Goal: Task Accomplishment & Management: Use online tool/utility

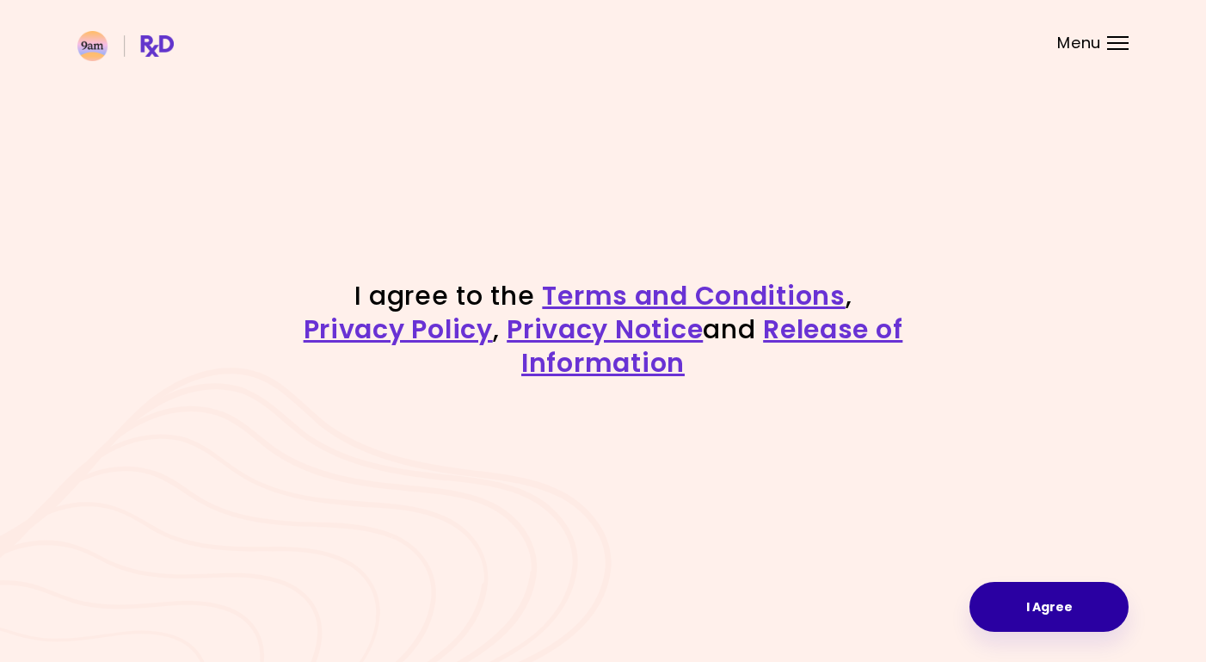
click at [1045, 600] on button "I Agree" at bounding box center [1049, 607] width 159 height 50
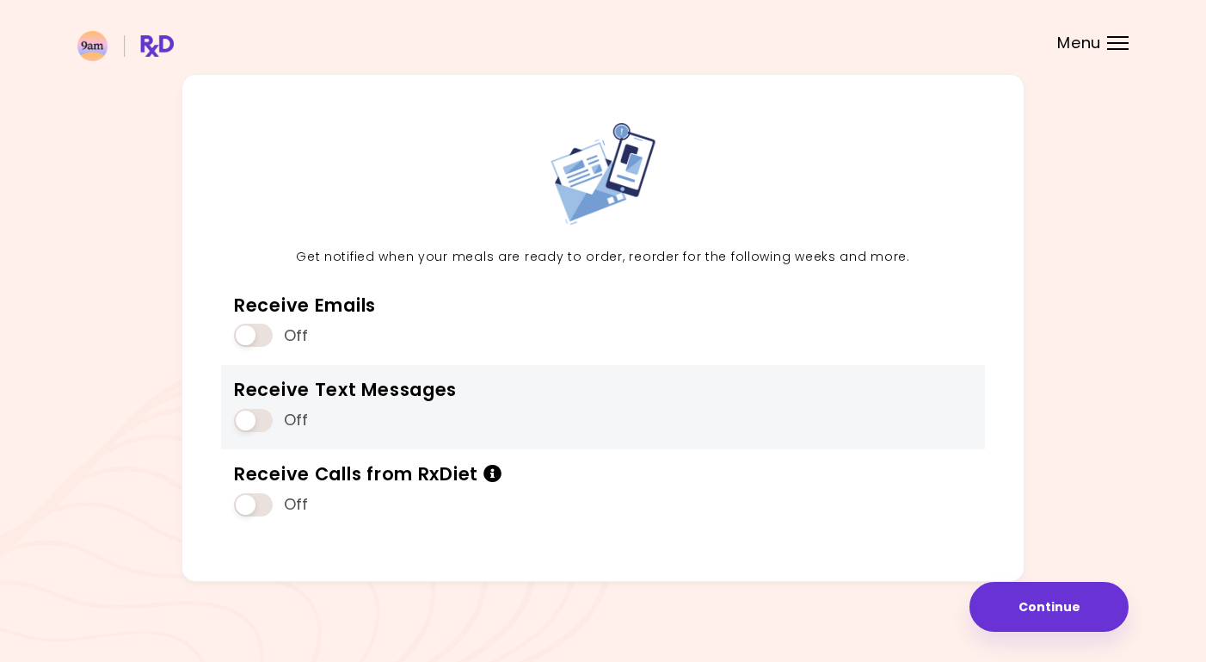
scroll to position [59, 0]
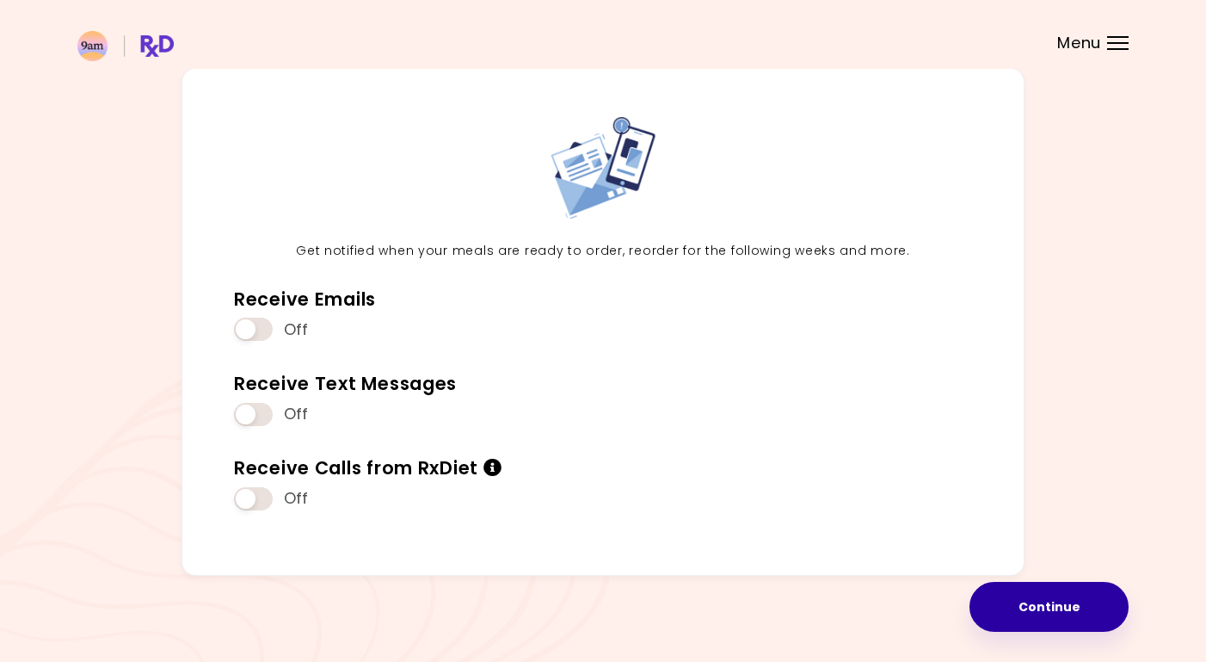
click at [1020, 599] on button "Continue" at bounding box center [1049, 607] width 159 height 50
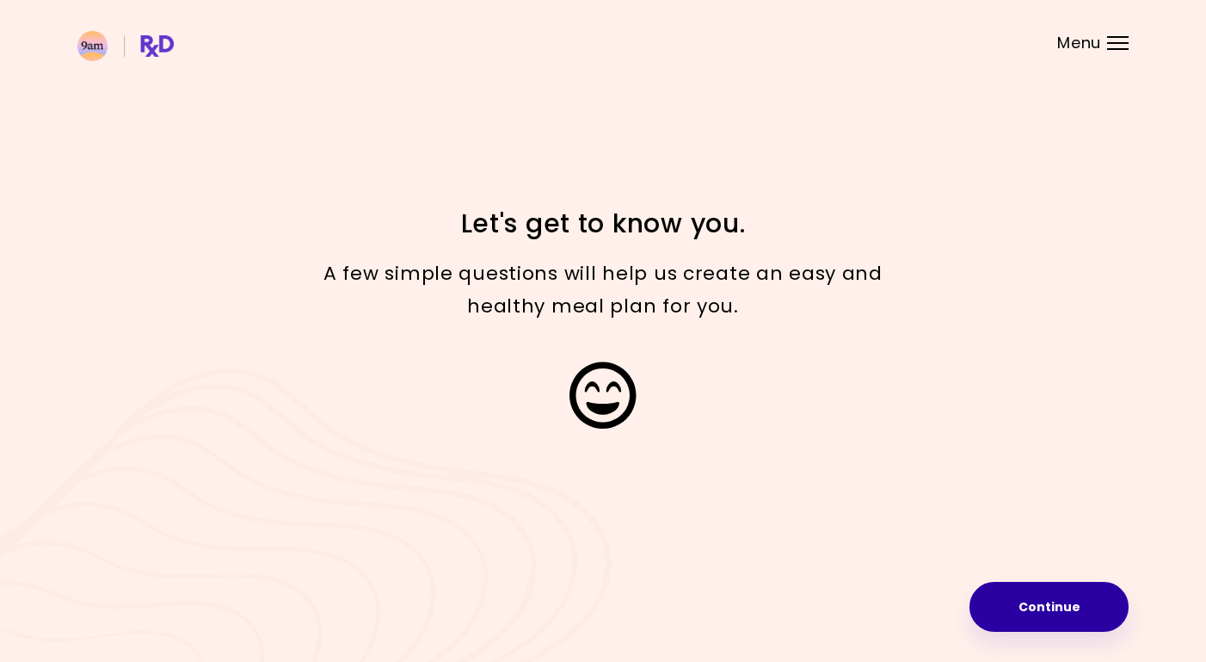
click at [1039, 612] on button "Continue" at bounding box center [1049, 607] width 159 height 50
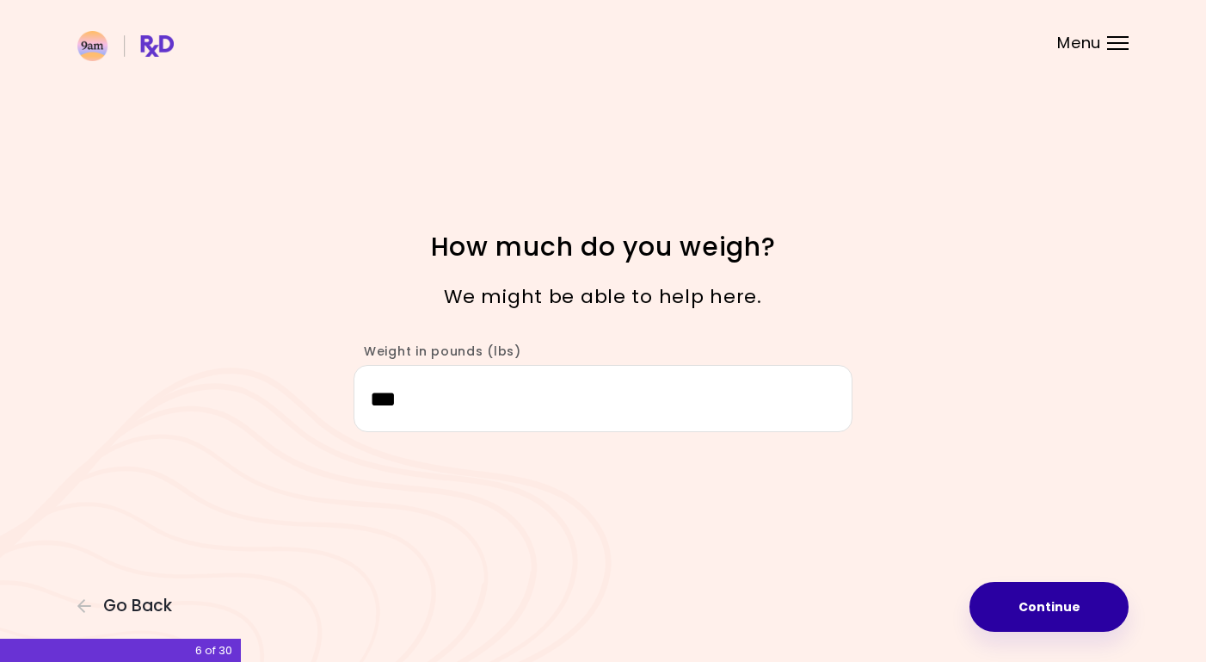
click at [1031, 602] on button "Continue" at bounding box center [1049, 607] width 159 height 50
select select "****"
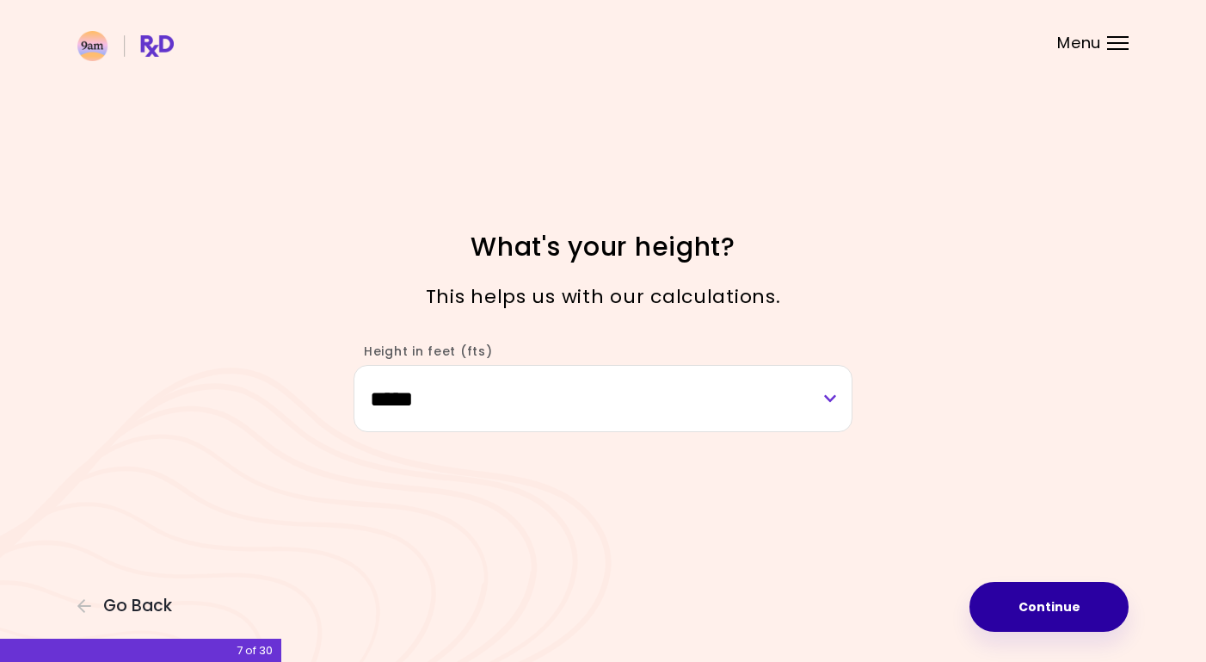
click at [1031, 602] on button "Continue" at bounding box center [1049, 607] width 159 height 50
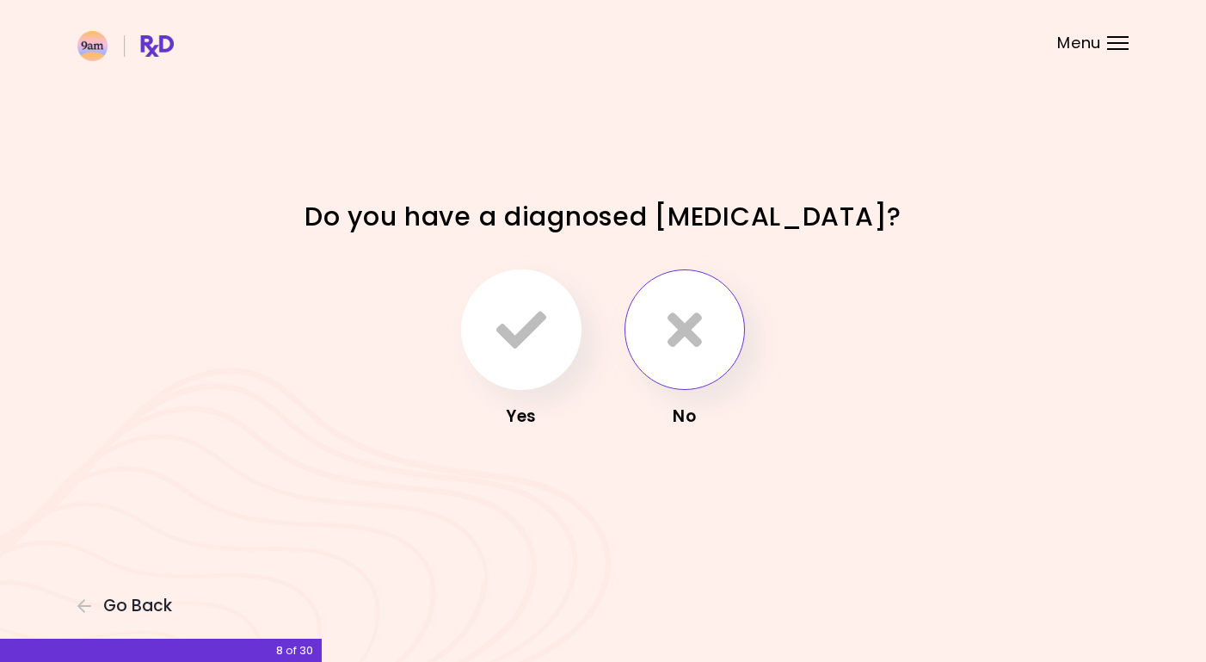
click at [681, 333] on icon "button" at bounding box center [685, 330] width 34 height 50
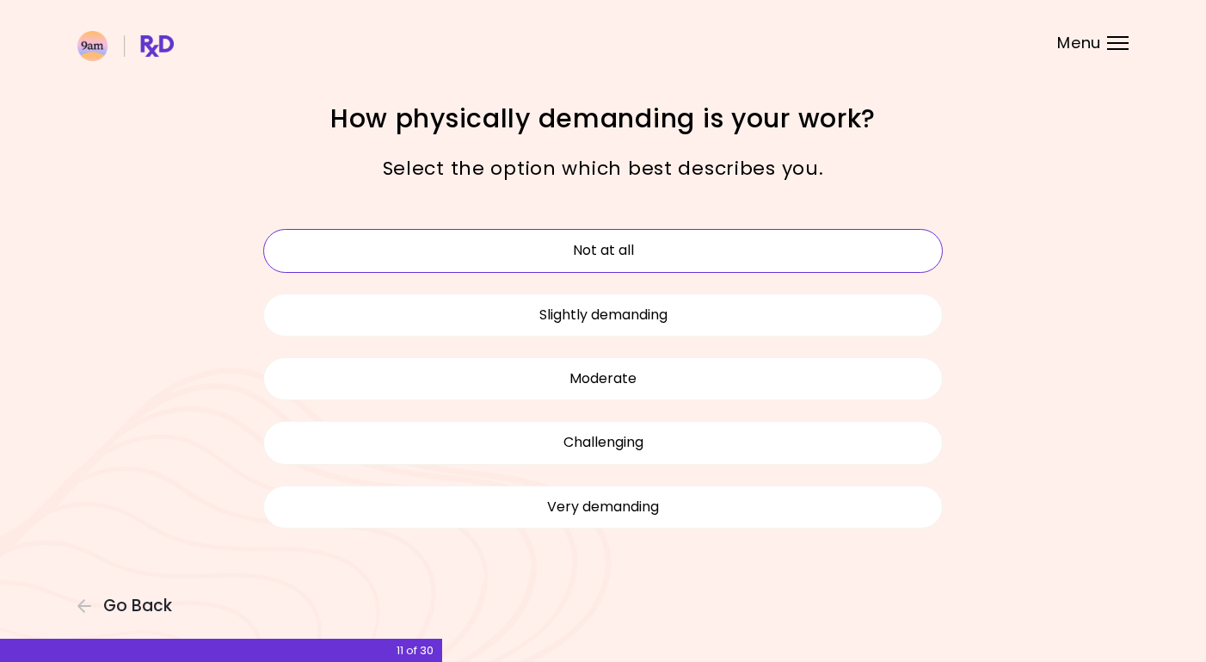
click at [669, 255] on button "Not at all" at bounding box center [603, 250] width 680 height 43
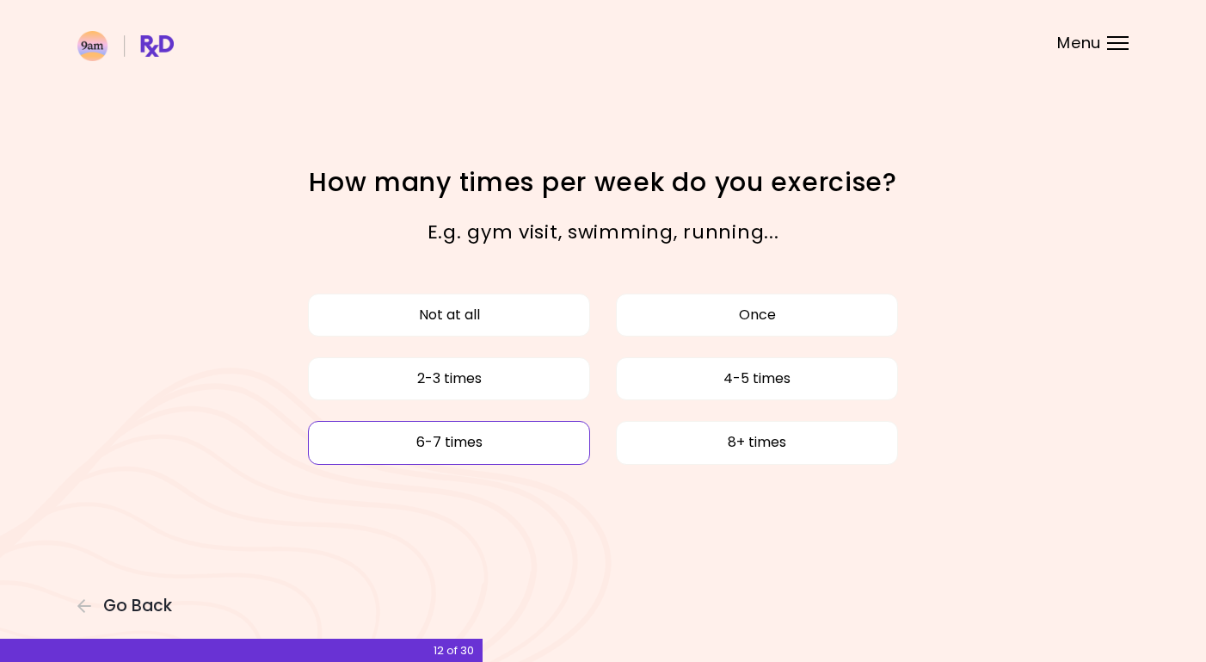
click at [475, 439] on button "6-7 times" at bounding box center [449, 442] width 282 height 43
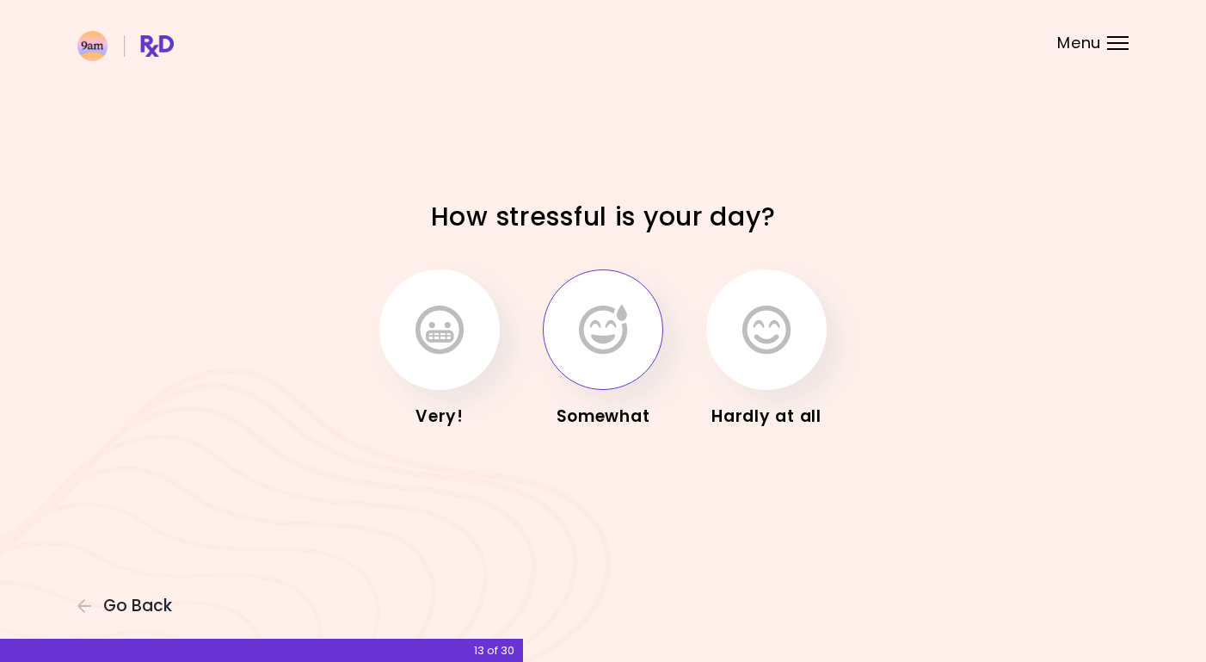
click at [626, 319] on icon "button" at bounding box center [603, 330] width 48 height 50
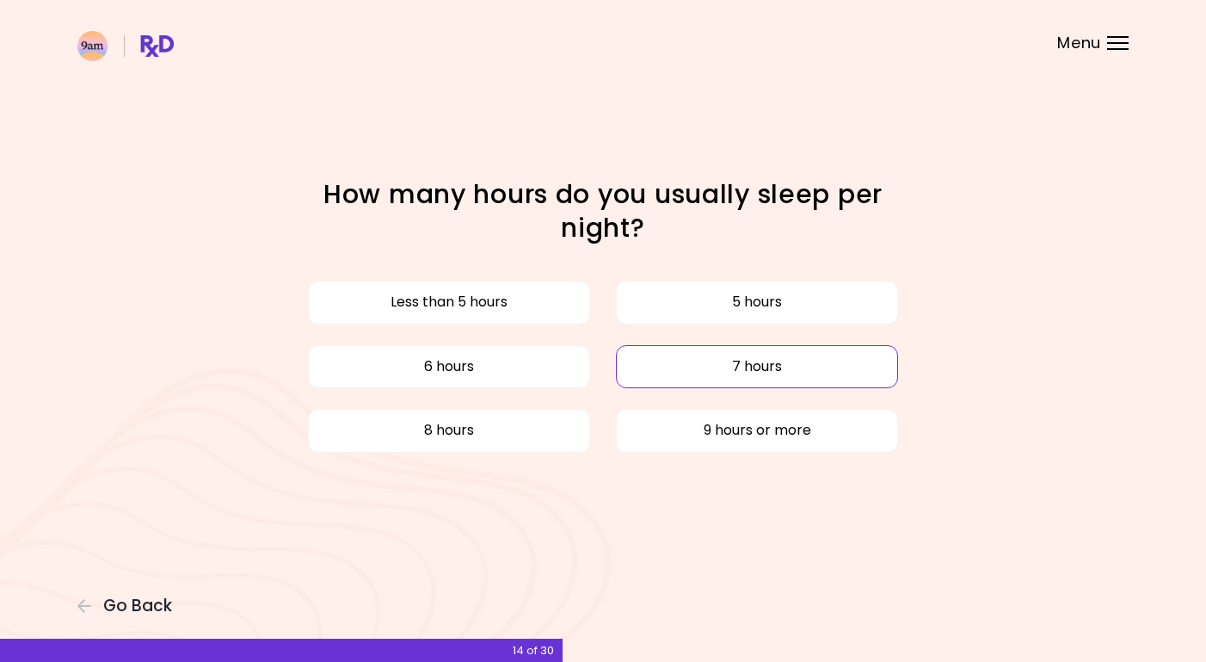
click at [747, 366] on button "7 hours" at bounding box center [757, 366] width 282 height 43
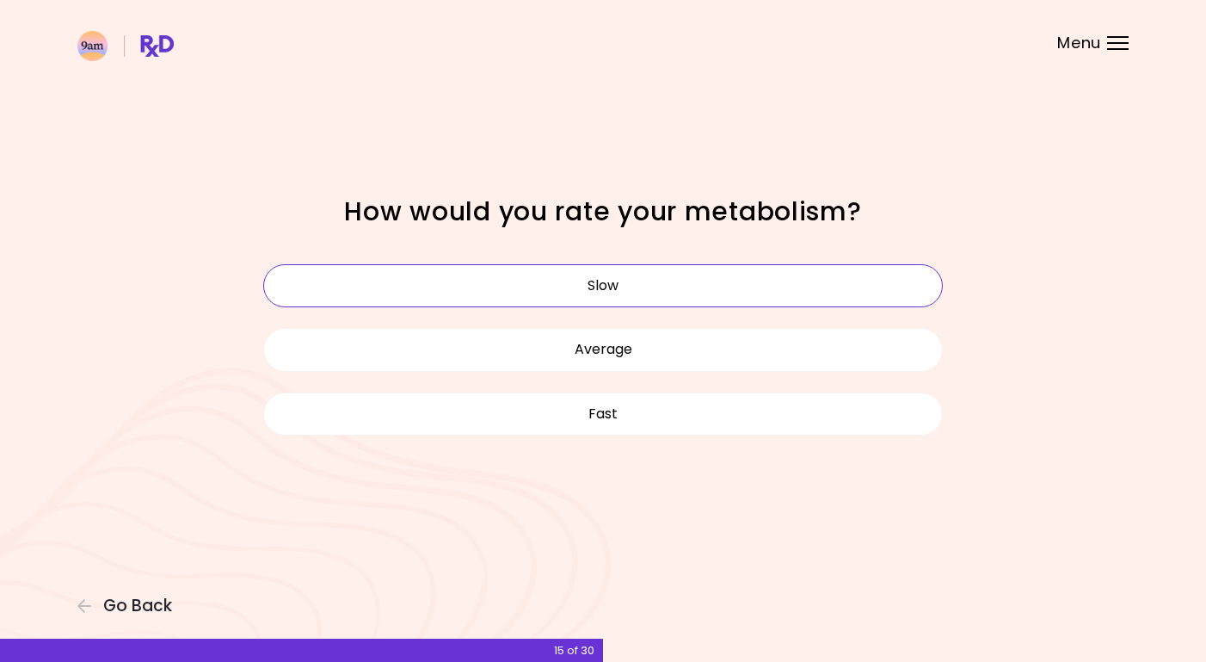
click at [627, 278] on button "Slow" at bounding box center [603, 285] width 680 height 43
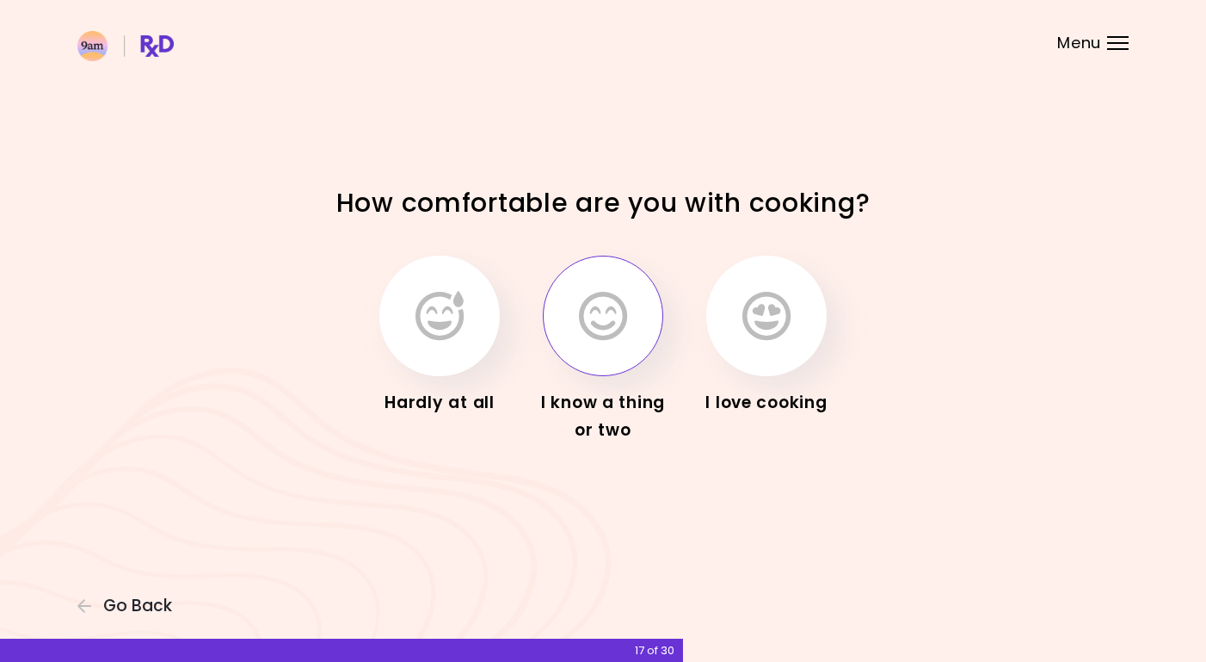
click at [613, 320] on icon "button" at bounding box center [603, 316] width 48 height 50
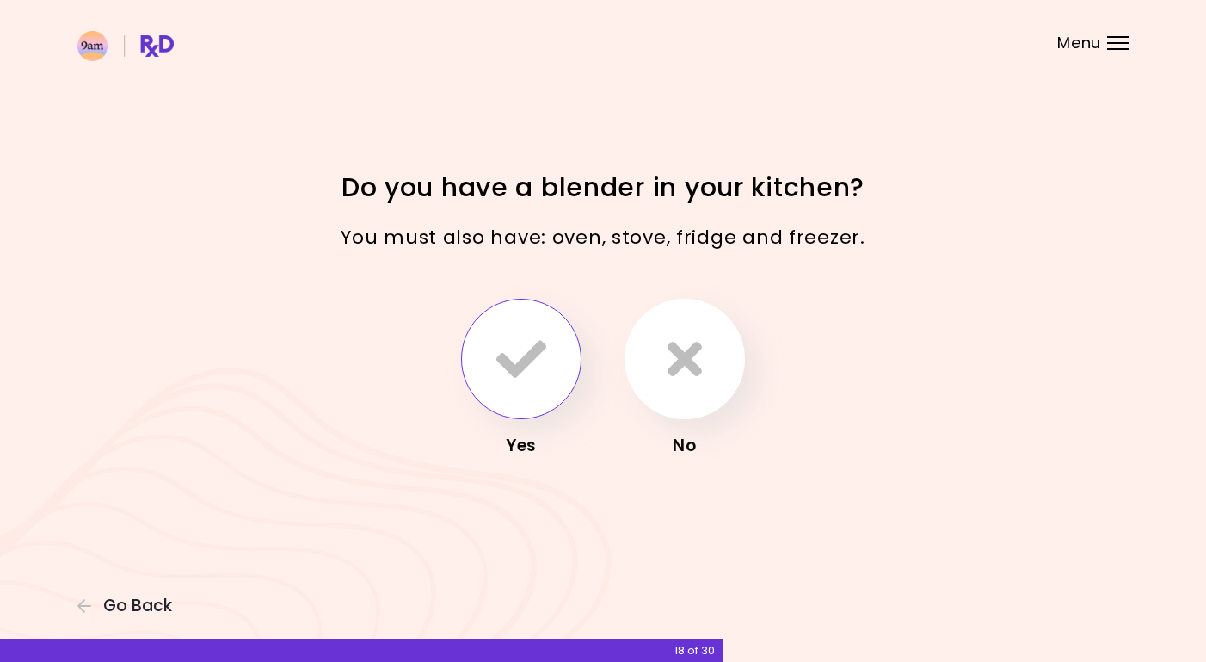
click at [531, 343] on icon "button" at bounding box center [522, 359] width 50 height 50
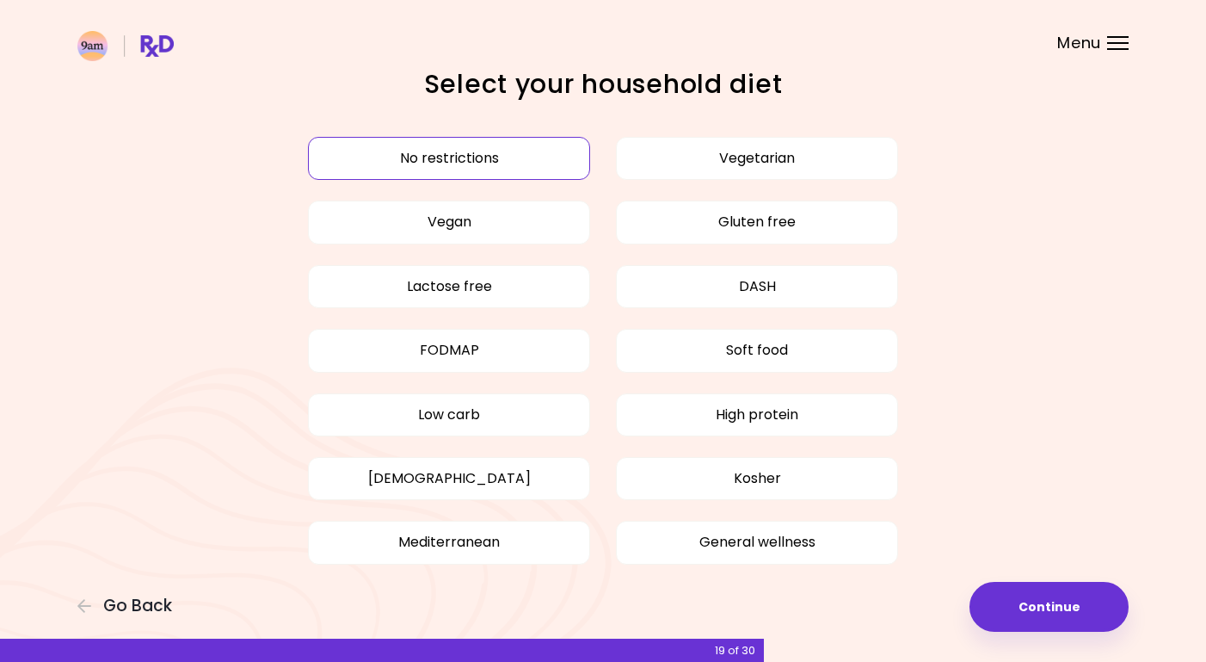
scroll to position [57, 0]
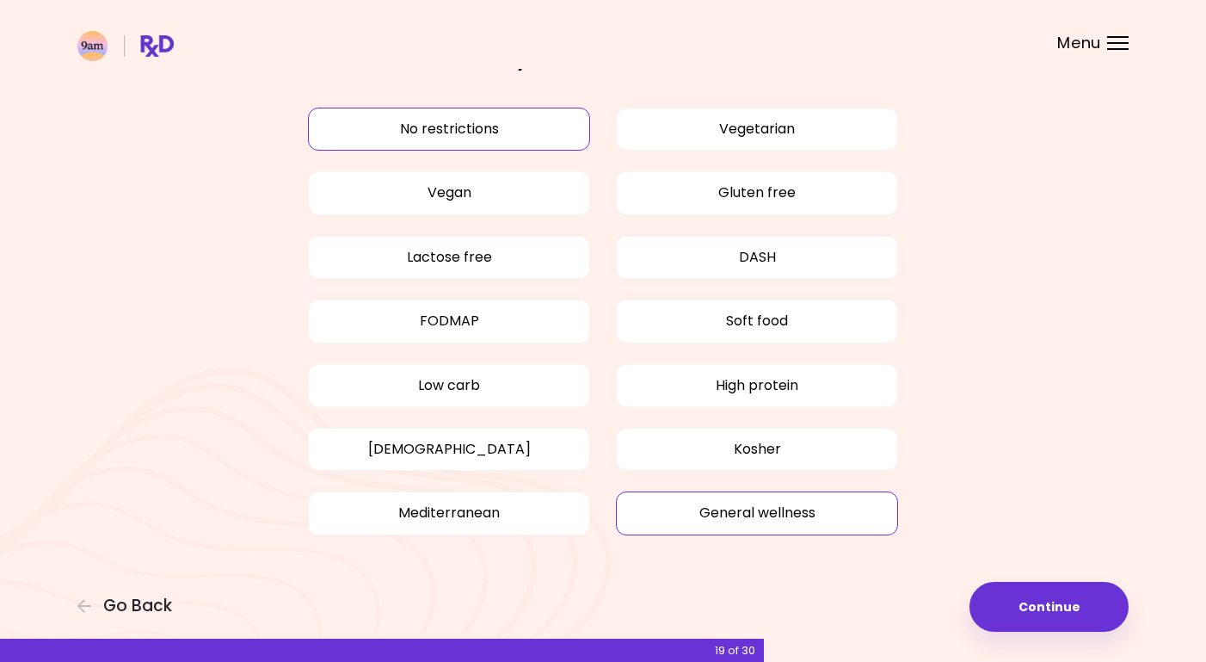
click at [780, 521] on button "General wellness" at bounding box center [757, 512] width 282 height 43
click at [481, 113] on button "No restrictions" at bounding box center [449, 129] width 282 height 43
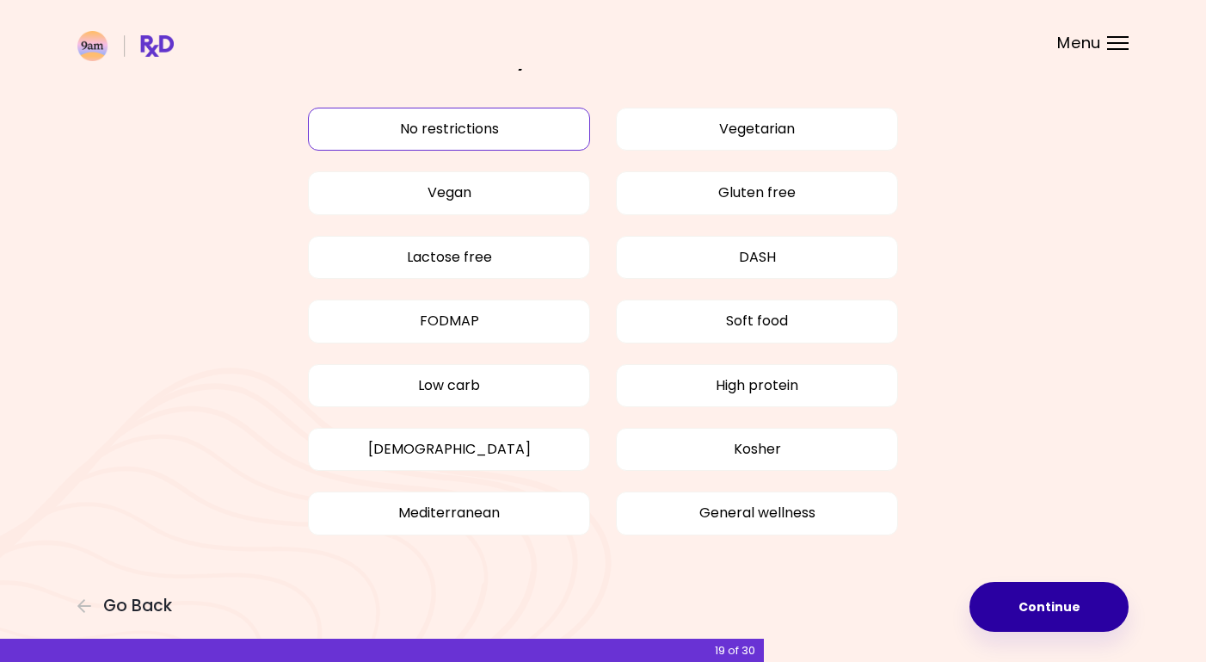
click at [1077, 605] on button "Continue" at bounding box center [1049, 607] width 159 height 50
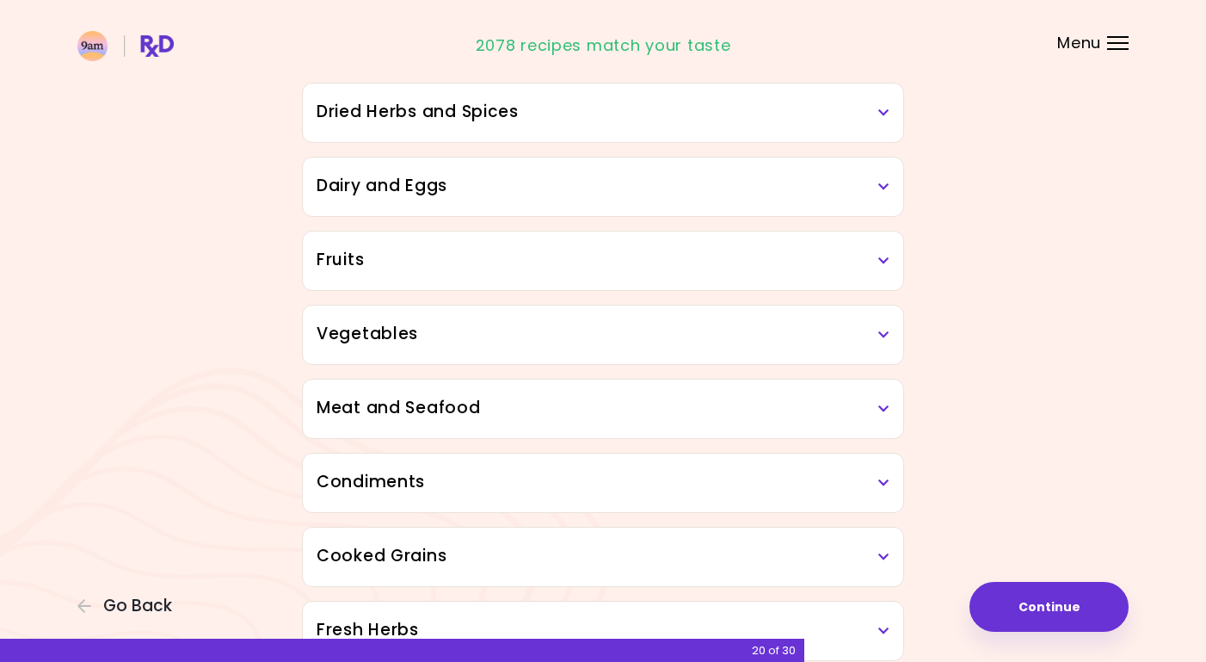
scroll to position [171, 0]
click at [885, 329] on icon at bounding box center [884, 334] width 11 height 12
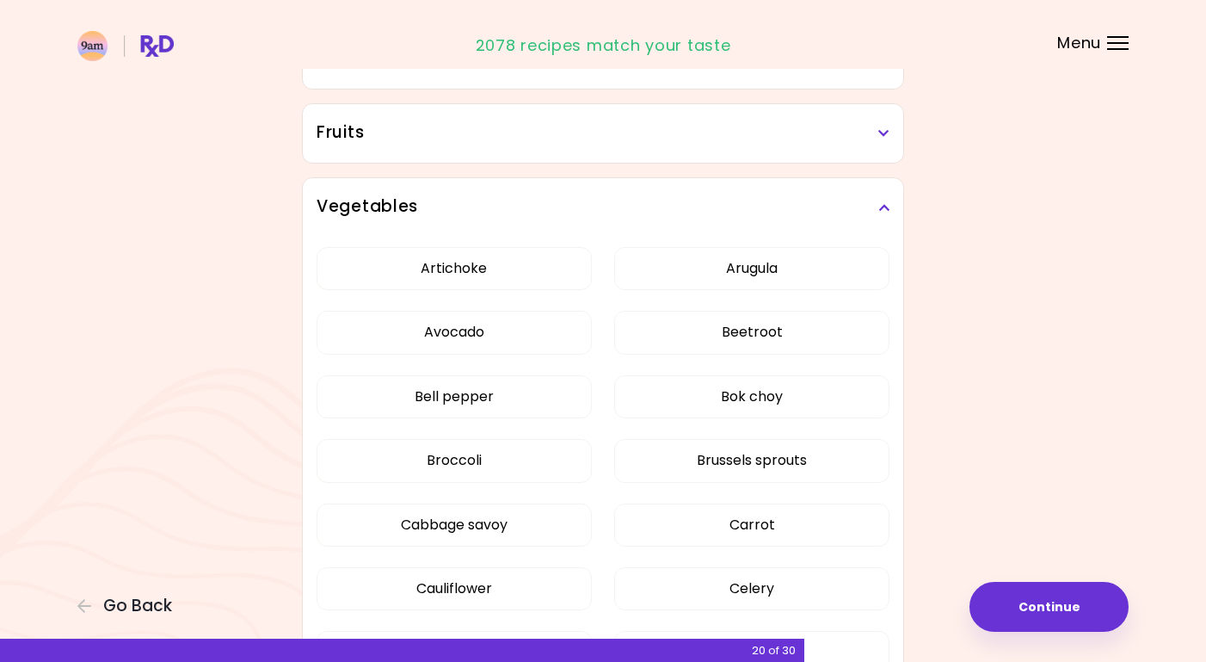
scroll to position [299, 0]
click at [490, 272] on button "Artichoke" at bounding box center [454, 266] width 275 height 43
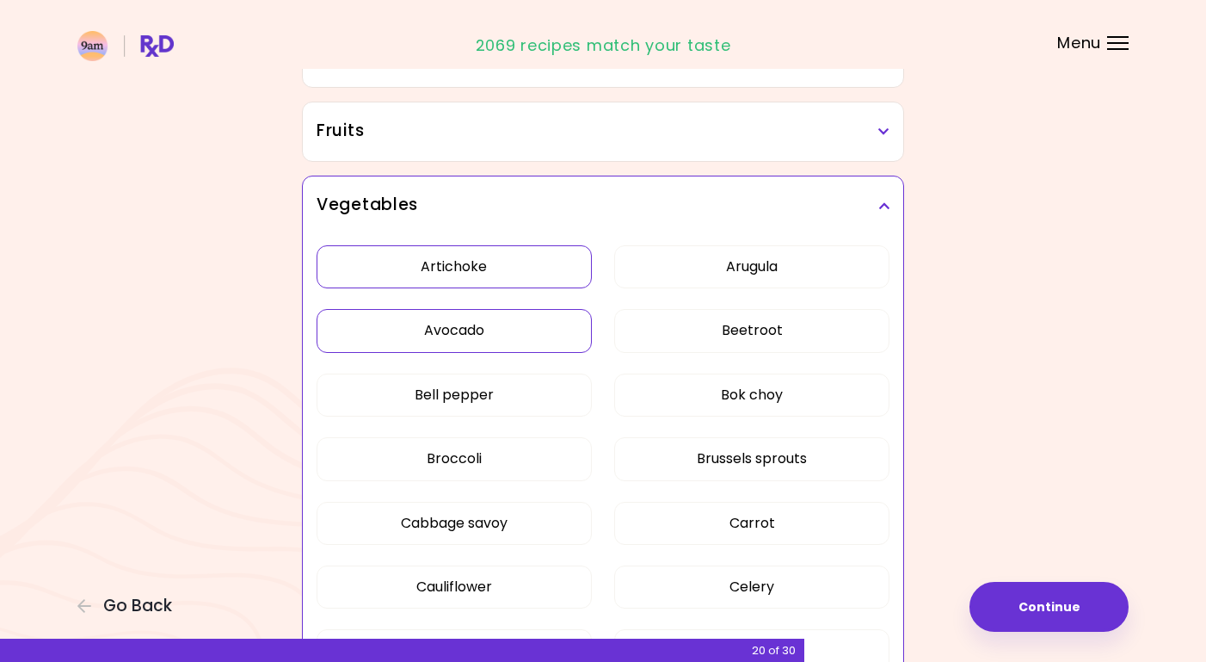
click at [485, 331] on button "Avocado" at bounding box center [454, 330] width 275 height 43
click at [494, 453] on button "Broccoli" at bounding box center [454, 458] width 275 height 43
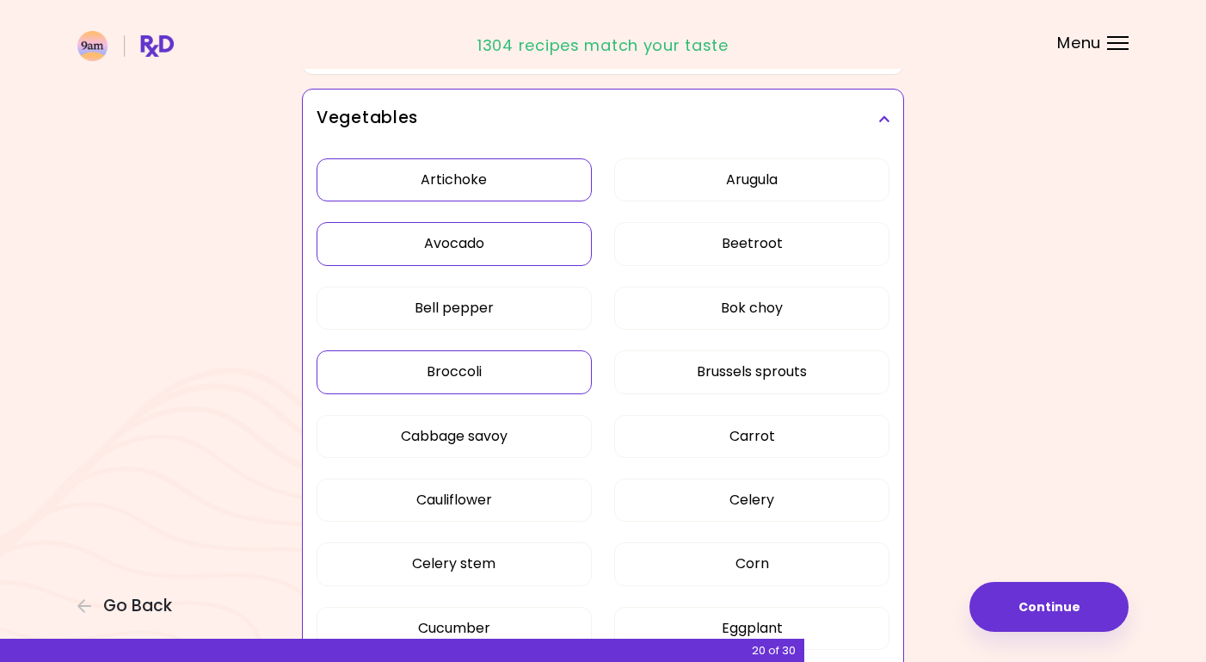
scroll to position [392, 0]
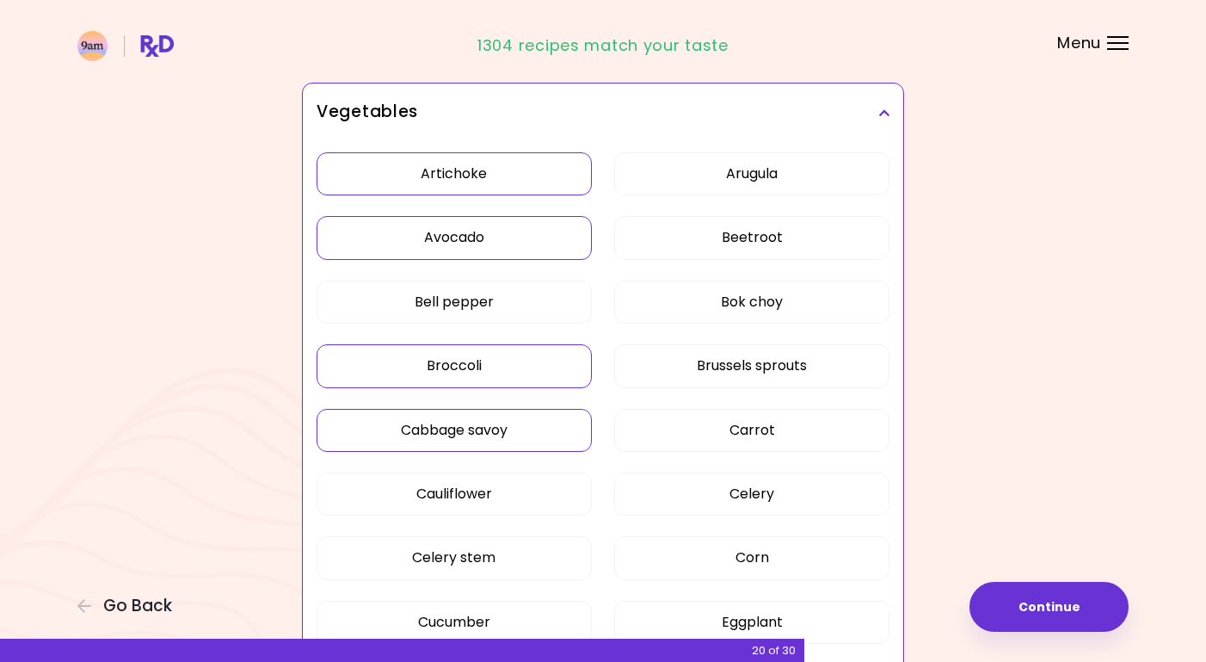
click at [493, 429] on button "Cabbage savoy" at bounding box center [454, 430] width 275 height 43
click at [493, 488] on button "Cauliflower" at bounding box center [454, 493] width 275 height 43
click at [494, 558] on button "Celery stem" at bounding box center [454, 557] width 275 height 43
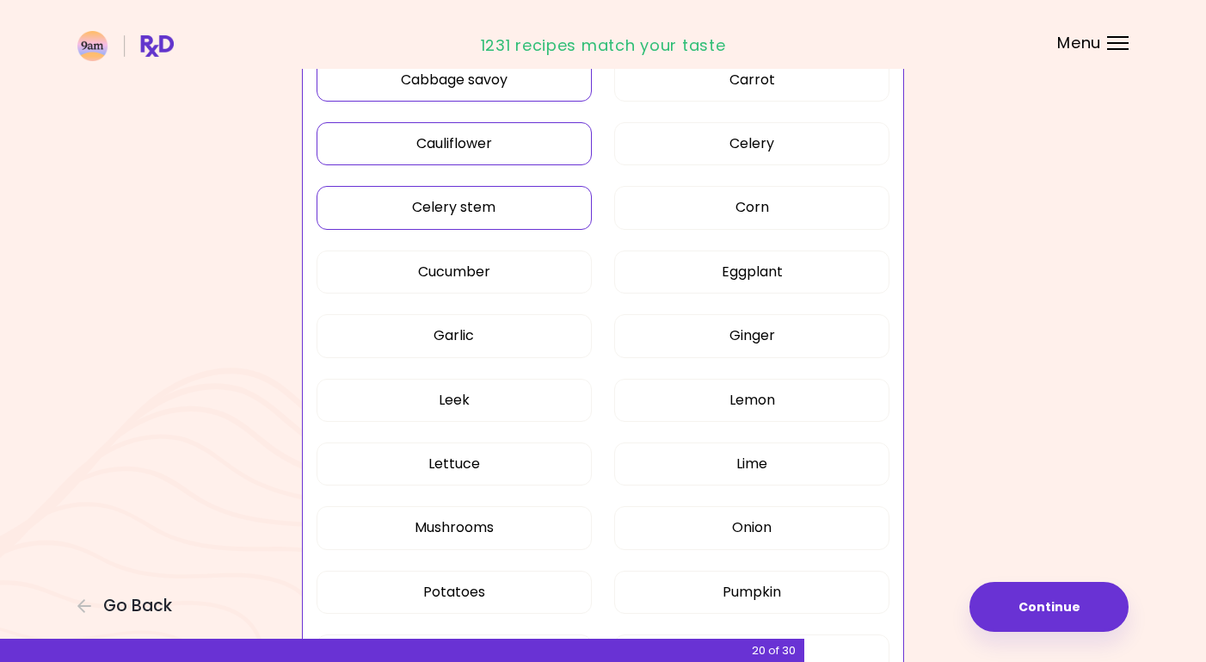
scroll to position [752, 0]
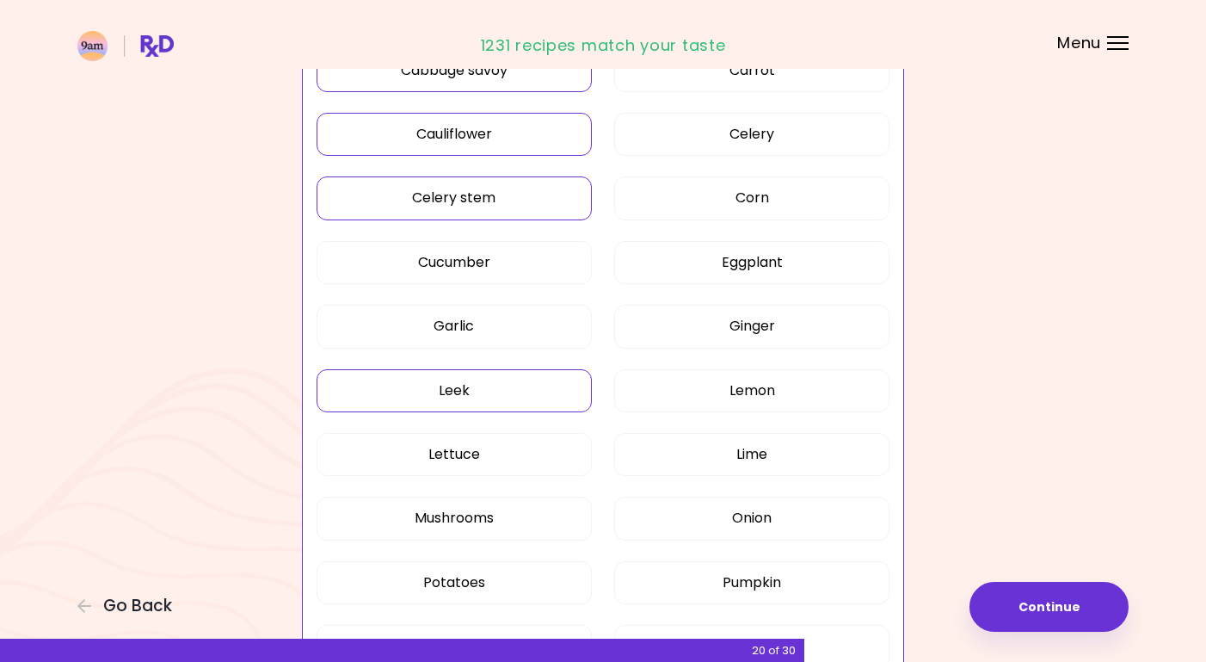
click at [484, 385] on button "Leek" at bounding box center [454, 390] width 275 height 43
click at [497, 515] on button "Mushrooms" at bounding box center [454, 518] width 275 height 43
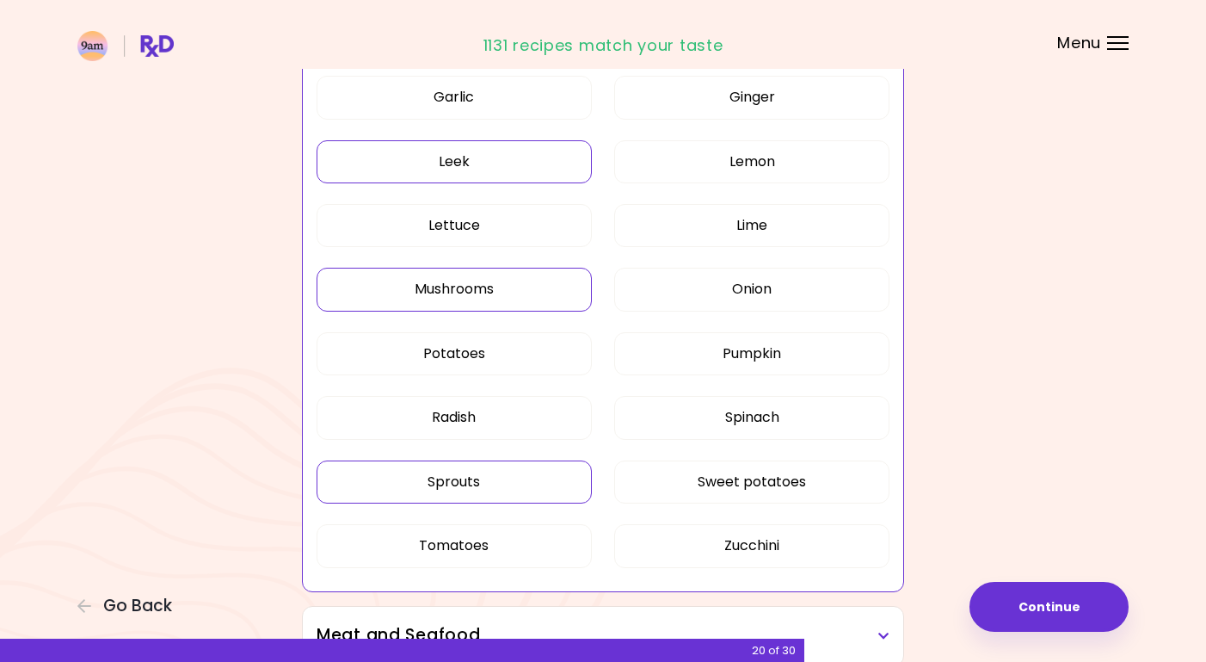
scroll to position [991, 0]
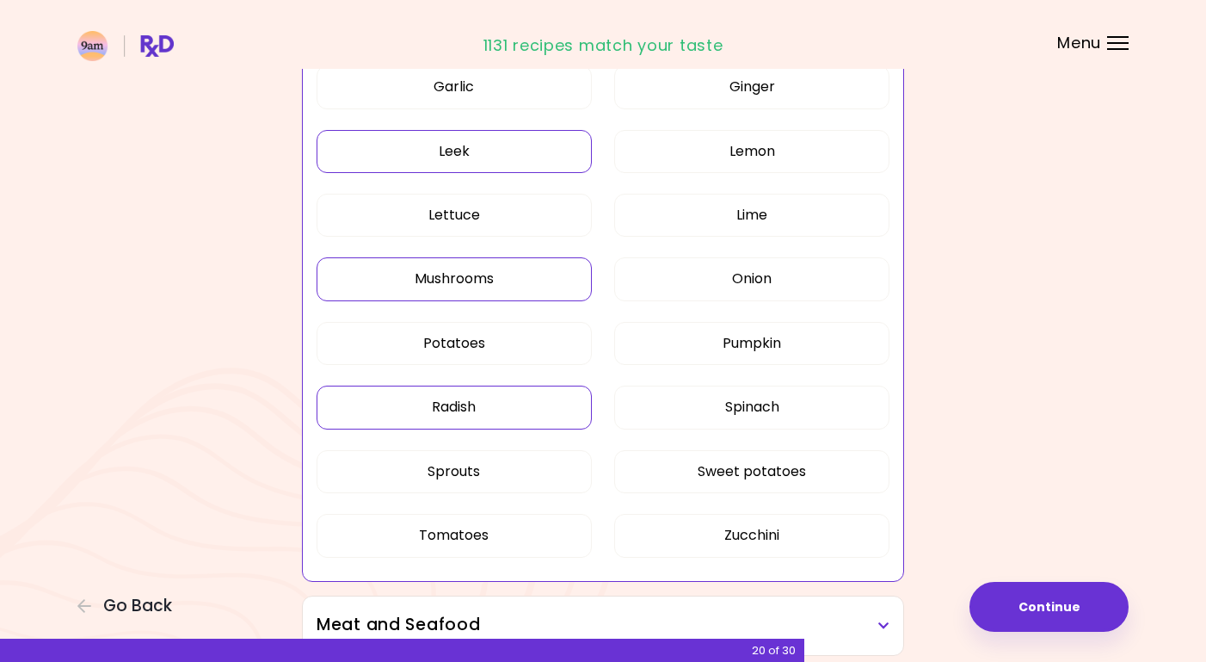
click at [508, 394] on button "Radish" at bounding box center [454, 407] width 275 height 43
click at [503, 477] on button "Sprouts" at bounding box center [454, 471] width 275 height 43
click at [517, 537] on button "Tomatoes" at bounding box center [454, 535] width 275 height 43
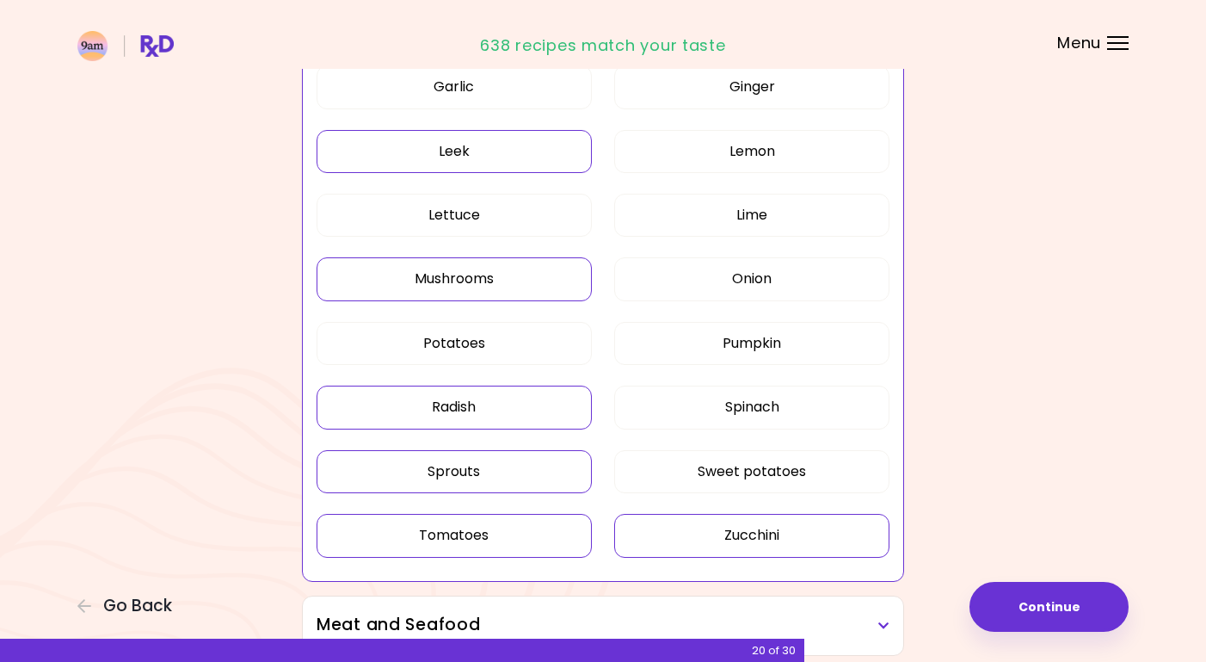
click at [697, 542] on button "Zucchini" at bounding box center [751, 535] width 275 height 43
click at [758, 401] on button "Spinach" at bounding box center [751, 407] width 275 height 43
click at [771, 281] on button "Onion" at bounding box center [751, 278] width 275 height 43
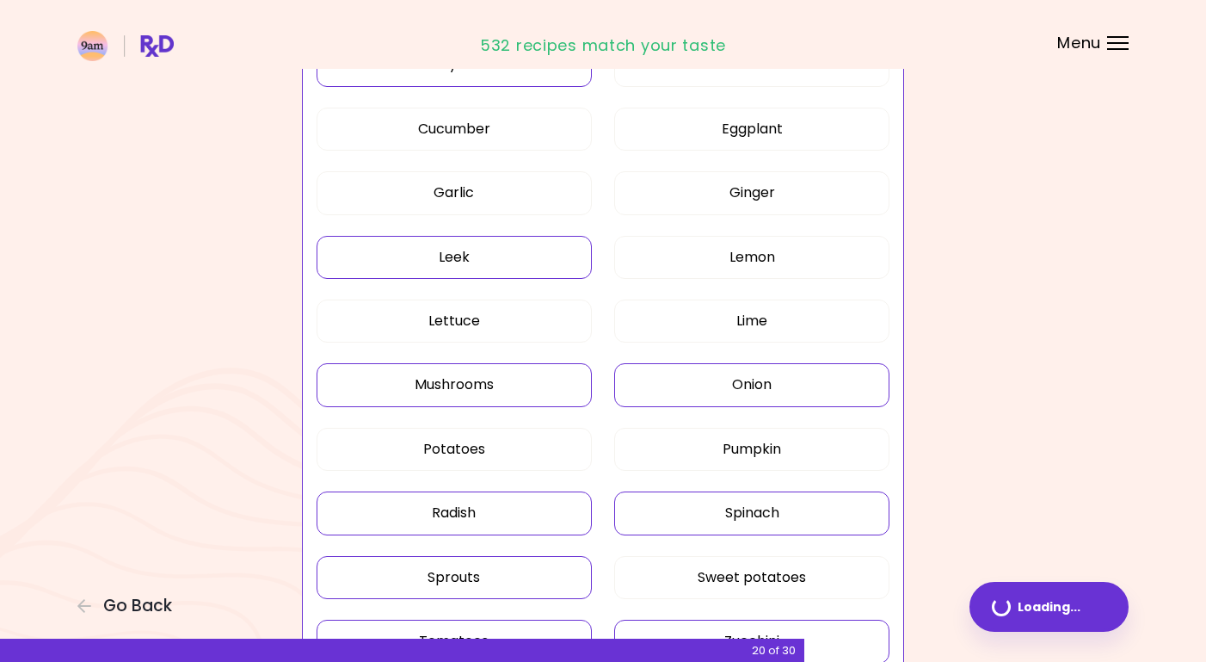
scroll to position [879, 0]
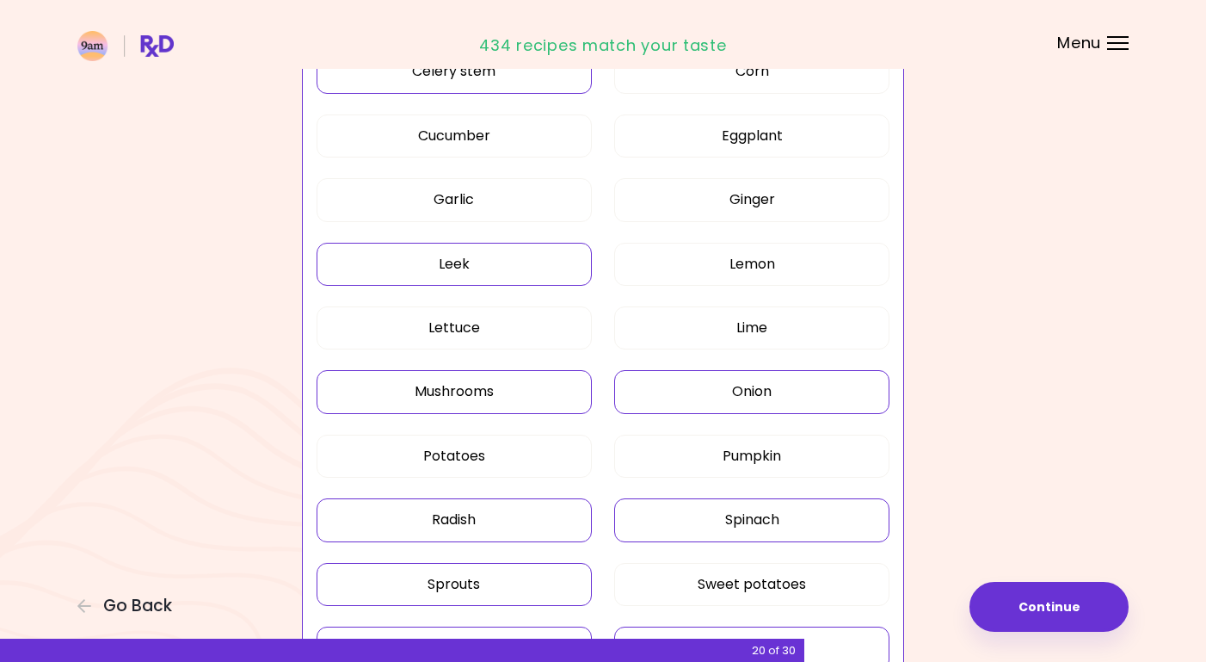
click at [770, 384] on button "Onion" at bounding box center [751, 391] width 275 height 43
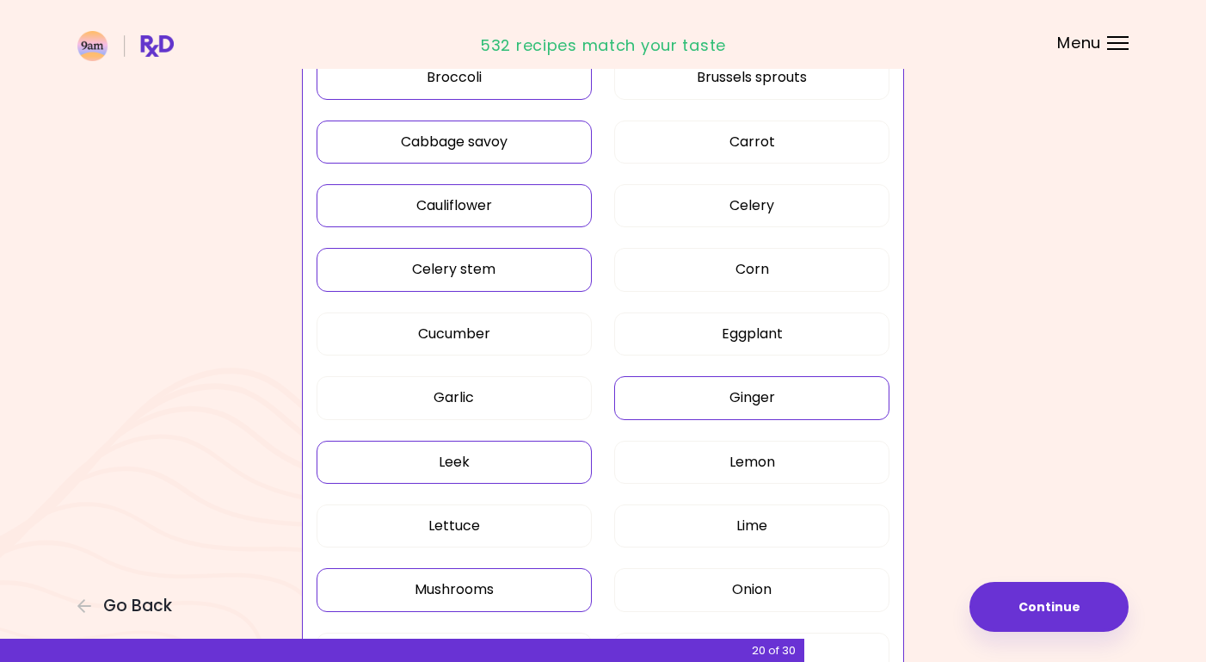
scroll to position [684, 0]
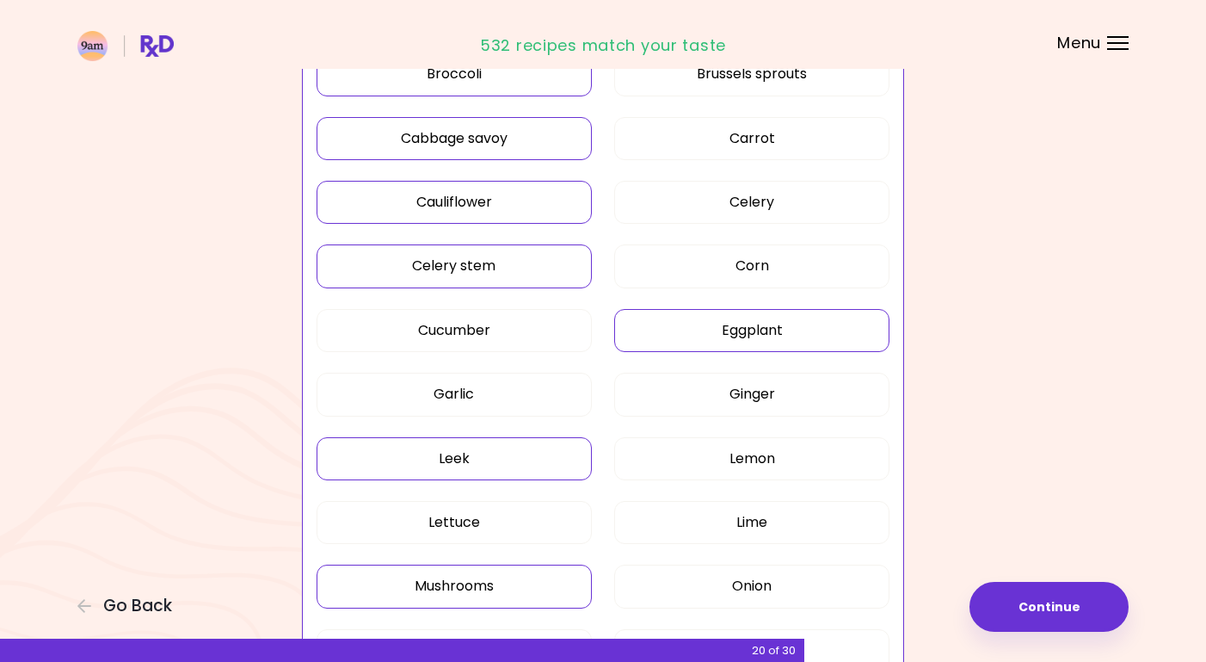
click at [763, 325] on button "Eggplant" at bounding box center [751, 330] width 275 height 43
click at [770, 210] on button "Celery" at bounding box center [751, 202] width 275 height 43
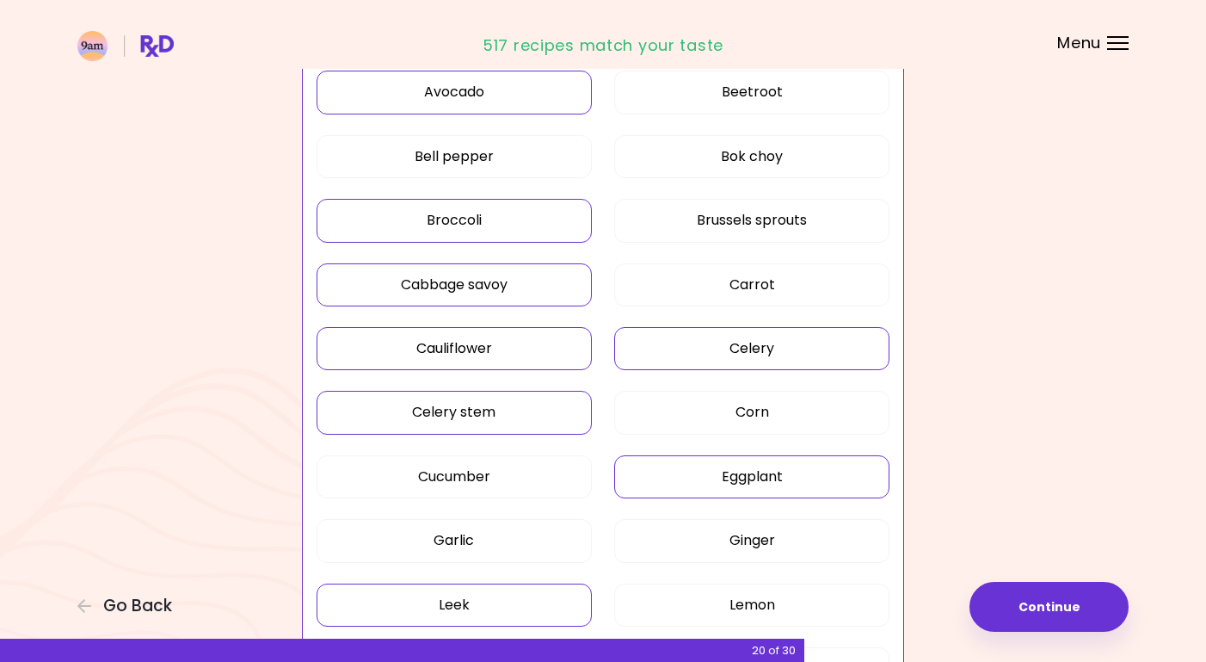
scroll to position [533, 0]
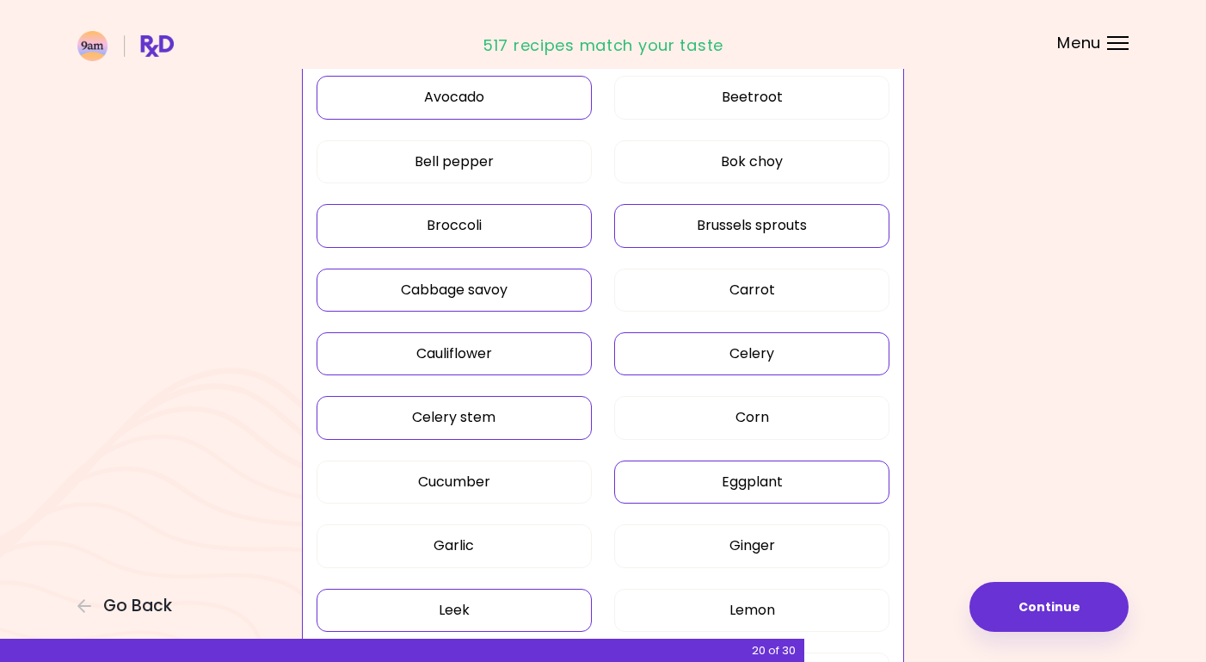
click at [770, 211] on button "Brussels sprouts" at bounding box center [751, 225] width 275 height 43
click at [778, 162] on button "Bok choy" at bounding box center [751, 161] width 275 height 43
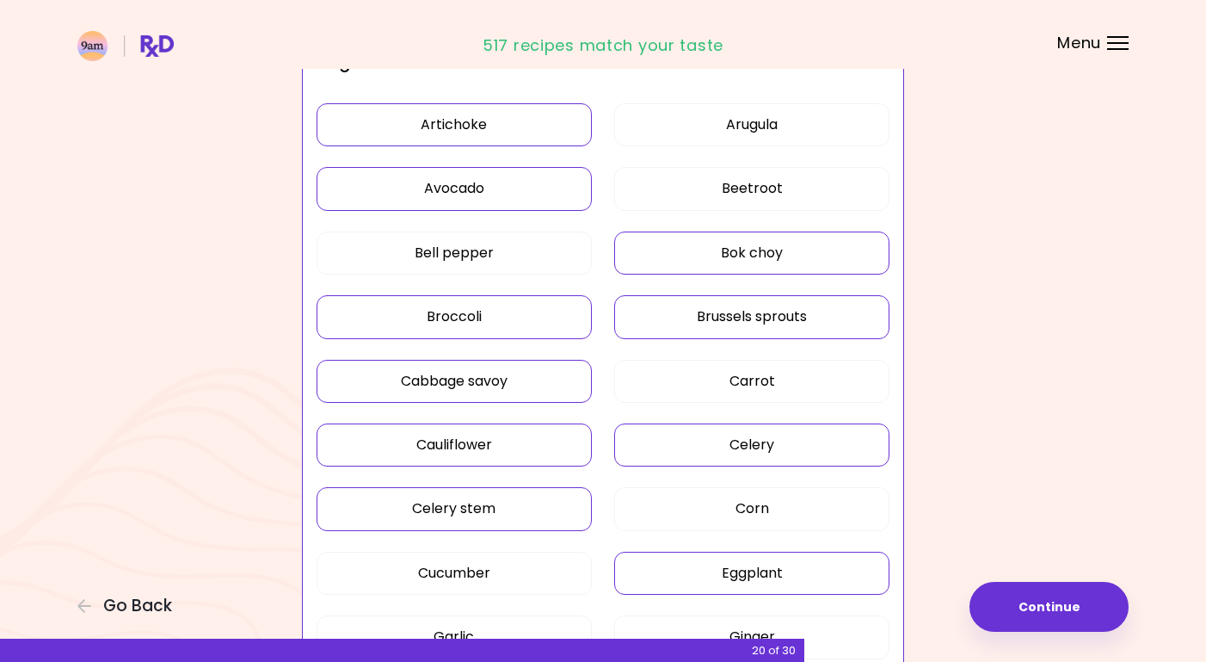
scroll to position [418, 0]
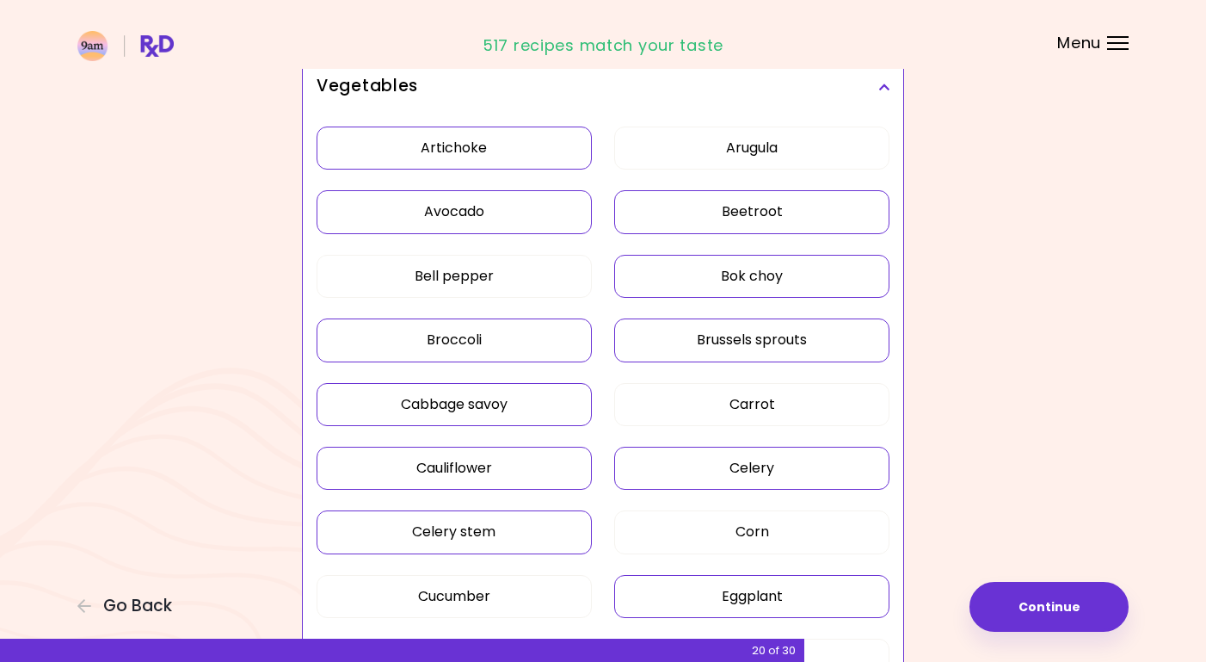
click at [774, 199] on button "Beetroot" at bounding box center [751, 211] width 275 height 43
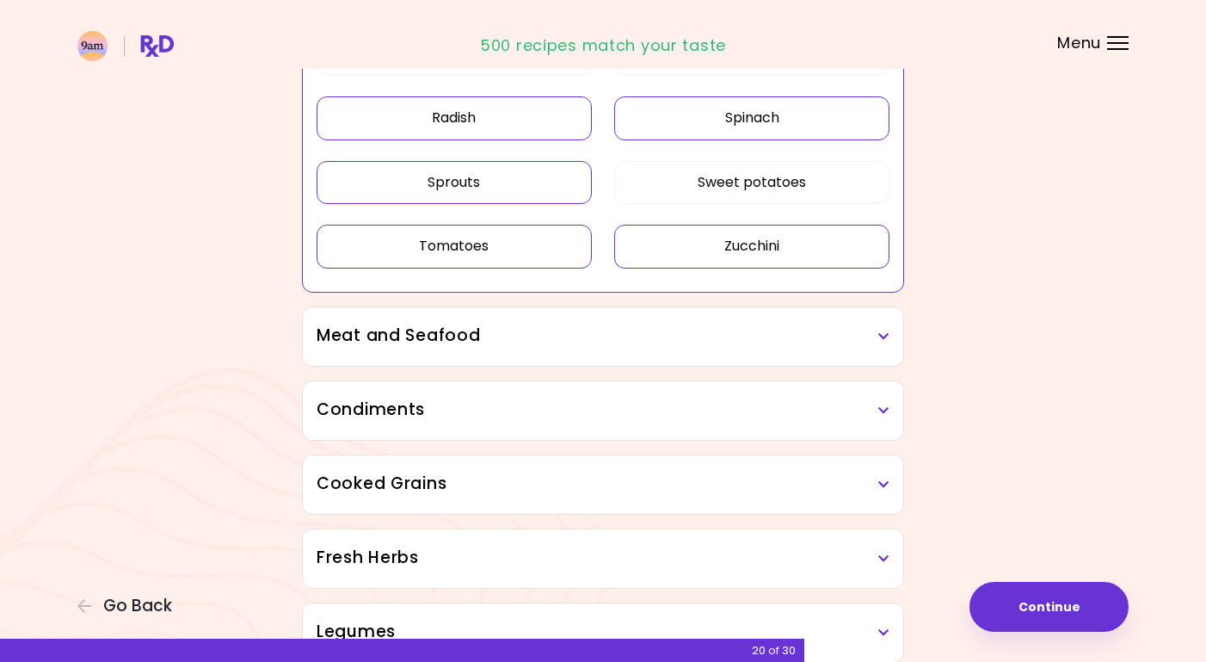
scroll to position [1283, 0]
click at [881, 338] on icon at bounding box center [884, 334] width 11 height 12
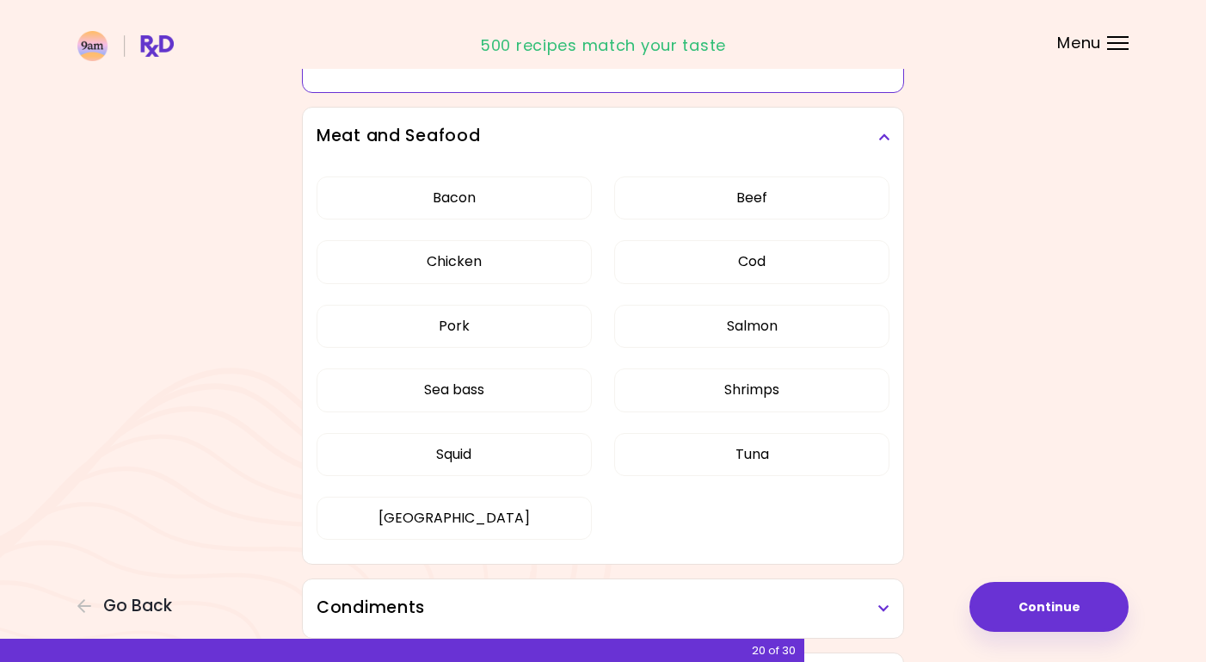
scroll to position [1479, 0]
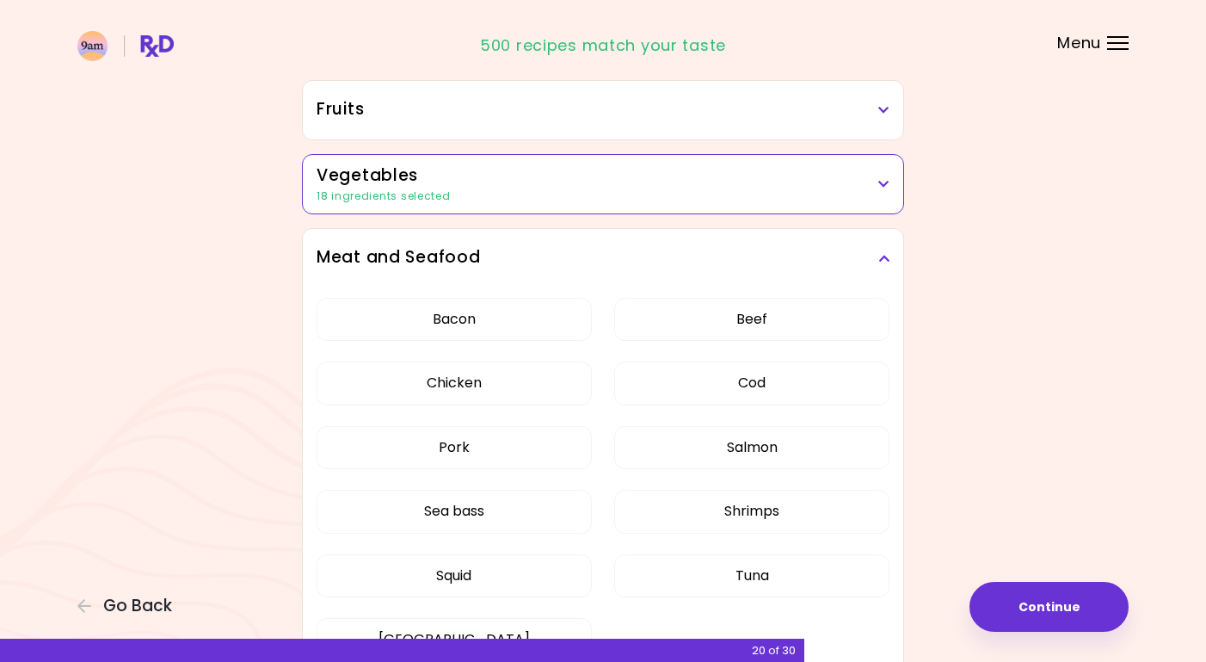
scroll to position [323, 0]
click at [504, 333] on button "Bacon" at bounding box center [454, 317] width 275 height 43
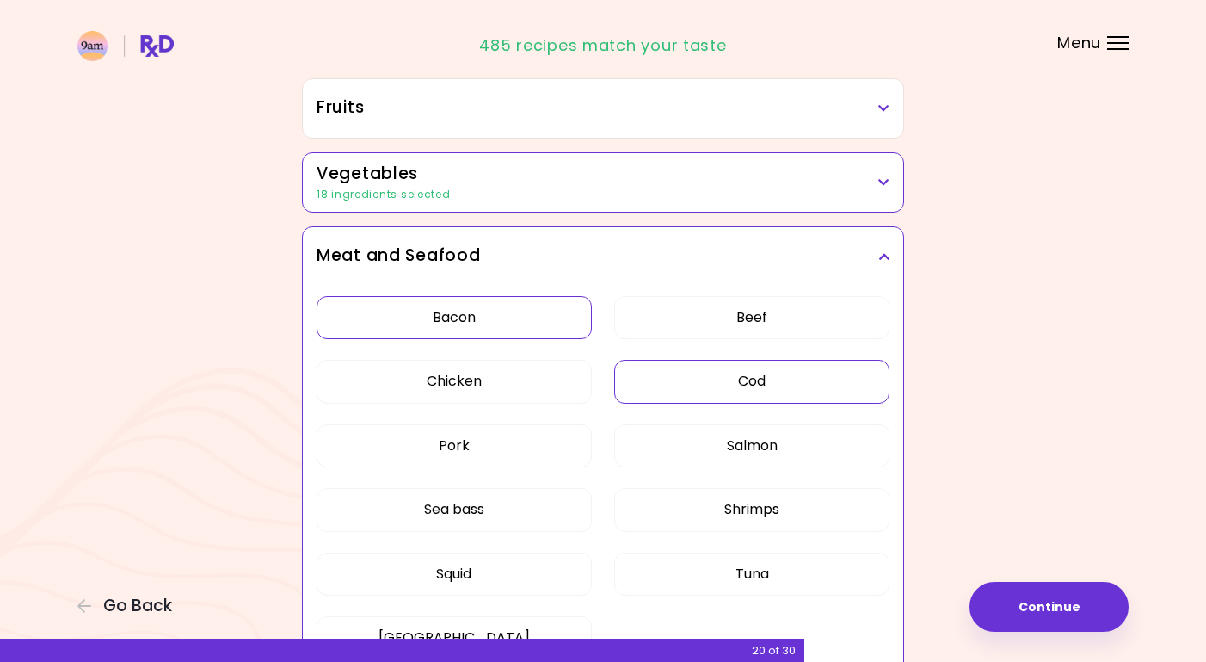
click at [731, 386] on button "Cod" at bounding box center [751, 381] width 275 height 43
click at [730, 450] on button "Salmon" at bounding box center [751, 445] width 275 height 43
click at [516, 458] on button "Pork" at bounding box center [454, 445] width 275 height 43
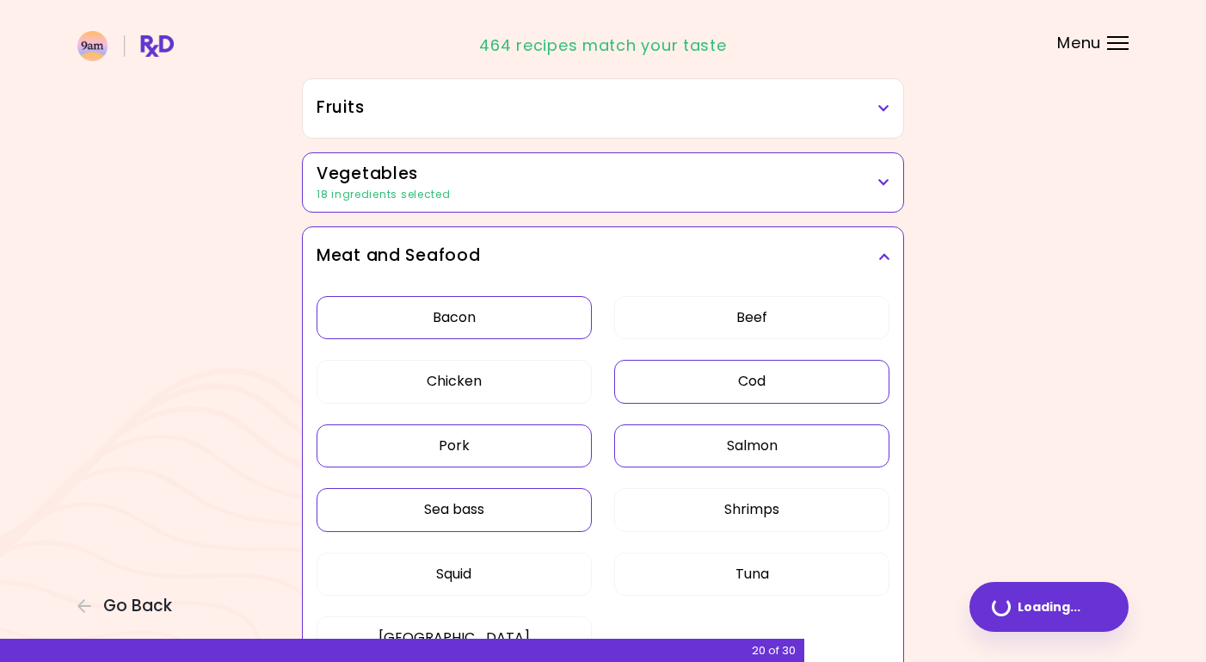
click at [512, 503] on button "Sea bass" at bounding box center [454, 509] width 275 height 43
click at [645, 503] on button "Shrimps" at bounding box center [751, 509] width 275 height 43
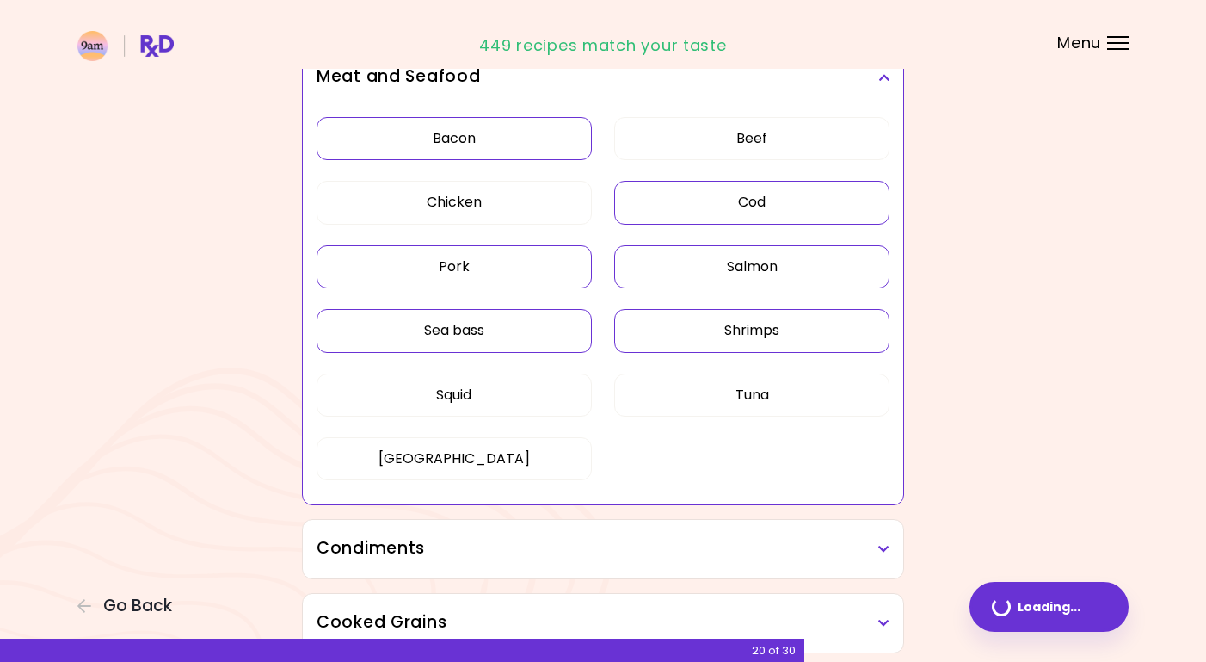
scroll to position [507, 0]
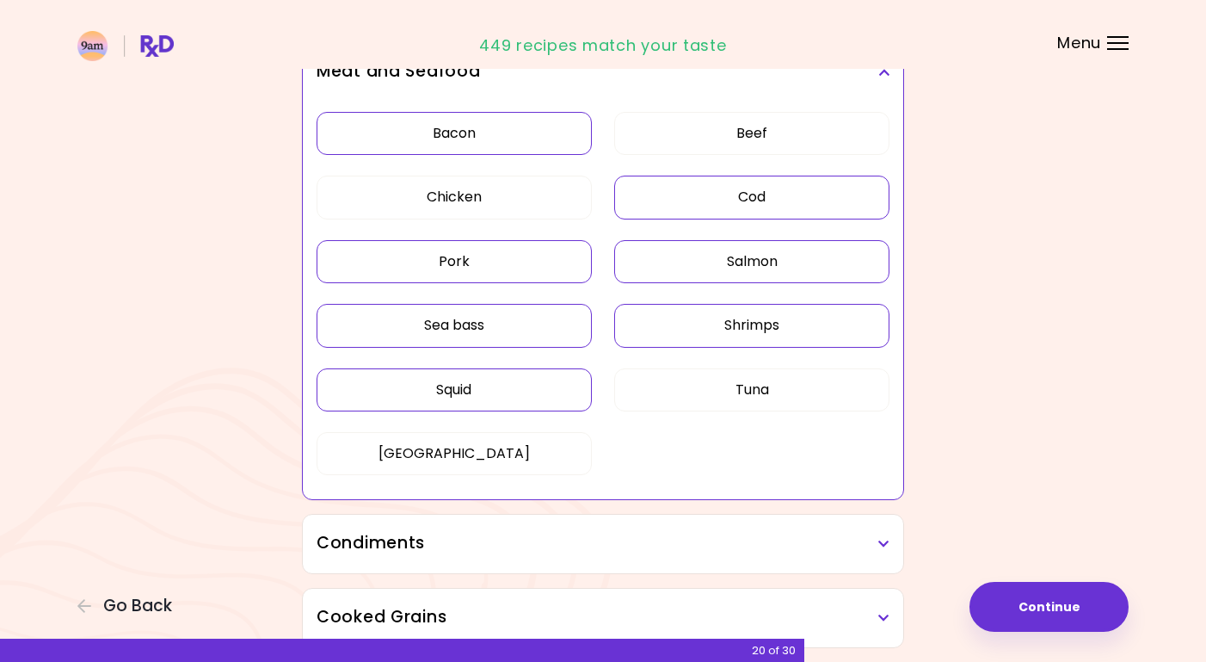
click at [521, 385] on button "Squid" at bounding box center [454, 389] width 275 height 43
click at [686, 386] on button "Tuna" at bounding box center [751, 389] width 275 height 43
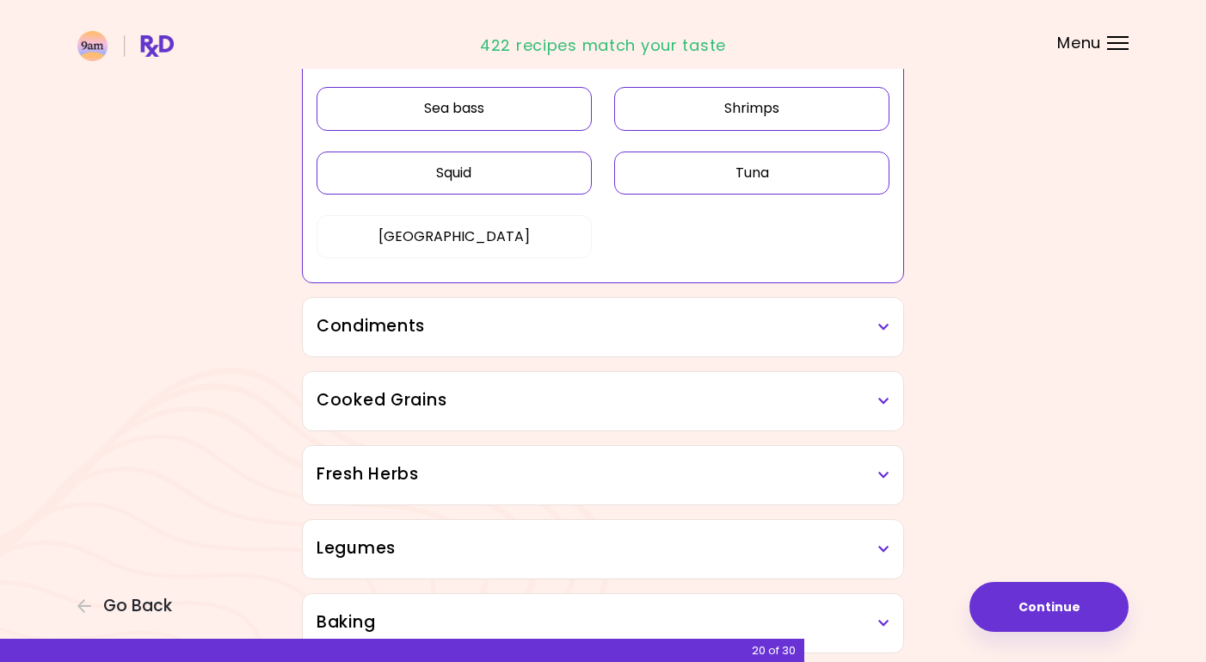
scroll to position [725, 0]
click at [890, 318] on div "Condiments" at bounding box center [603, 326] width 601 height 59
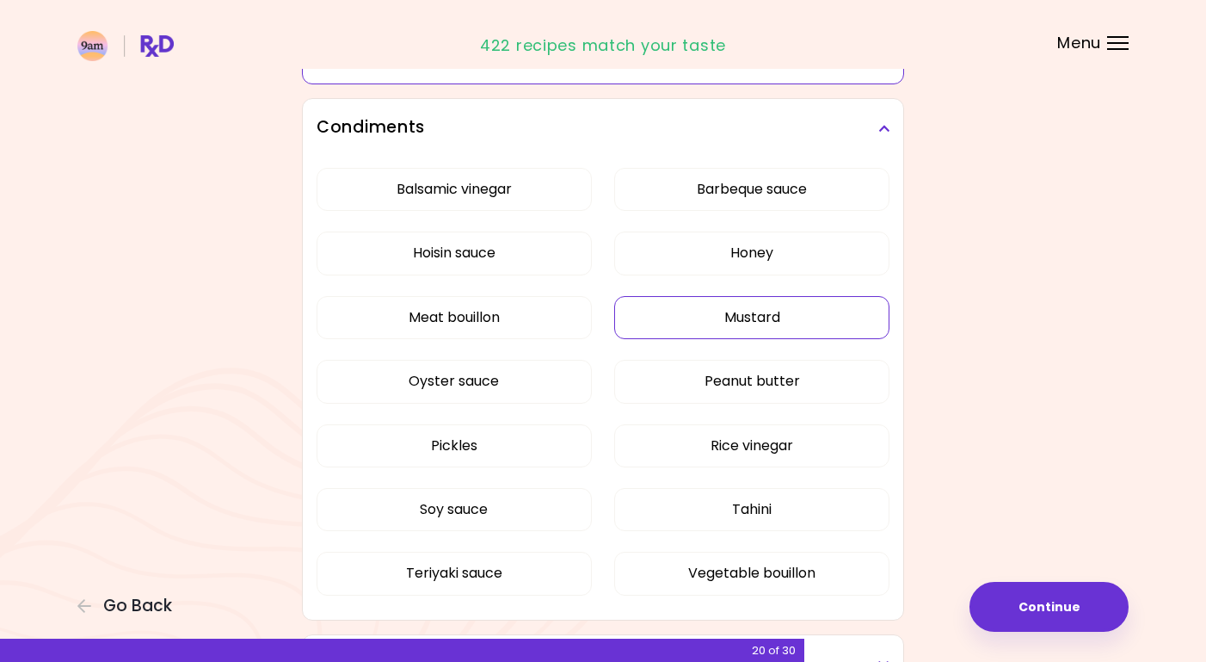
scroll to position [919, 0]
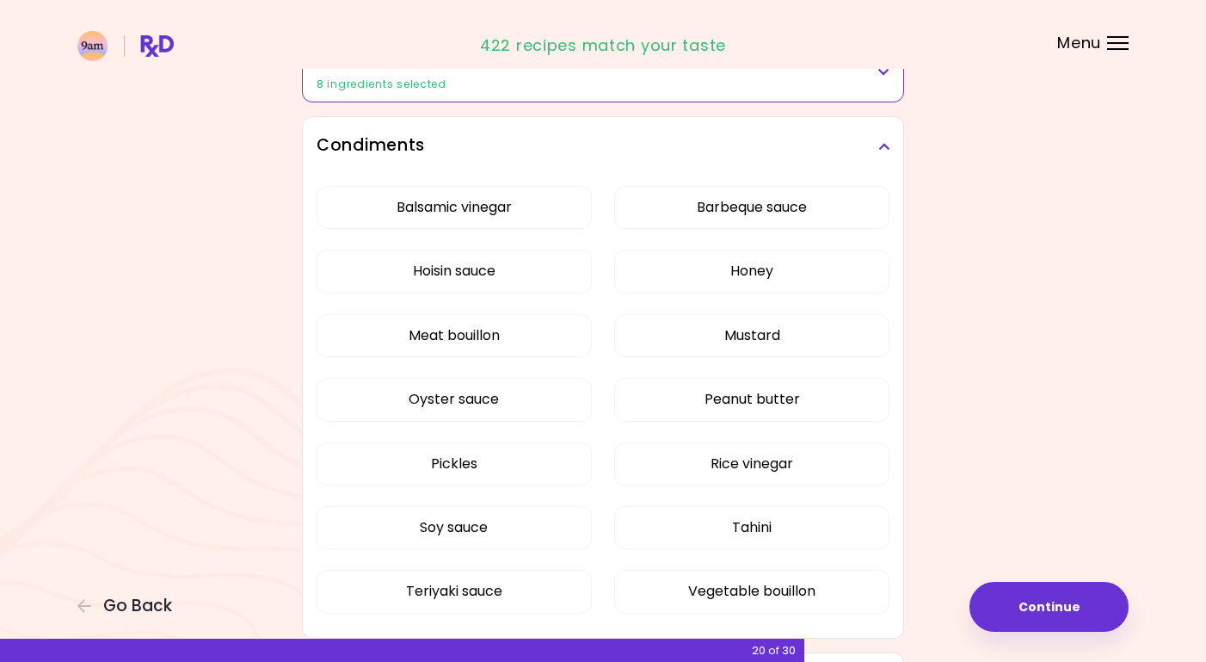
scroll to position [511, 0]
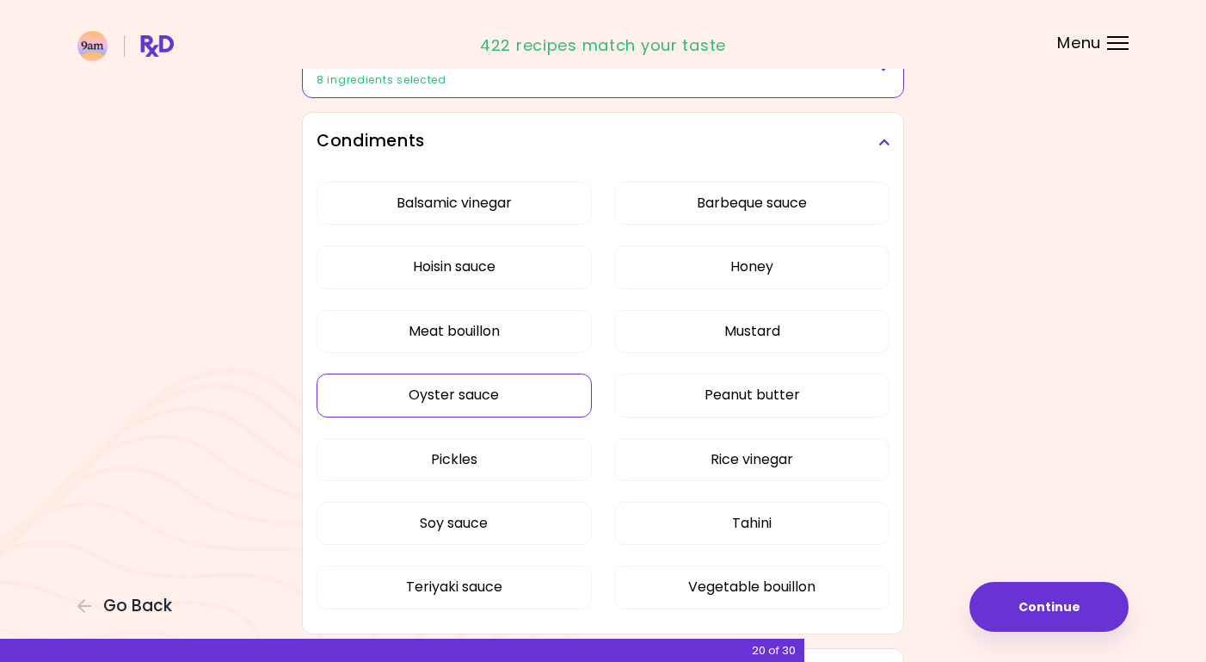
click at [526, 390] on button "Oyster sauce" at bounding box center [454, 394] width 275 height 43
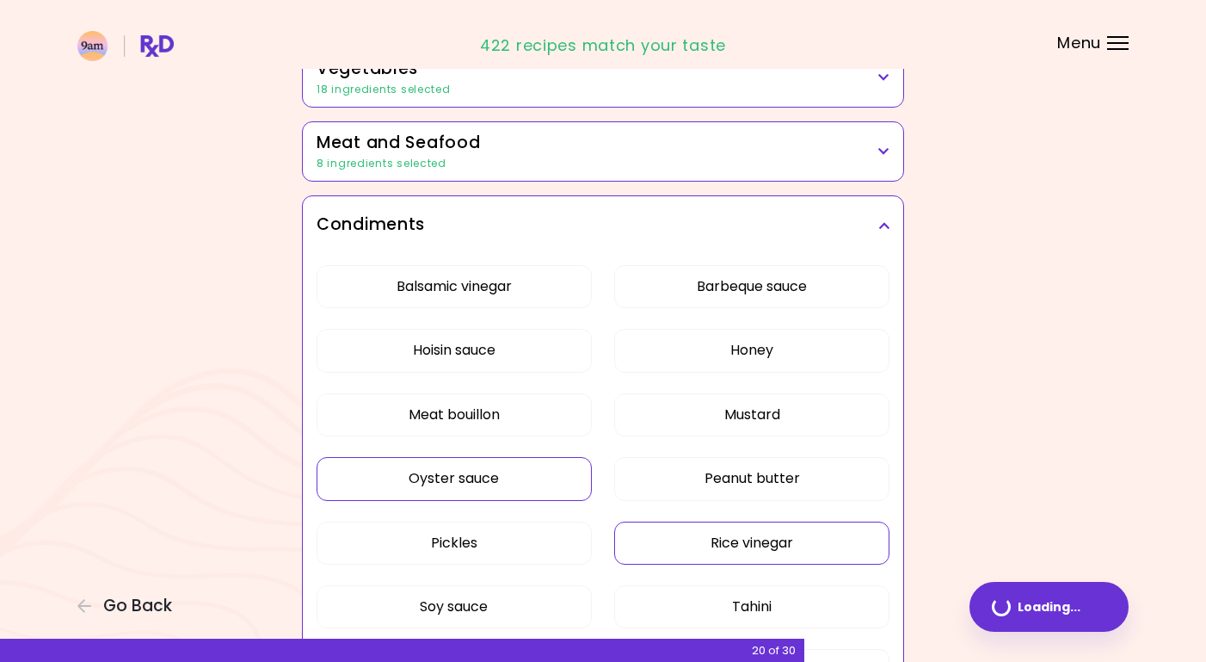
scroll to position [355, 0]
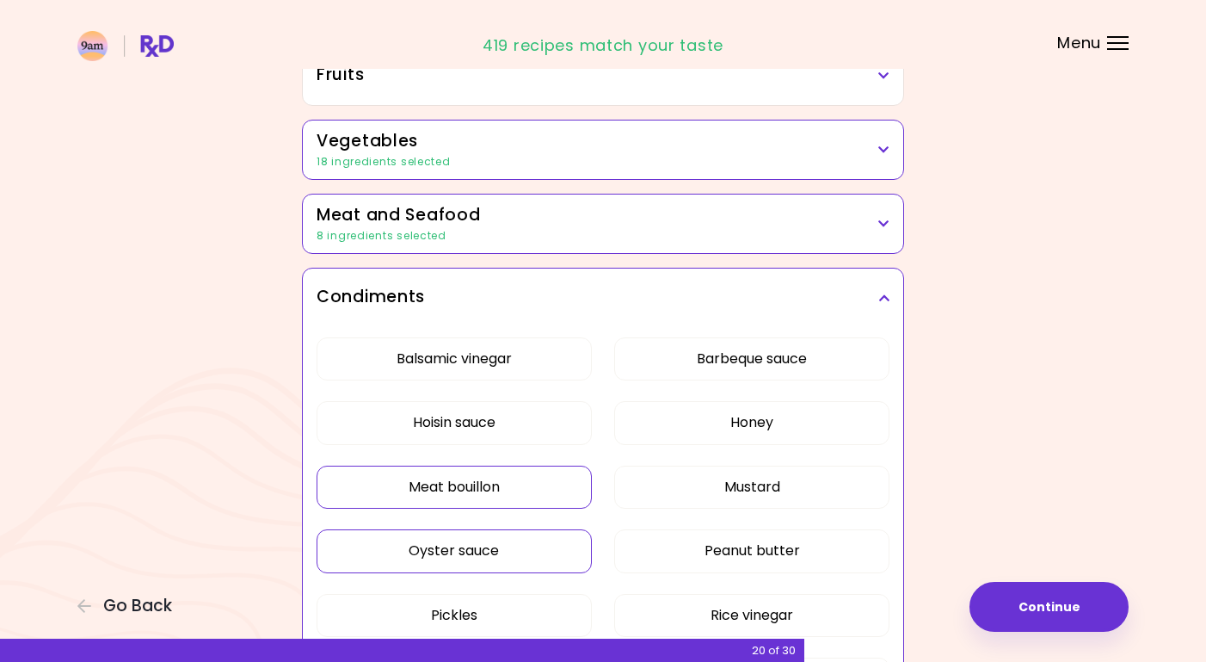
click at [538, 493] on button "Meat bouillon" at bounding box center [454, 487] width 275 height 43
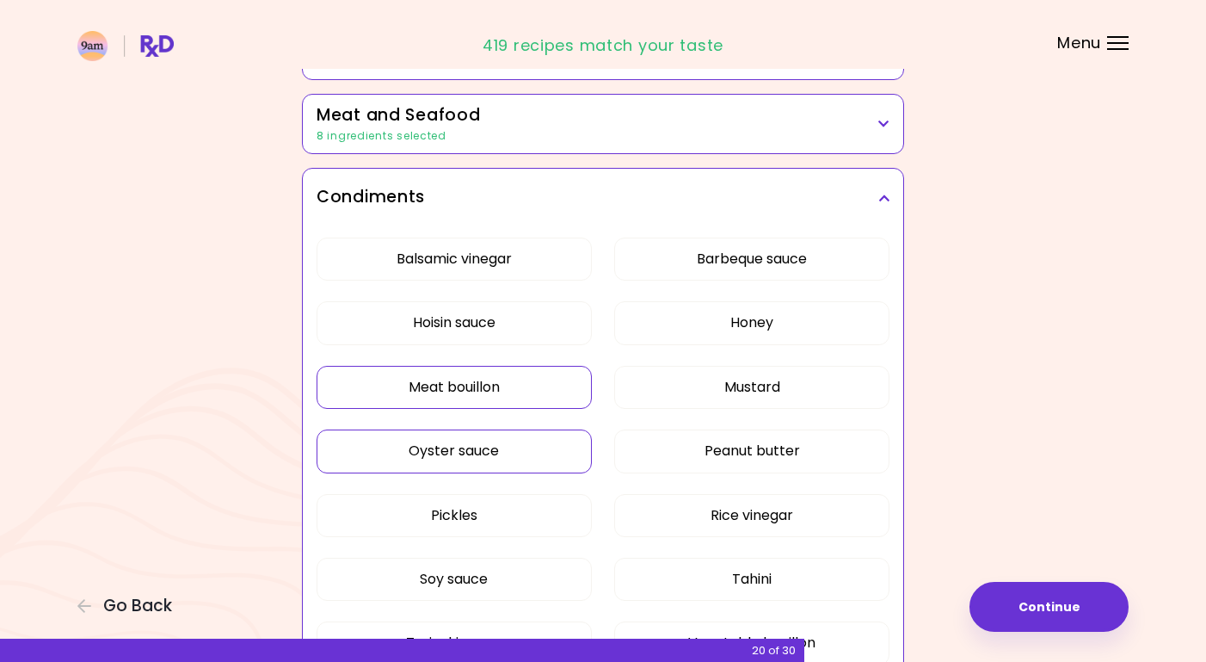
scroll to position [580, 0]
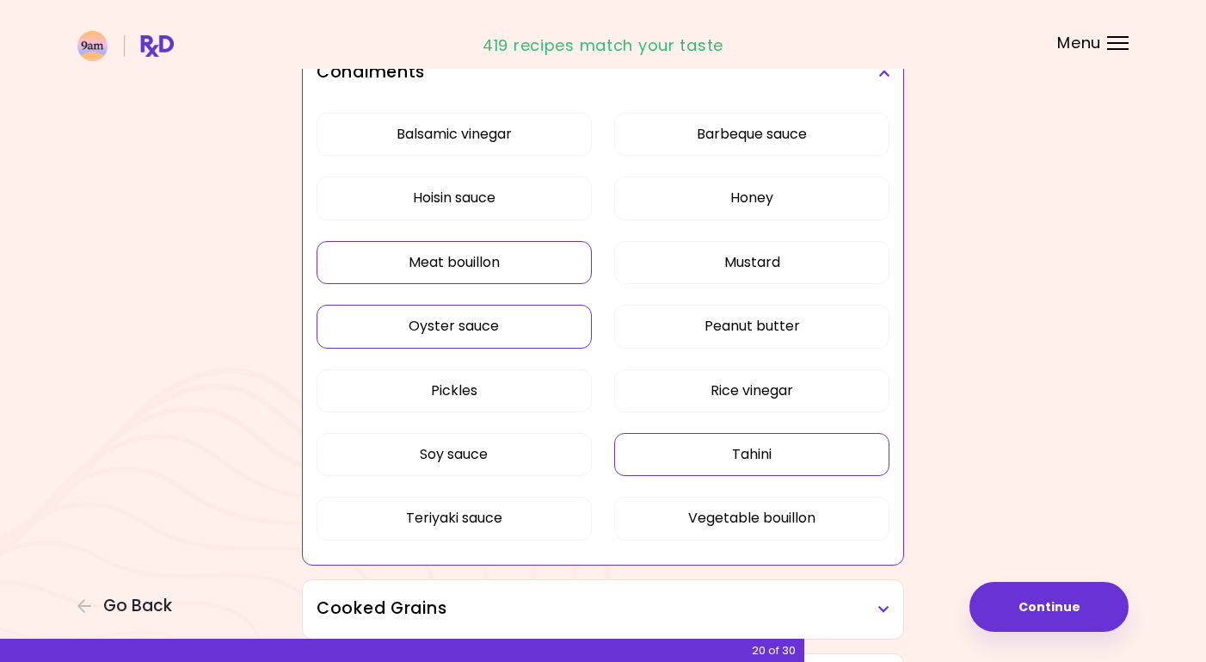
click at [785, 459] on button "Tahini" at bounding box center [751, 454] width 275 height 43
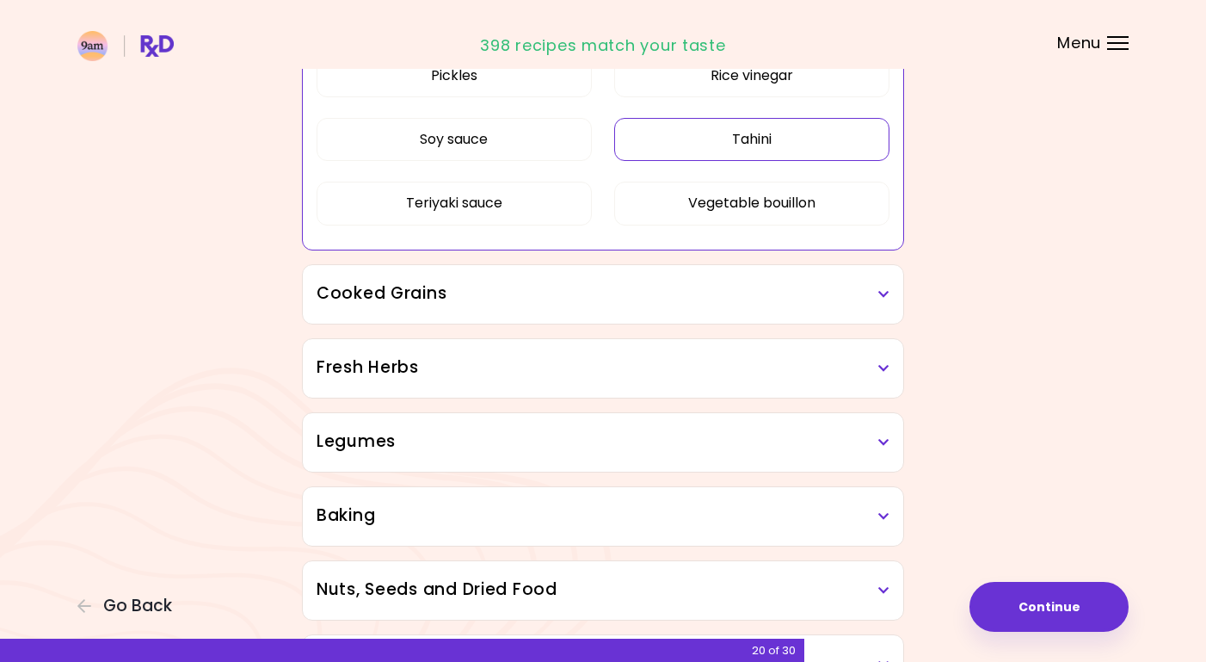
scroll to position [906, 0]
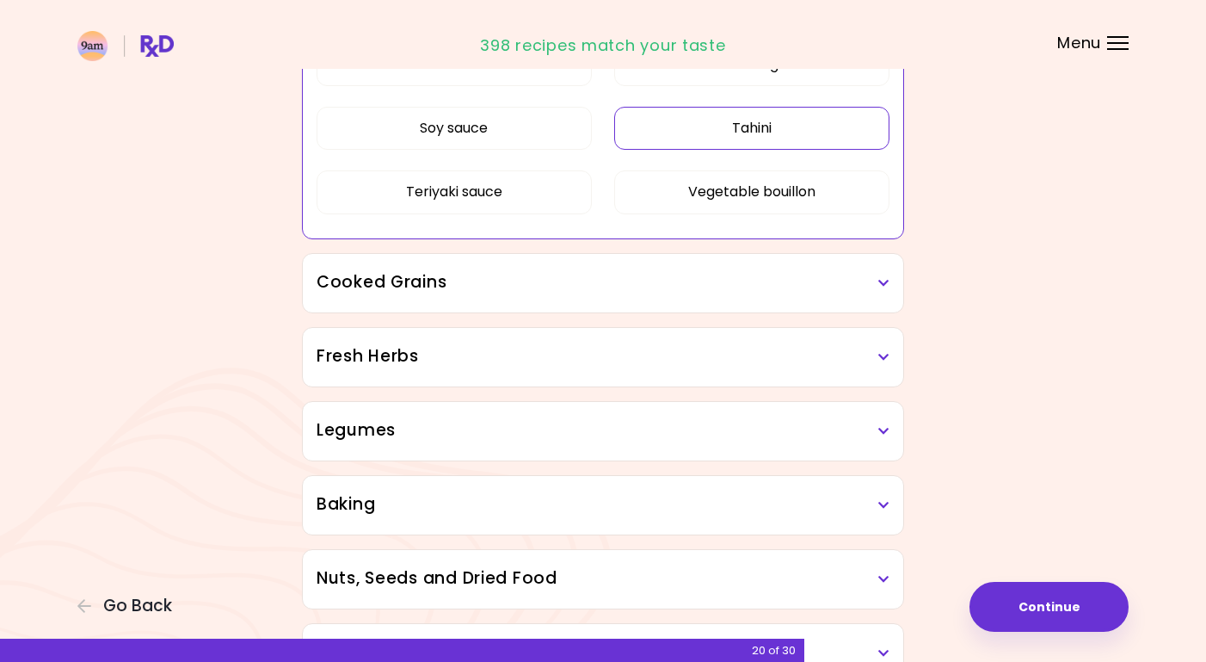
click at [889, 273] on h3 "Cooked Grains" at bounding box center [603, 282] width 573 height 25
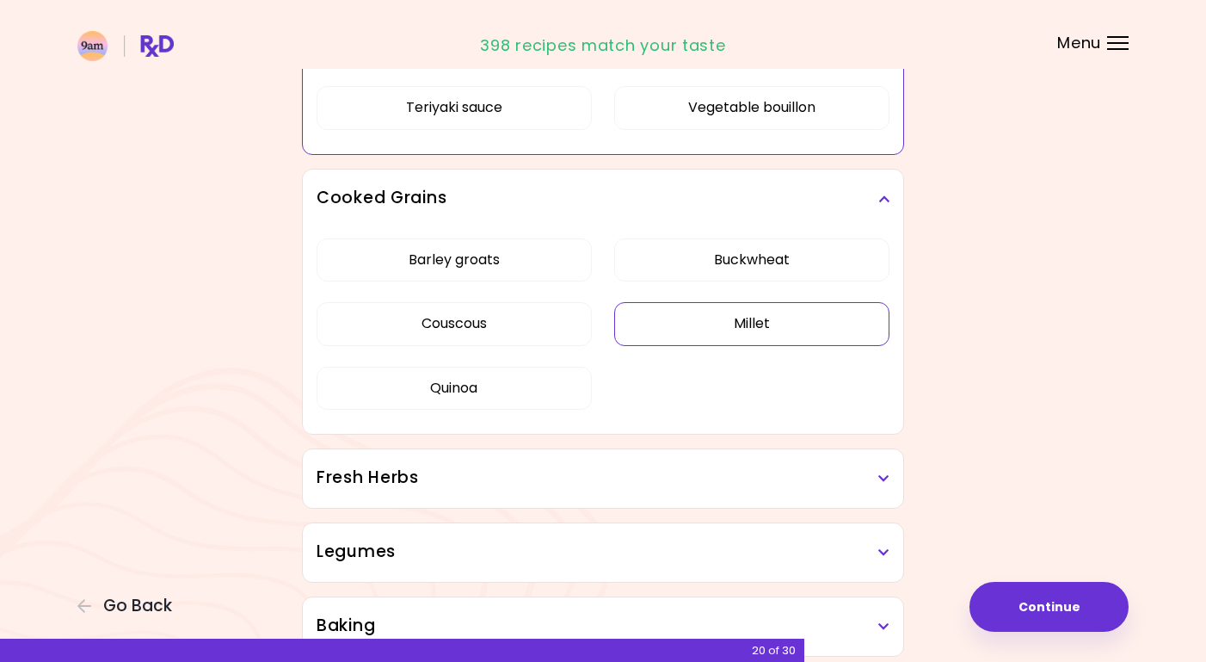
scroll to position [1003, 0]
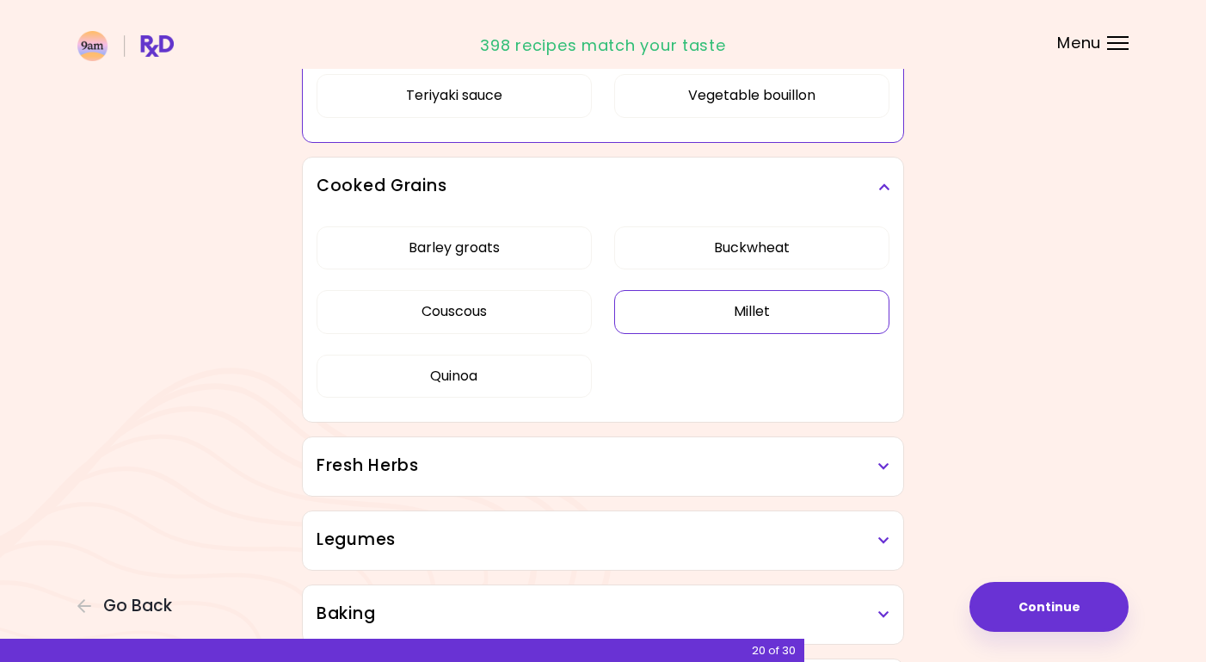
click at [688, 313] on div "Barley groats Buckwheat Couscous Millet Quinoa" at bounding box center [603, 319] width 573 height 206
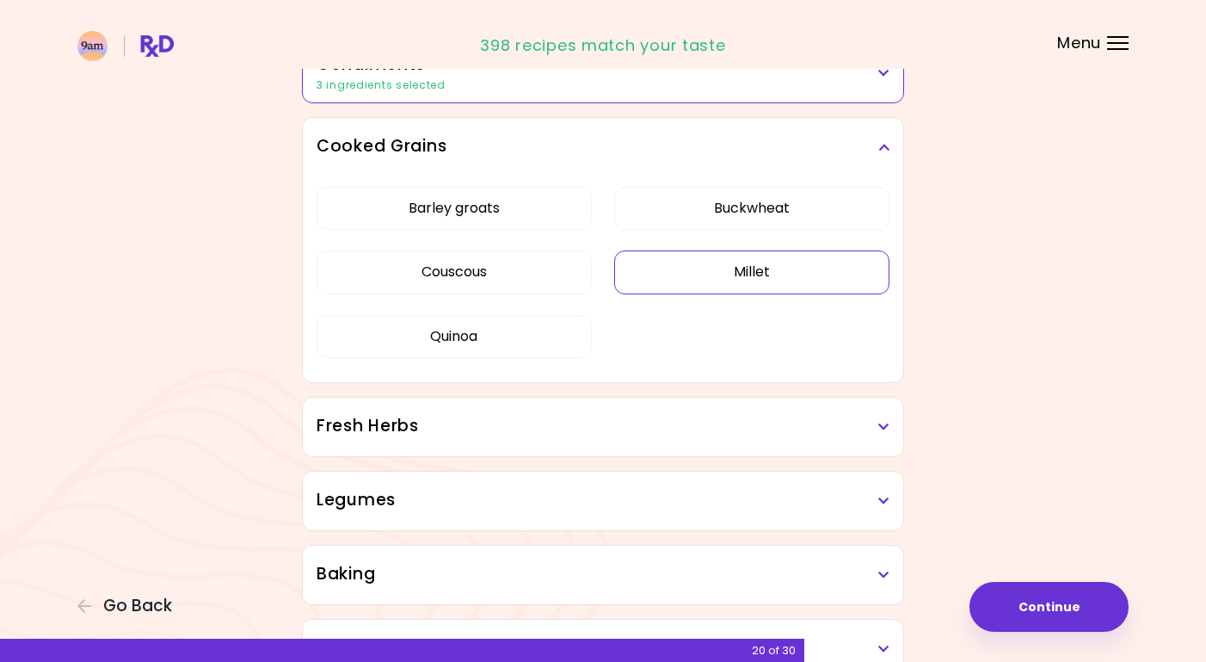
scroll to position [541, 0]
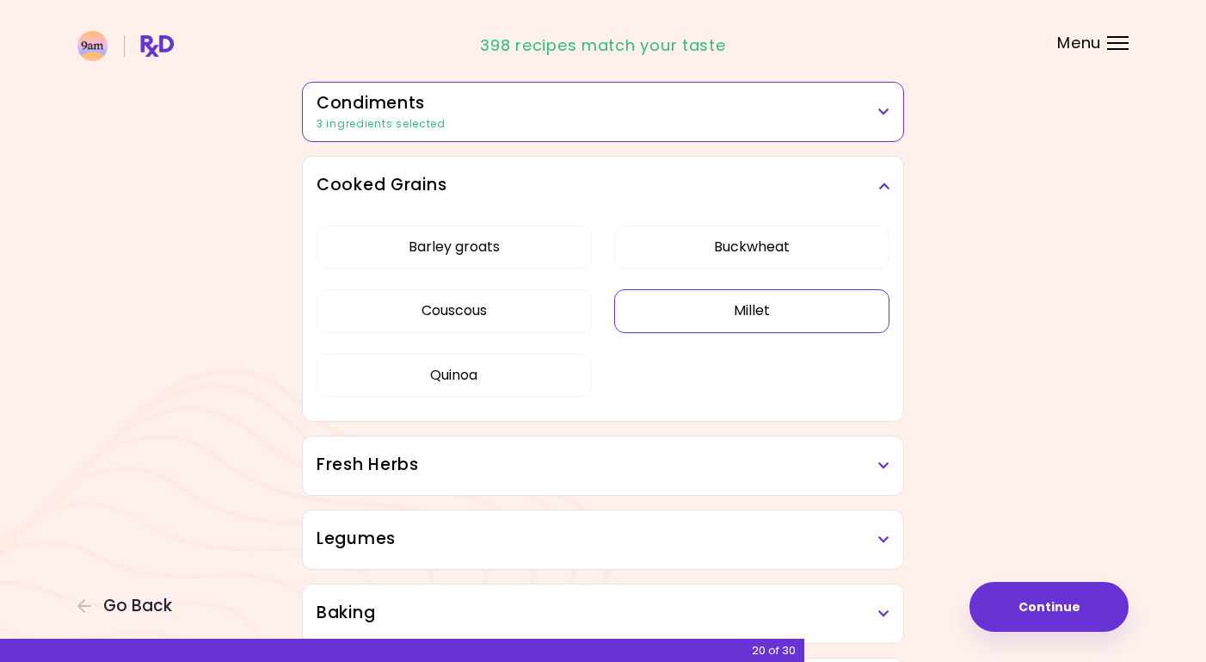
click at [688, 314] on button "Millet" at bounding box center [751, 310] width 275 height 43
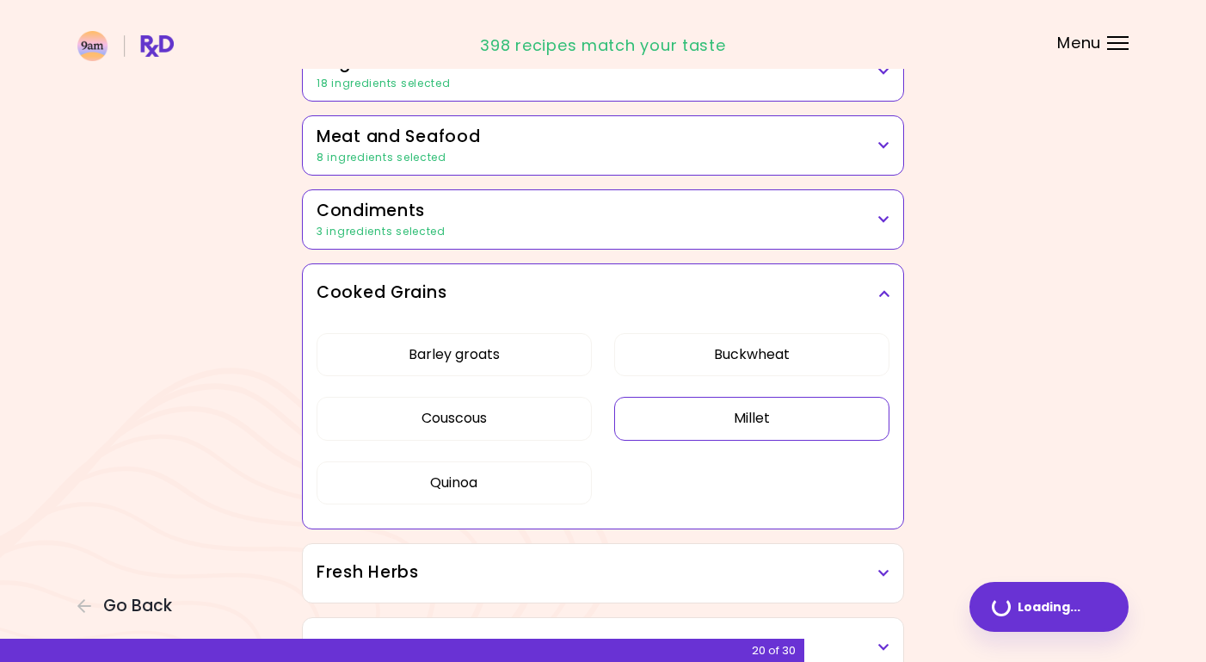
scroll to position [429, 0]
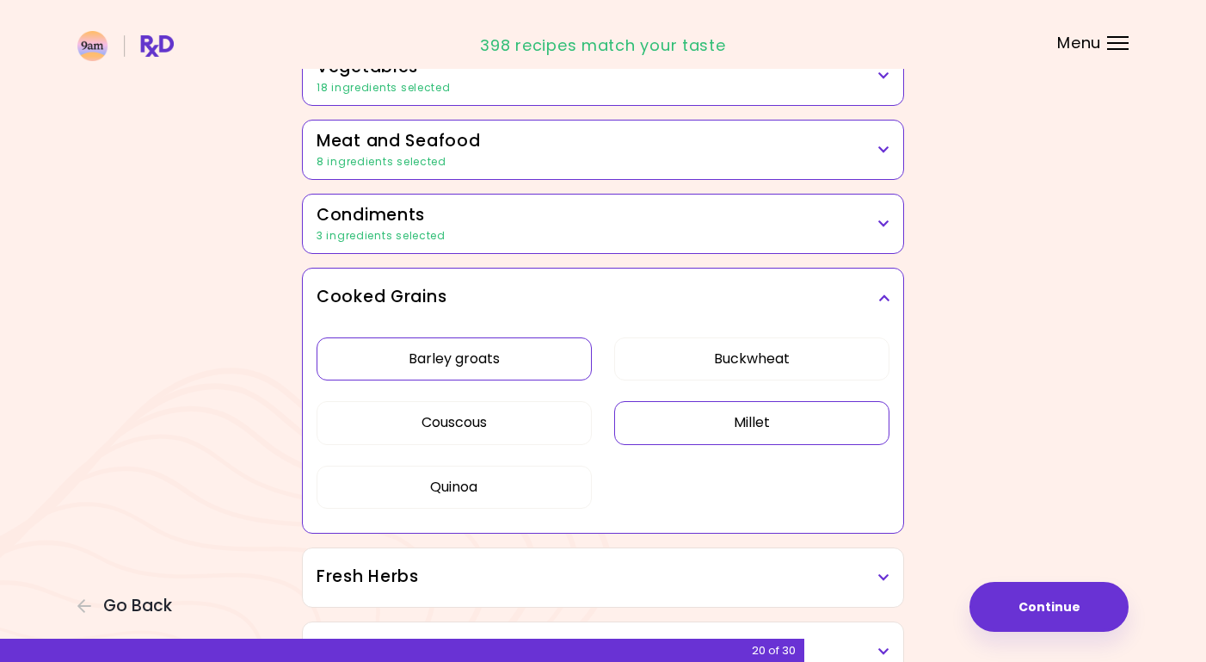
click at [500, 350] on button "Barley groats" at bounding box center [454, 358] width 275 height 43
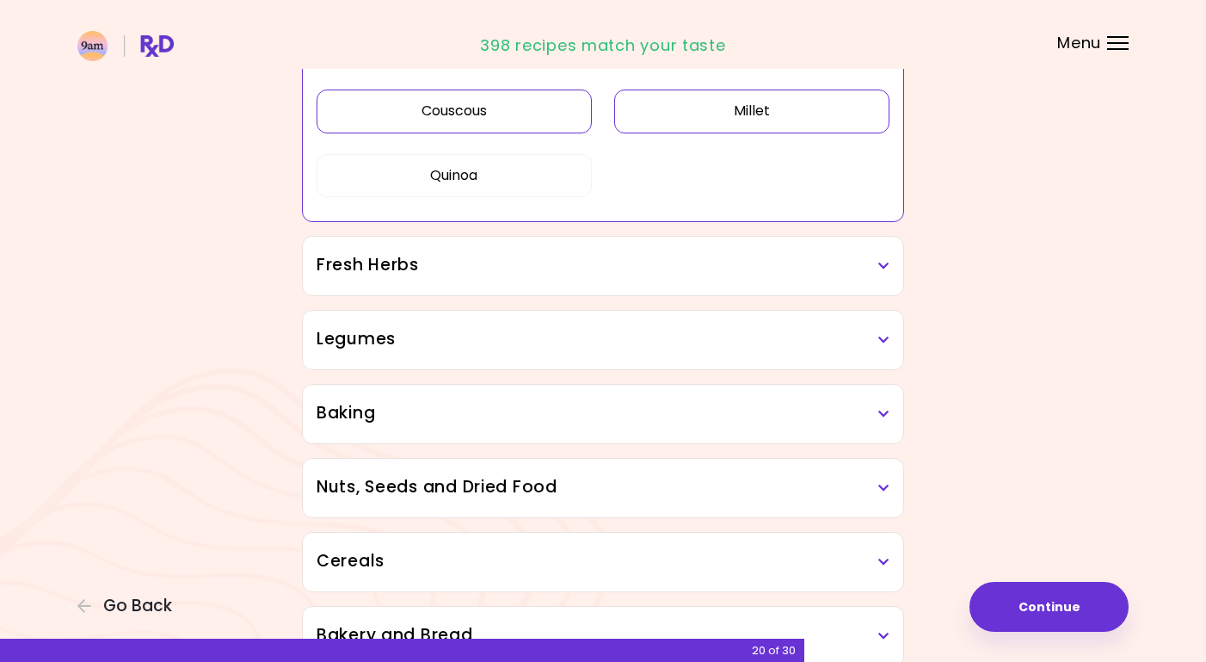
scroll to position [743, 0]
click at [879, 258] on icon at bounding box center [884, 264] width 11 height 12
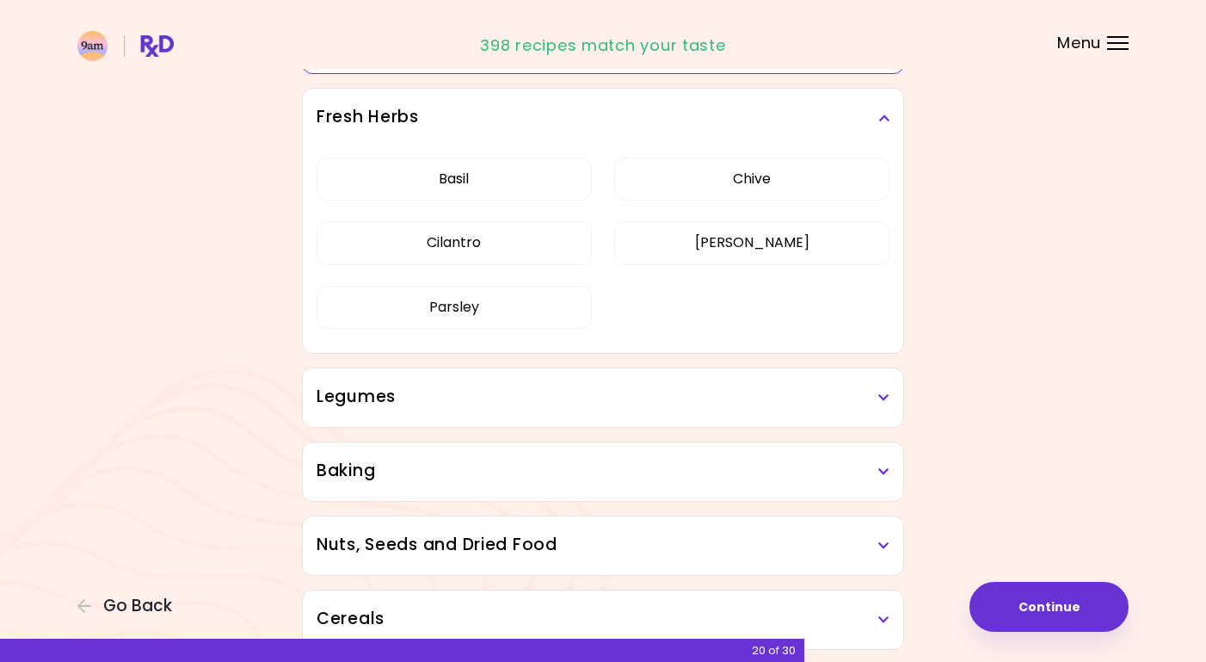
scroll to position [890, 0]
click at [880, 395] on icon at bounding box center [884, 397] width 11 height 12
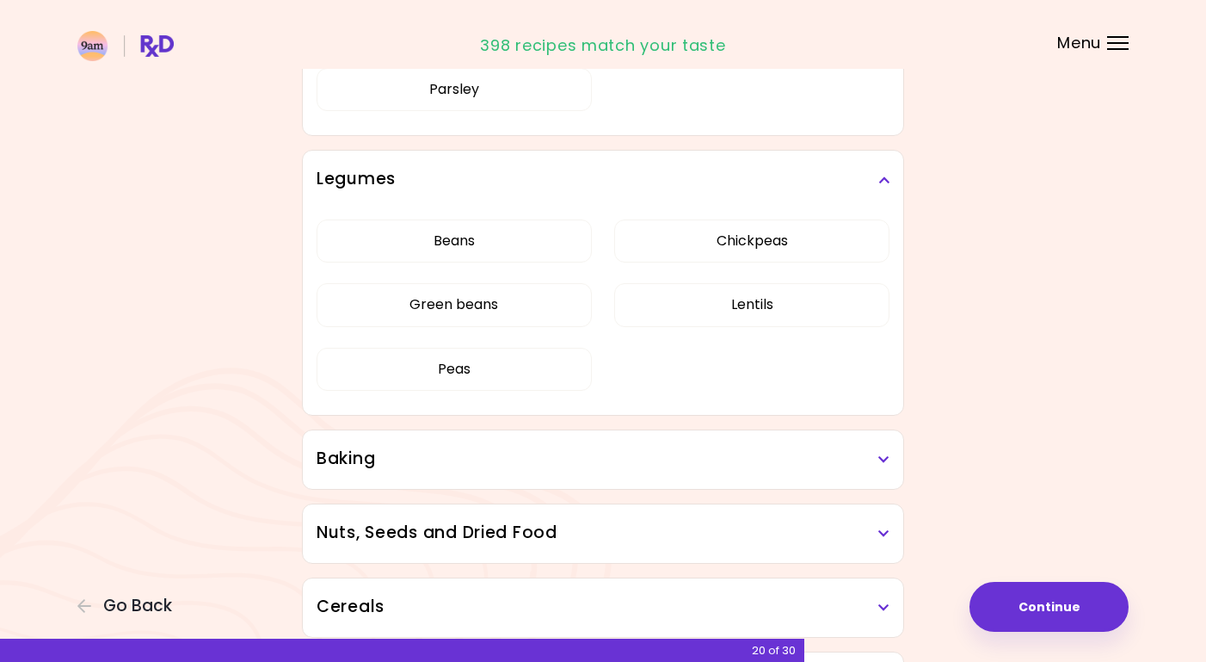
scroll to position [1114, 0]
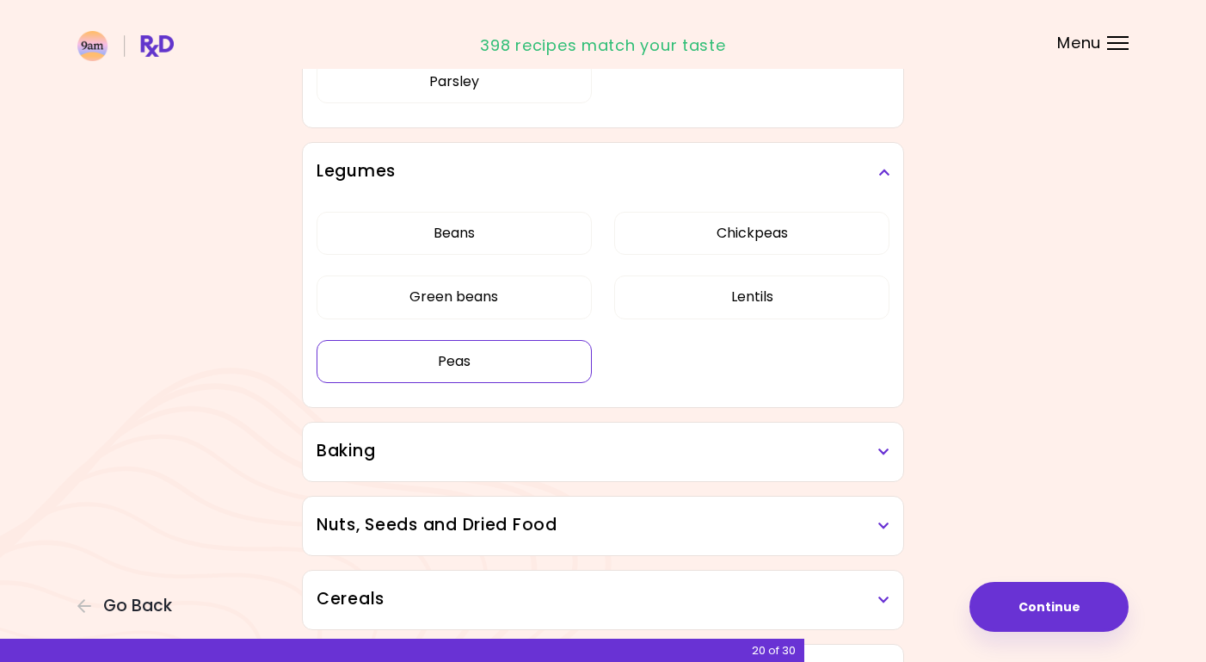
click at [492, 358] on div "Dried Herbs and Spices Adobo Annatto seeds Chilli Cinnamon Cumin [PERSON_NAME] …" at bounding box center [603, 13] width 620 height 1826
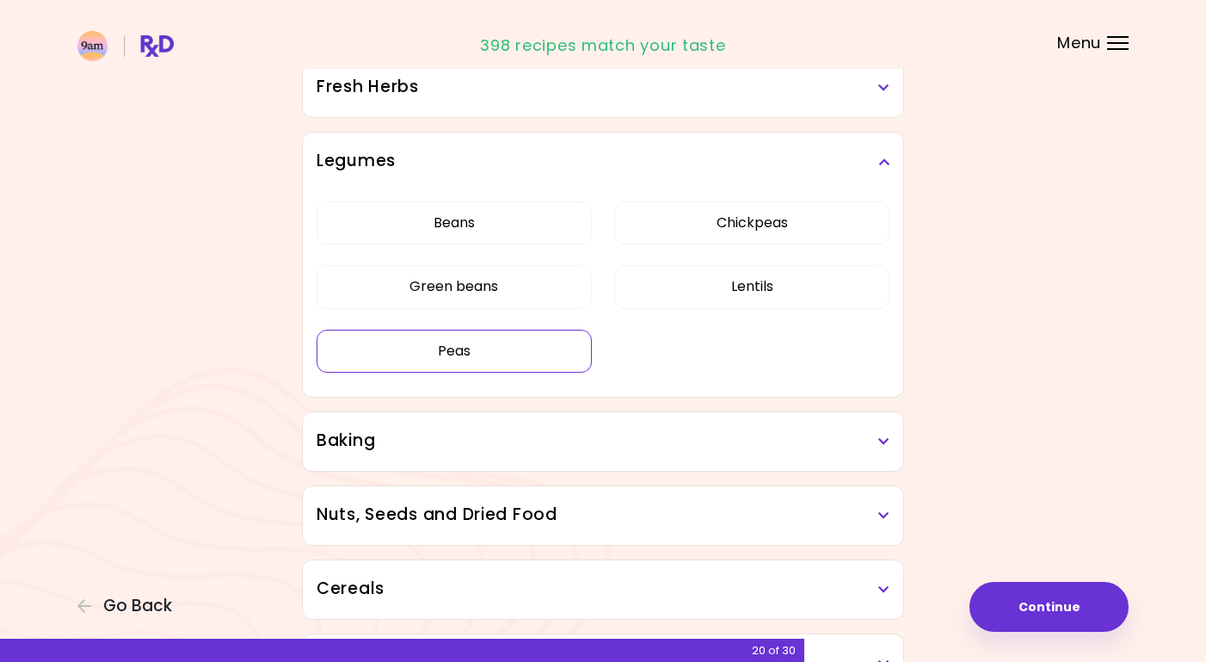
scroll to position [711, 0]
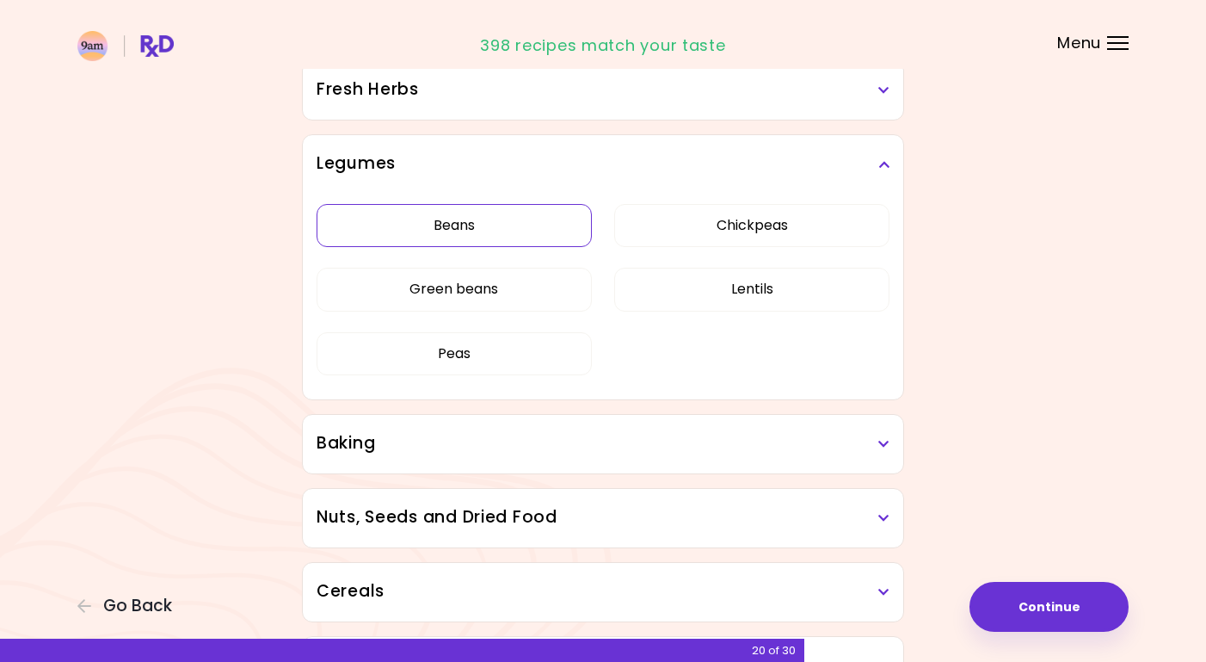
click at [524, 224] on button "Beans" at bounding box center [454, 225] width 275 height 43
click at [517, 348] on button "Peas" at bounding box center [454, 353] width 275 height 43
click at [752, 232] on button "Chickpeas" at bounding box center [751, 225] width 275 height 43
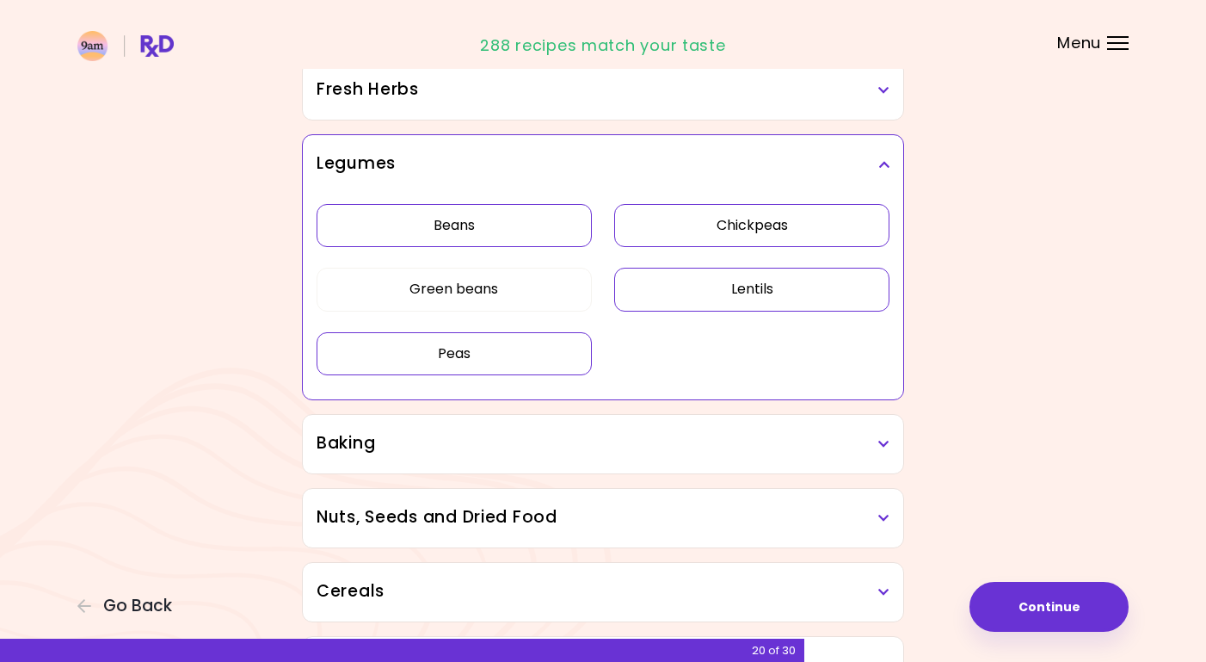
click at [743, 286] on button "Lentils" at bounding box center [751, 289] width 275 height 43
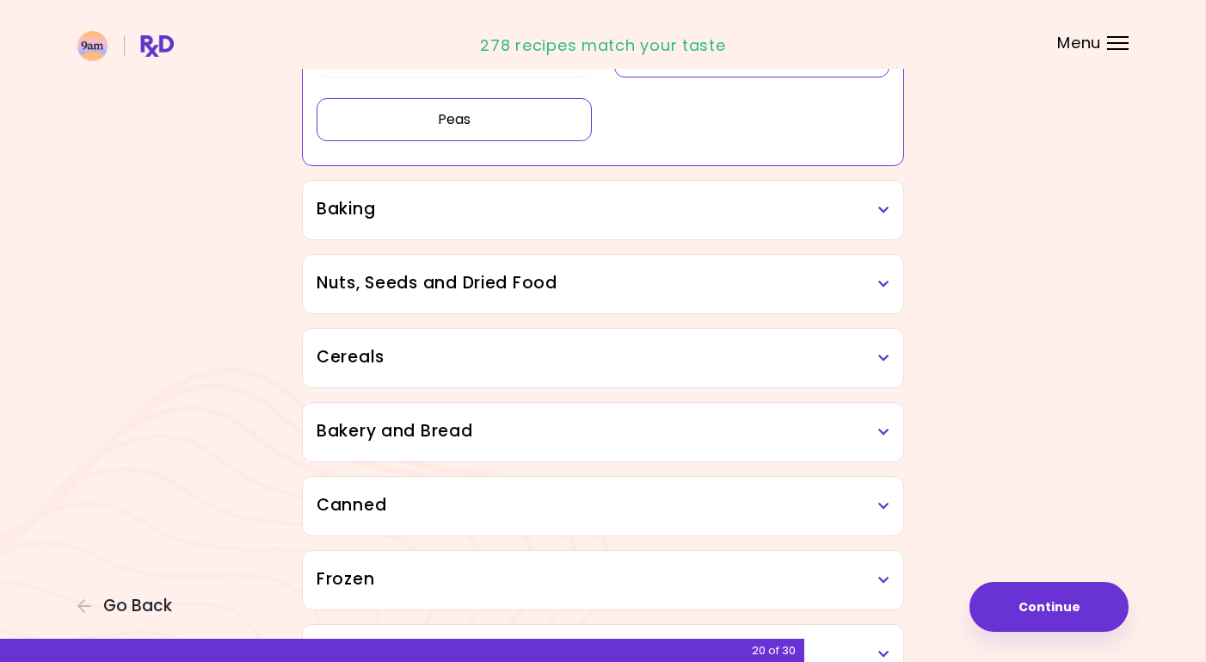
scroll to position [948, 0]
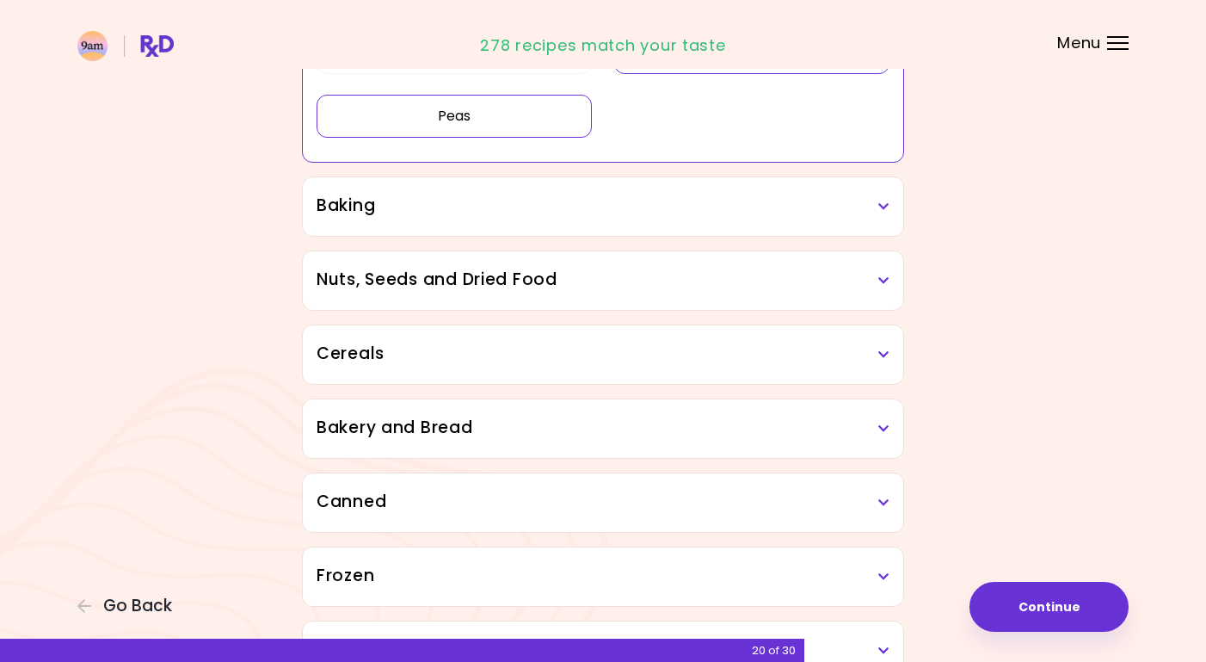
click at [891, 200] on div "Baking" at bounding box center [603, 206] width 601 height 59
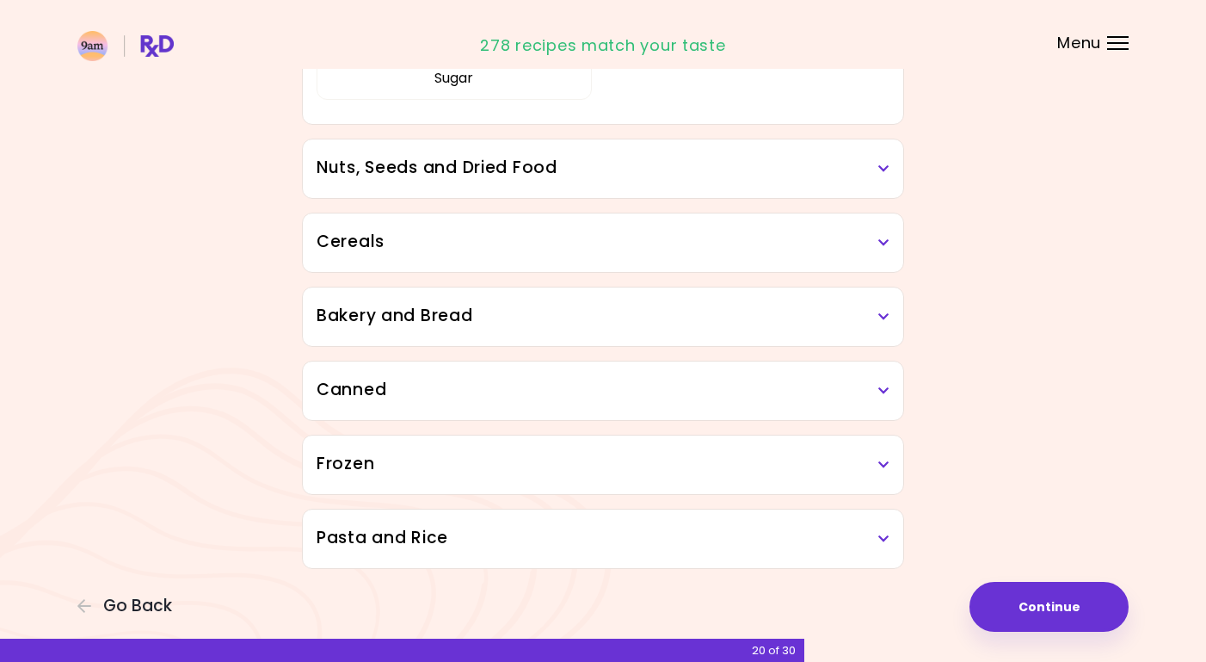
scroll to position [1268, 0]
click at [890, 167] on div "Nuts, Seeds and Dried Food" at bounding box center [603, 167] width 601 height 59
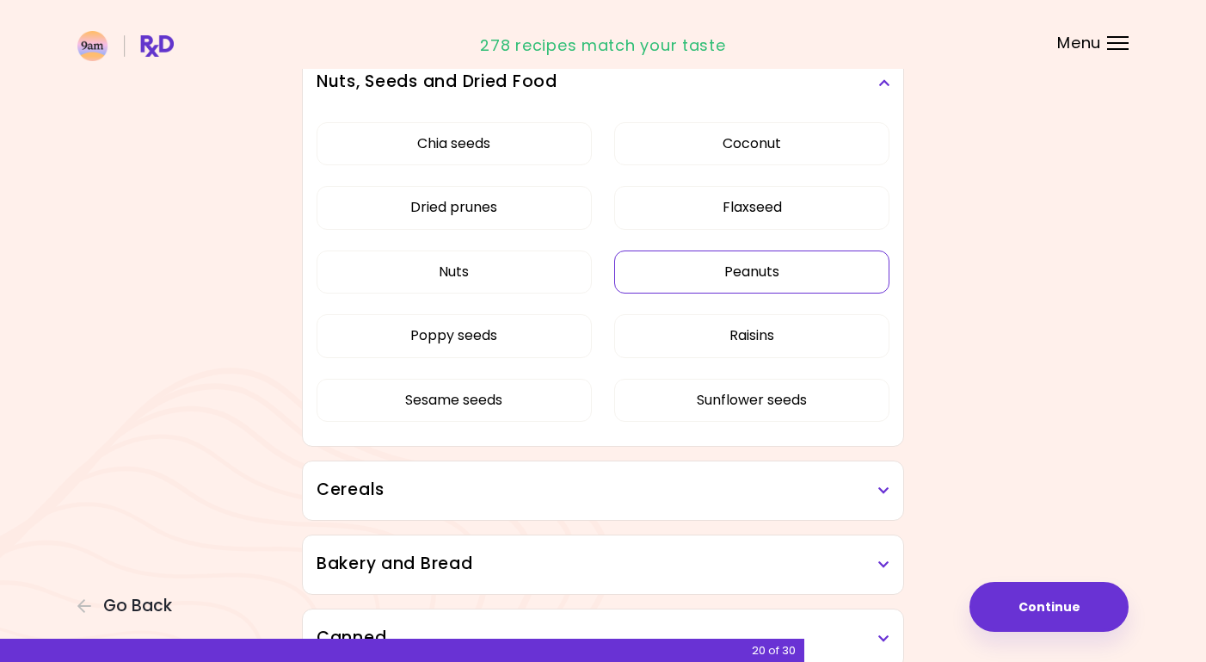
scroll to position [1344, 0]
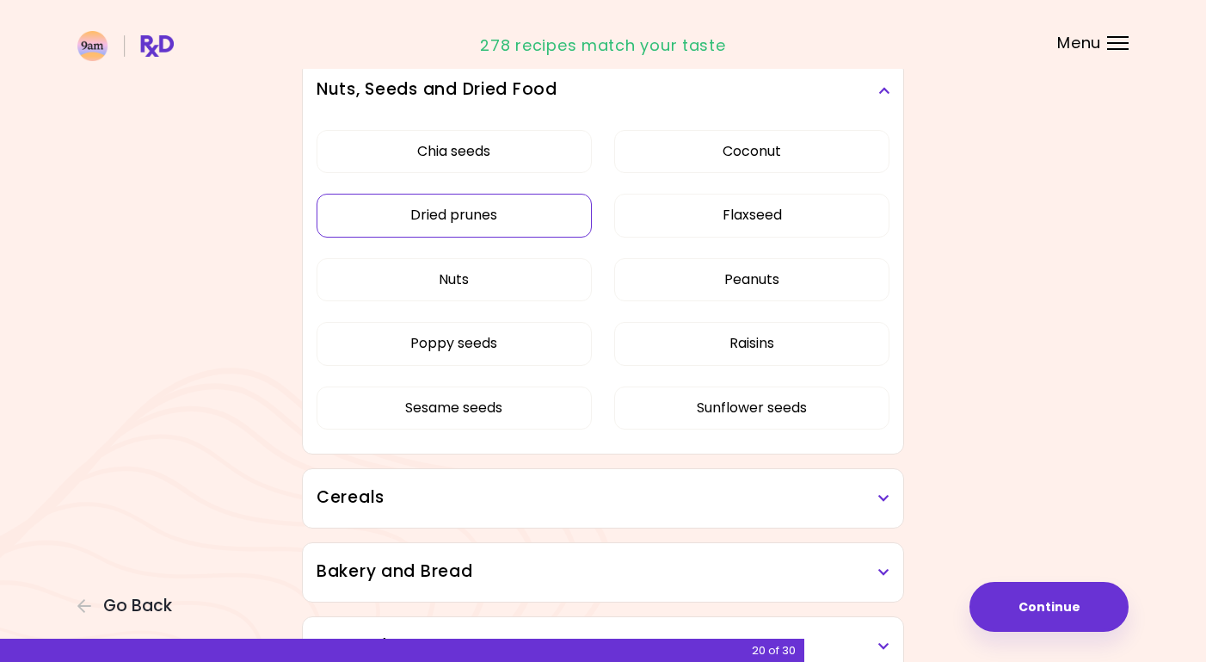
click at [491, 224] on div "Chia seeds Coconut Dried prunes Flaxseed Nuts Peanuts Poppy seeds Raisins Sesam…" at bounding box center [603, 287] width 573 height 334
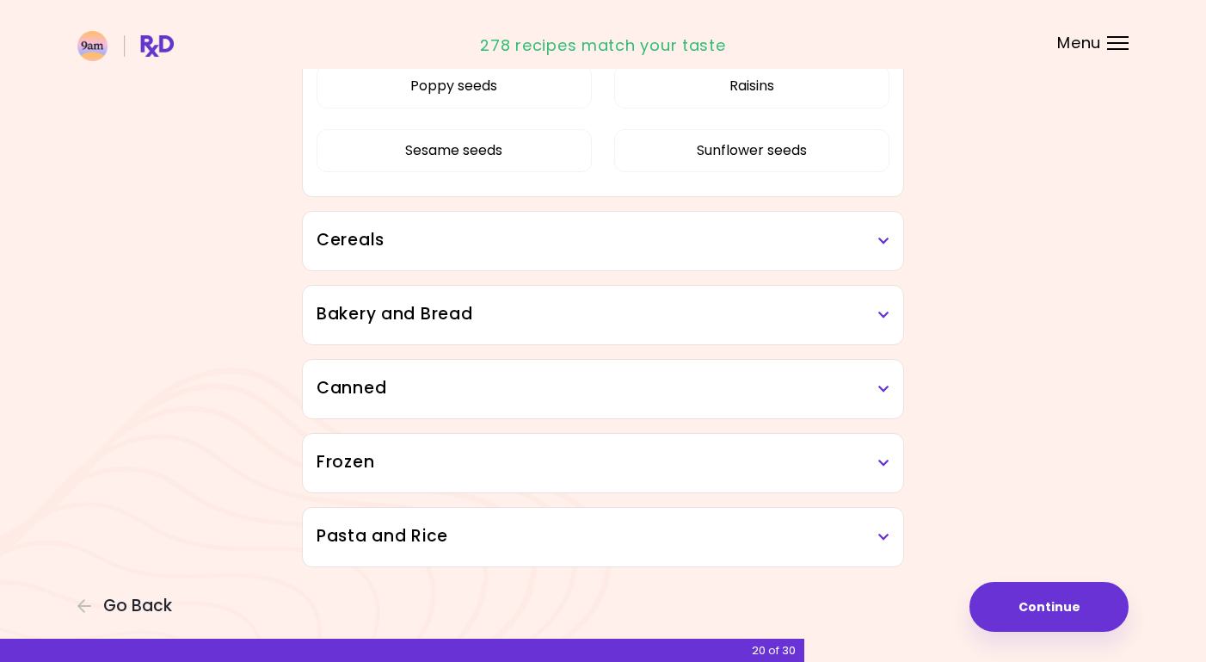
scroll to position [998, 0]
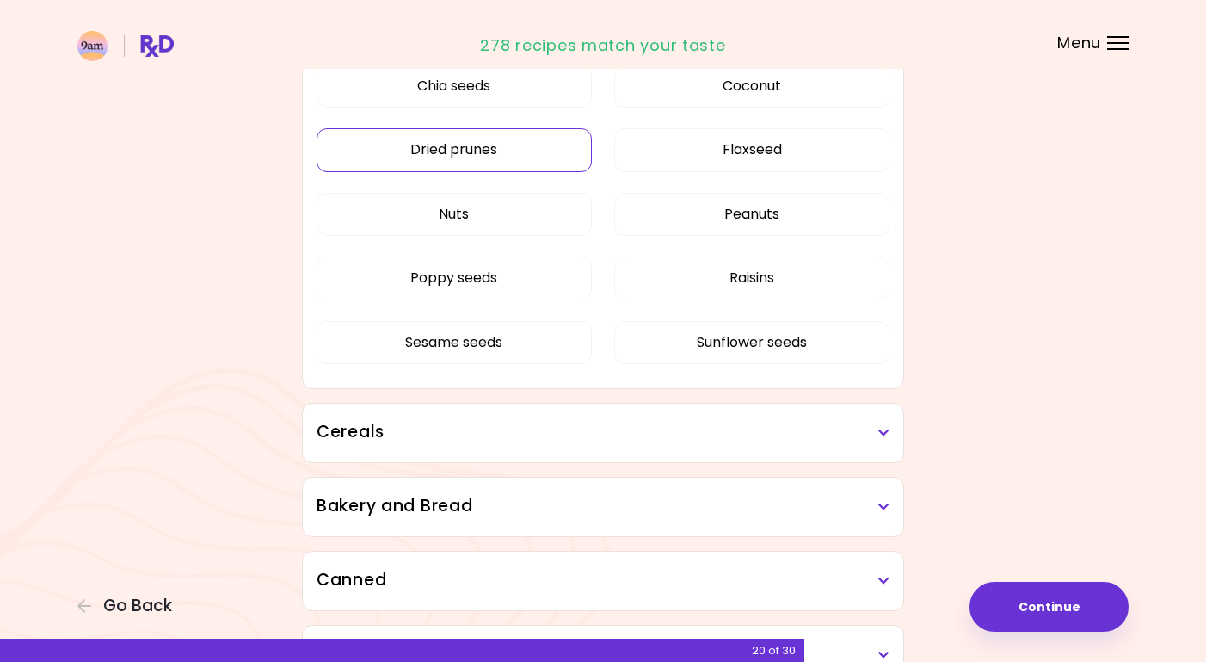
click at [507, 150] on button "Dried prunes" at bounding box center [454, 149] width 275 height 43
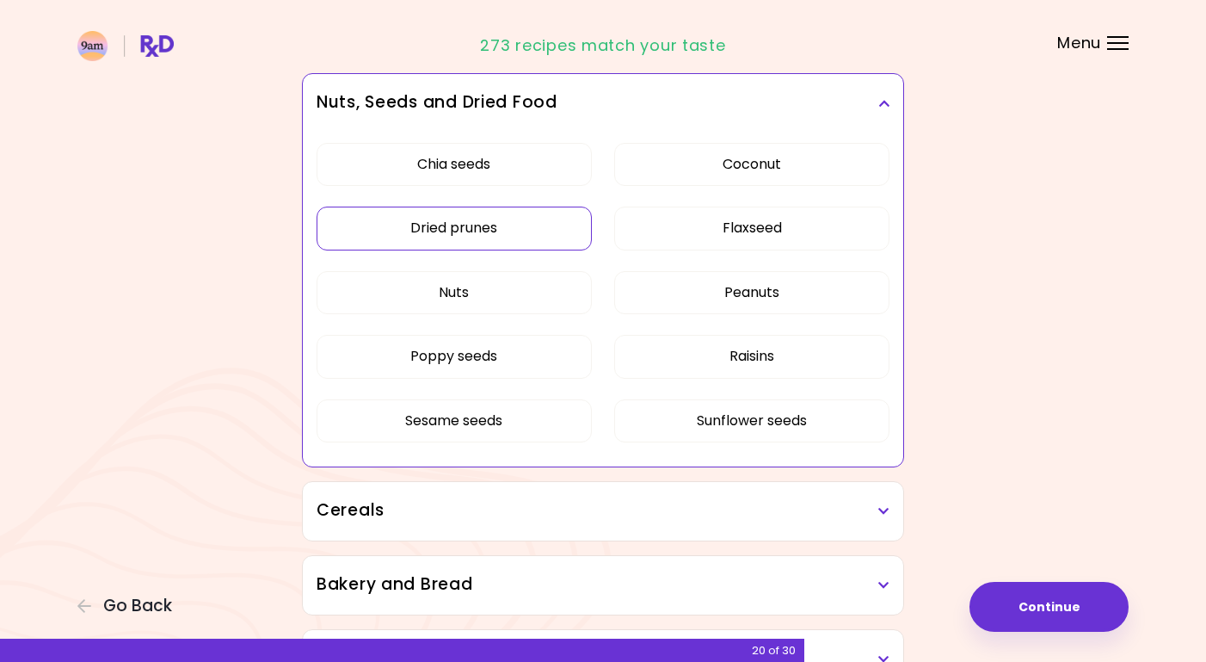
scroll to position [922, 0]
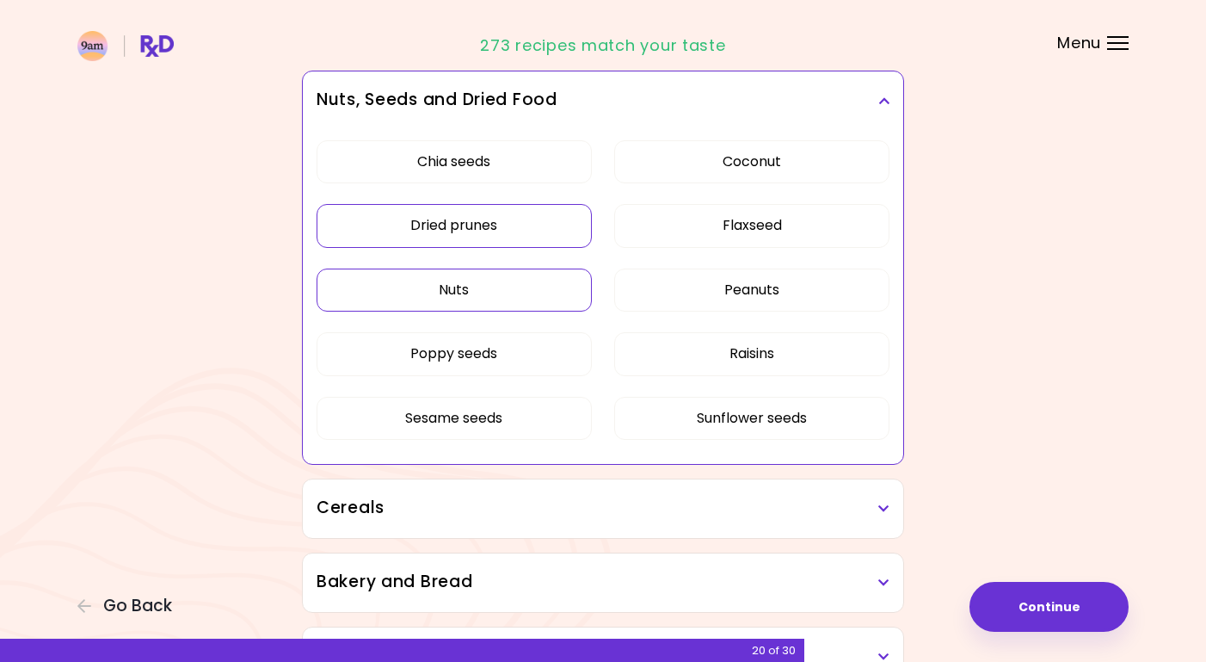
click at [505, 271] on button "Nuts" at bounding box center [454, 289] width 275 height 43
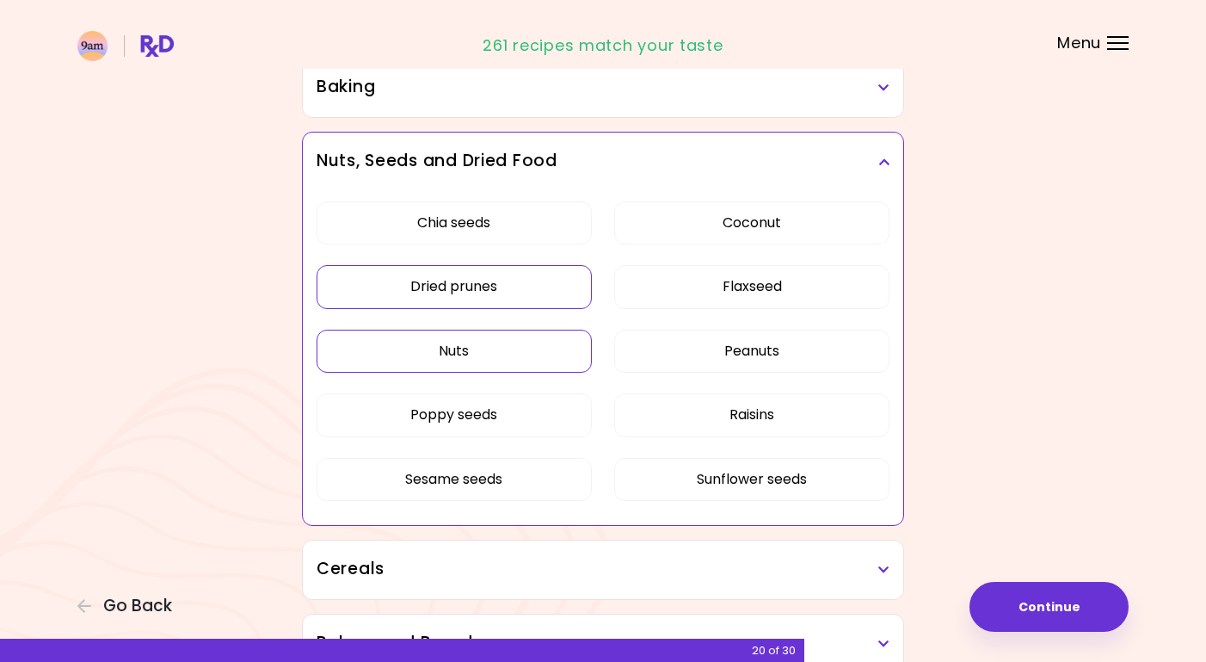
scroll to position [861, 0]
click at [652, 344] on button "Peanuts" at bounding box center [751, 351] width 275 height 43
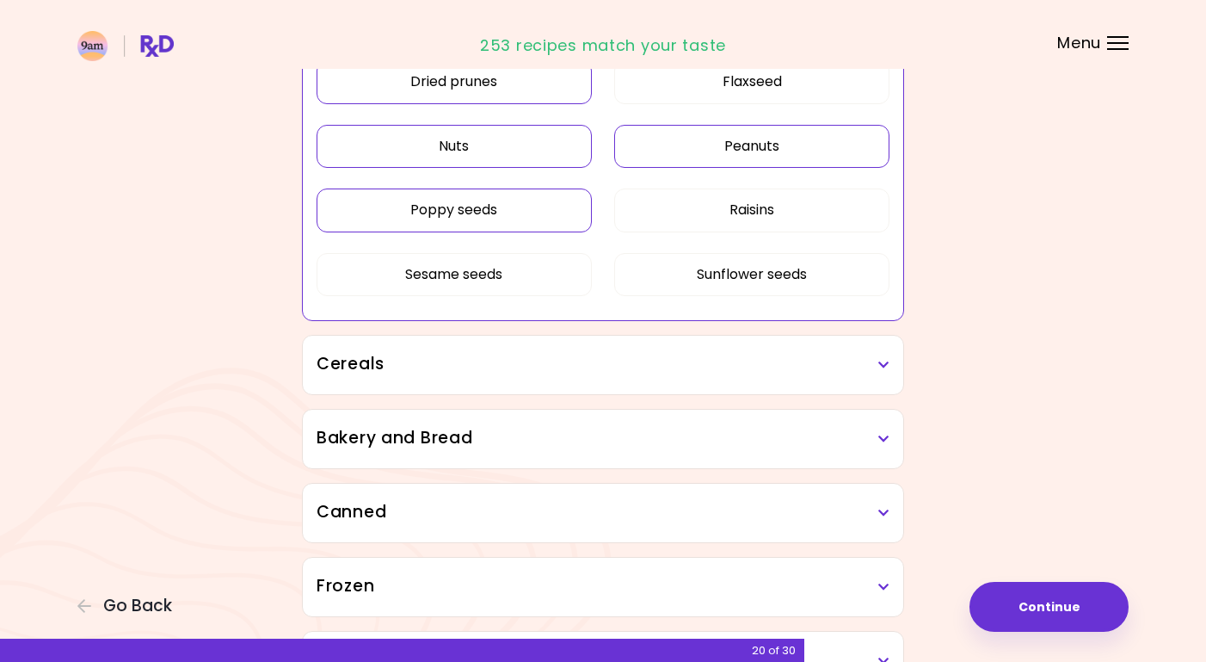
scroll to position [1069, 0]
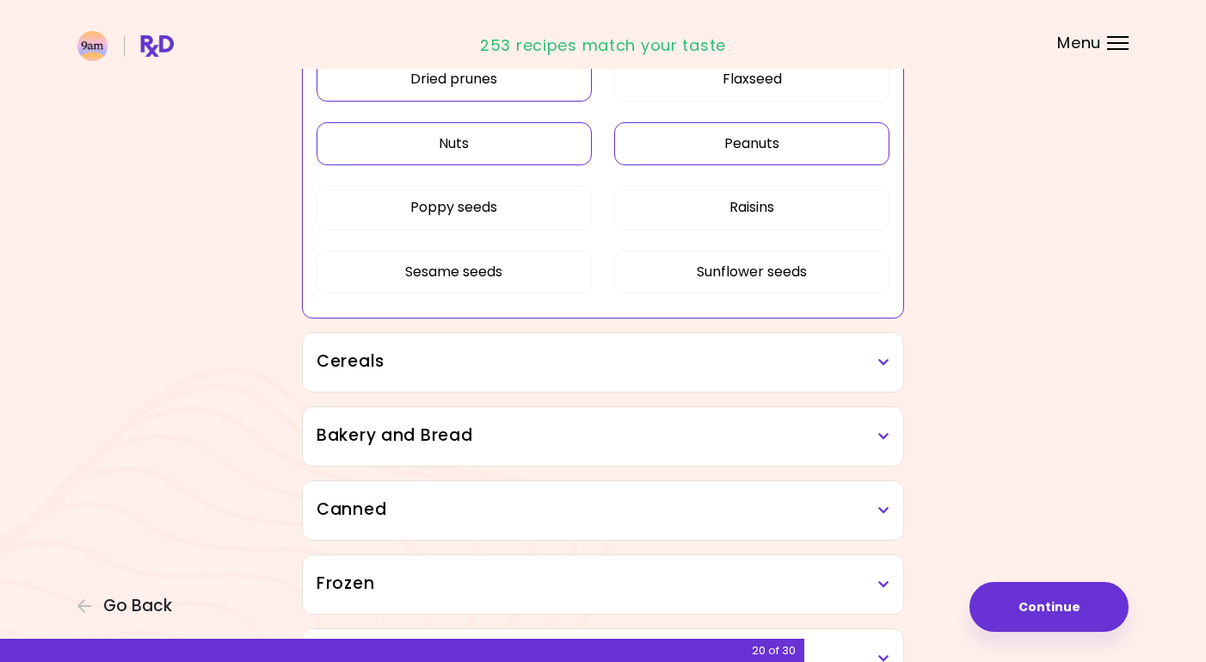
click at [877, 359] on h3 "Cereals" at bounding box center [603, 361] width 573 height 25
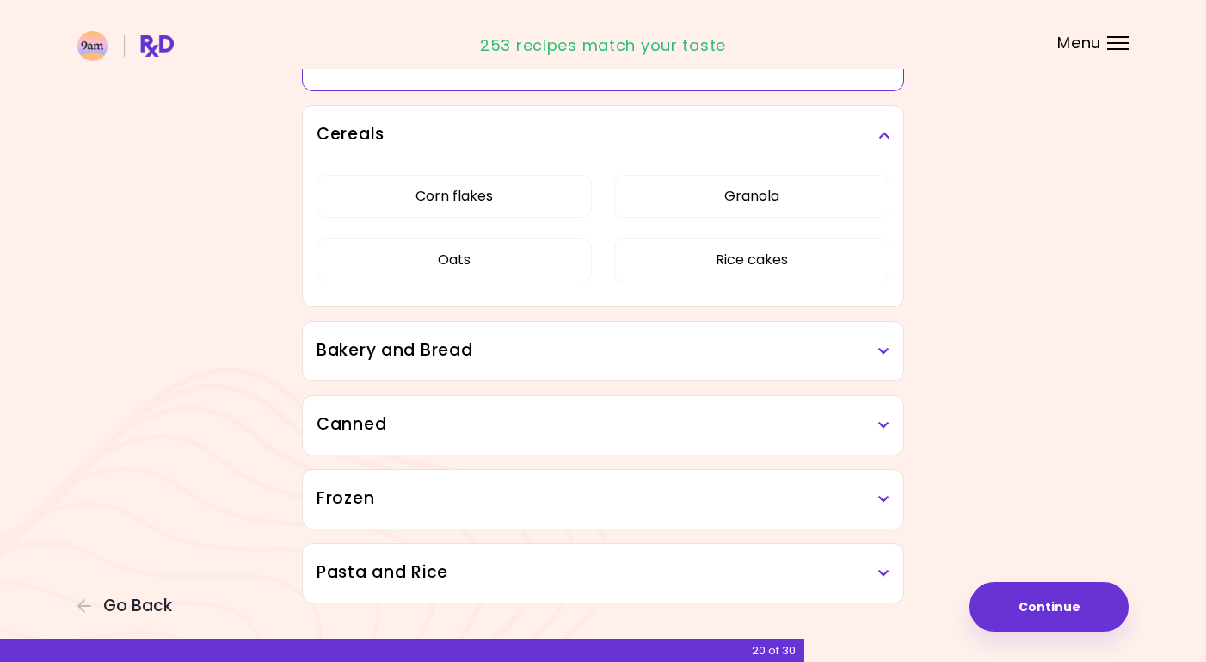
scroll to position [1332, 0]
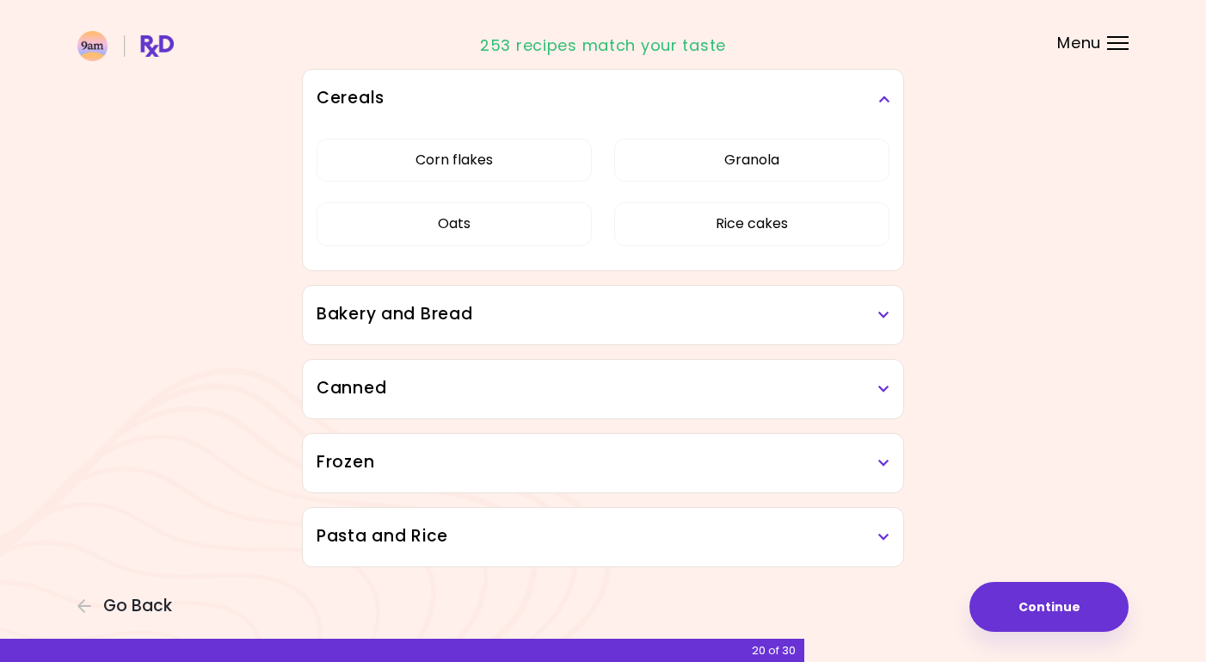
click at [885, 306] on h3 "Bakery and Bread" at bounding box center [603, 314] width 573 height 25
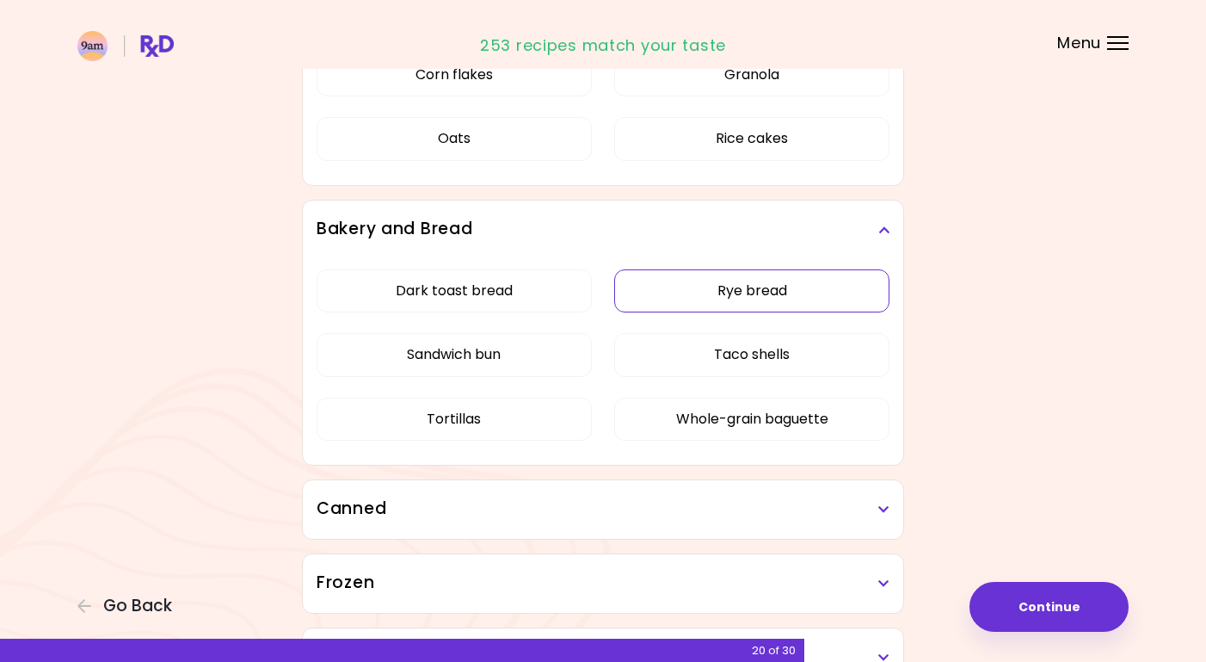
scroll to position [1436, 0]
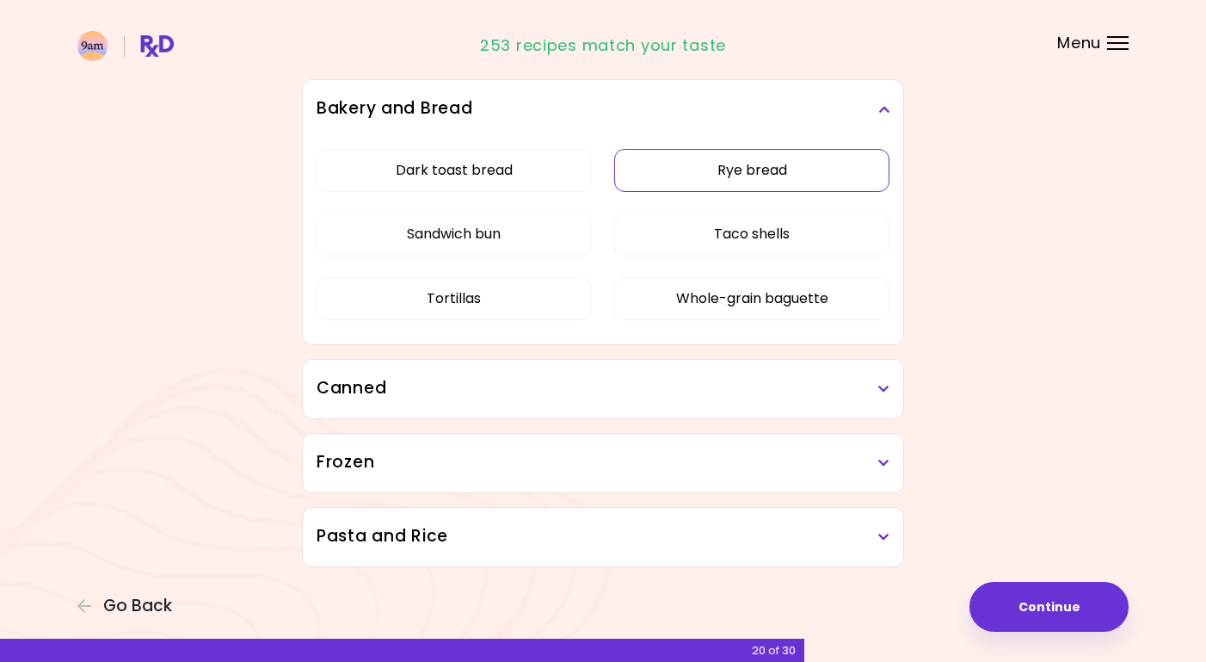
click at [724, 276] on div "Dark toast bread Rye bread Sandwich bun Taco shells Tortillas Whole-grain bague…" at bounding box center [603, 242] width 573 height 206
click at [765, 151] on button "Rye bread" at bounding box center [751, 170] width 275 height 43
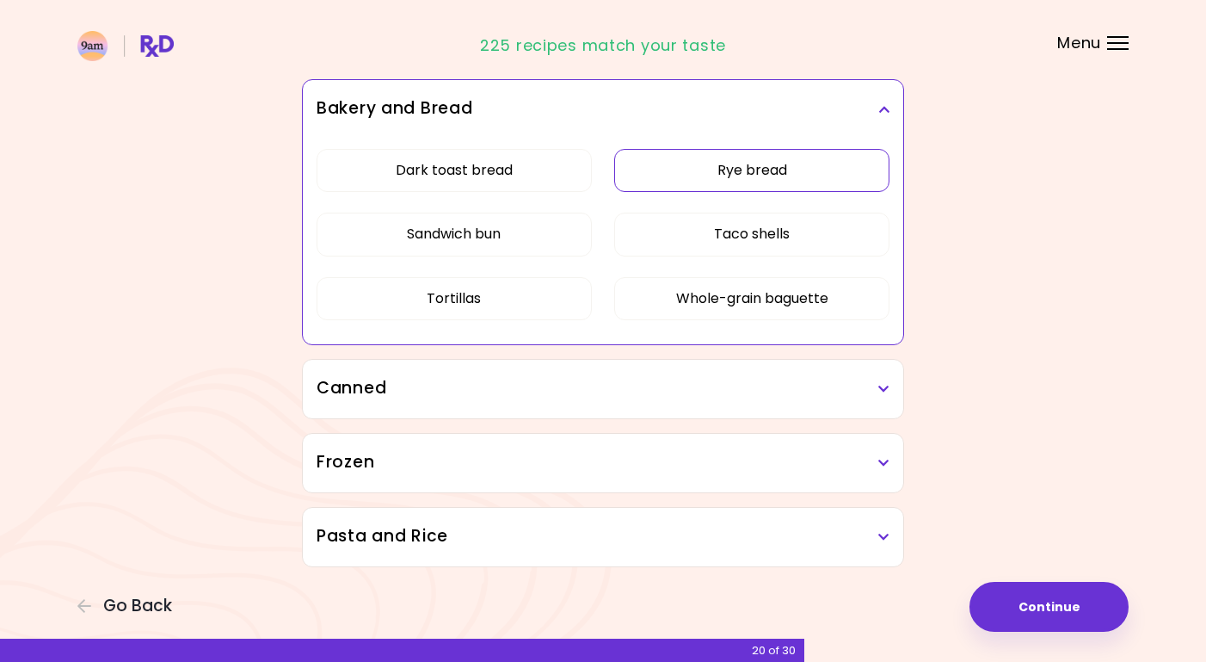
click at [887, 393] on icon at bounding box center [884, 389] width 11 height 12
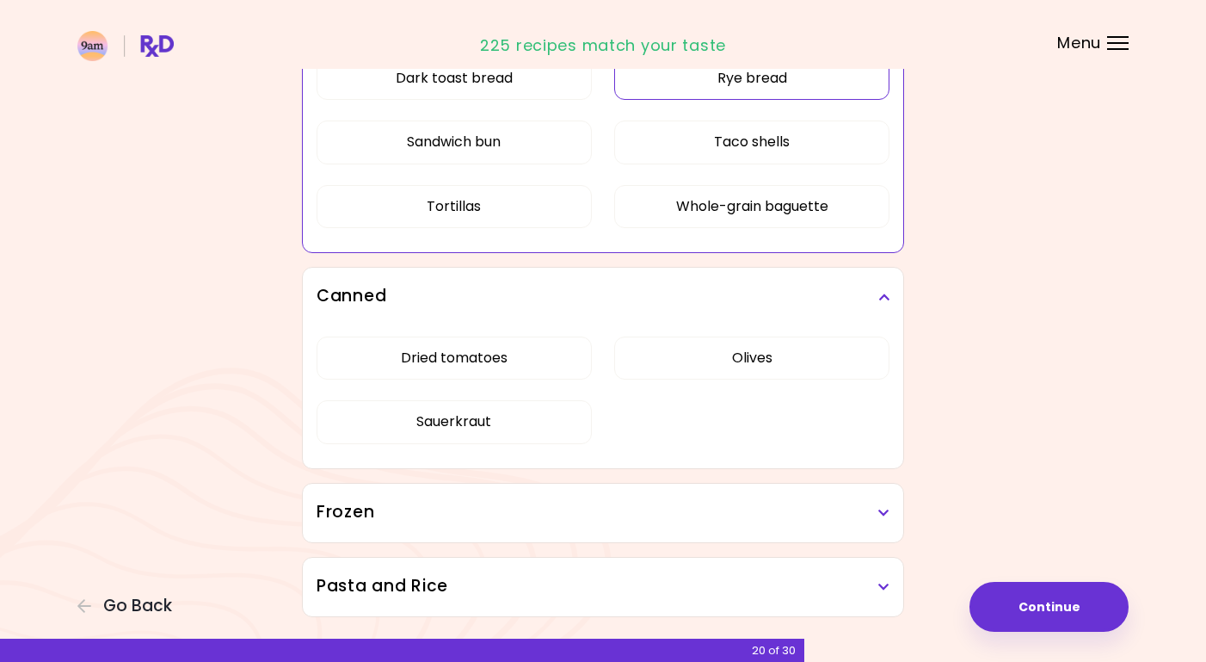
scroll to position [1204, 0]
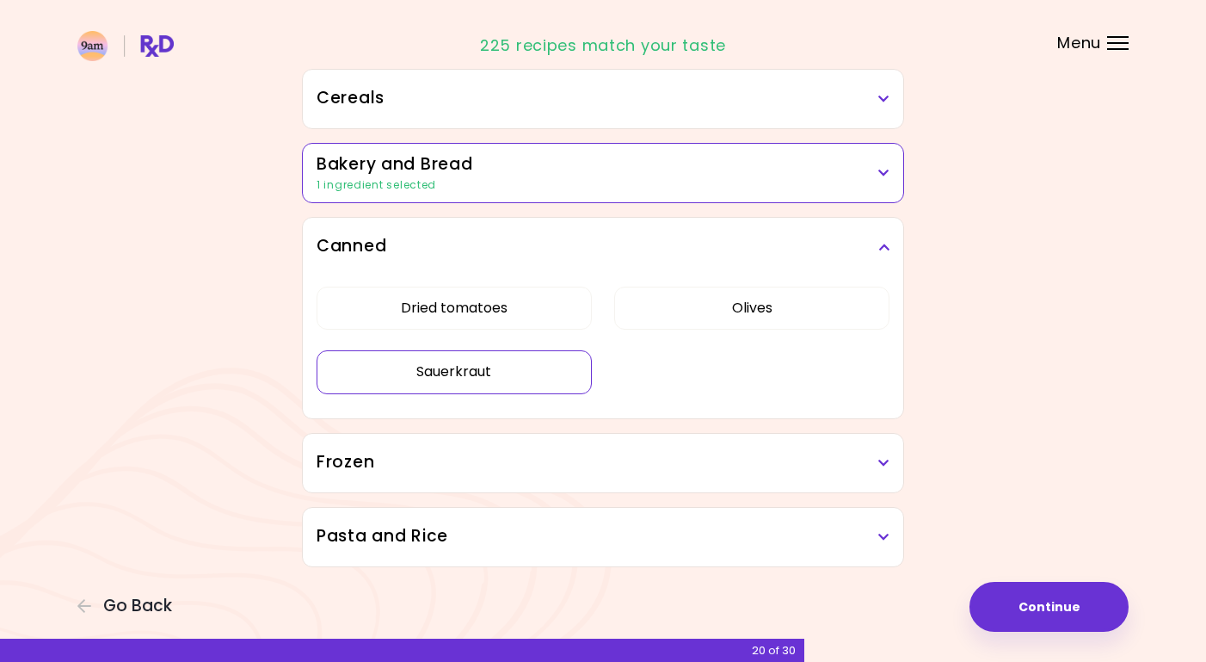
click at [503, 366] on button "Sauerkraut" at bounding box center [454, 371] width 275 height 43
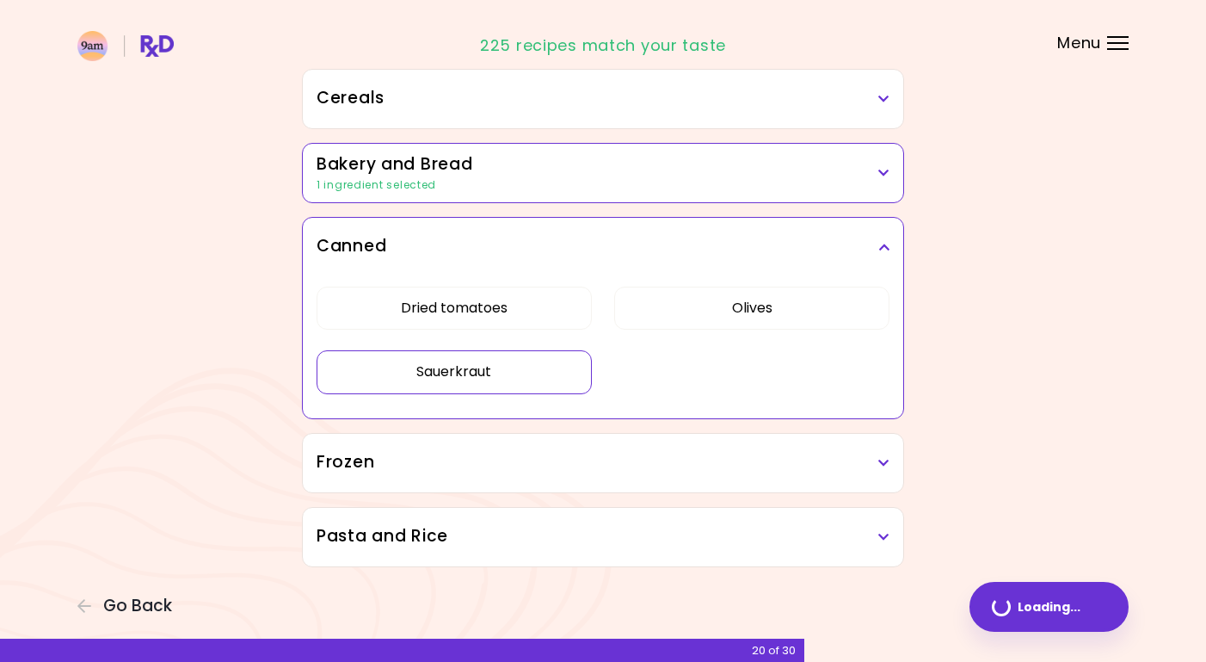
scroll to position [998, 0]
click at [732, 298] on button "Olives" at bounding box center [751, 308] width 275 height 43
click at [888, 463] on icon at bounding box center [884, 463] width 11 height 12
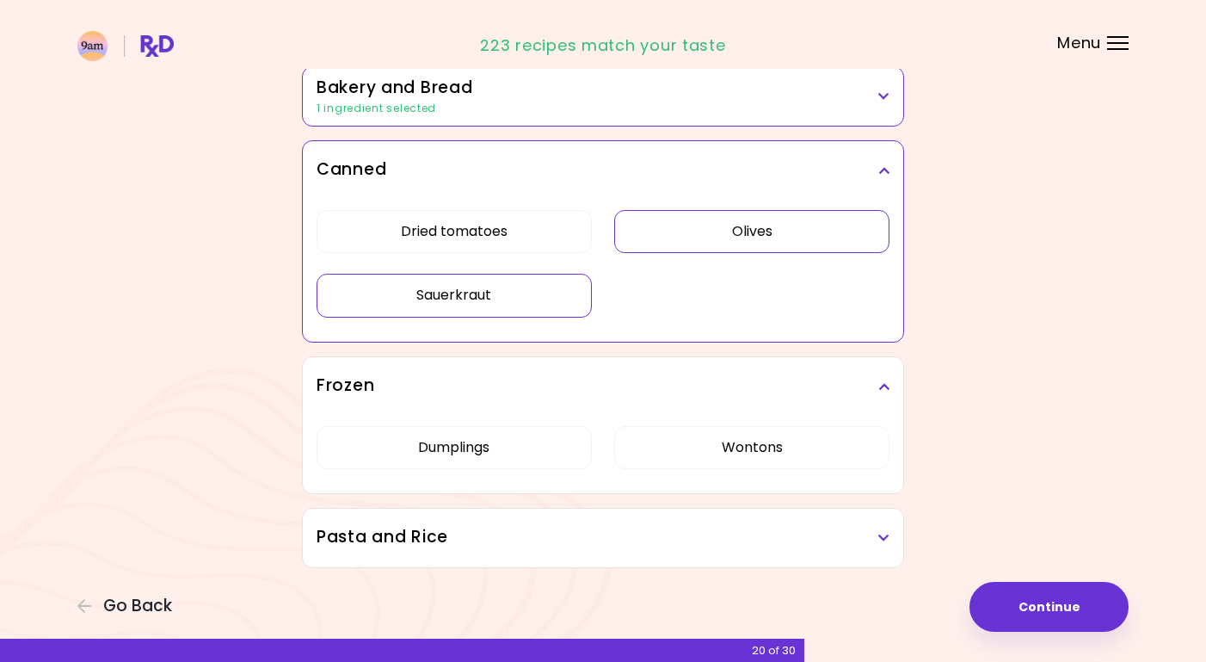
scroll to position [1076, 0]
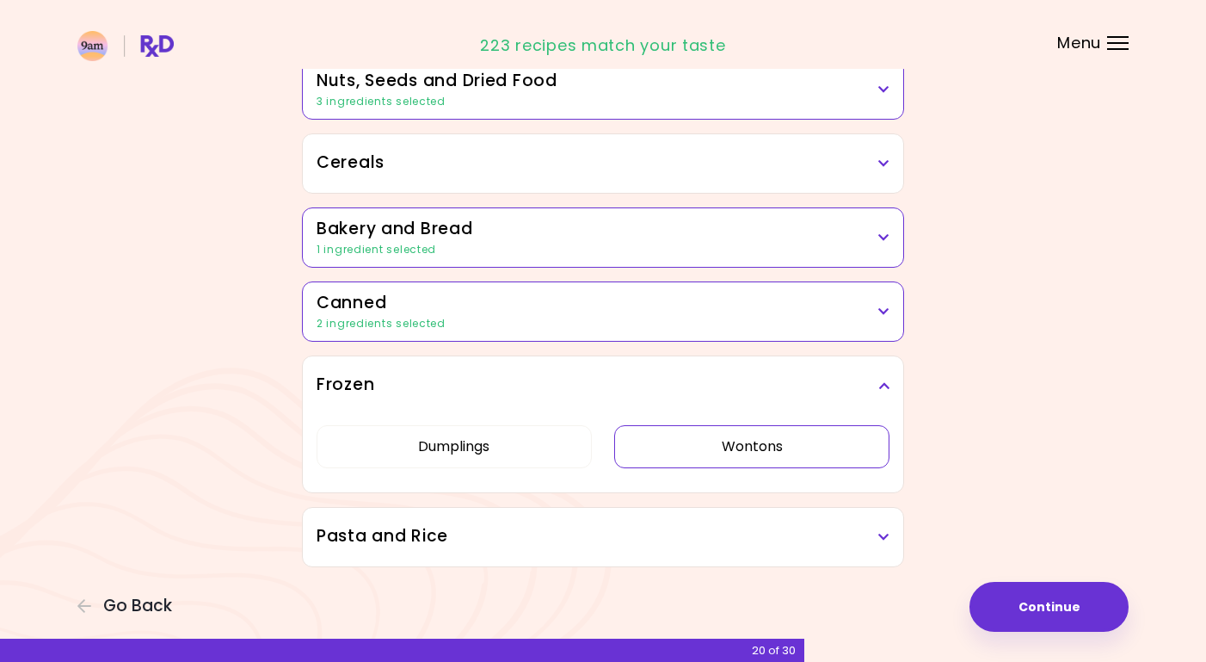
click at [782, 447] on button "Wontons" at bounding box center [751, 446] width 275 height 43
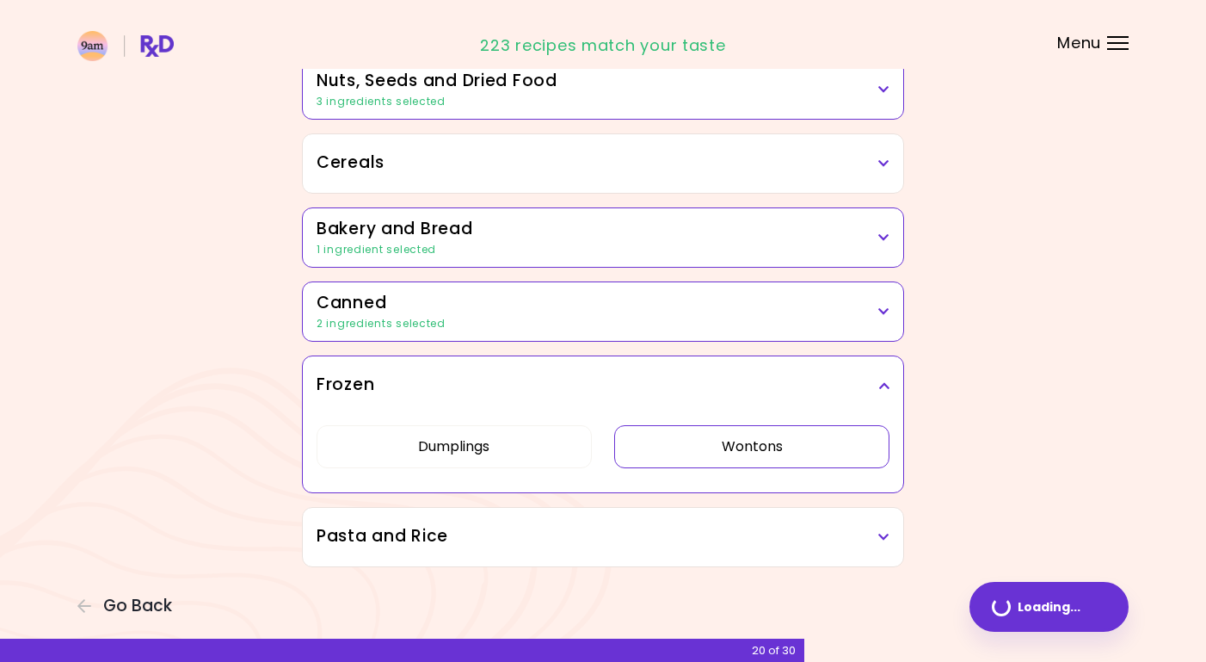
scroll to position [934, 0]
click at [517, 459] on button "Dumplings" at bounding box center [454, 446] width 275 height 43
click at [885, 538] on icon at bounding box center [884, 537] width 11 height 12
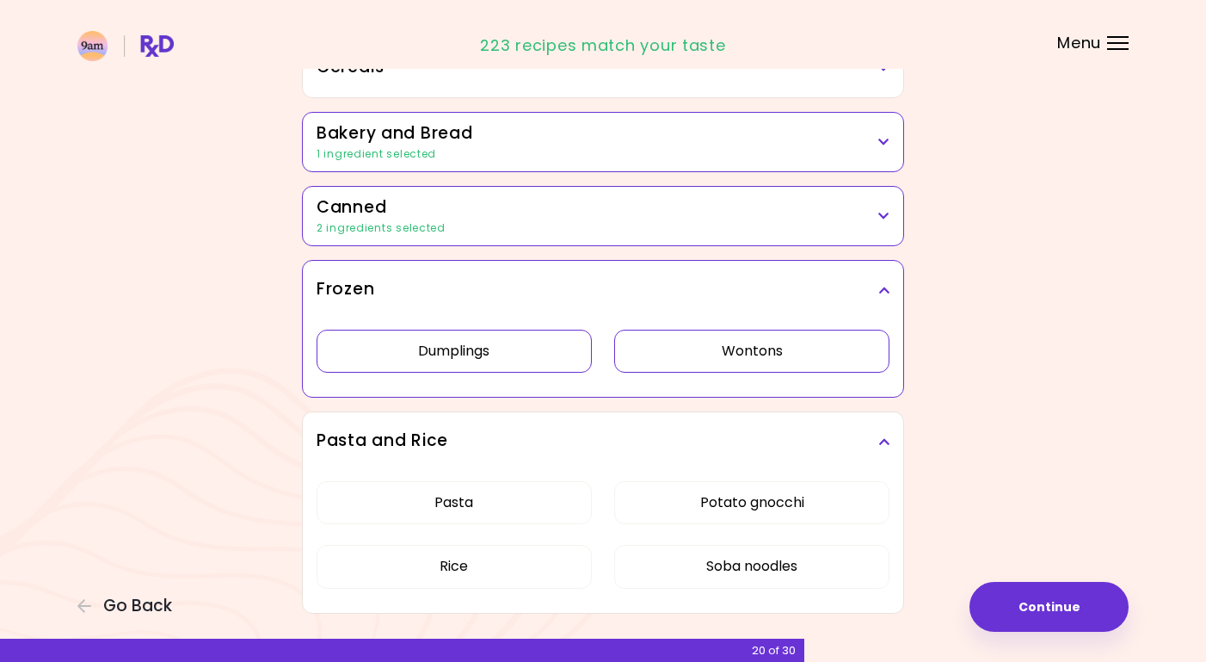
scroll to position [1076, 0]
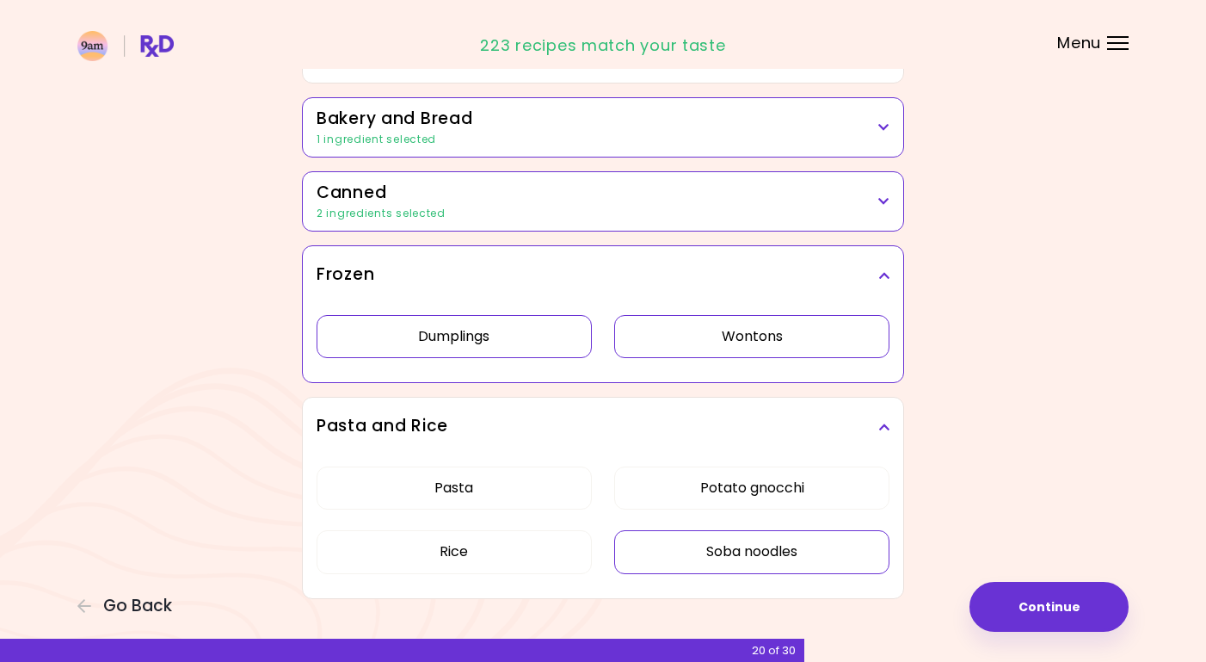
click at [790, 530] on button "Soba noodles" at bounding box center [751, 551] width 275 height 43
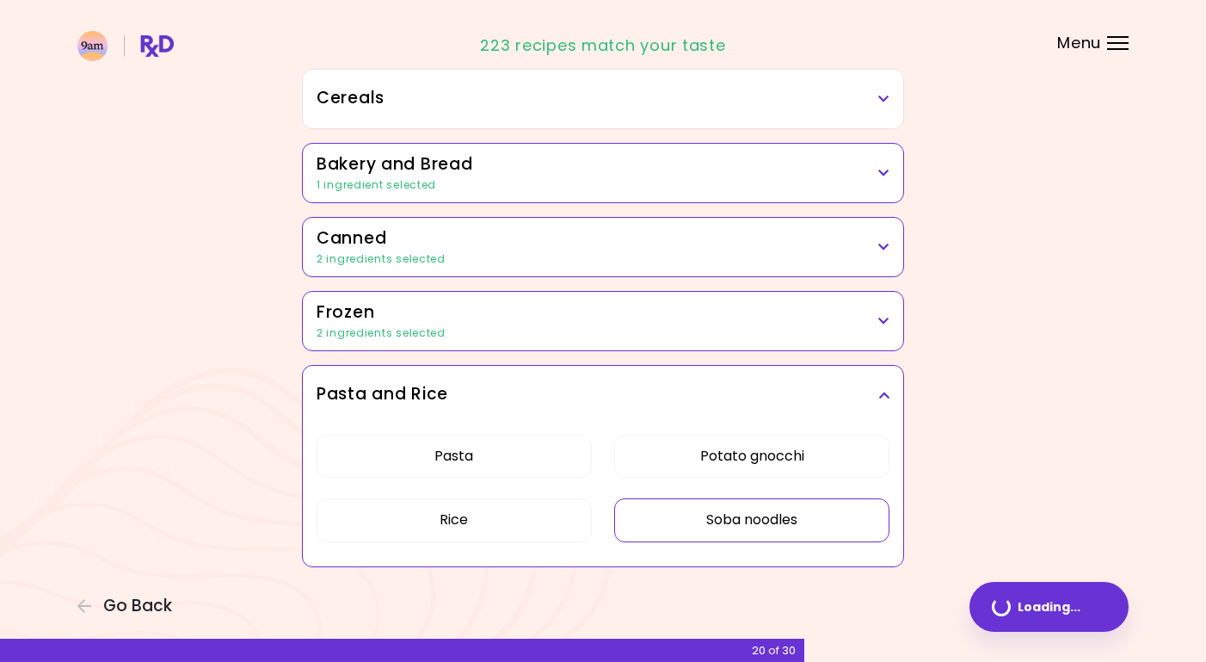
scroll to position [998, 0]
click at [1057, 610] on button "Continue" at bounding box center [1049, 607] width 159 height 50
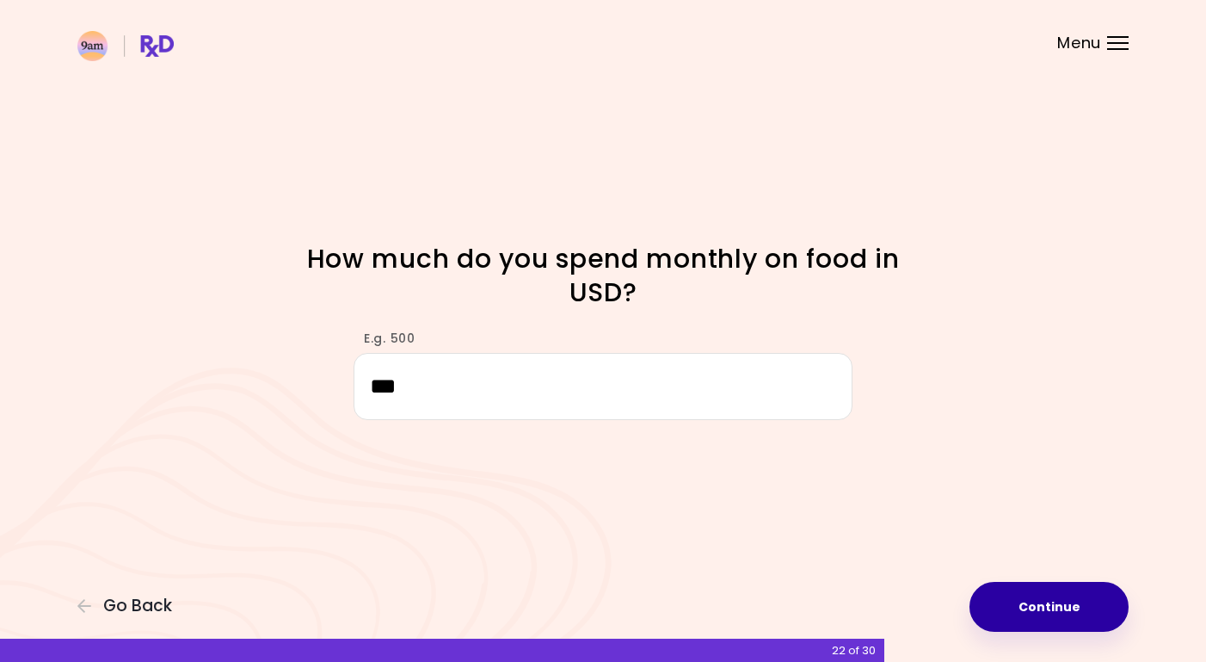
type input "***"
click at [1074, 605] on button "Continue" at bounding box center [1049, 607] width 159 height 50
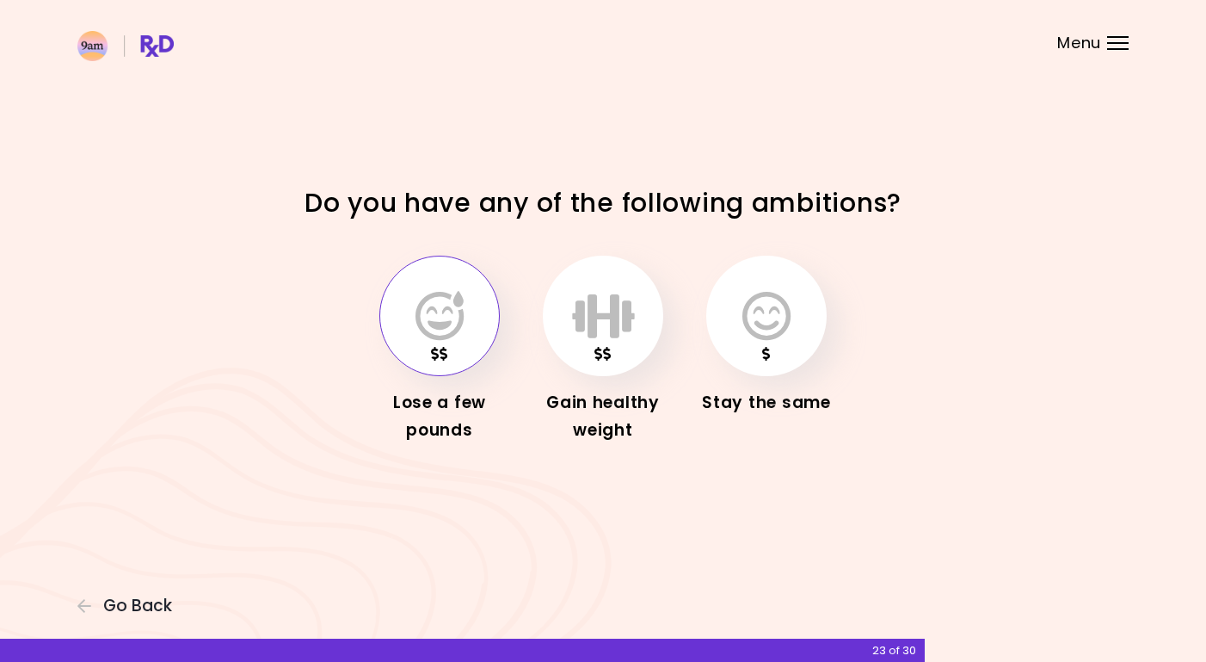
click at [449, 336] on icon "button" at bounding box center [440, 316] width 48 height 50
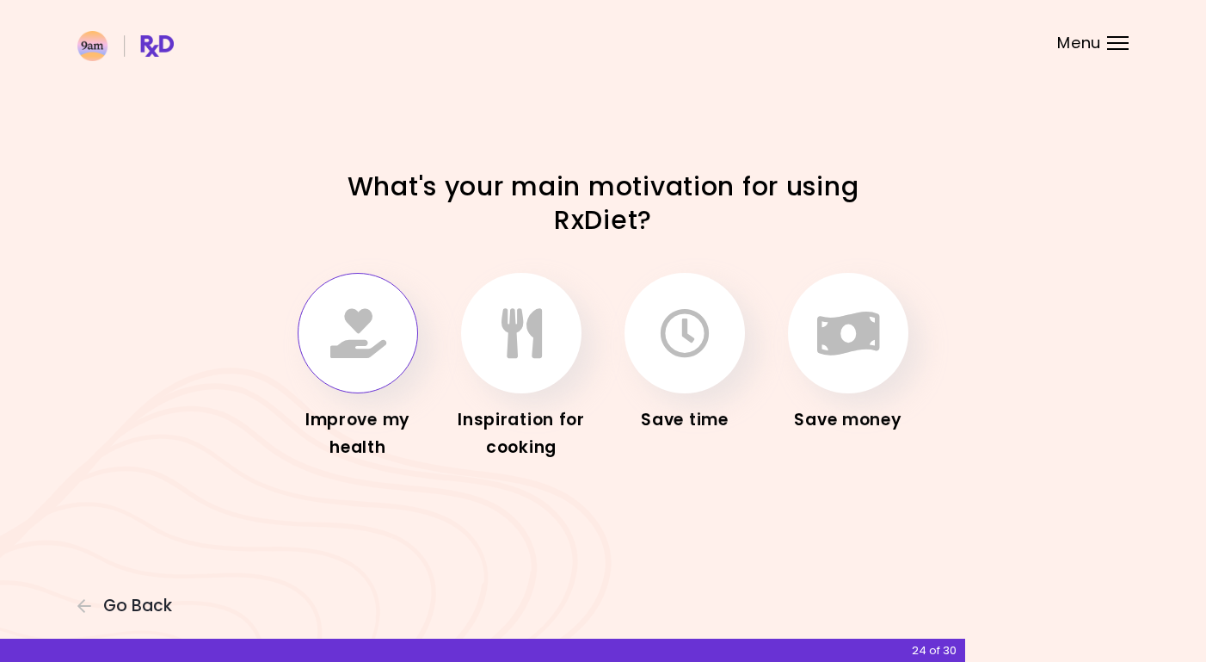
click at [368, 327] on icon "button" at bounding box center [358, 333] width 56 height 50
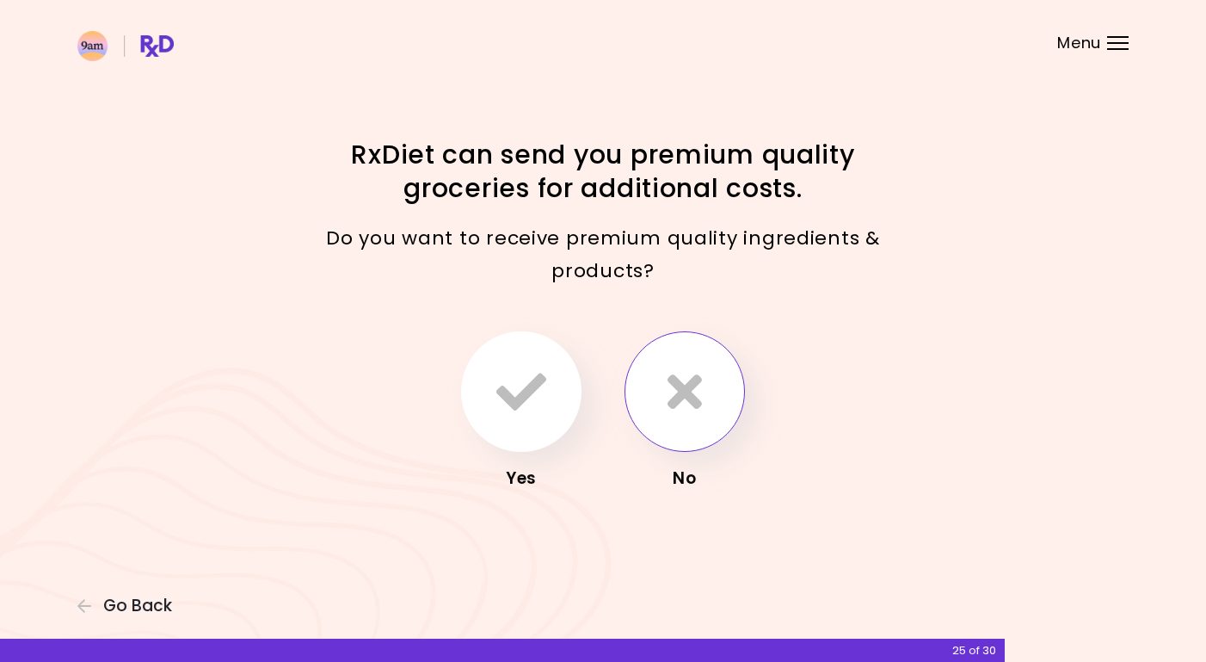
click at [701, 408] on icon "button" at bounding box center [685, 392] width 34 height 50
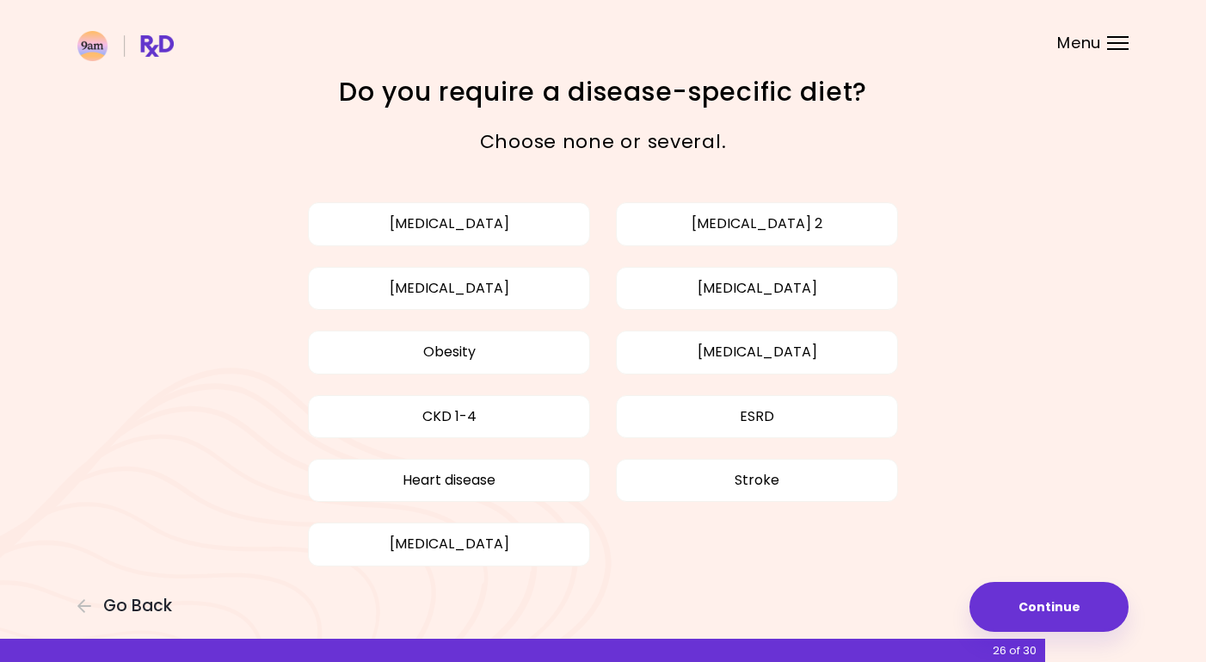
scroll to position [51, 0]
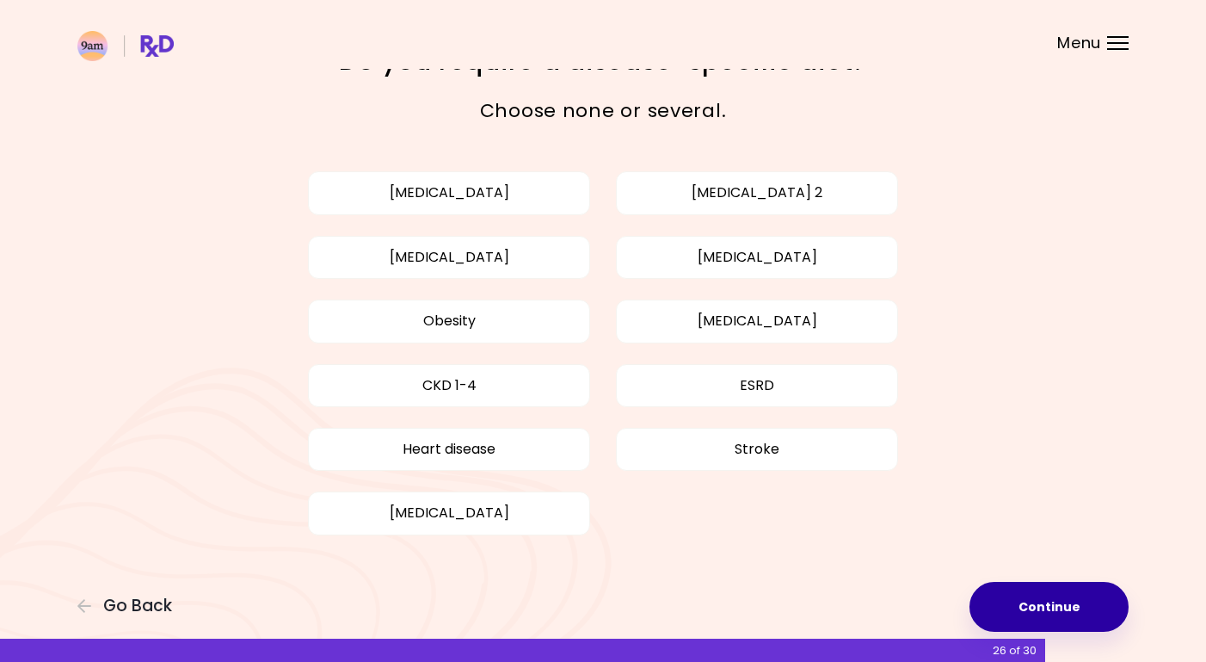
click at [1042, 601] on button "Continue" at bounding box center [1049, 607] width 159 height 50
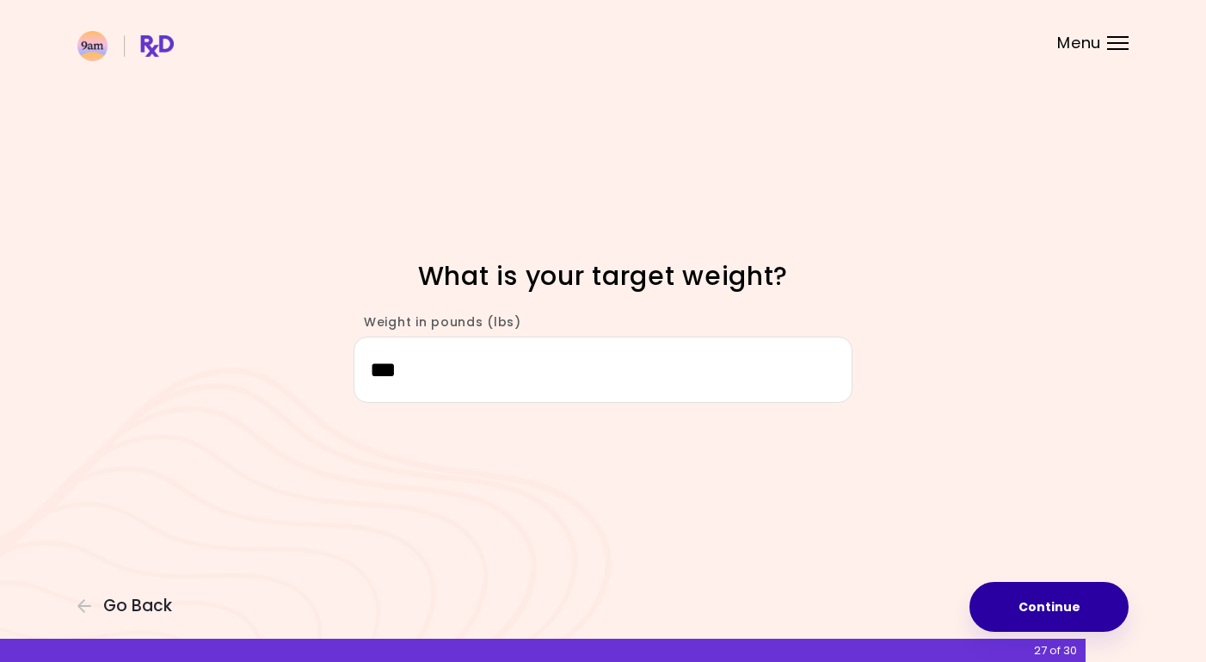
type input "***"
click at [1076, 608] on button "Continue" at bounding box center [1049, 607] width 159 height 50
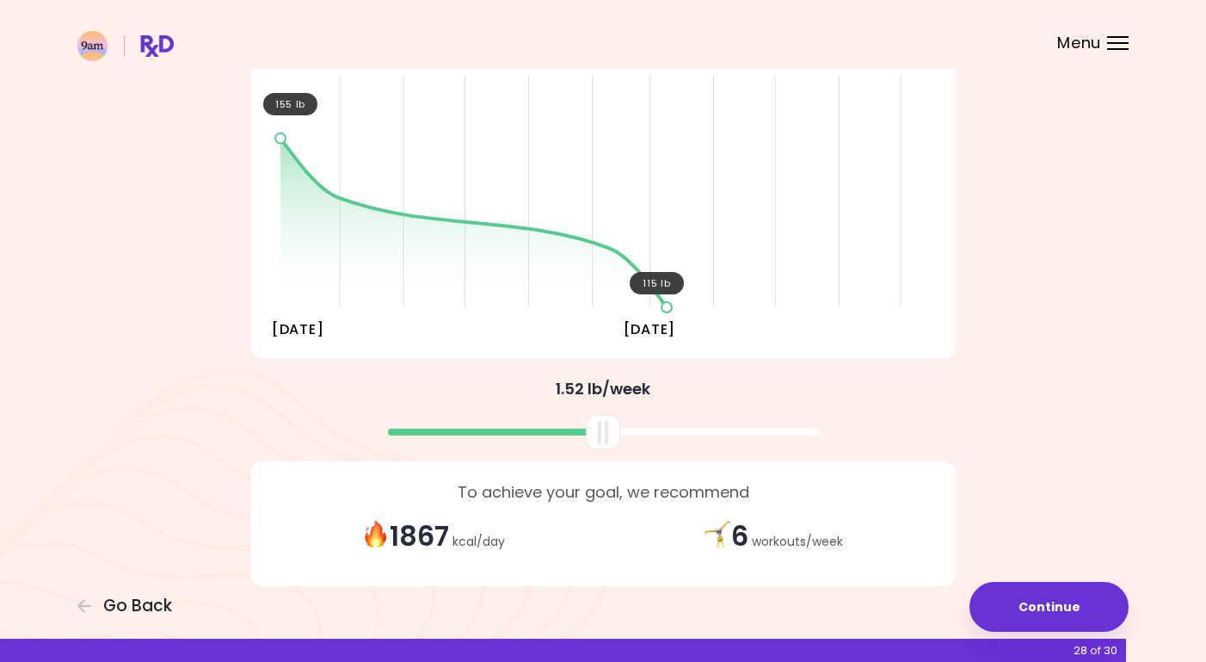
scroll to position [229, 0]
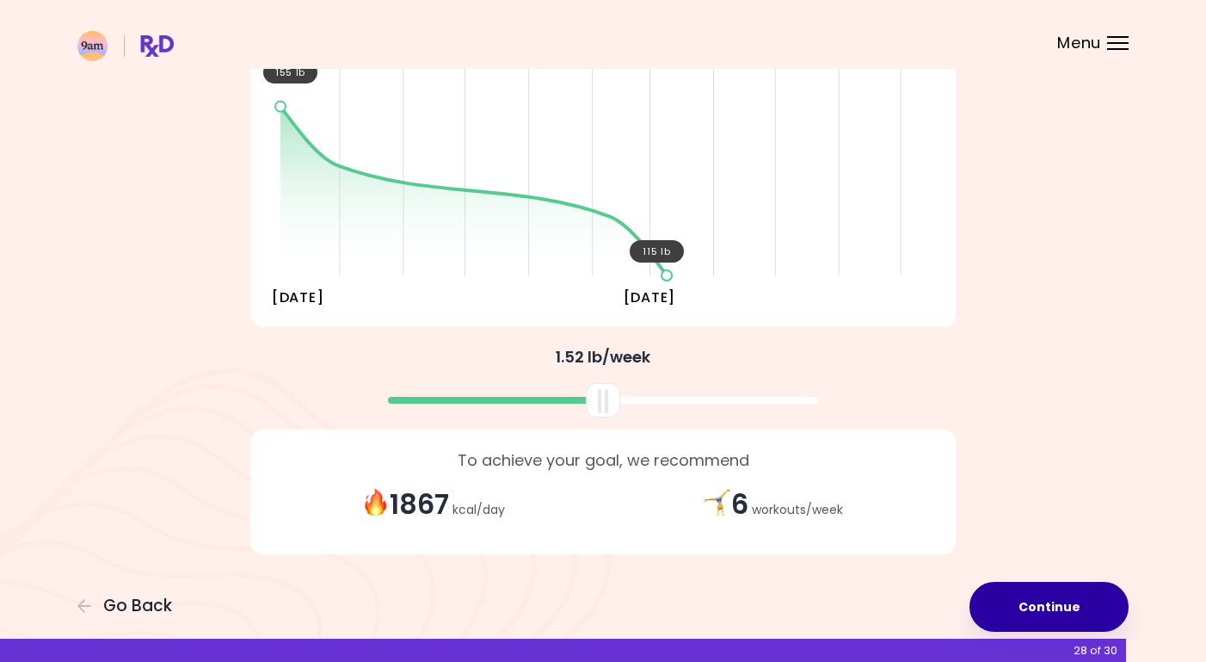
click at [1064, 616] on button "Continue" at bounding box center [1049, 607] width 159 height 50
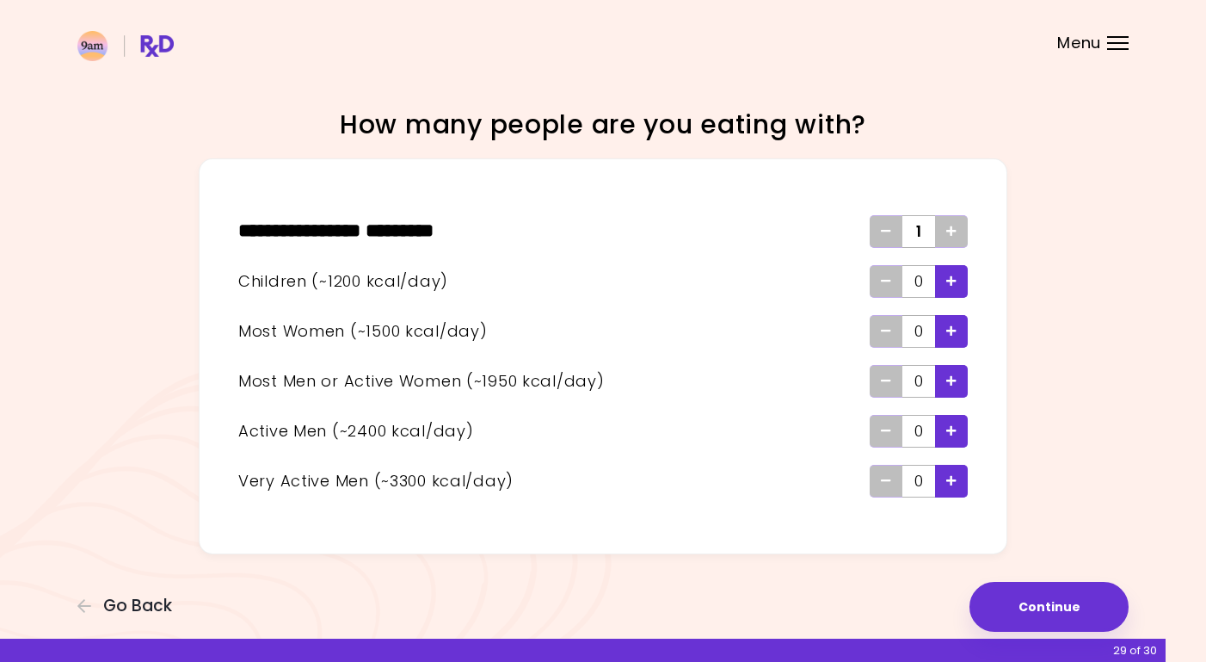
click at [955, 377] on icon "Add - Man or Active Woman" at bounding box center [952, 380] width 10 height 11
click at [958, 425] on div "Add - Active Man" at bounding box center [951, 431] width 33 height 33
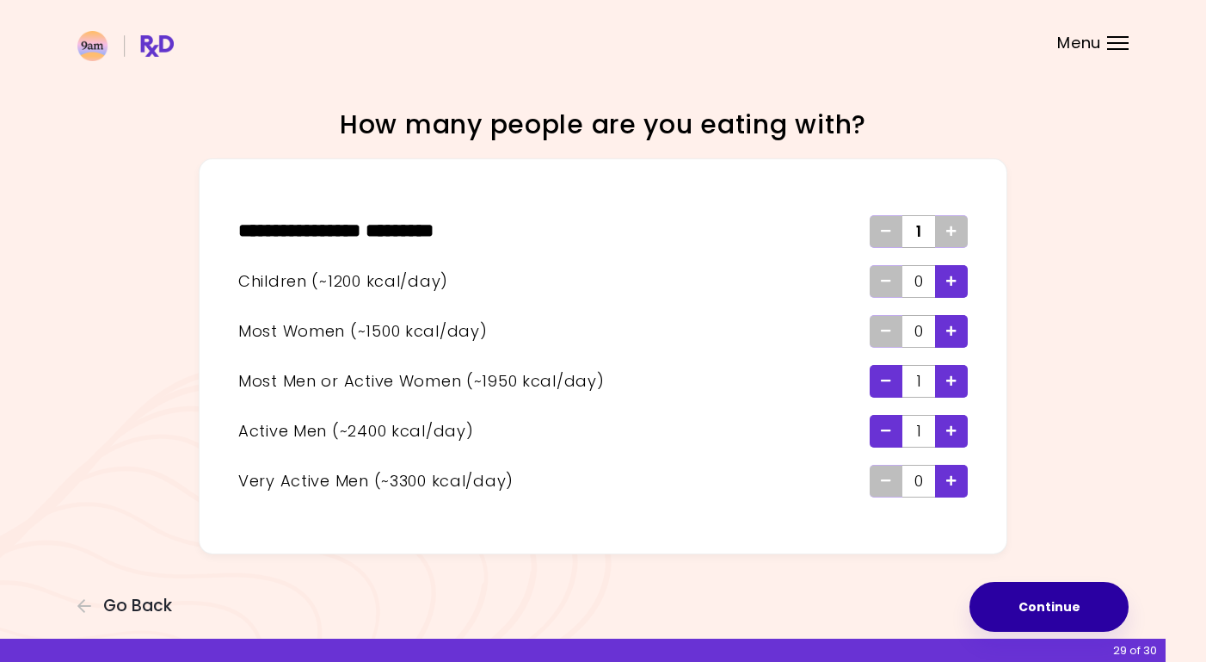
click at [1046, 601] on button "Continue" at bounding box center [1049, 607] width 159 height 50
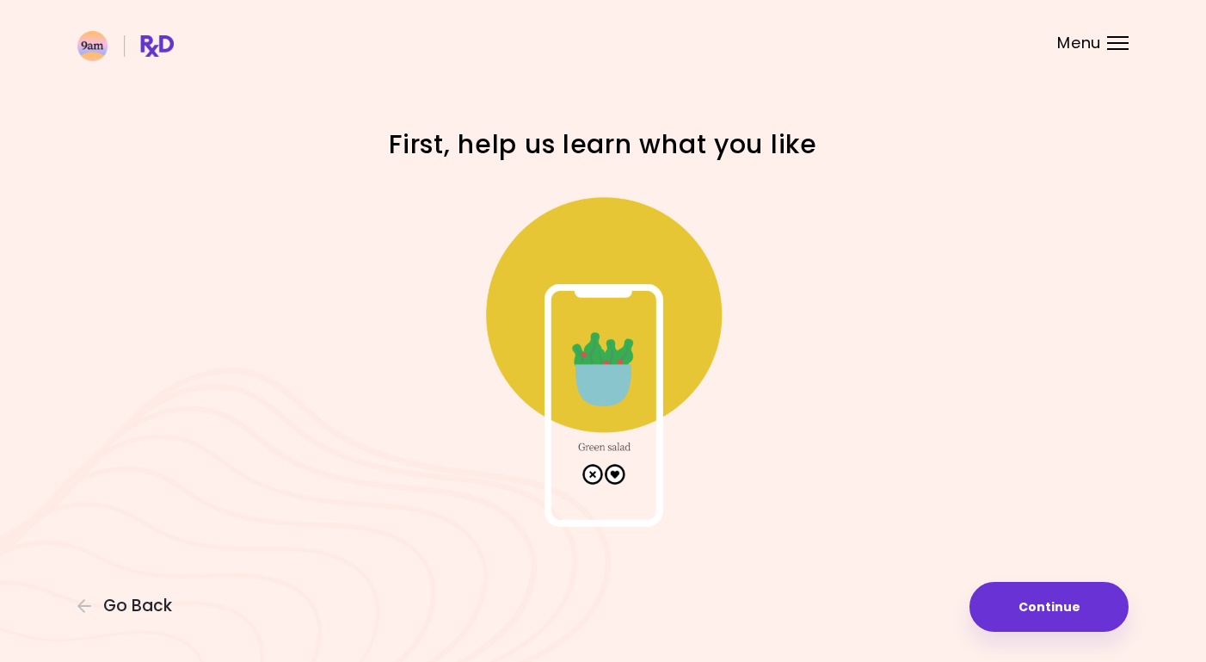
click at [615, 472] on img at bounding box center [603, 354] width 344 height 344
click at [1041, 609] on button "Continue" at bounding box center [1049, 607] width 159 height 50
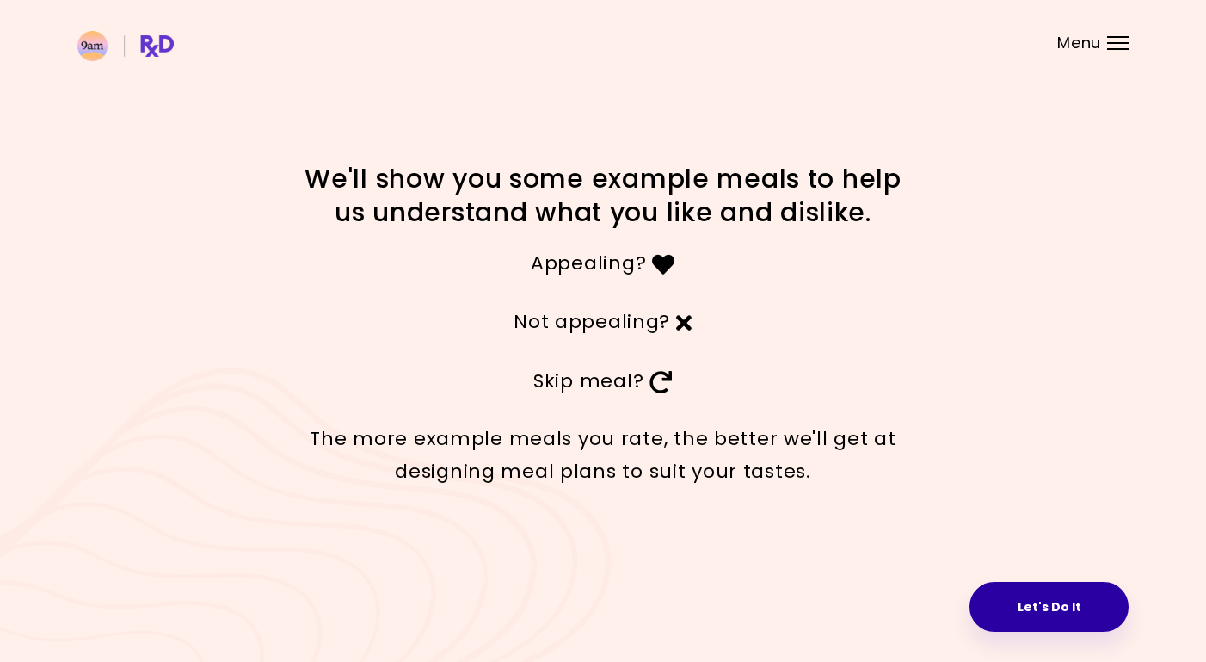
click at [1058, 608] on button "Let's Do It" at bounding box center [1049, 607] width 159 height 50
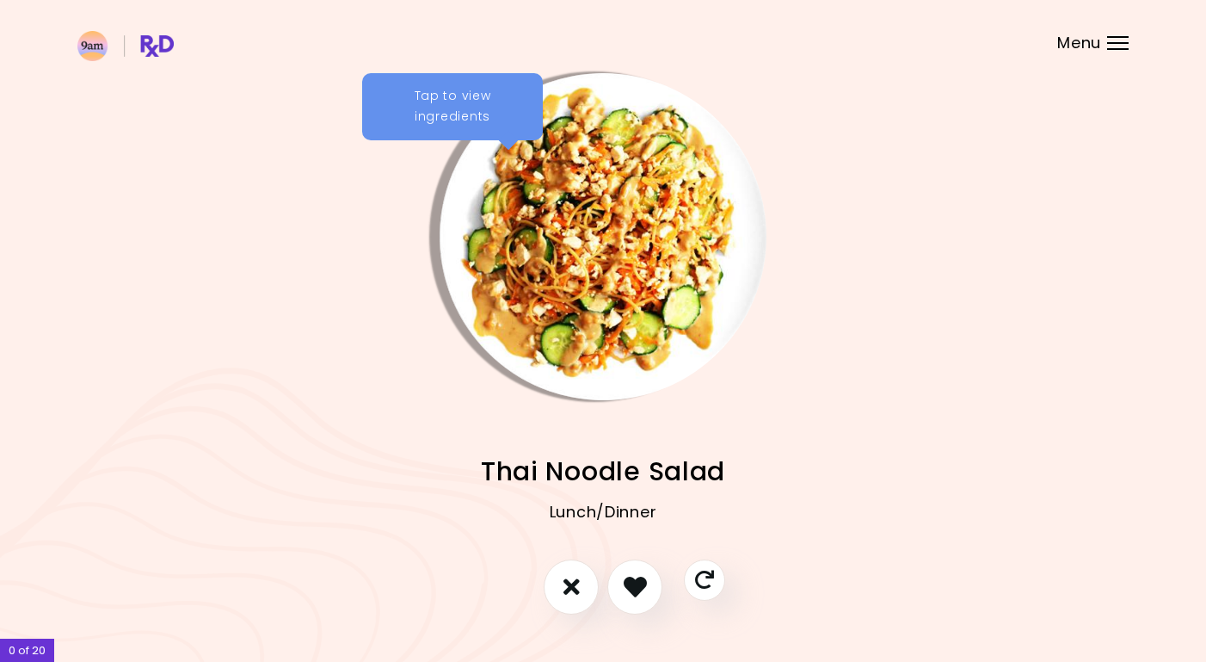
click at [472, 101] on div "Tap to view ingredients" at bounding box center [452, 106] width 181 height 67
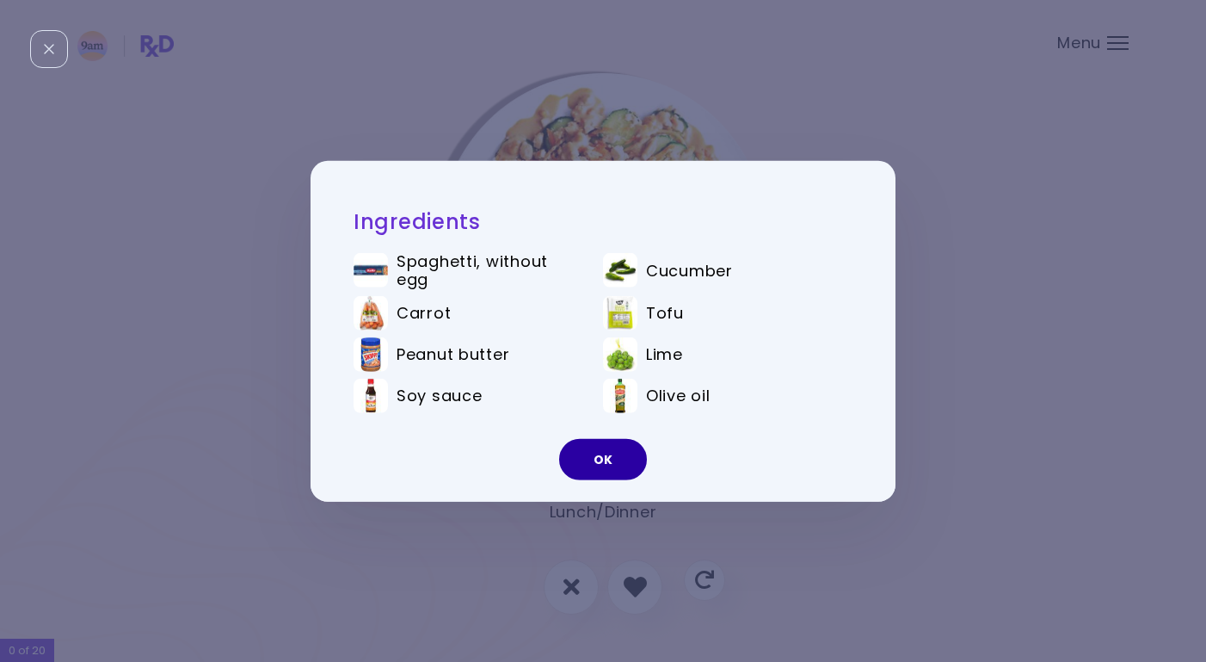
click at [621, 452] on button "OK" at bounding box center [603, 459] width 88 height 41
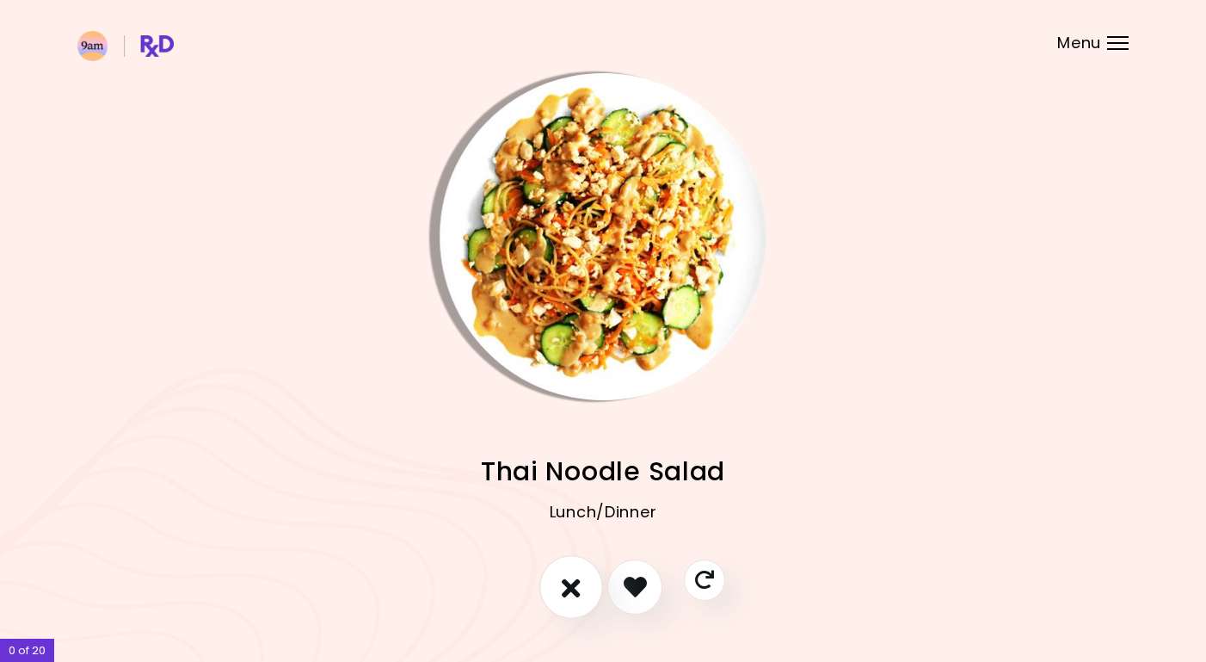
click at [576, 578] on icon "I don't like this recipe" at bounding box center [571, 586] width 19 height 27
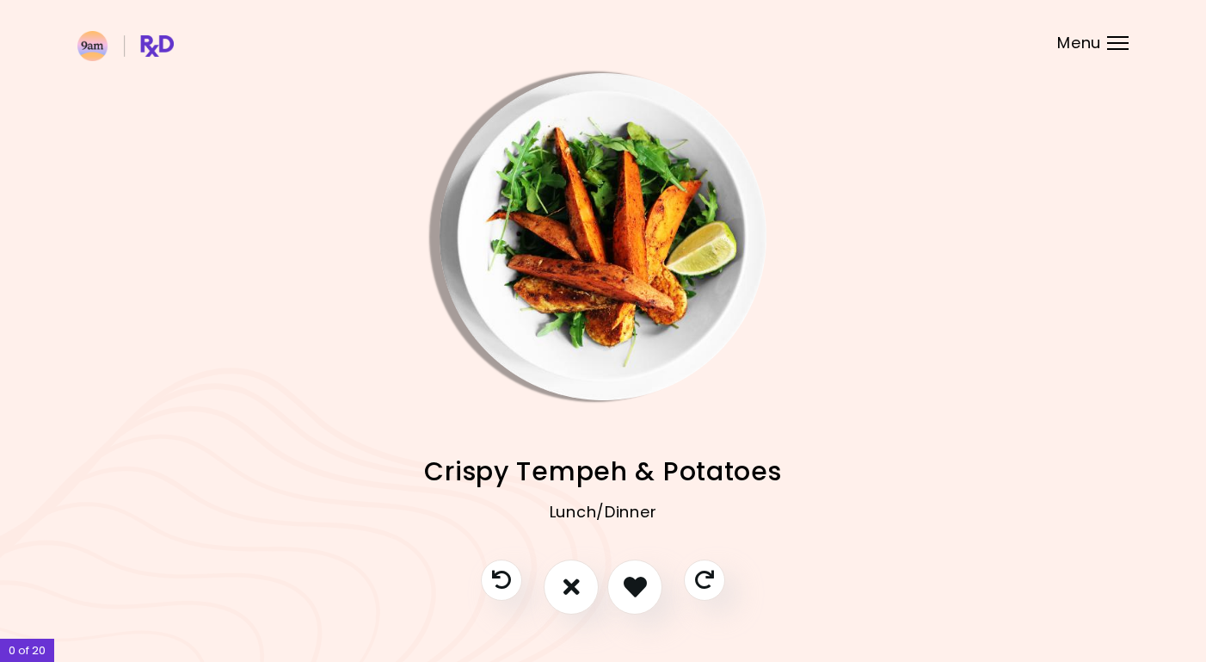
click at [551, 208] on img "Info - Crispy Tempeh & Potatoes" at bounding box center [603, 236] width 327 height 327
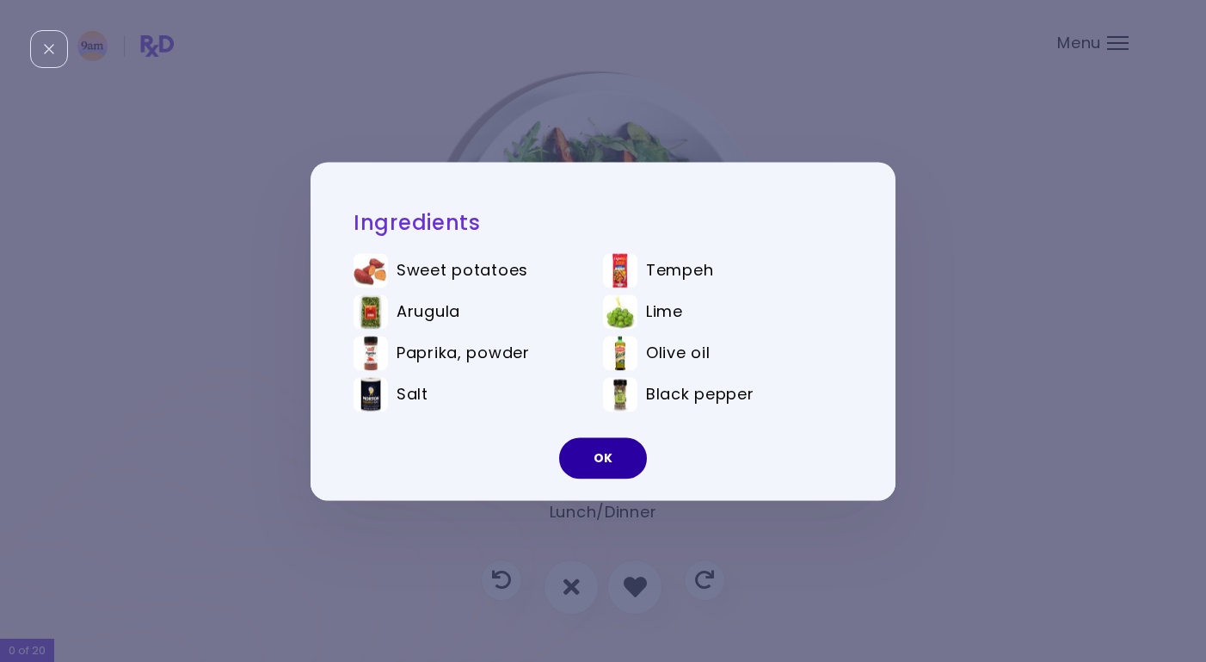
click at [625, 461] on button "OK" at bounding box center [603, 457] width 88 height 41
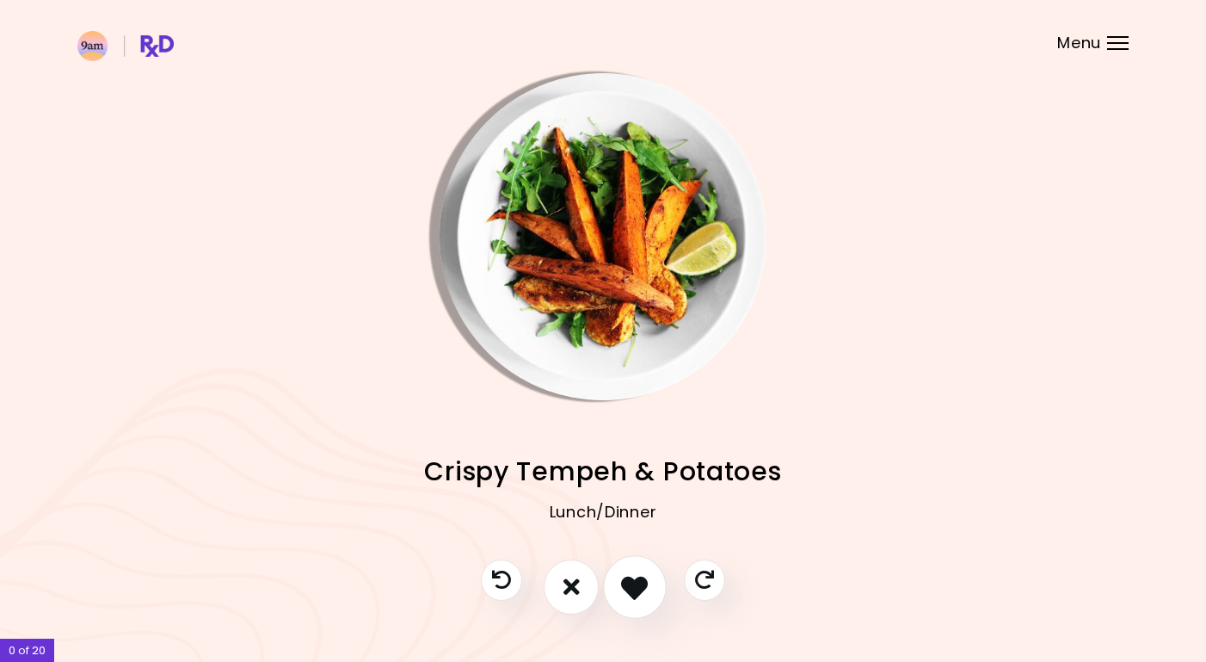
click at [646, 589] on icon "I like this recipe" at bounding box center [634, 586] width 27 height 27
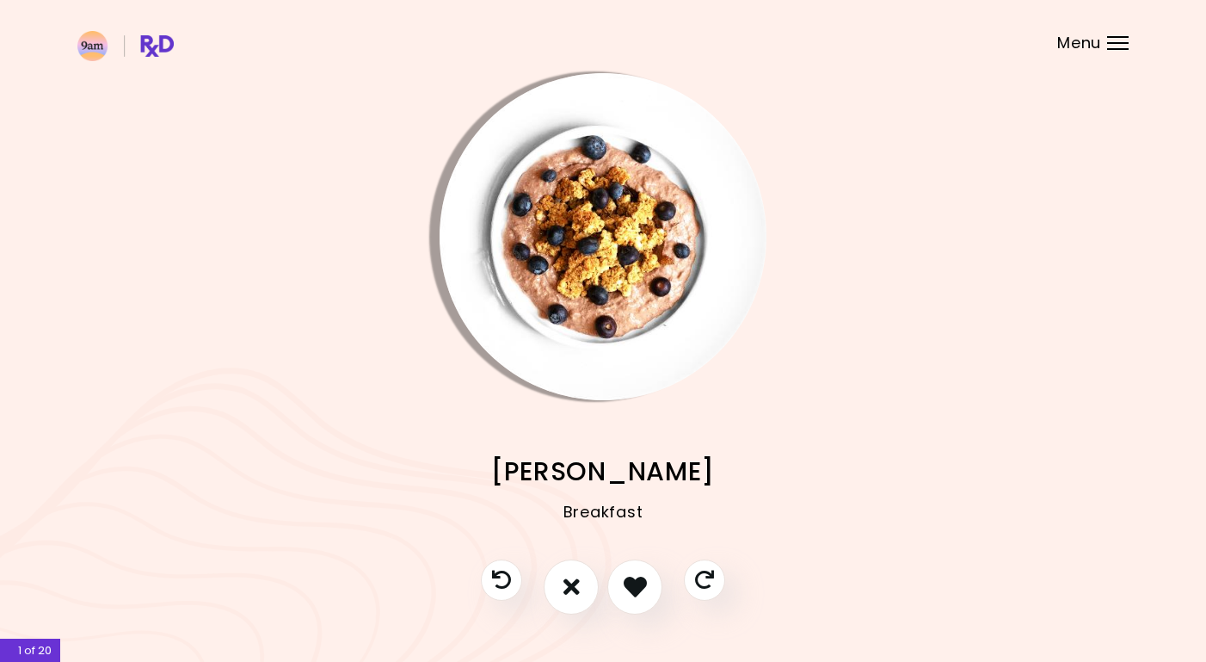
click at [643, 270] on img "Info - Choco Berry Muesli" at bounding box center [603, 236] width 327 height 327
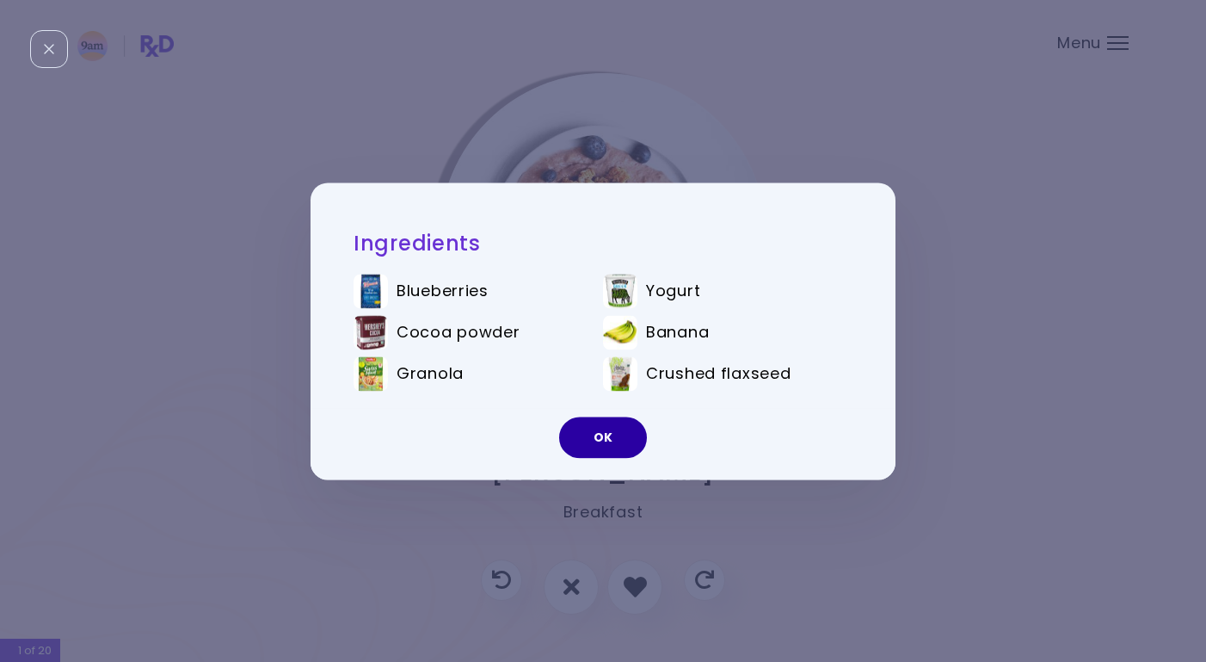
click at [611, 441] on button "OK" at bounding box center [603, 436] width 88 height 41
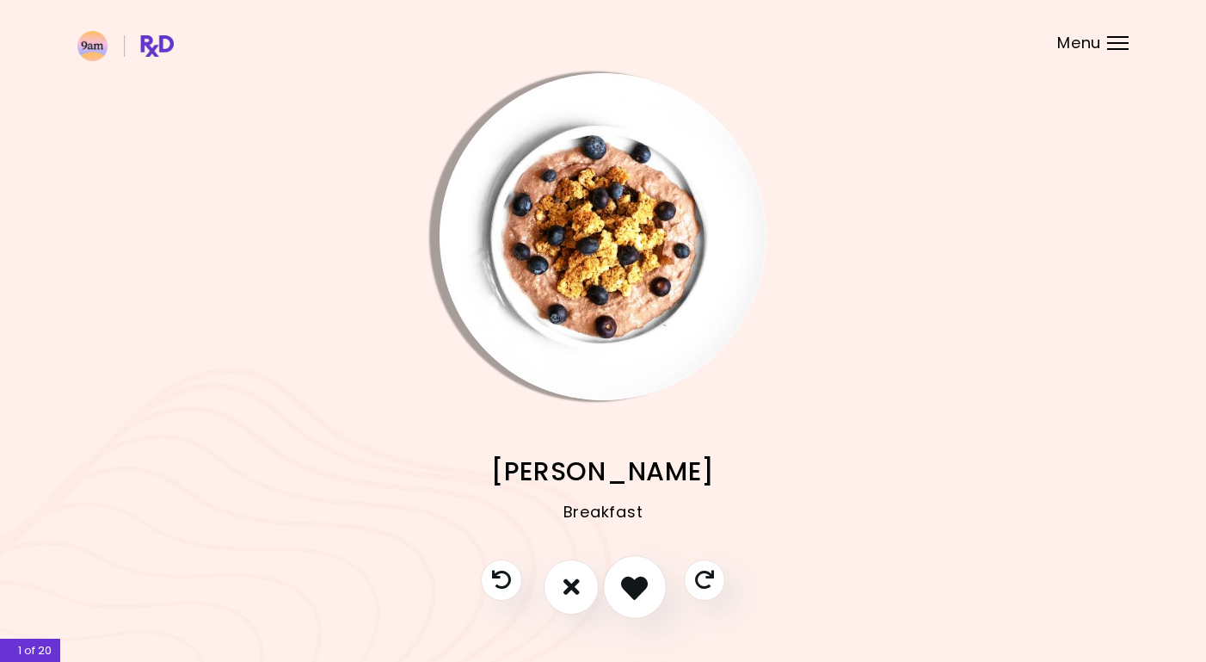
click at [631, 590] on icon "I like this recipe" at bounding box center [634, 586] width 27 height 27
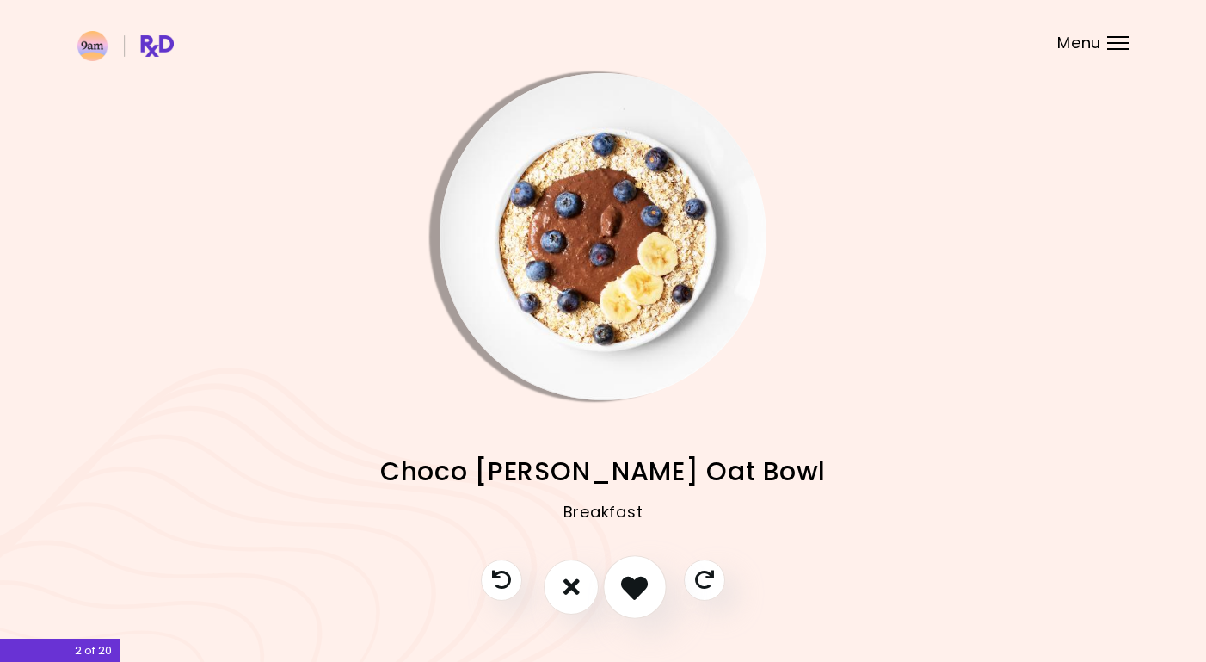
click at [632, 590] on icon "I like this recipe" at bounding box center [634, 586] width 27 height 27
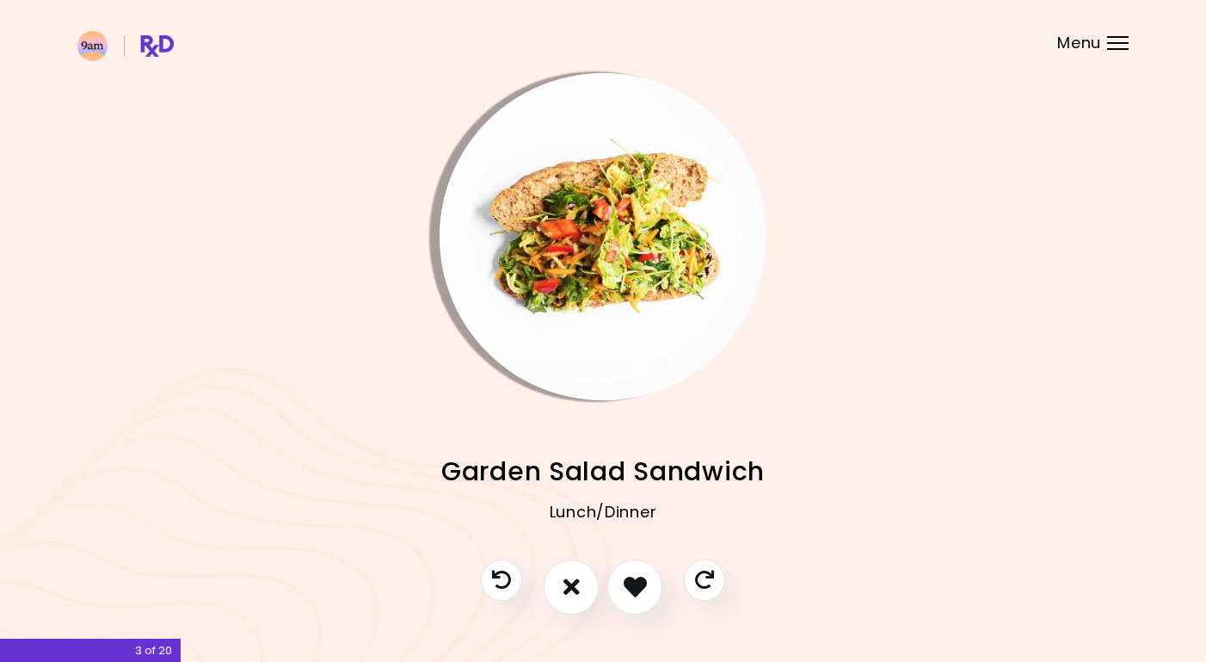
click at [626, 277] on img "Info - Garden Salad Sandwich" at bounding box center [603, 236] width 327 height 327
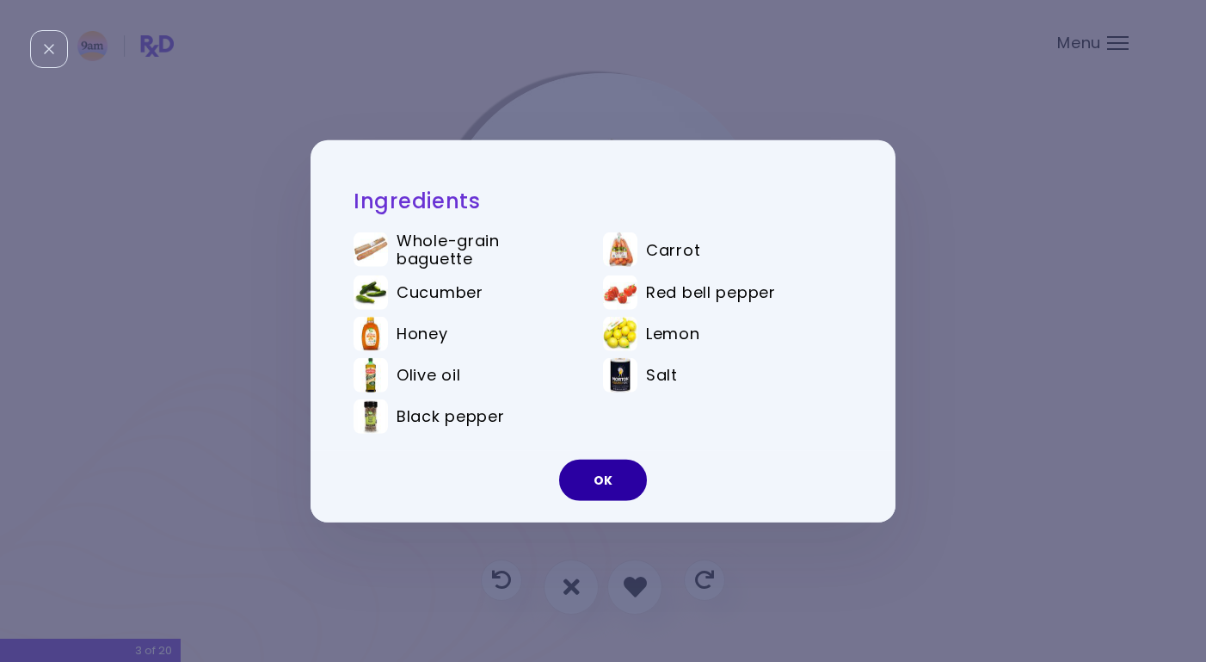
click at [611, 471] on button "OK" at bounding box center [603, 480] width 88 height 41
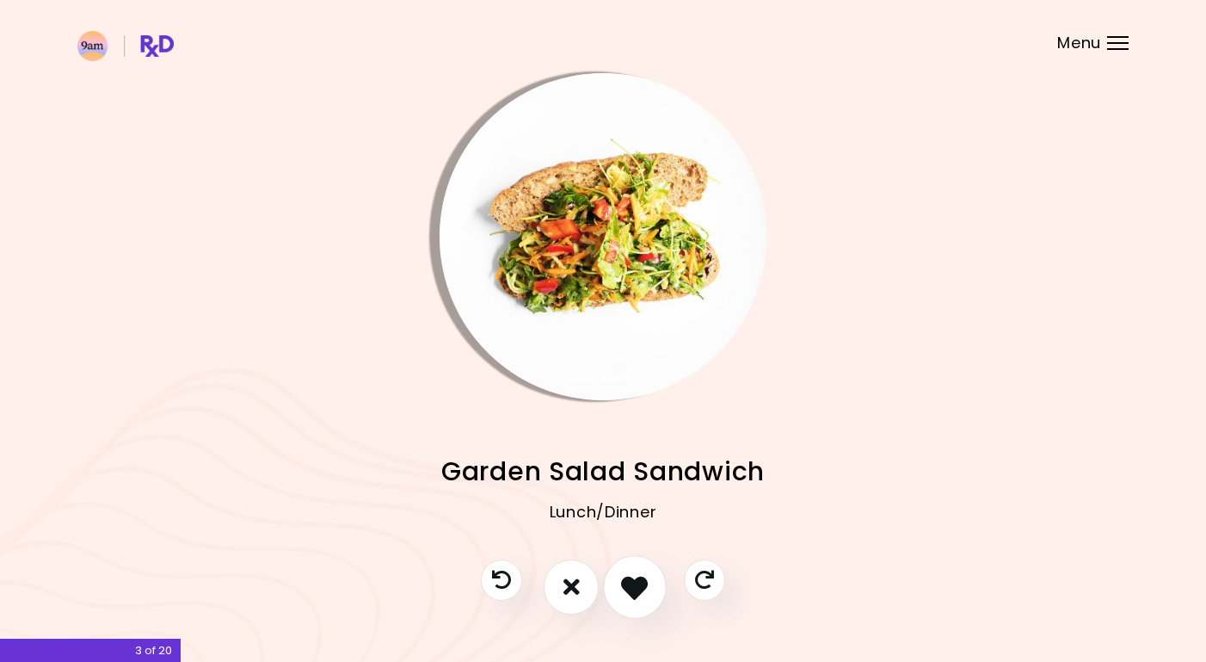
click at [645, 577] on icon "I like this recipe" at bounding box center [634, 586] width 27 height 27
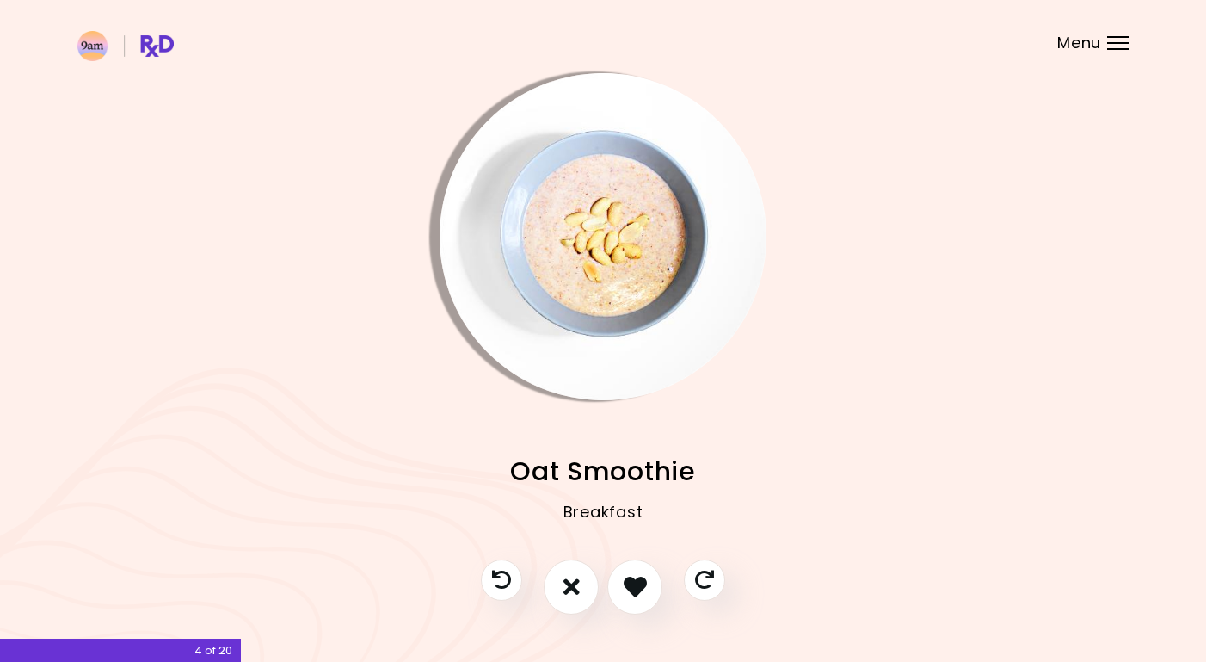
click at [614, 320] on img "Info - Oat Smoothie" at bounding box center [603, 236] width 327 height 327
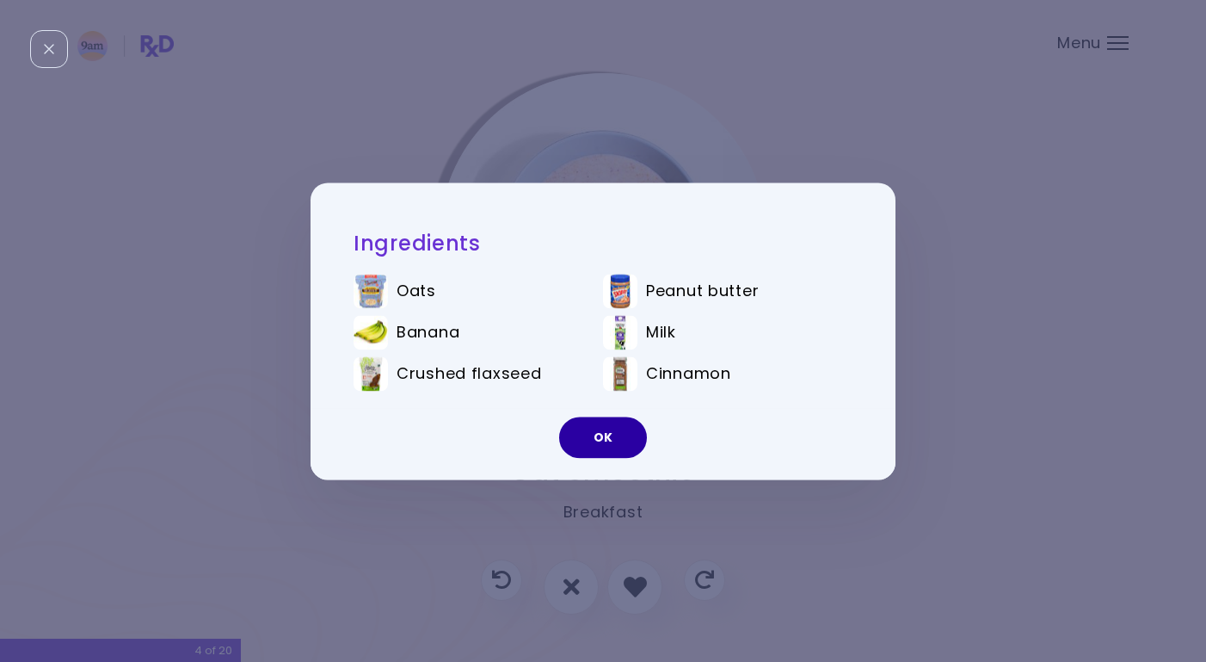
click at [607, 443] on button "OK" at bounding box center [603, 436] width 88 height 41
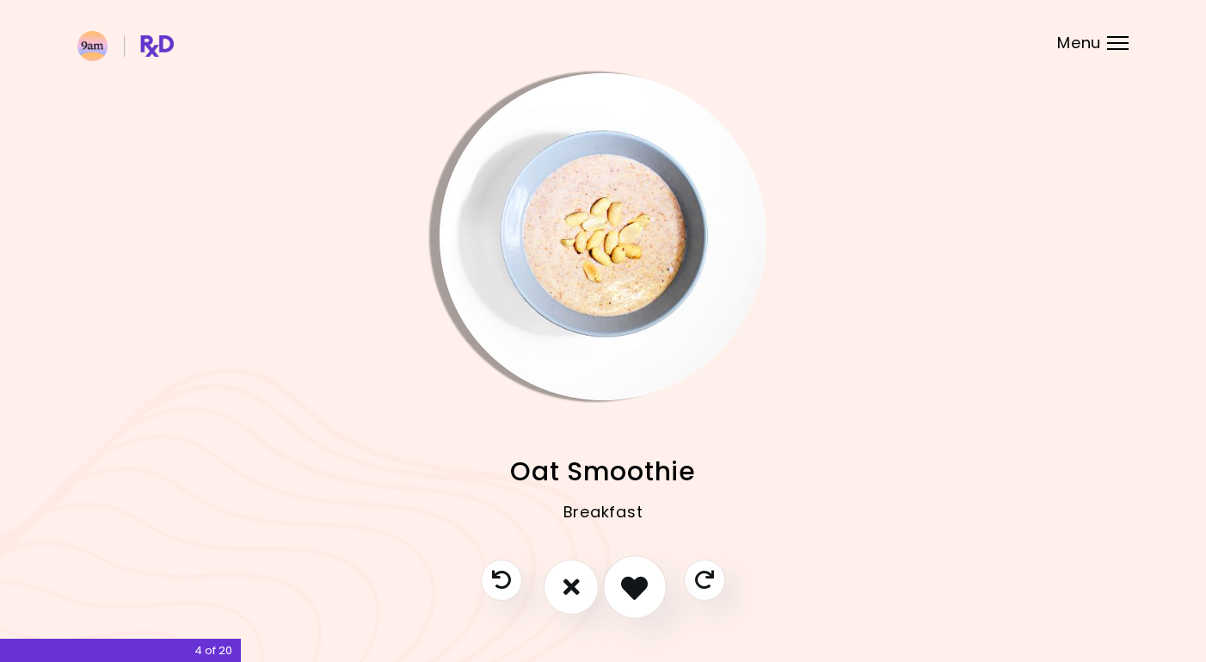
click at [636, 593] on icon "I like this recipe" at bounding box center [634, 586] width 27 height 27
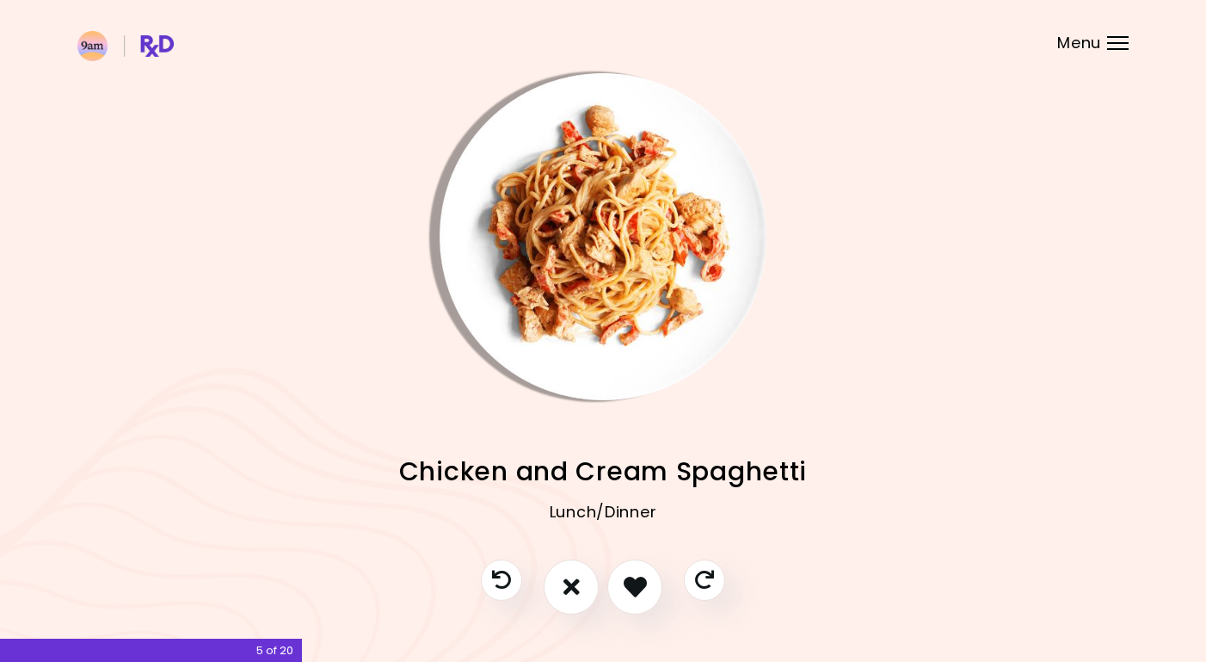
click at [632, 225] on img "Info - Chicken and Cream Spaghetti" at bounding box center [603, 236] width 327 height 327
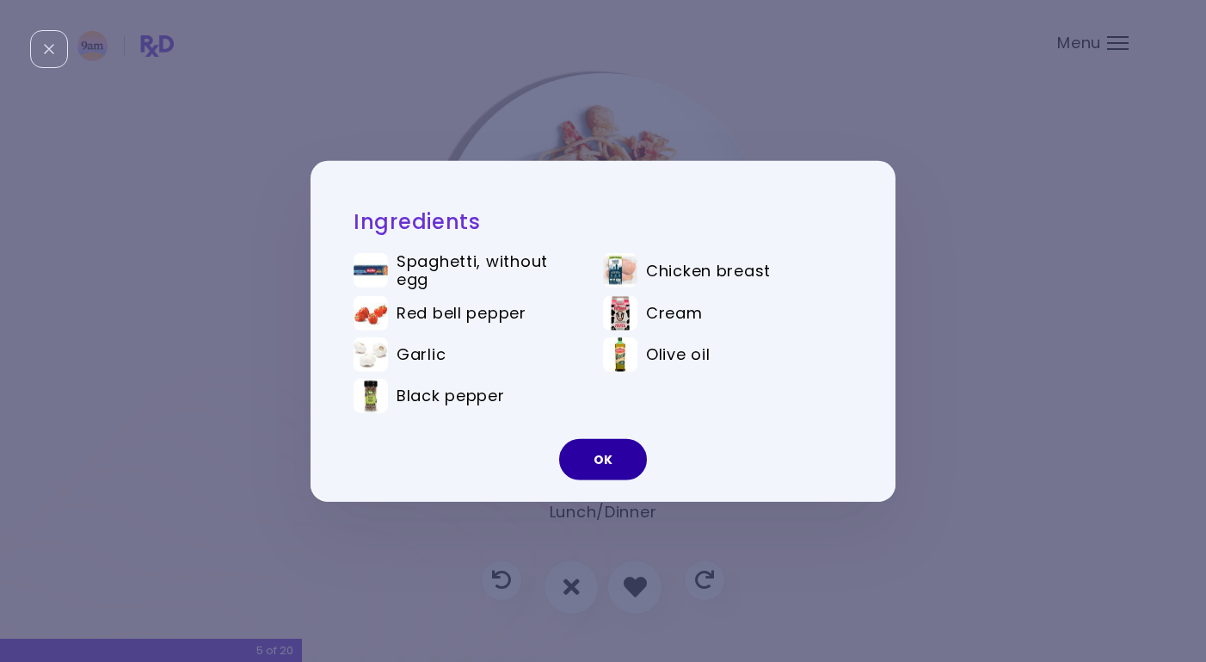
click at [591, 454] on button "OK" at bounding box center [603, 459] width 88 height 41
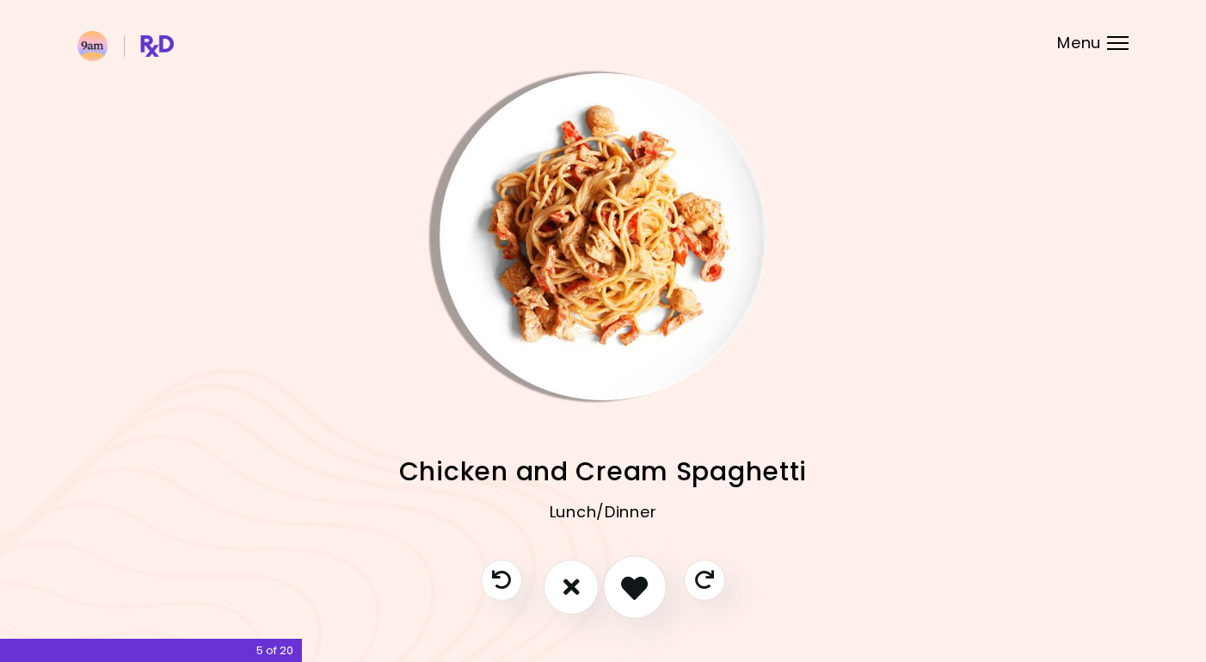
click at [632, 589] on icon "I like this recipe" at bounding box center [634, 586] width 27 height 27
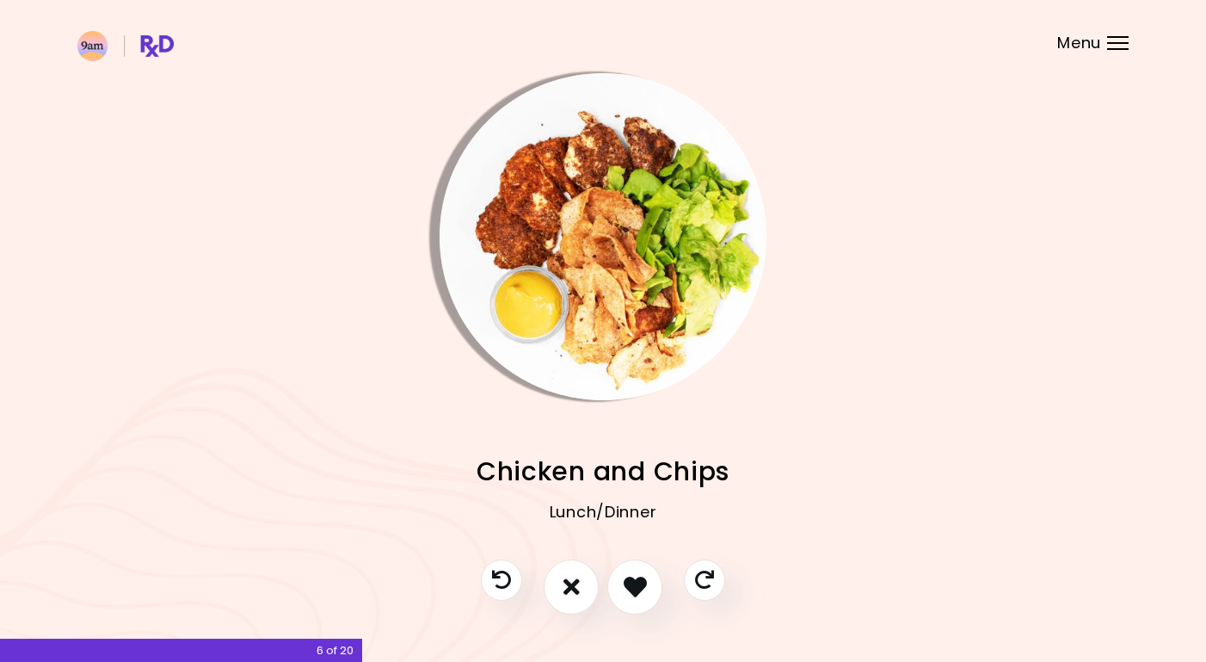
click at [668, 311] on img "Info - Chicken and Chips" at bounding box center [603, 236] width 327 height 327
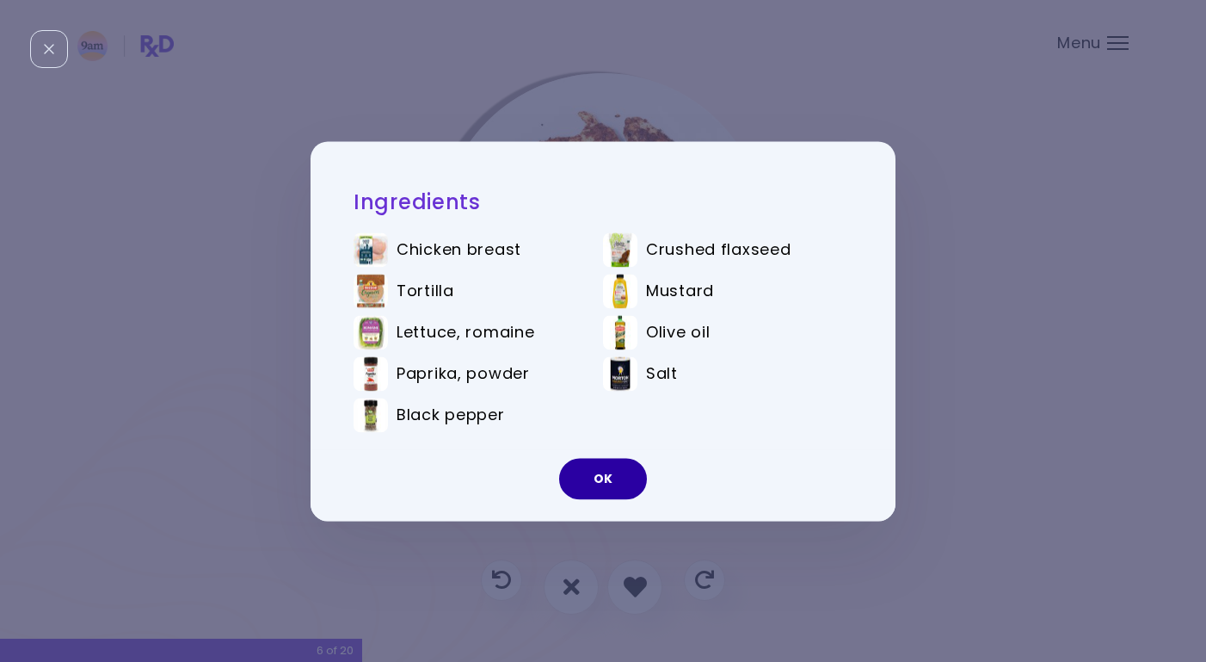
click at [613, 460] on button "OK" at bounding box center [603, 478] width 88 height 41
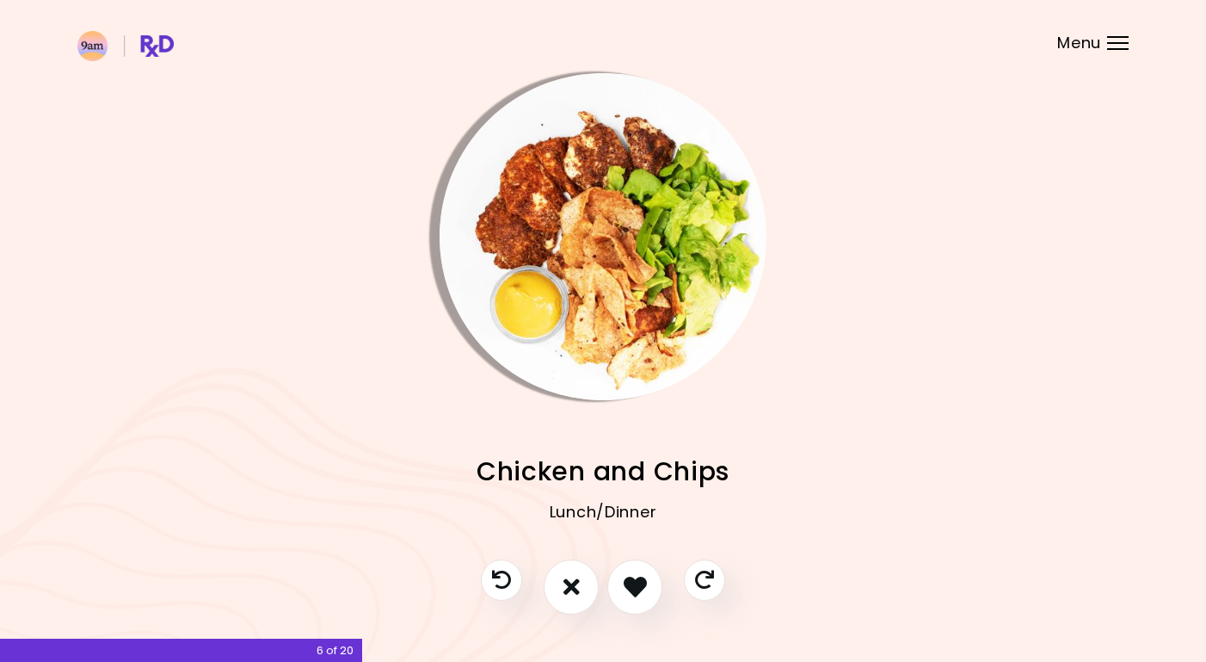
click at [574, 205] on img "Info - Chicken and Chips" at bounding box center [603, 236] width 327 height 327
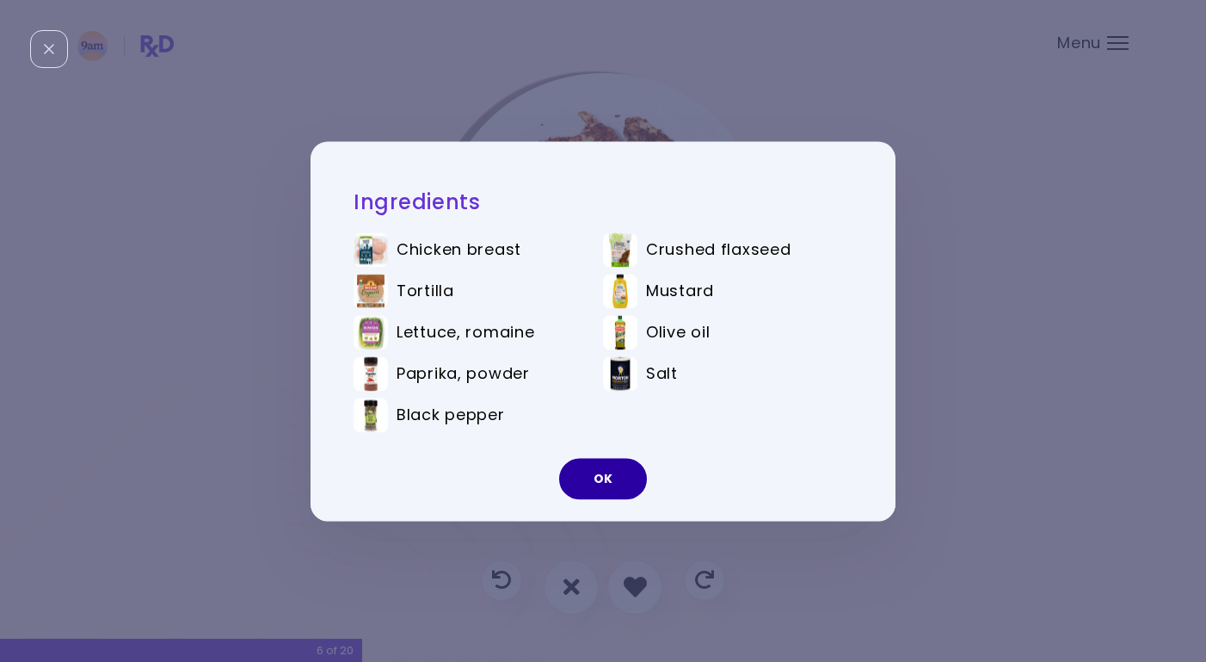
click at [615, 477] on button "OK" at bounding box center [603, 478] width 88 height 41
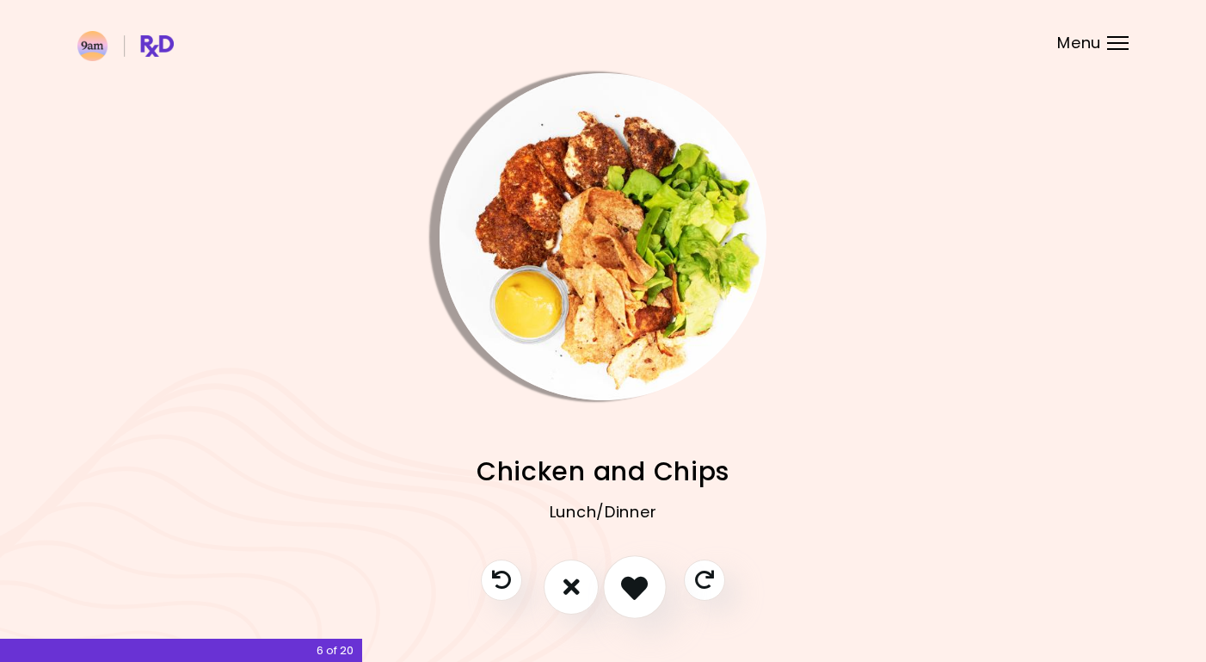
click at [635, 589] on icon "I like this recipe" at bounding box center [634, 586] width 27 height 27
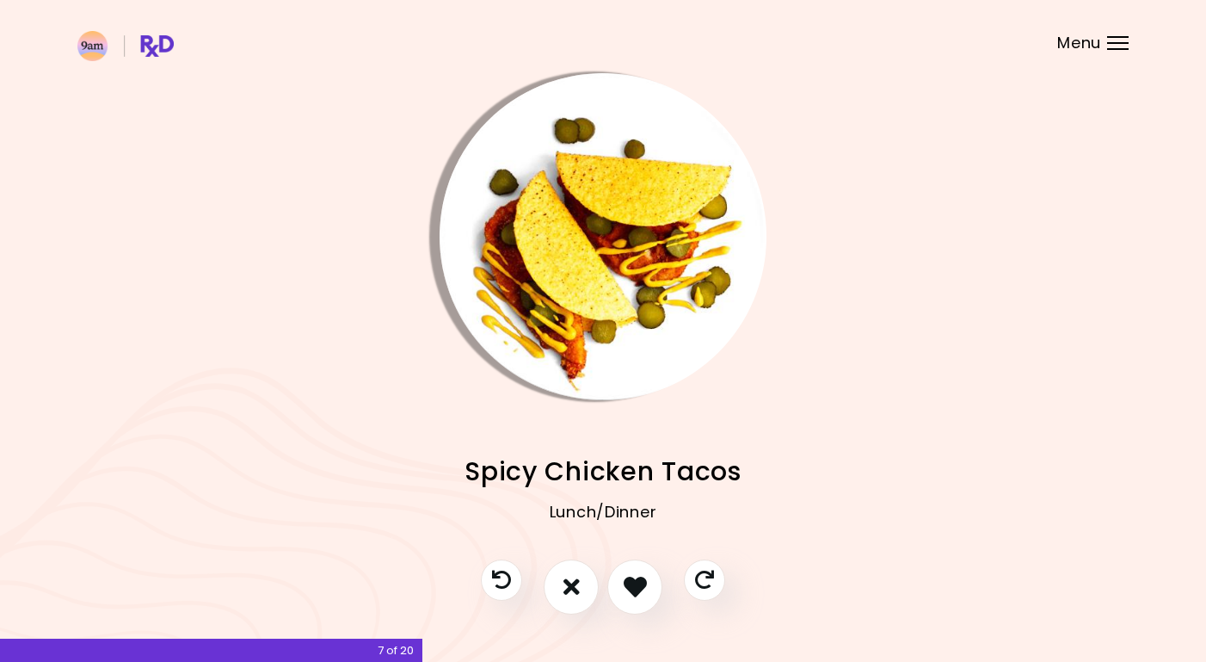
click at [640, 280] on img "Info - Spicy Chicken Tacos" at bounding box center [603, 236] width 327 height 327
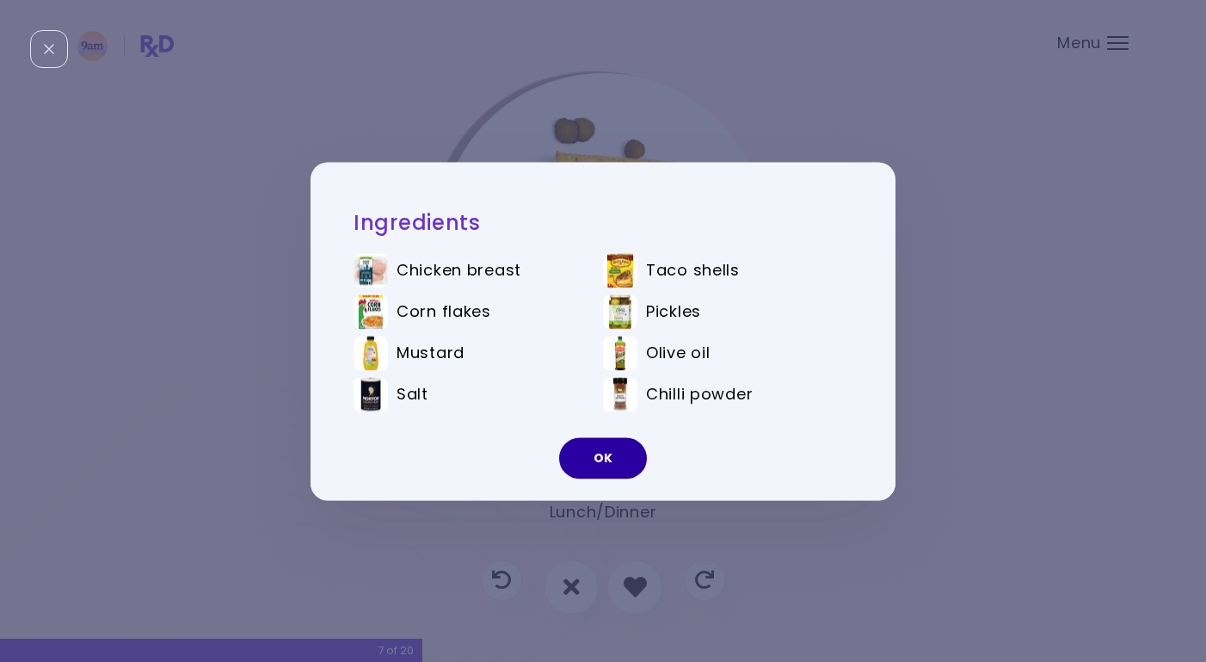
click at [604, 453] on button "OK" at bounding box center [603, 457] width 88 height 41
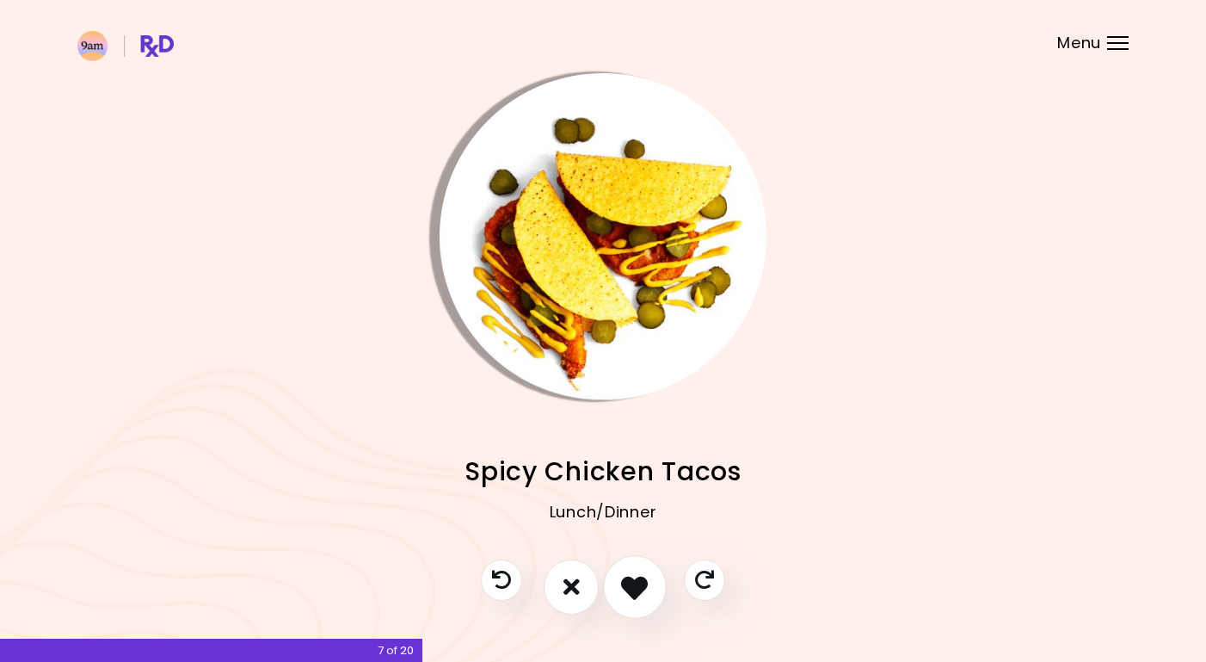
click at [634, 590] on icon "I like this recipe" at bounding box center [634, 586] width 27 height 27
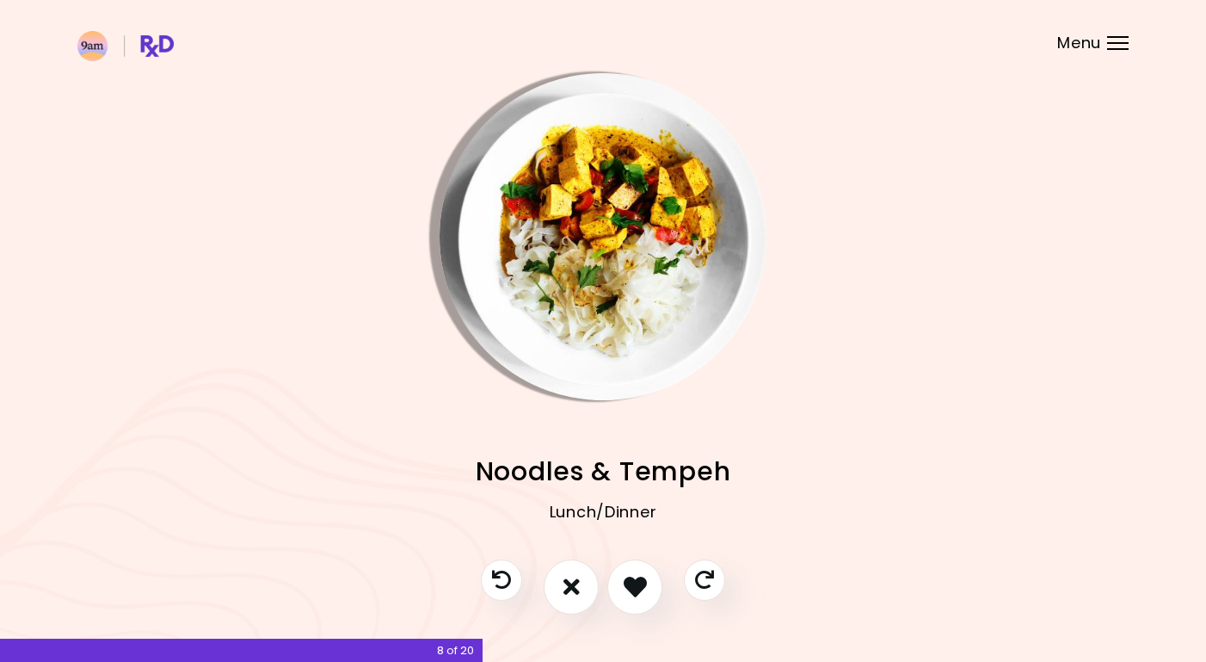
click at [595, 231] on img "Info - Noodles & Tempeh" at bounding box center [603, 236] width 327 height 327
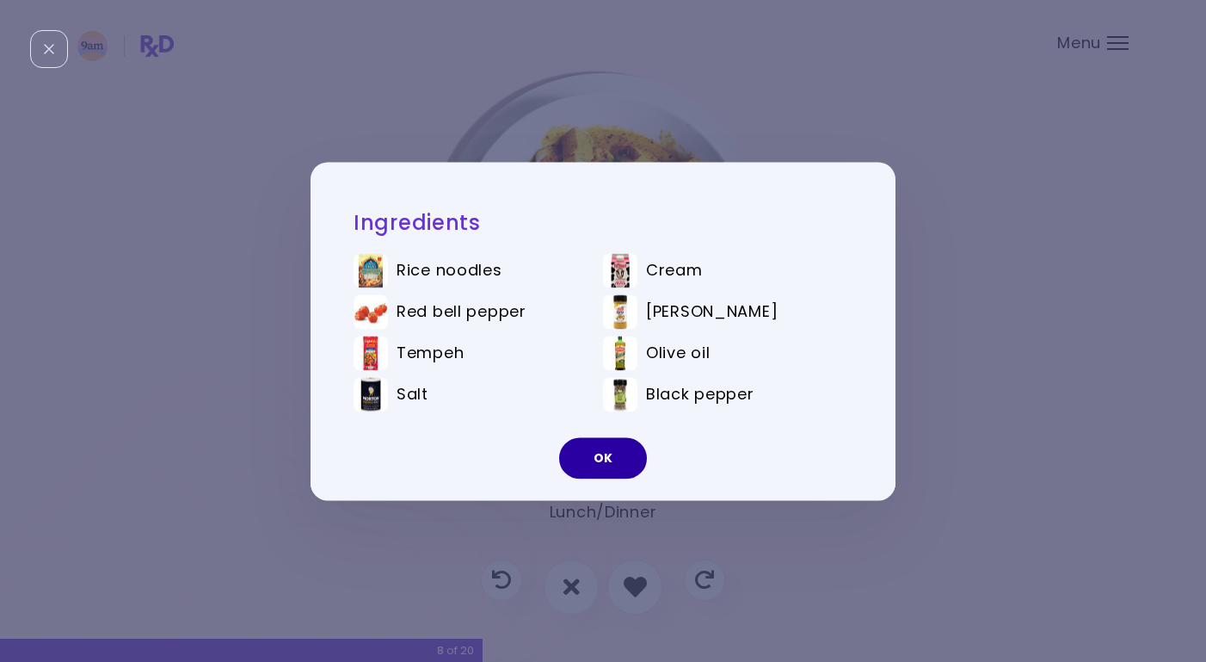
click at [617, 454] on button "OK" at bounding box center [603, 457] width 88 height 41
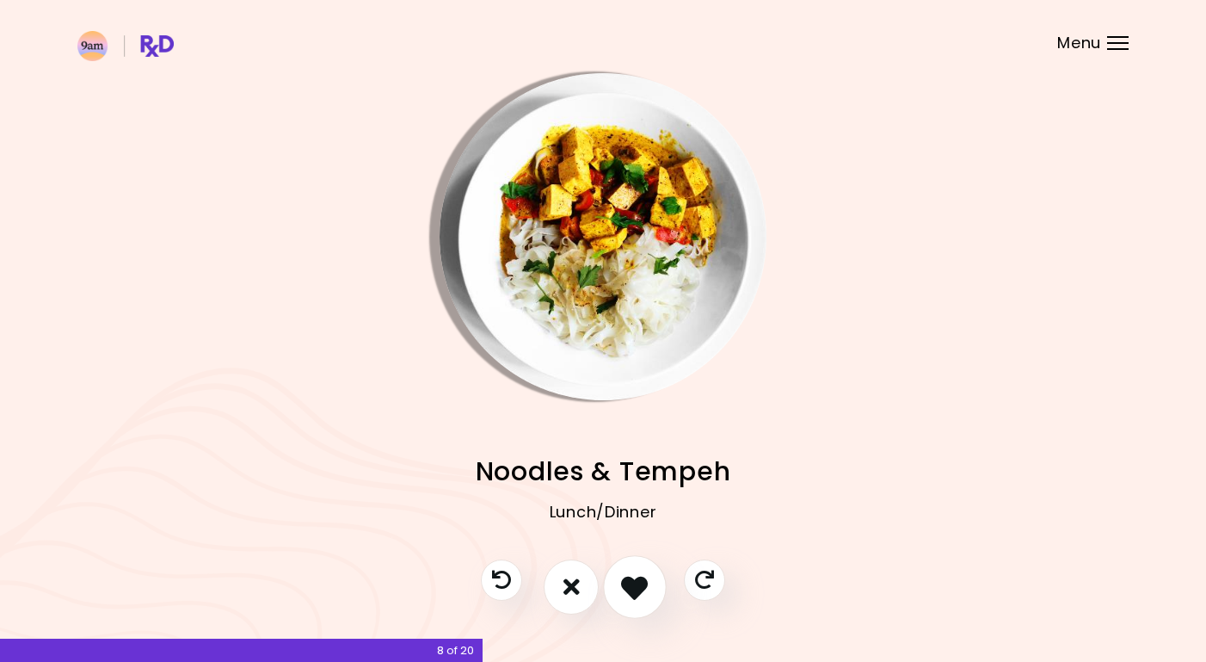
click at [641, 587] on icon "I like this recipe" at bounding box center [634, 586] width 27 height 27
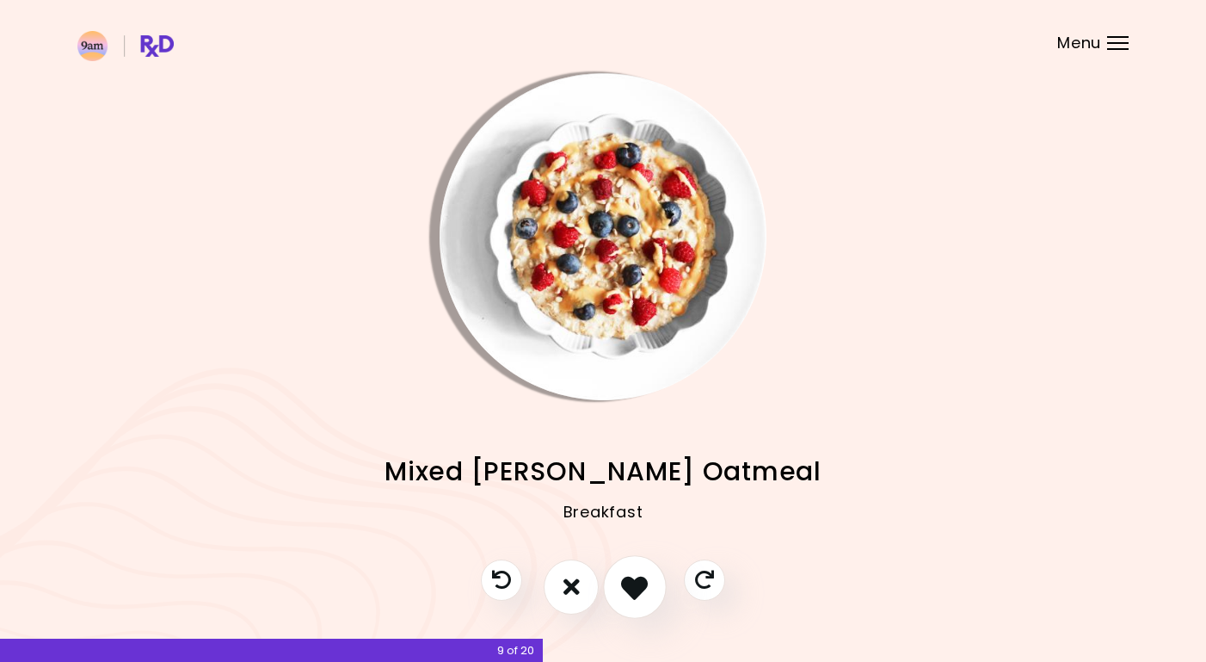
click at [633, 594] on icon "I like this recipe" at bounding box center [634, 586] width 27 height 27
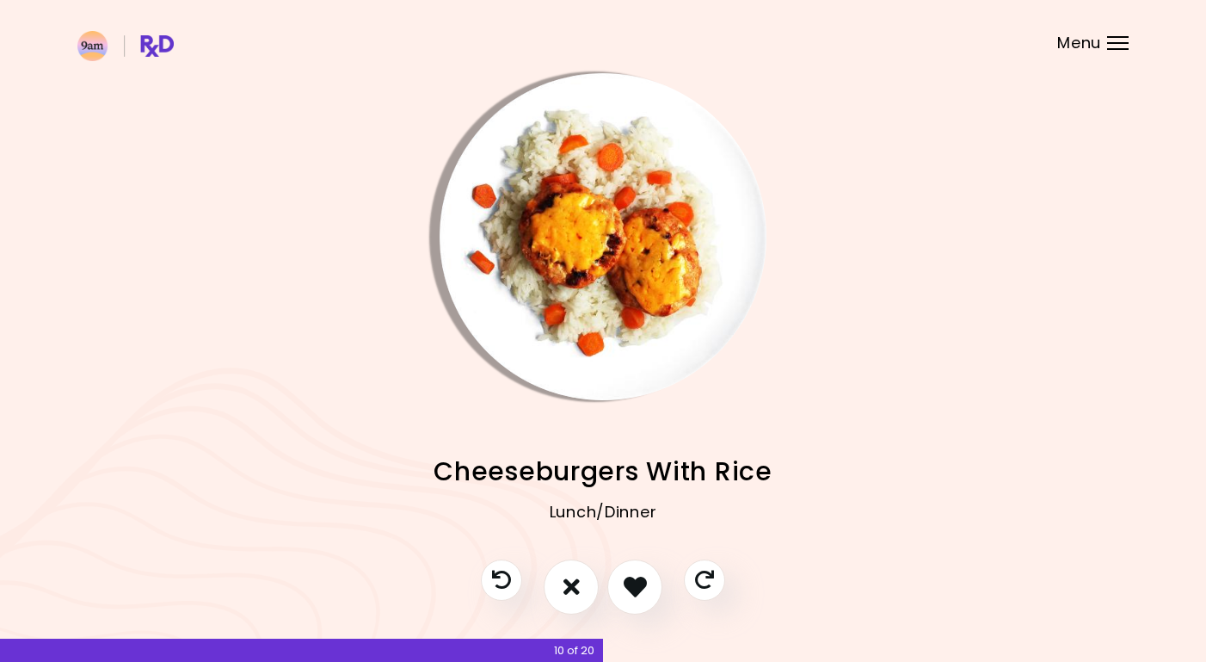
click at [628, 257] on img "Info - Cheeseburgers With Rice" at bounding box center [603, 236] width 327 height 327
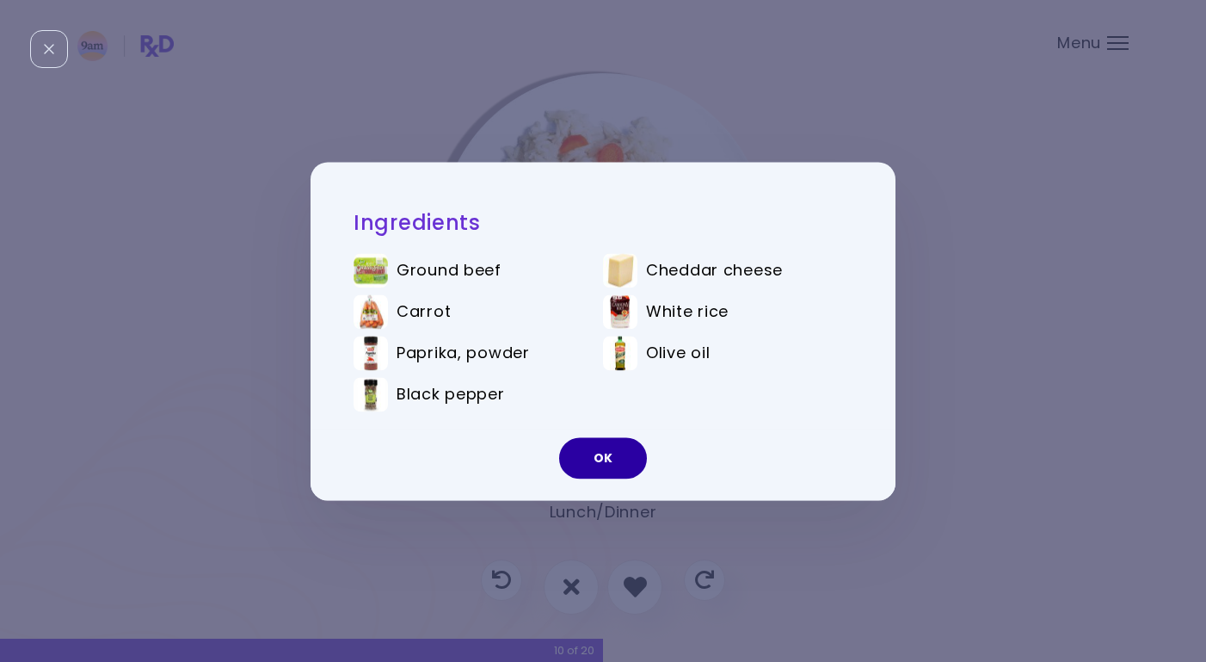
click at [595, 440] on button "OK" at bounding box center [603, 457] width 88 height 41
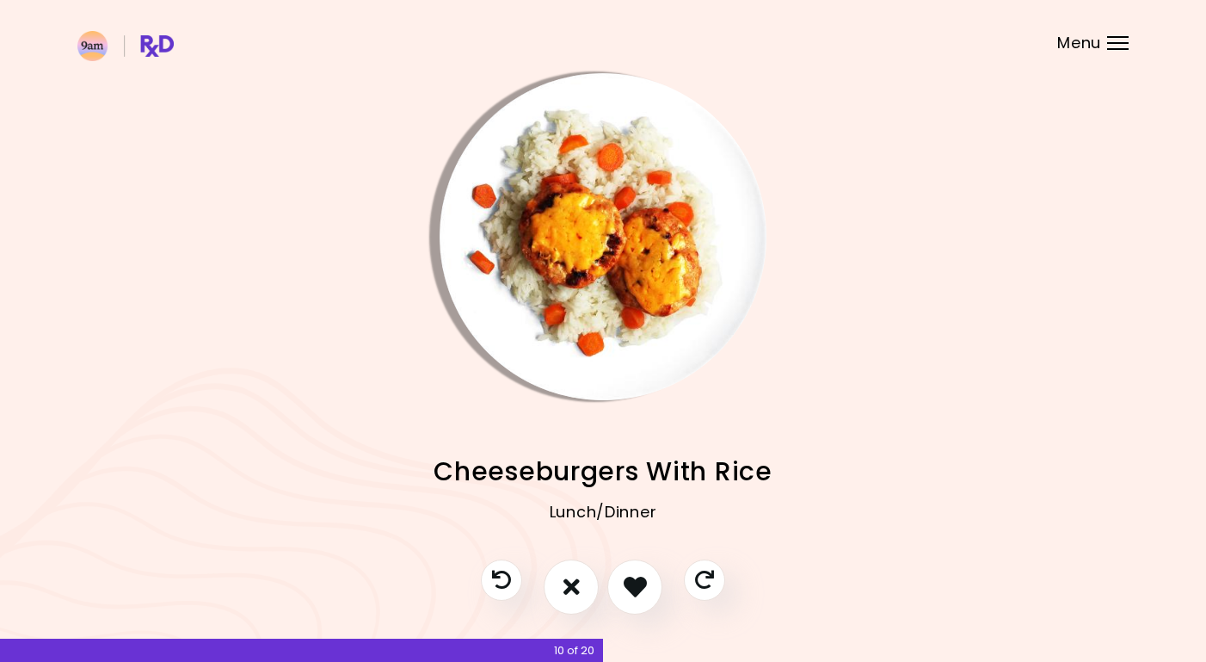
scroll to position [42, 0]
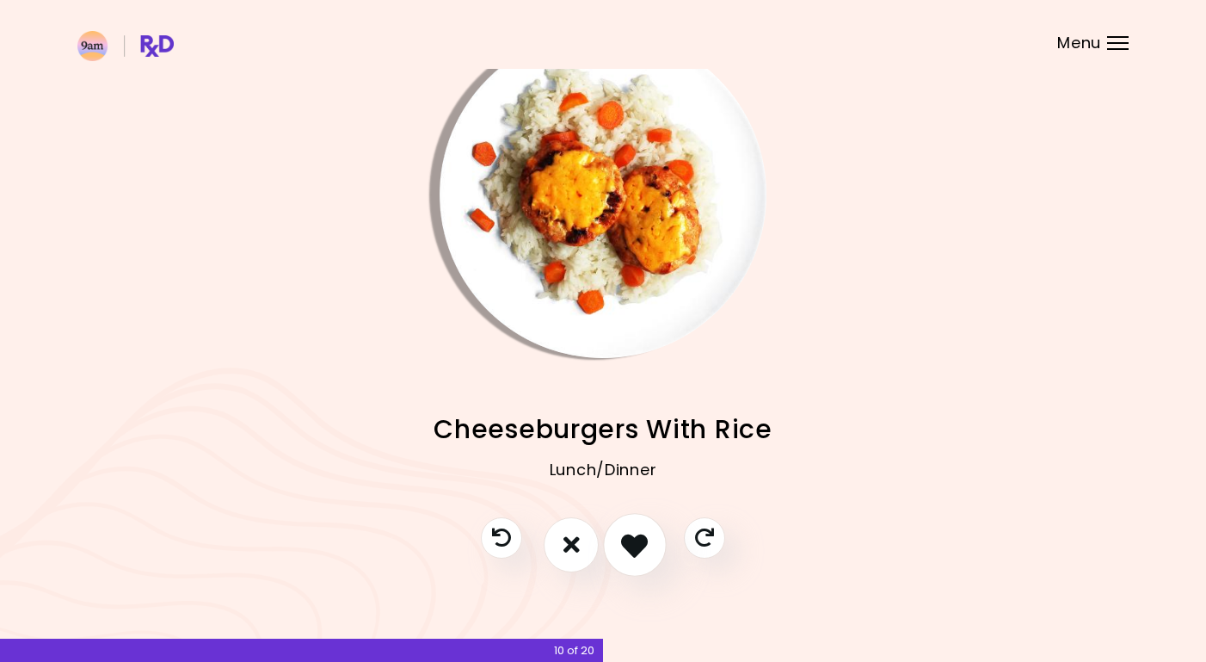
click at [639, 534] on icon "I like this recipe" at bounding box center [634, 544] width 27 height 27
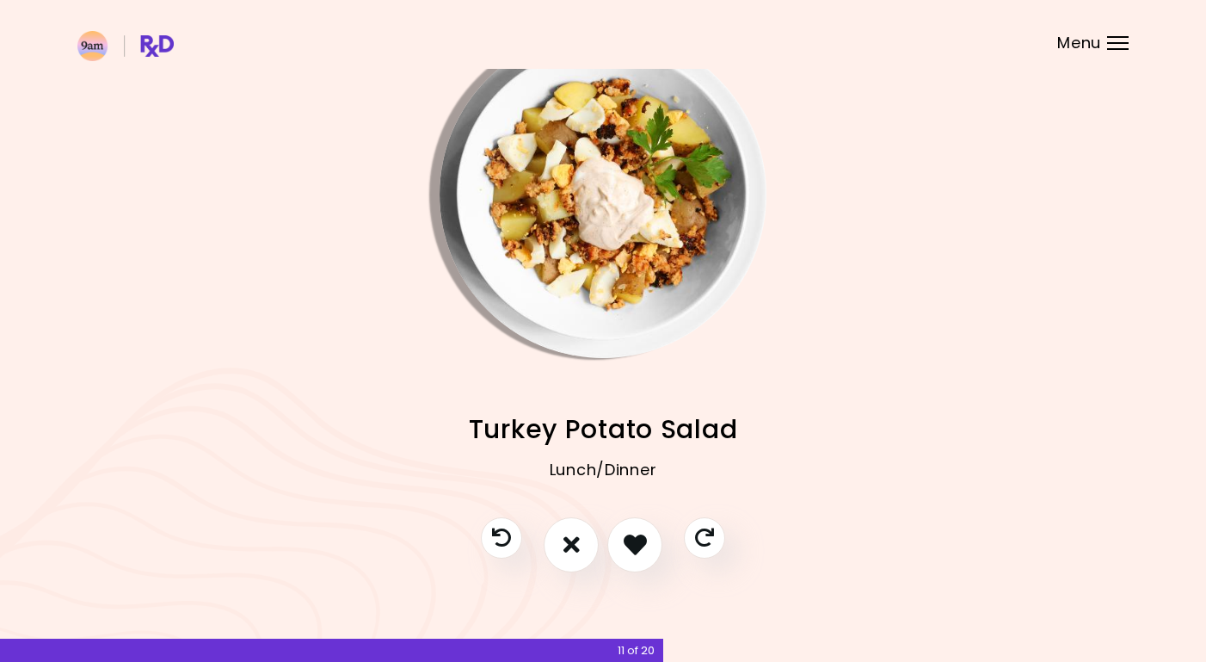
click at [631, 197] on img "Info - Turkey Potato Salad" at bounding box center [603, 194] width 327 height 327
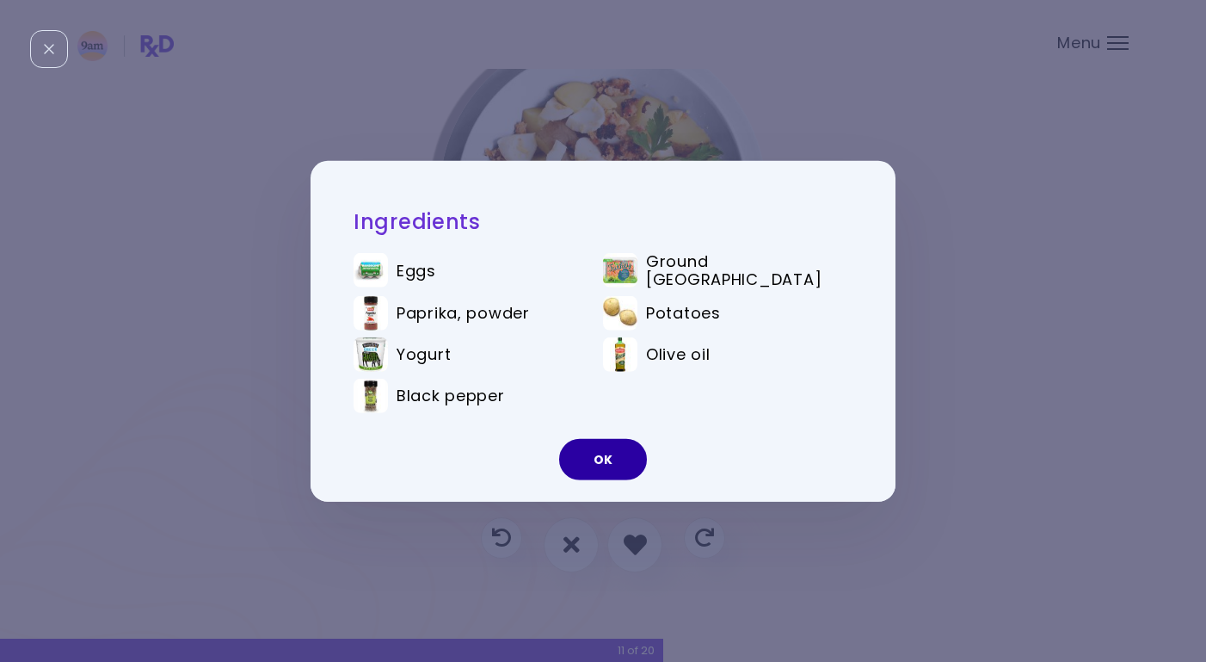
click at [607, 447] on button "OK" at bounding box center [603, 459] width 88 height 41
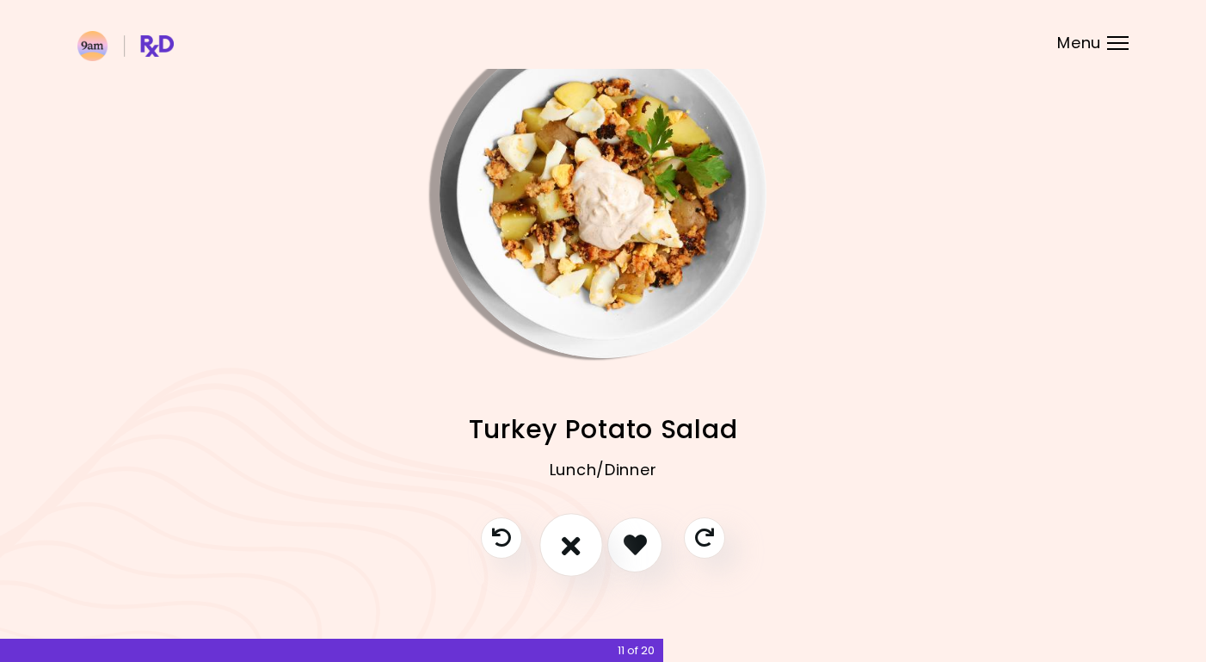
click at [566, 546] on icon "I don't like this recipe" at bounding box center [571, 544] width 19 height 27
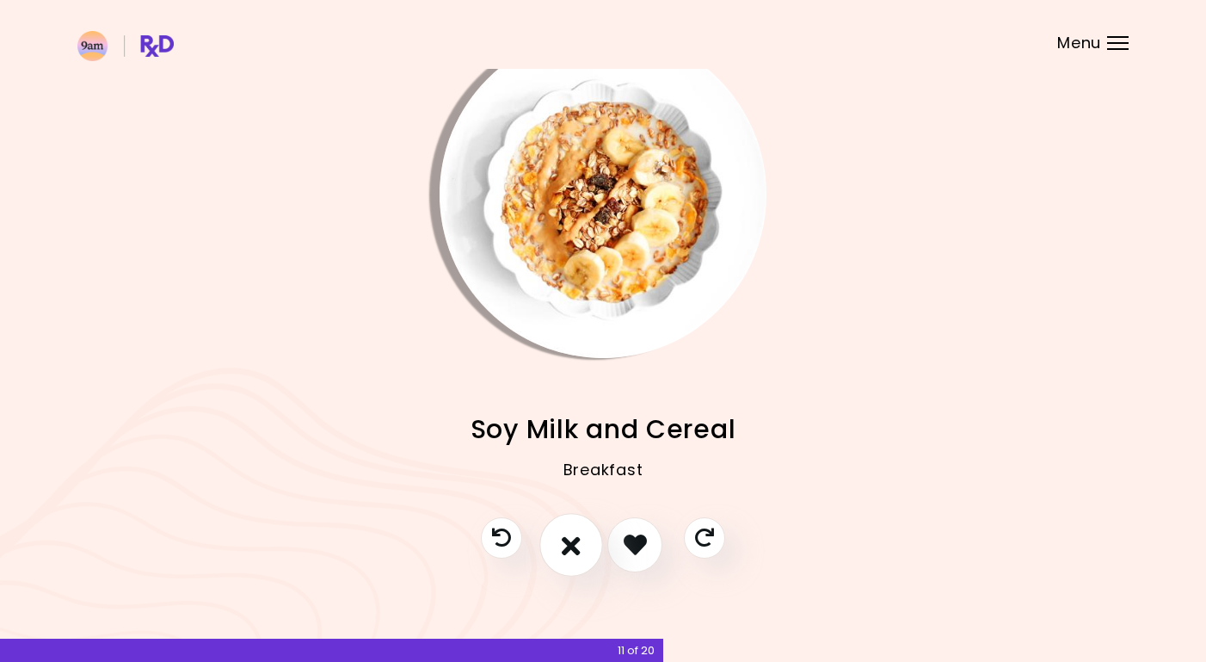
click at [561, 543] on button "I don't like this recipe" at bounding box center [572, 545] width 64 height 64
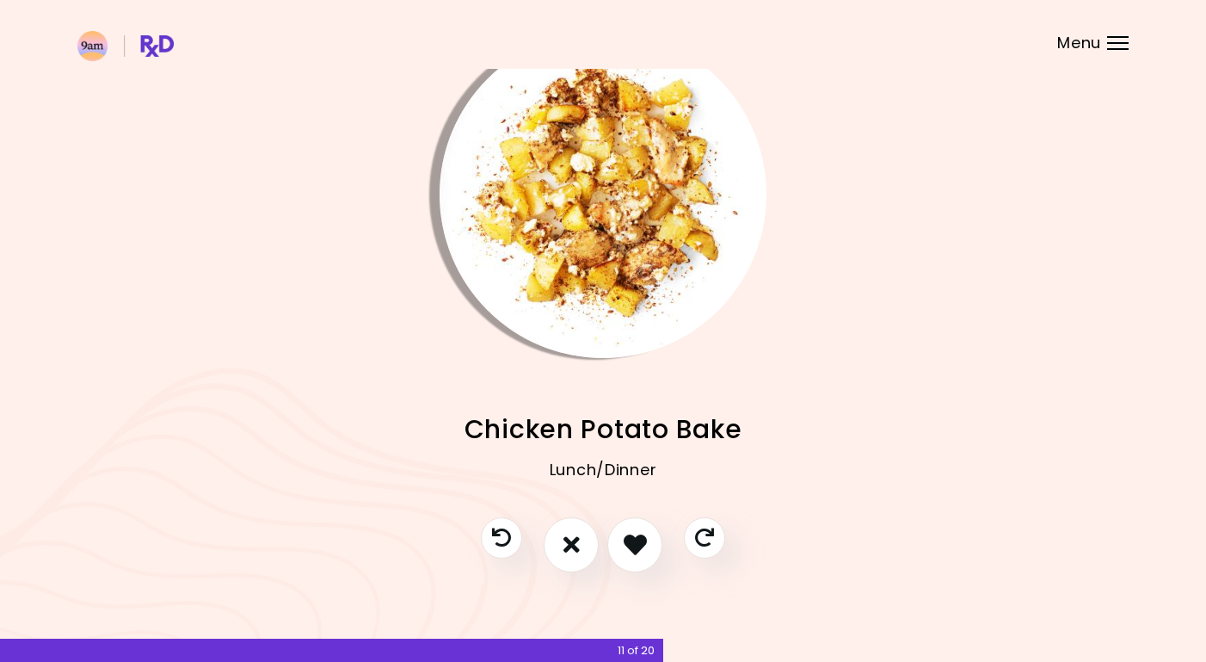
click at [598, 230] on img "Info - Chicken Potato Bake" at bounding box center [603, 194] width 327 height 327
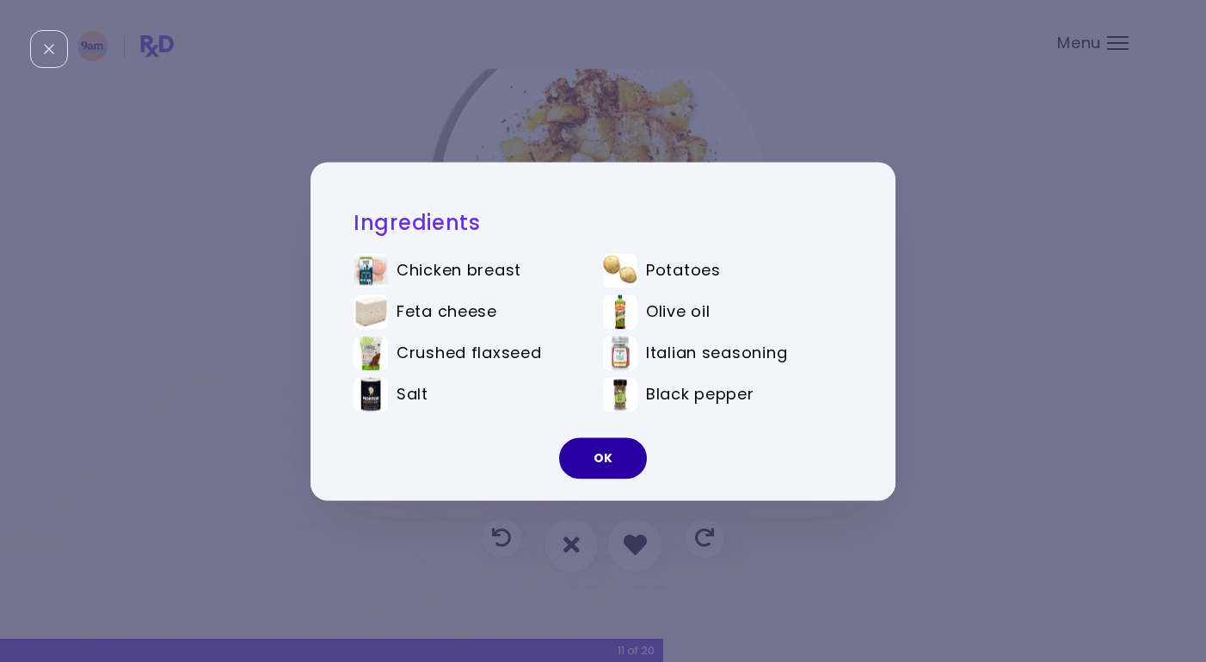
click at [615, 458] on button "OK" at bounding box center [603, 457] width 88 height 41
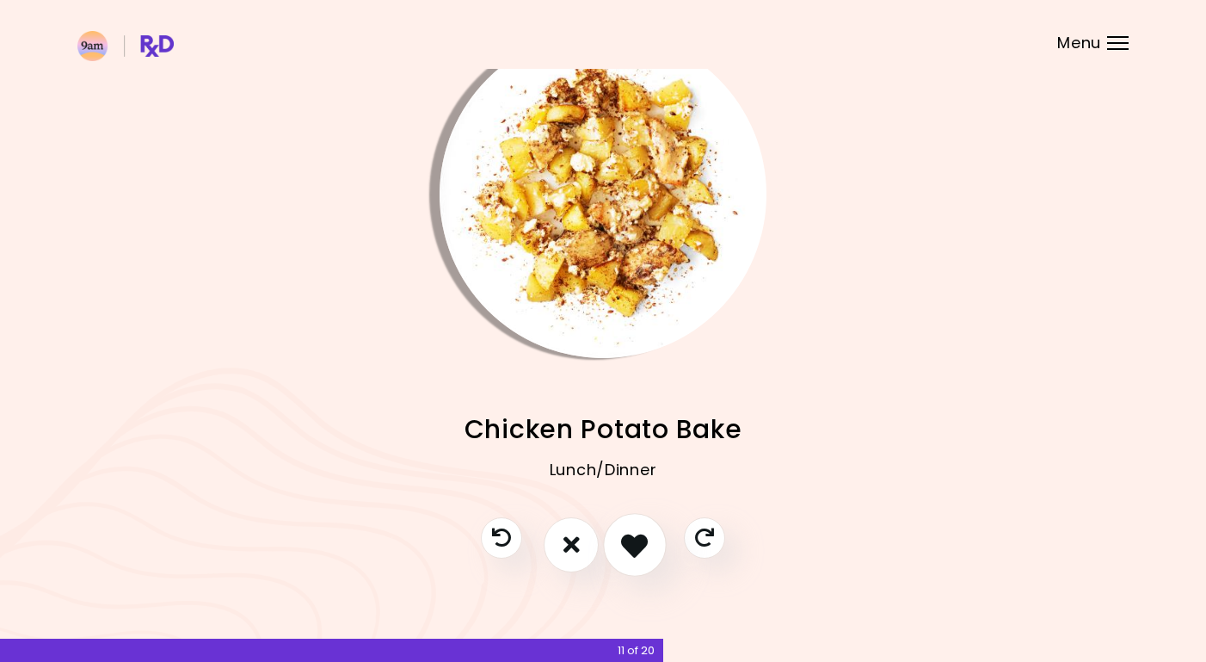
click at [633, 546] on icon "I like this recipe" at bounding box center [634, 544] width 27 height 27
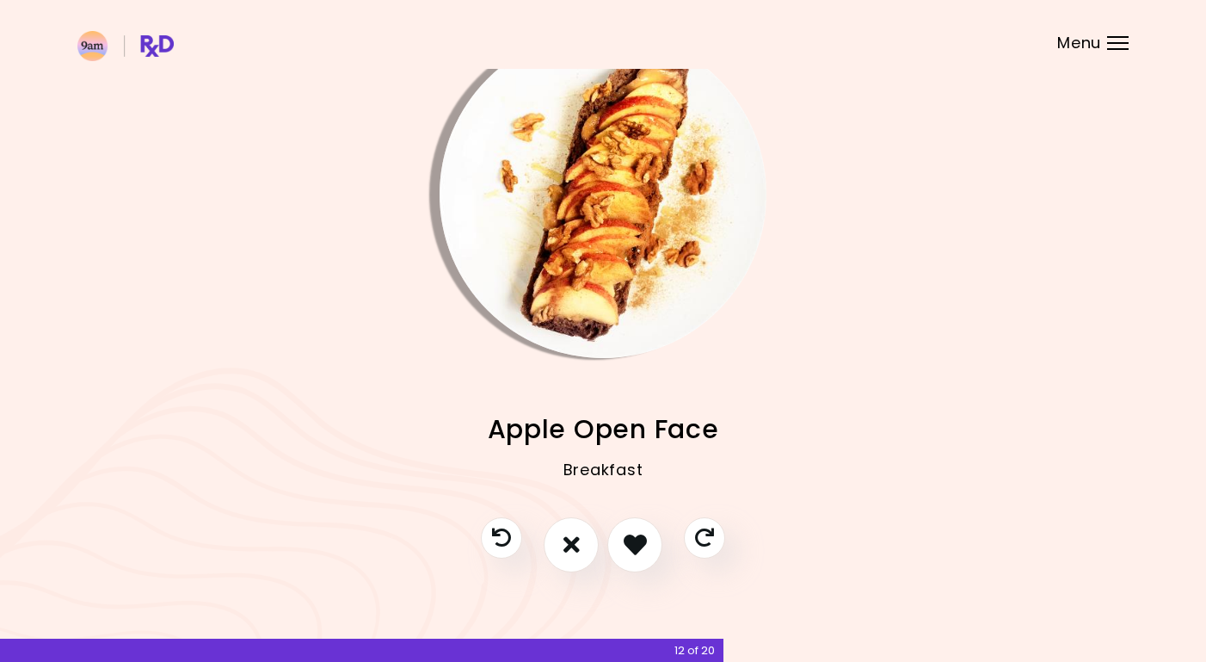
click at [604, 213] on img "Info - Apple Open Face" at bounding box center [603, 194] width 327 height 327
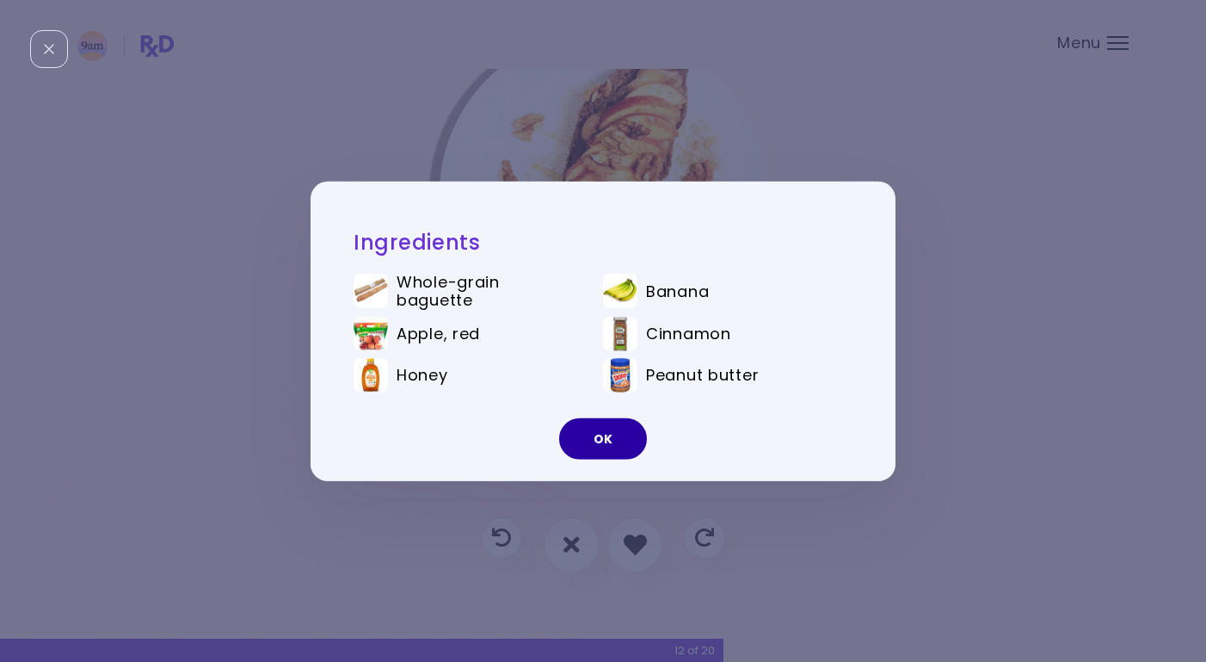
click at [606, 438] on button "OK" at bounding box center [603, 438] width 88 height 41
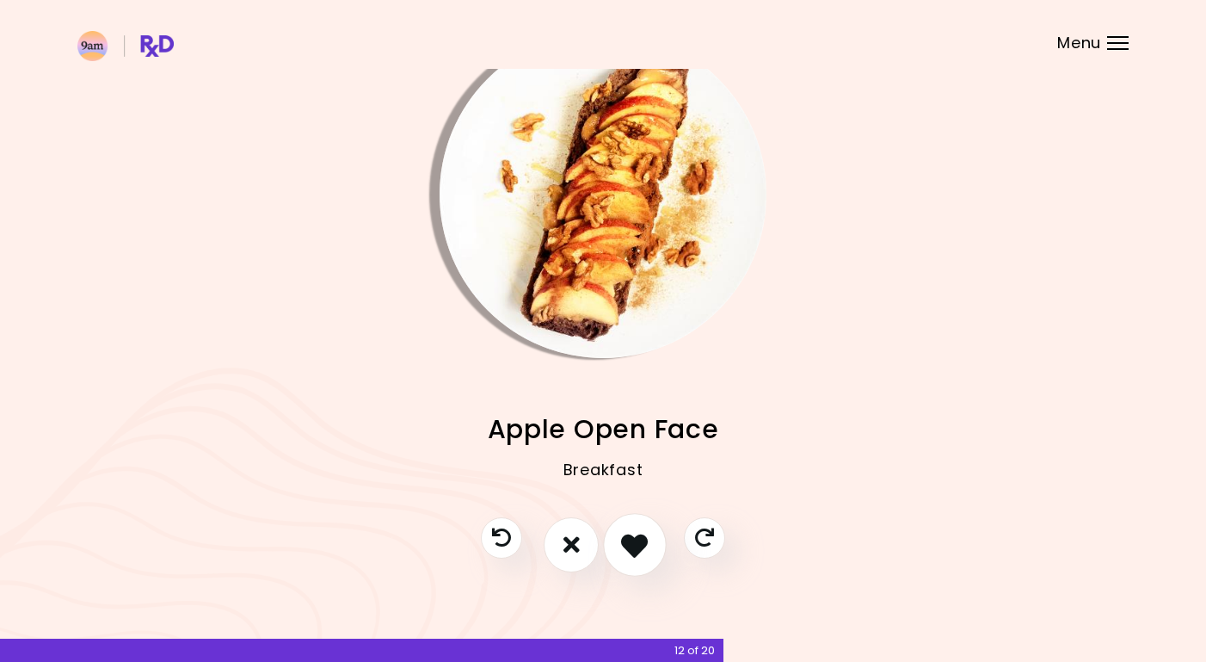
click at [642, 545] on icon "I like this recipe" at bounding box center [634, 544] width 27 height 27
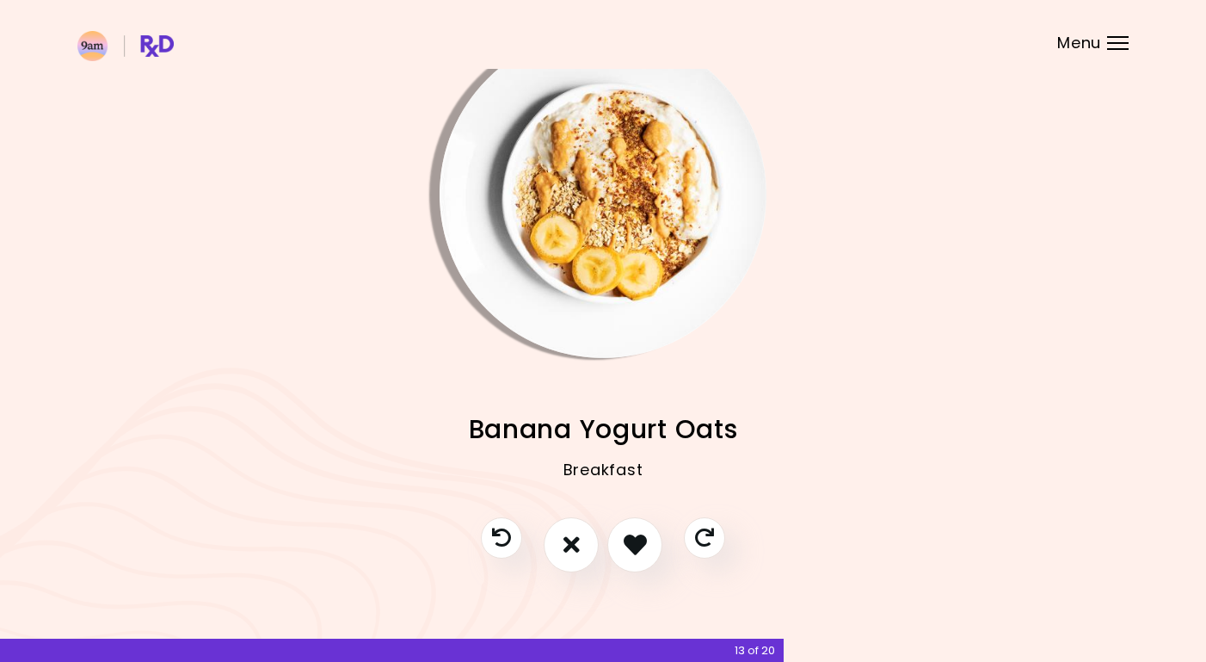
click at [621, 215] on img "Info - Banana Yogurt Oats" at bounding box center [603, 194] width 327 height 327
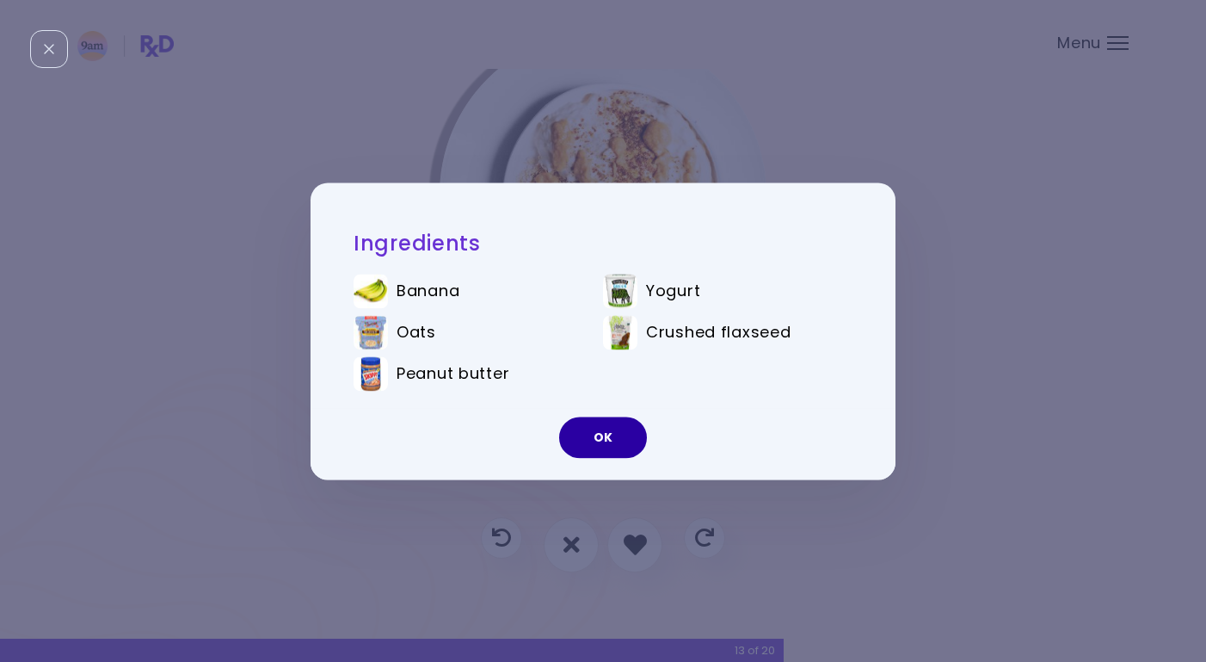
click at [601, 441] on button "OK" at bounding box center [603, 436] width 88 height 41
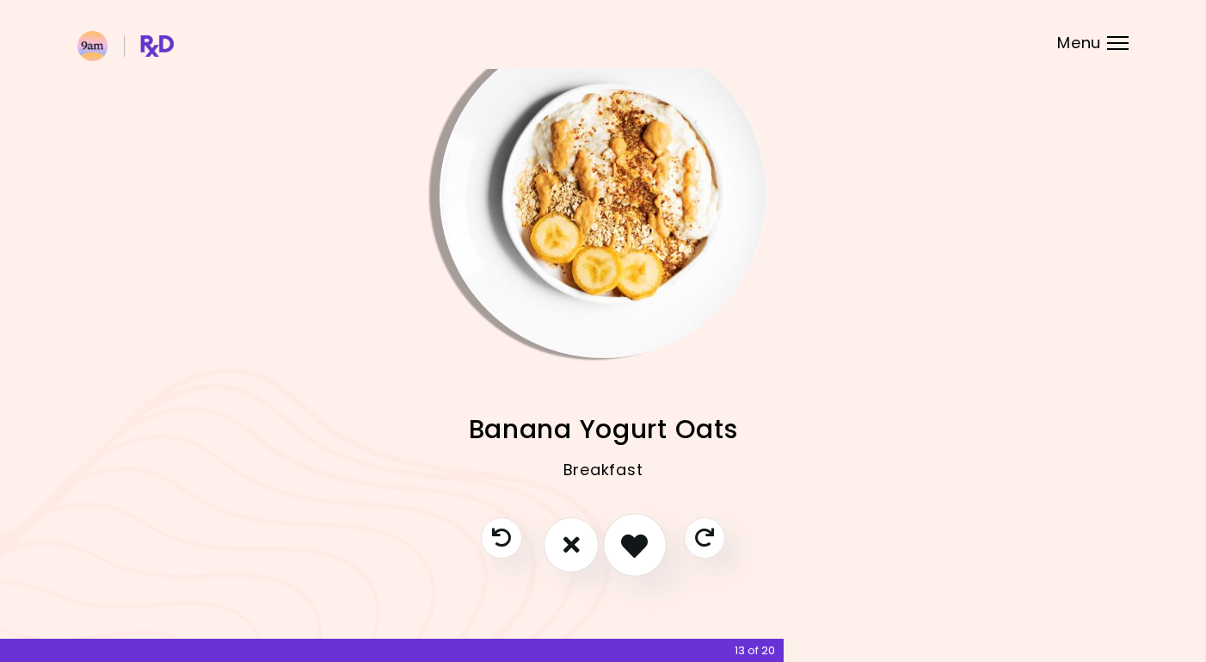
click at [645, 534] on icon "I like this recipe" at bounding box center [634, 544] width 27 height 27
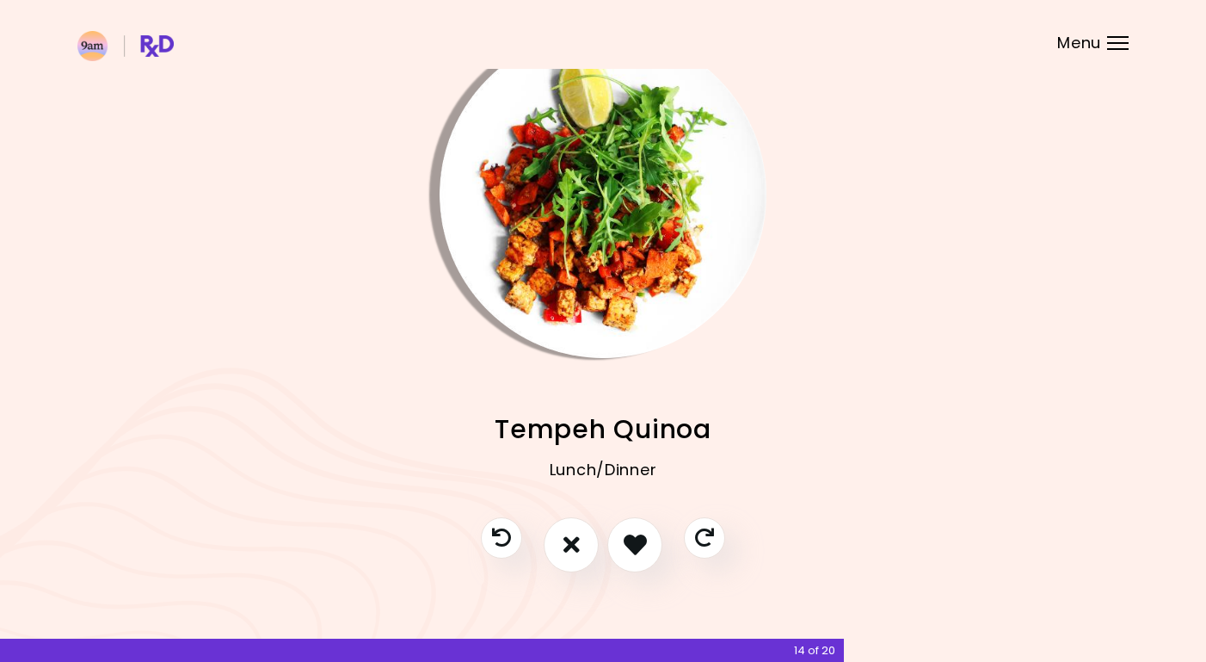
click at [608, 278] on img "Info - Tempeh Quinoa" at bounding box center [603, 194] width 327 height 327
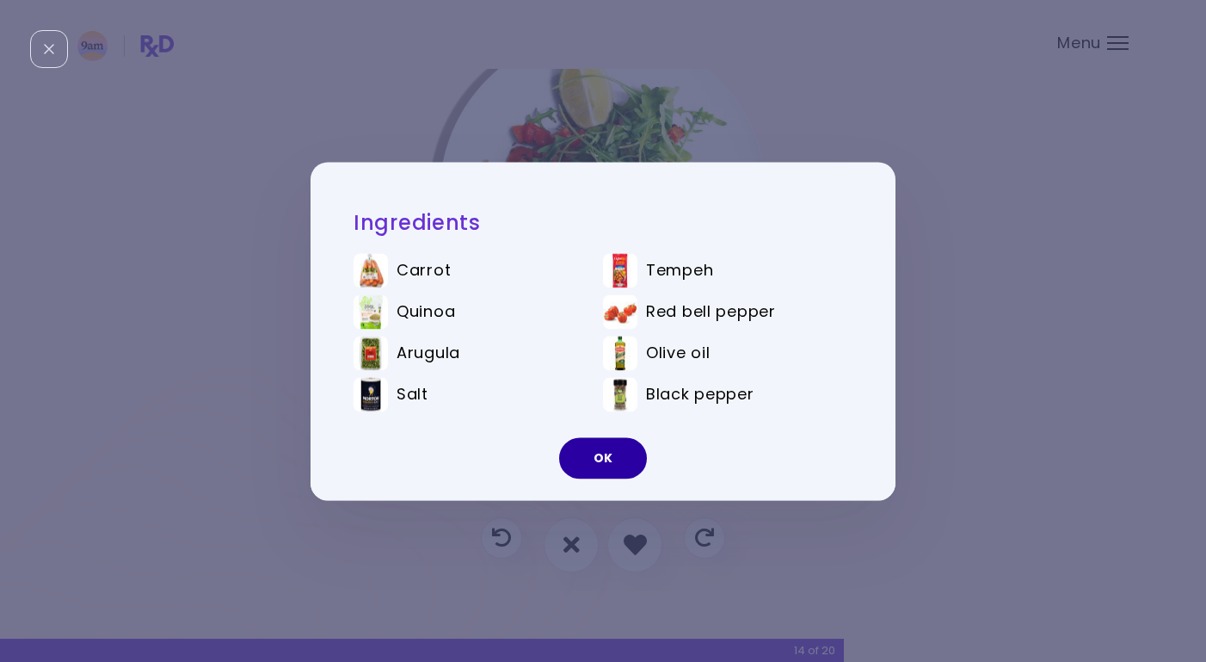
click at [606, 453] on button "OK" at bounding box center [603, 457] width 88 height 41
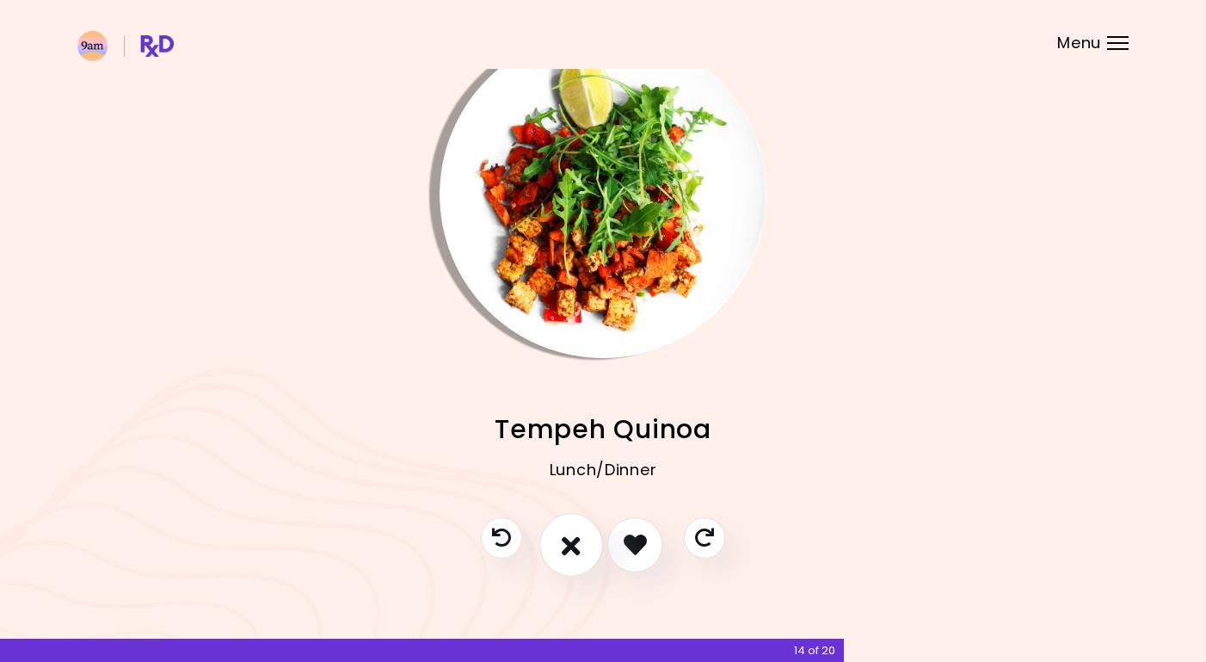
click at [570, 544] on icon "I don't like this recipe" at bounding box center [571, 544] width 19 height 27
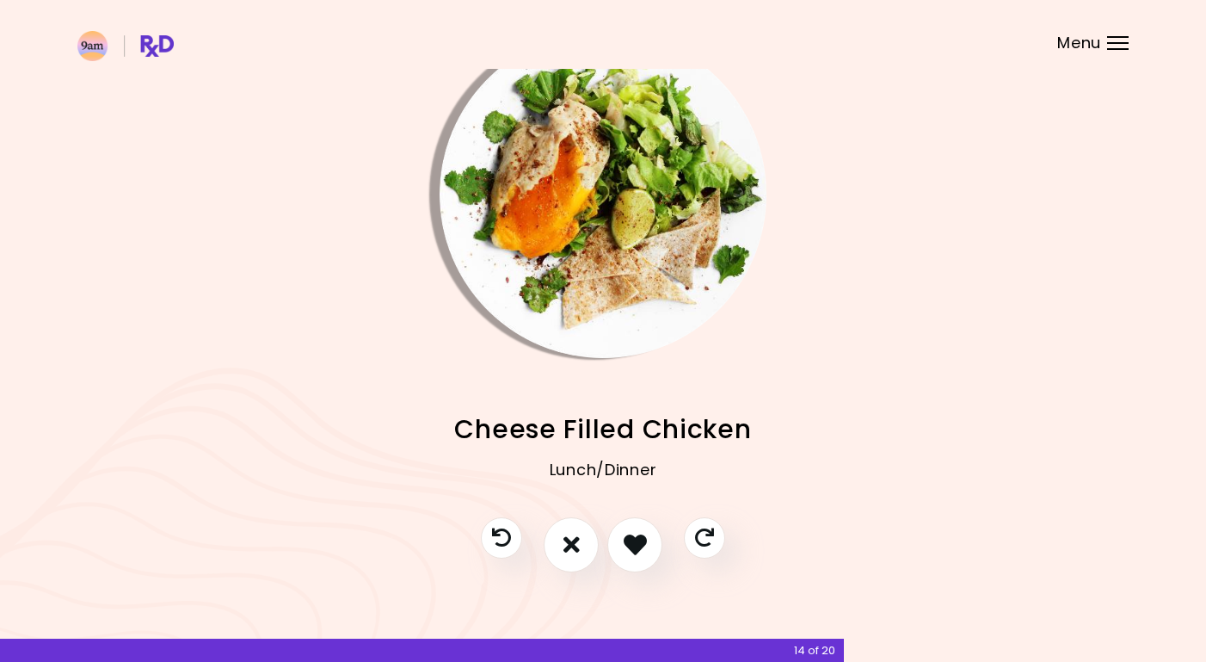
click at [615, 182] on img "Info - Cheese Filled Chicken" at bounding box center [603, 194] width 327 height 327
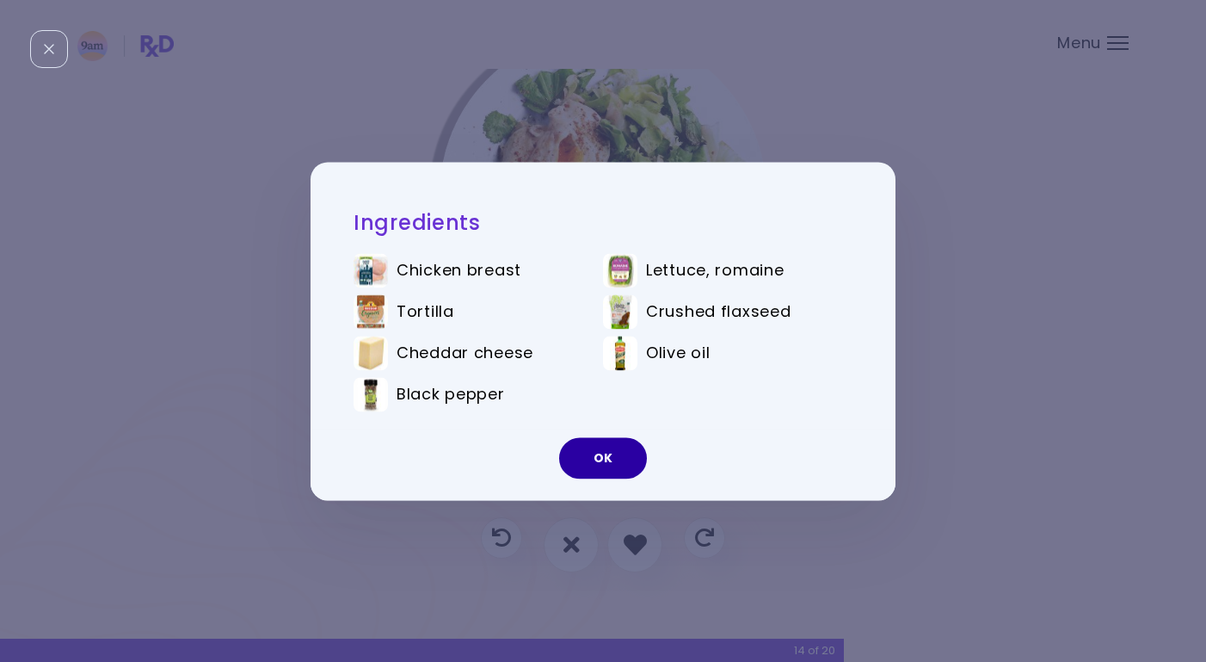
click at [617, 456] on button "OK" at bounding box center [603, 457] width 88 height 41
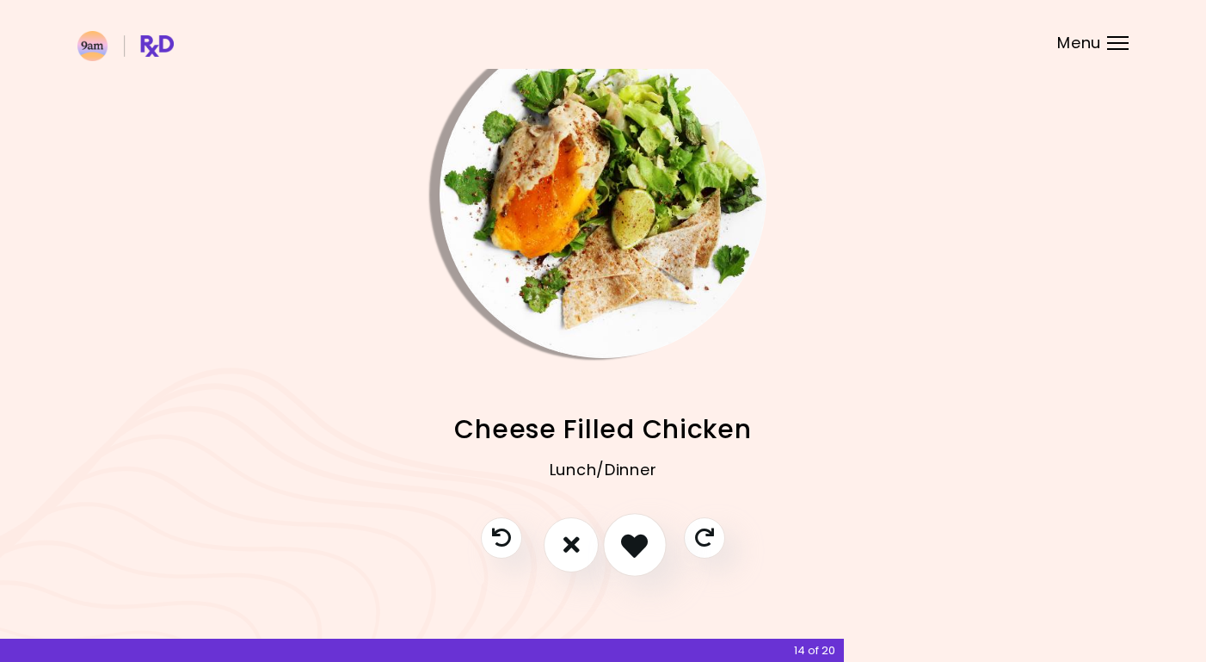
click at [638, 546] on icon "I like this recipe" at bounding box center [634, 544] width 27 height 27
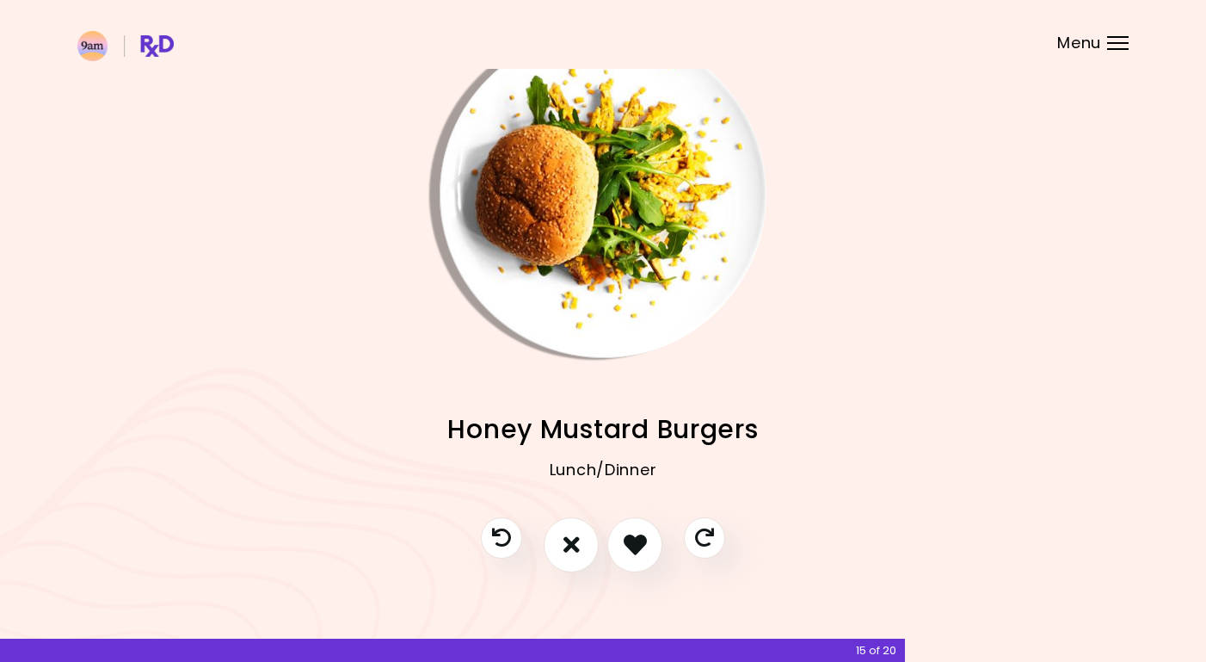
click at [616, 198] on img "Info - Honey Mustard Burgers" at bounding box center [603, 194] width 327 height 327
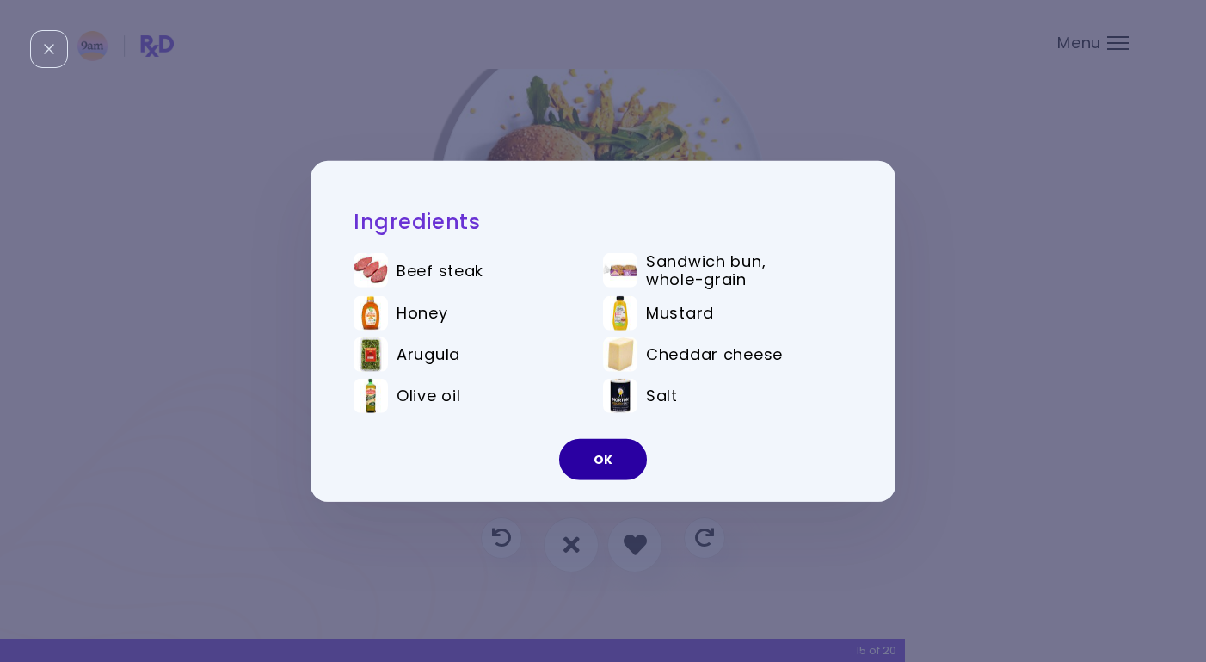
click at [626, 456] on button "OK" at bounding box center [603, 459] width 88 height 41
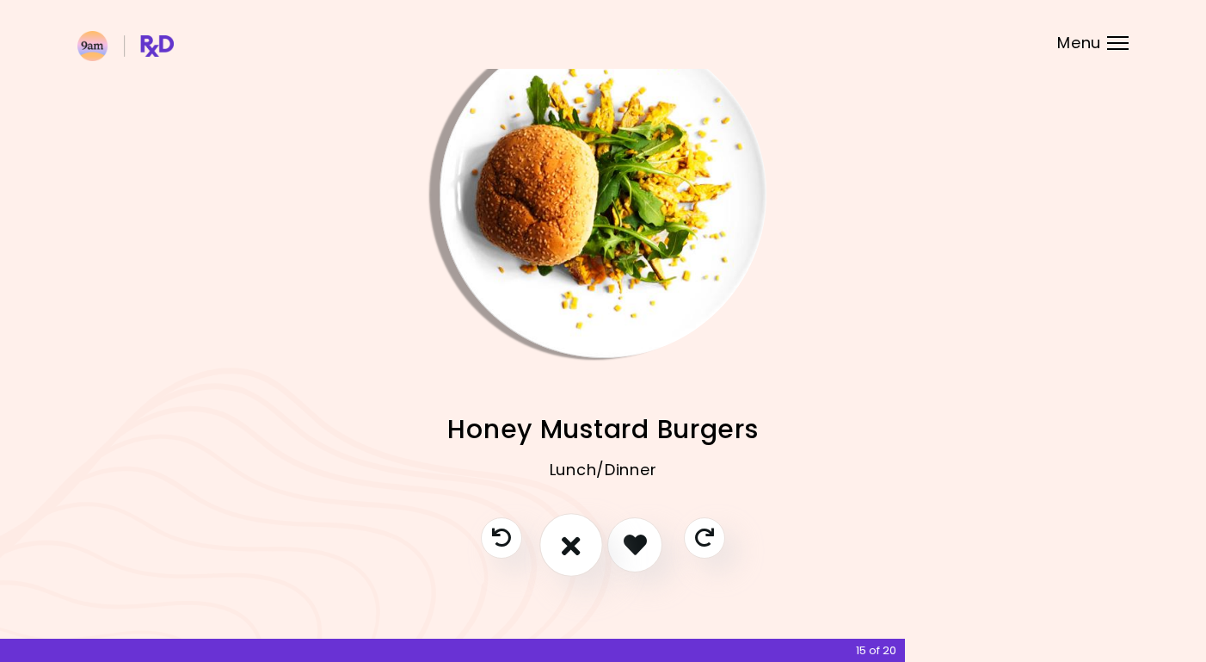
click at [582, 550] on button "I don't like this recipe" at bounding box center [572, 545] width 64 height 64
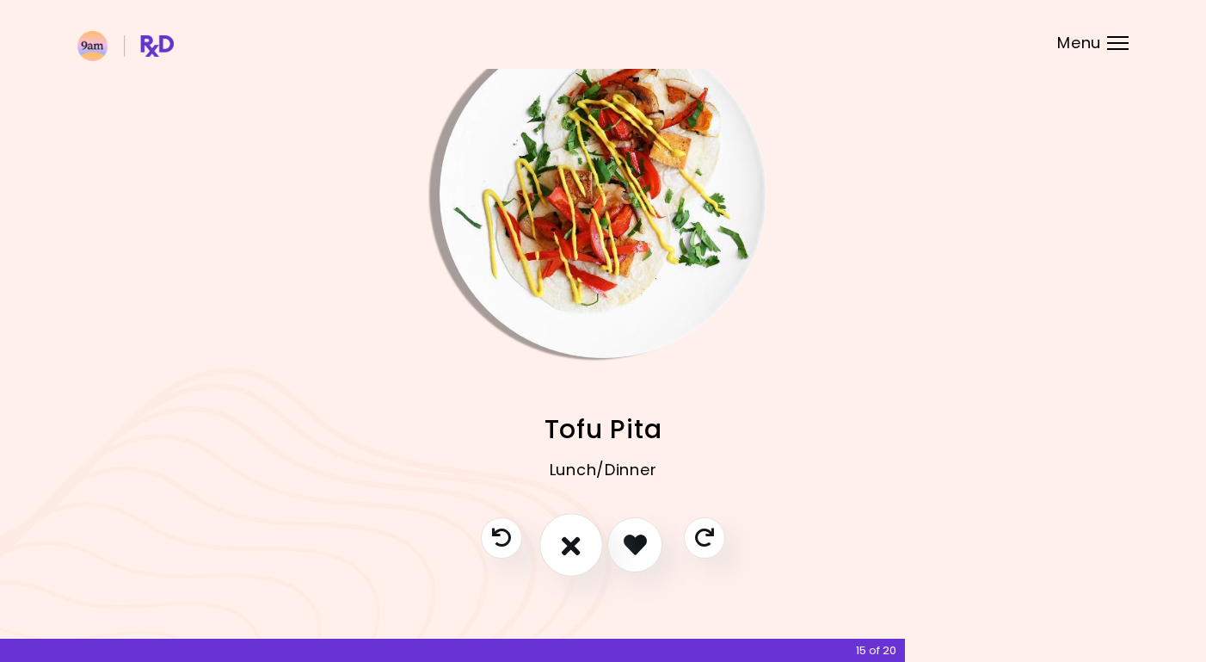
click at [569, 546] on icon "I don't like this recipe" at bounding box center [571, 544] width 19 height 27
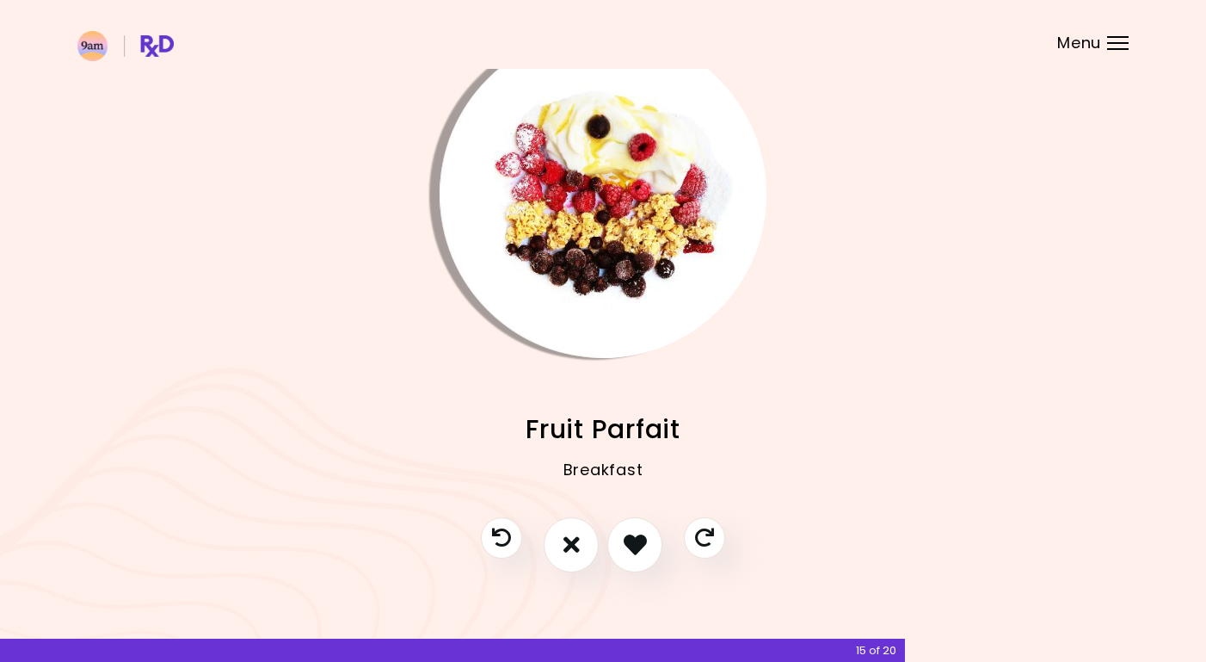
click at [581, 152] on img "Info - Fruit Parfait" at bounding box center [603, 194] width 327 height 327
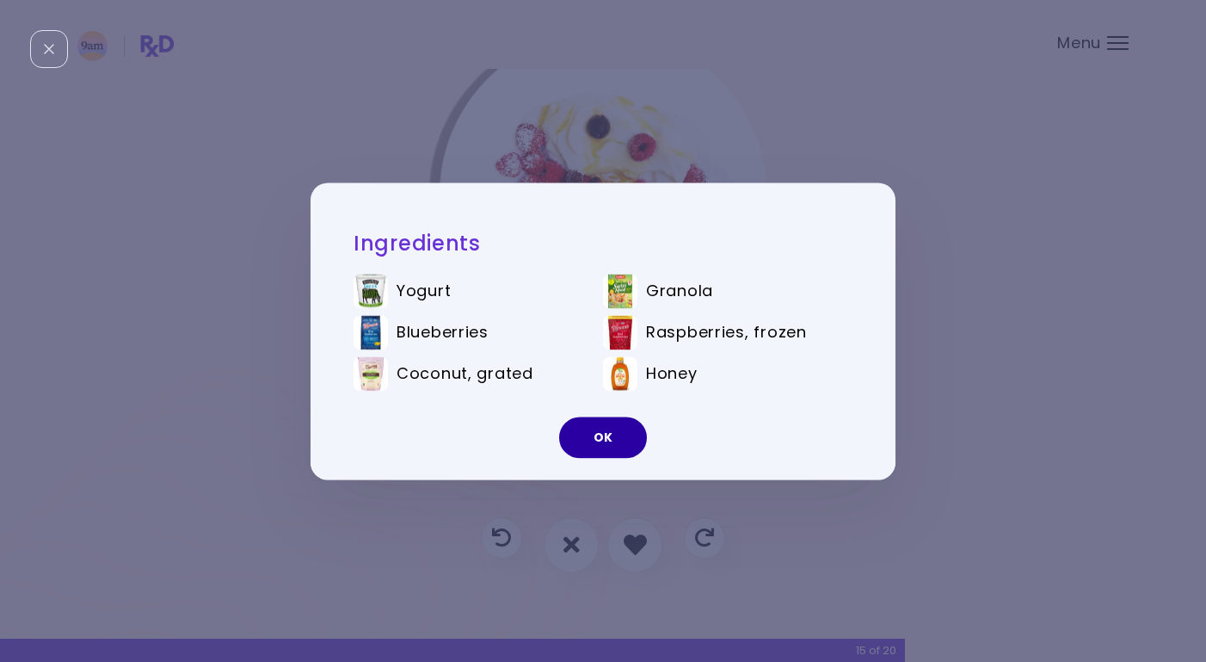
click at [602, 437] on button "OK" at bounding box center [603, 436] width 88 height 41
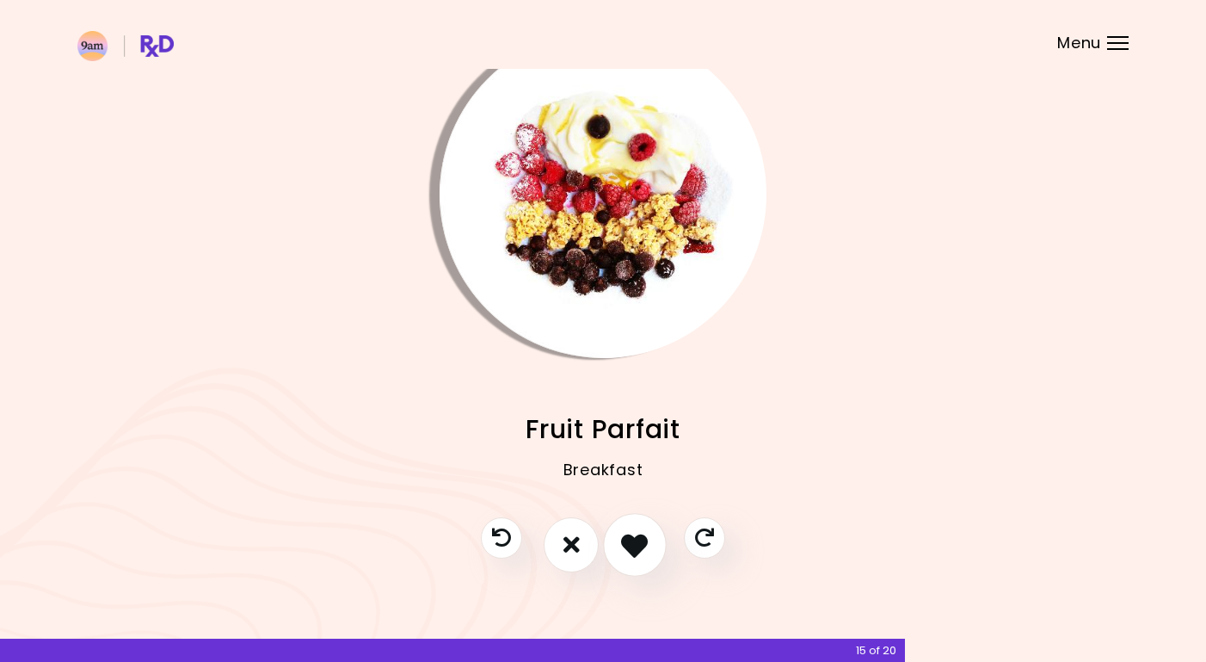
click at [639, 548] on icon "I like this recipe" at bounding box center [634, 544] width 27 height 27
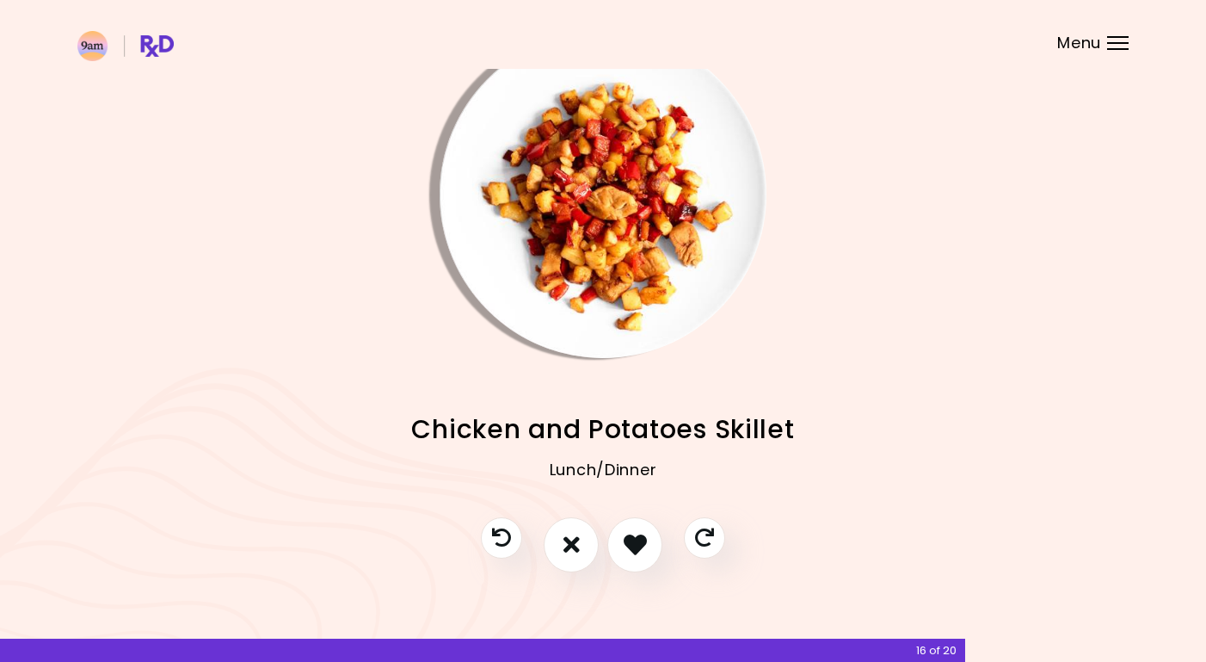
click at [610, 182] on img "Info - Chicken and Potatoes Skillet" at bounding box center [603, 194] width 327 height 327
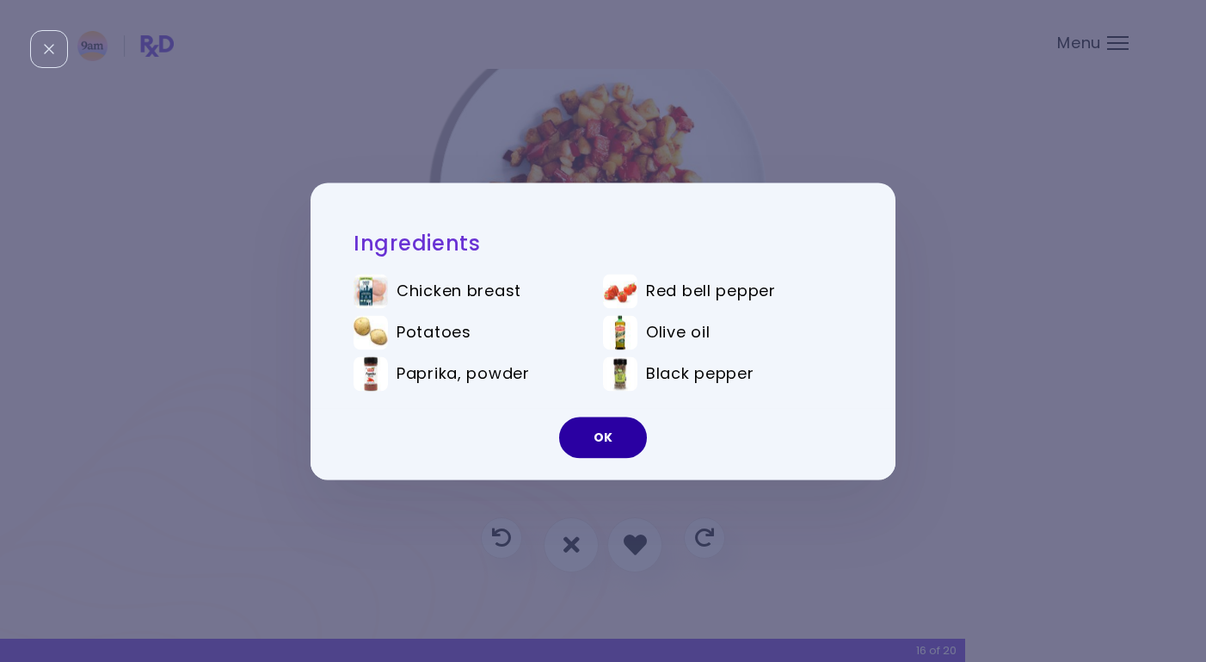
click at [603, 435] on button "OK" at bounding box center [603, 436] width 88 height 41
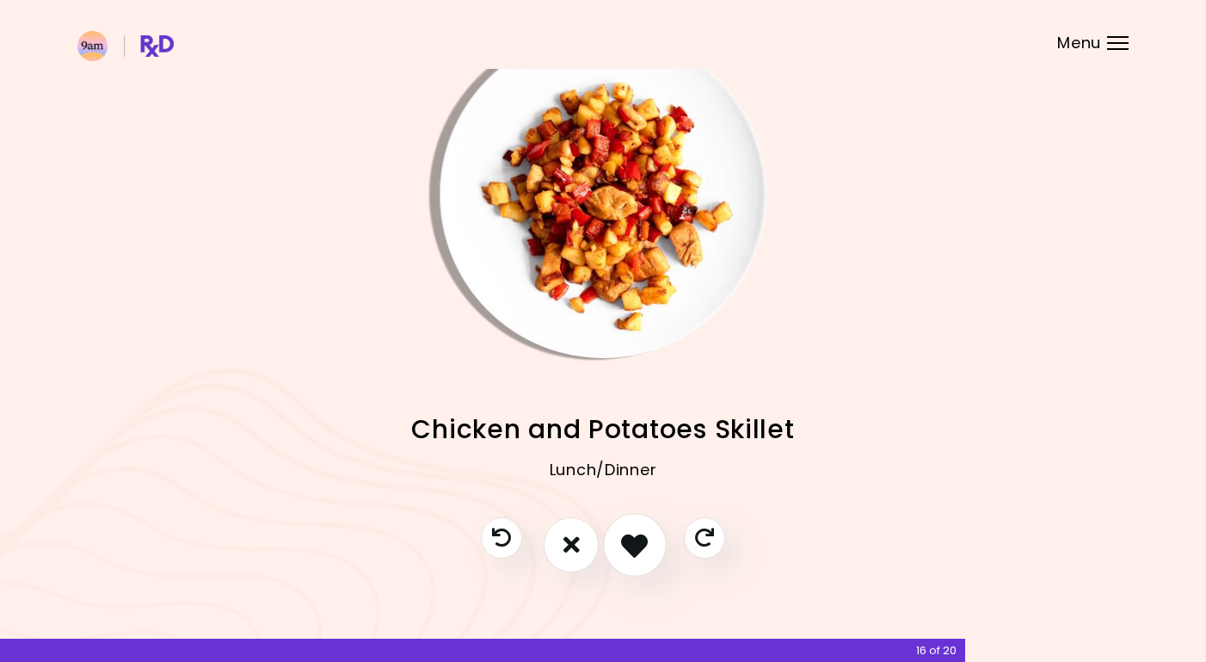
click at [631, 542] on icon "I like this recipe" at bounding box center [634, 544] width 27 height 27
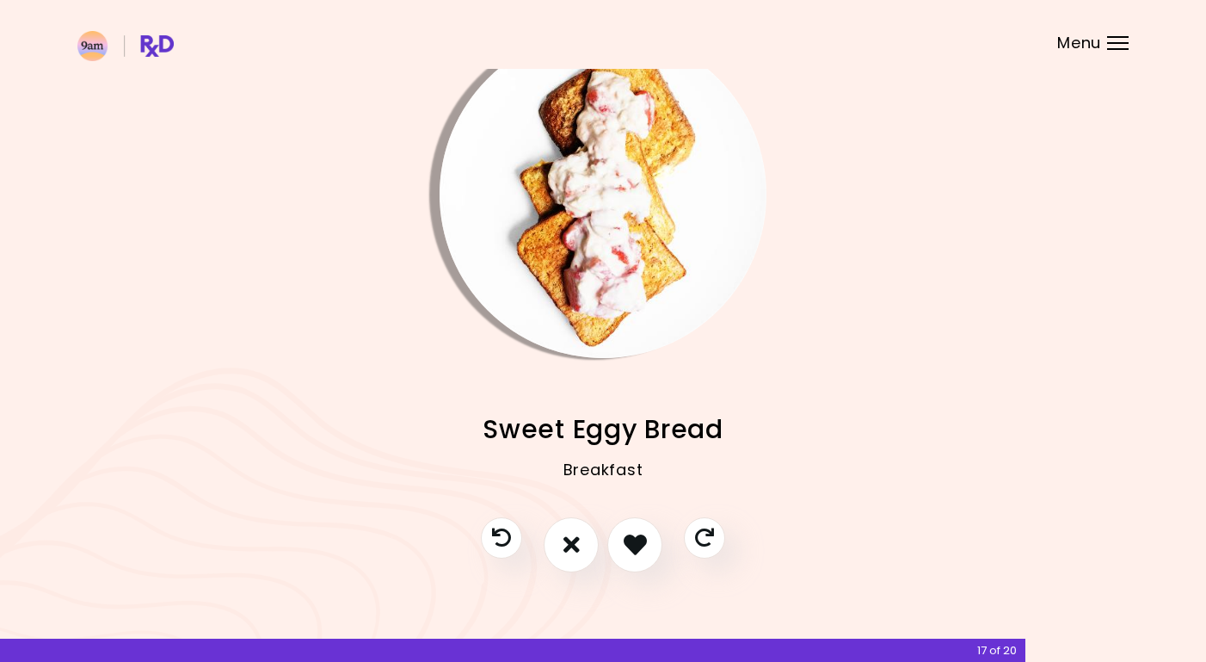
click at [597, 219] on img "Info - Sweet Eggy Bread" at bounding box center [603, 194] width 327 height 327
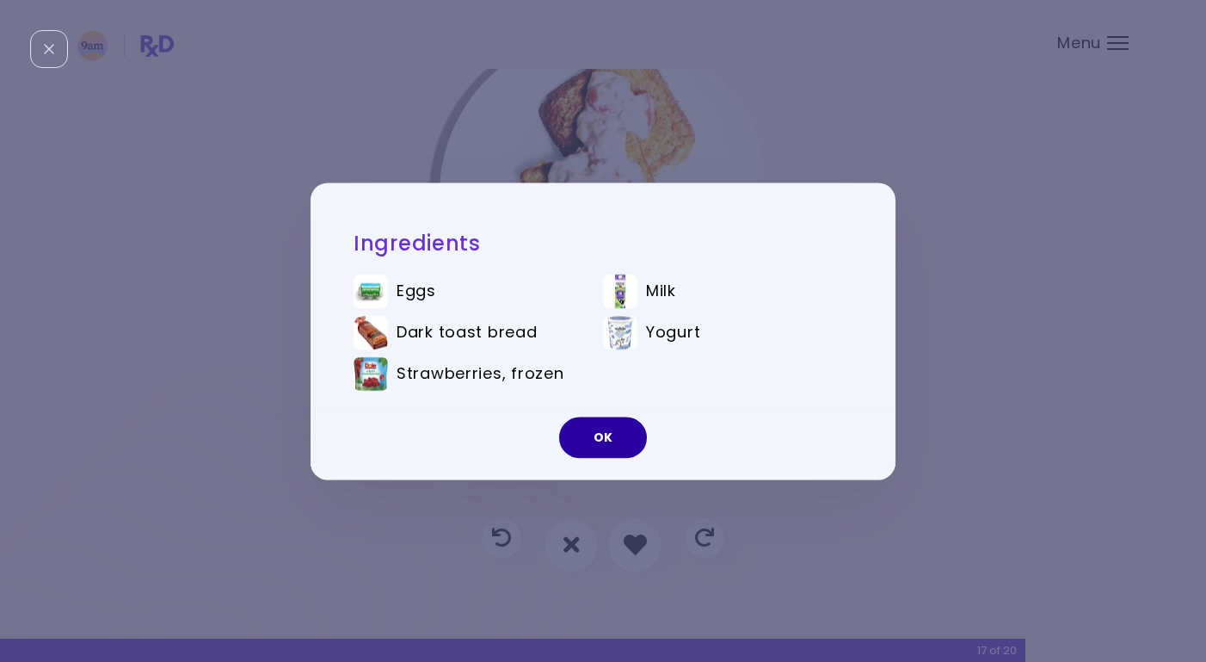
click at [607, 429] on button "OK" at bounding box center [603, 436] width 88 height 41
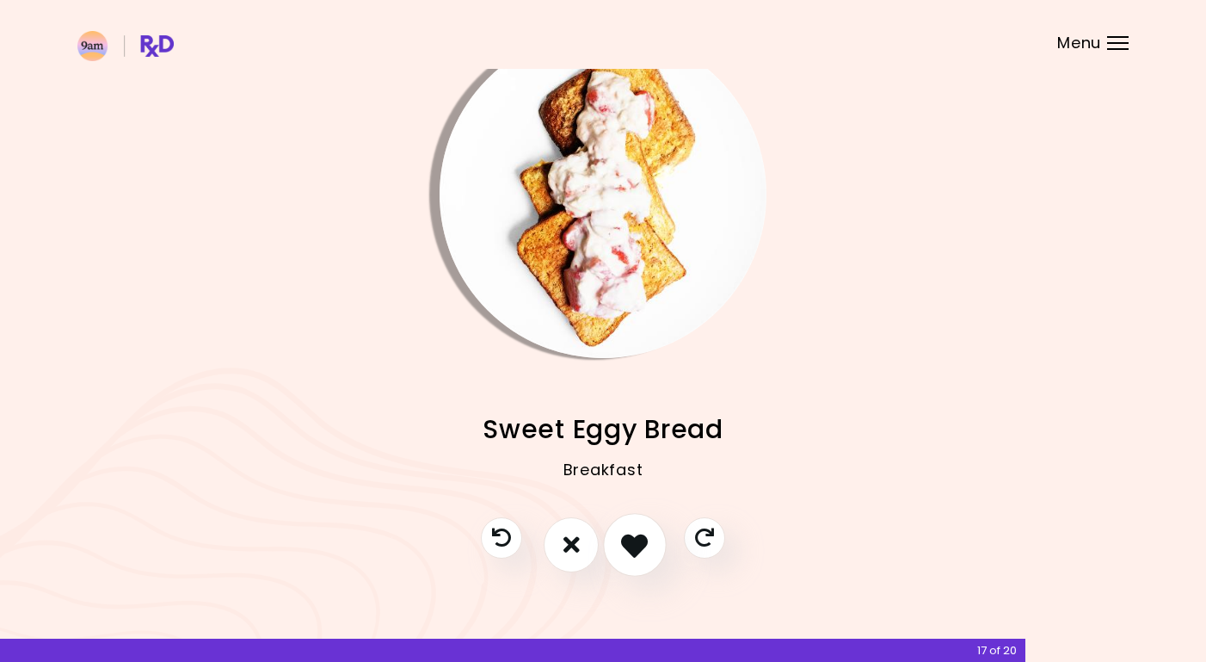
click at [641, 550] on icon "I like this recipe" at bounding box center [634, 544] width 27 height 27
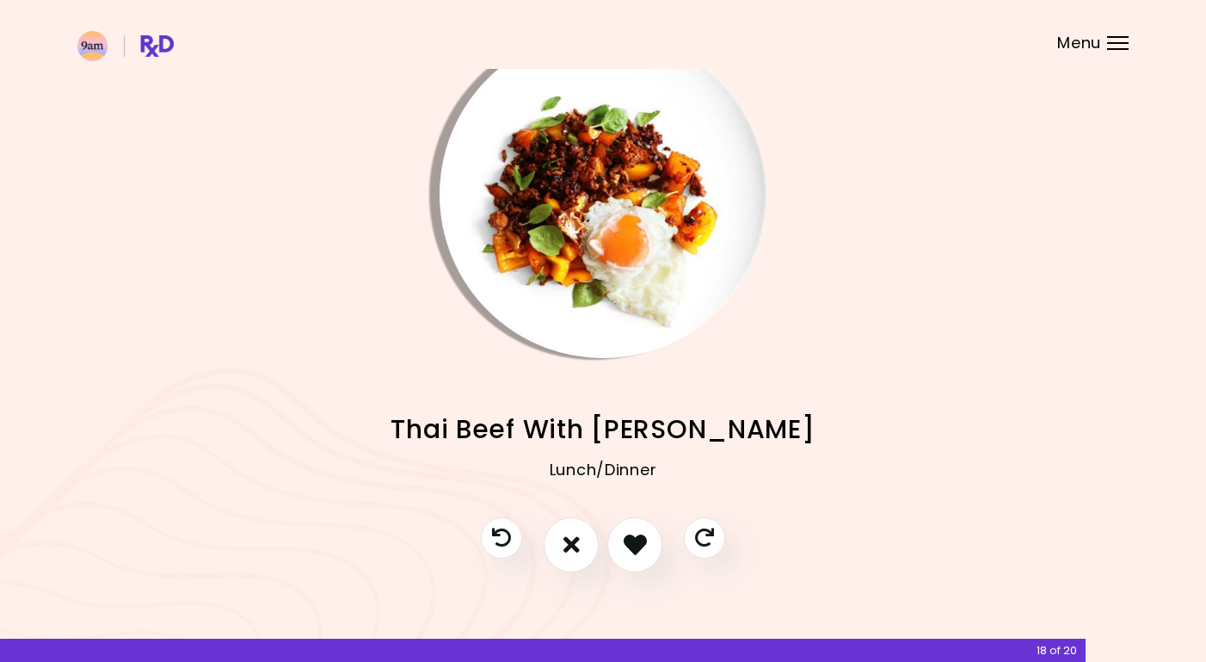
click at [645, 197] on img "Info - Thai Beef With Basil" at bounding box center [603, 194] width 327 height 327
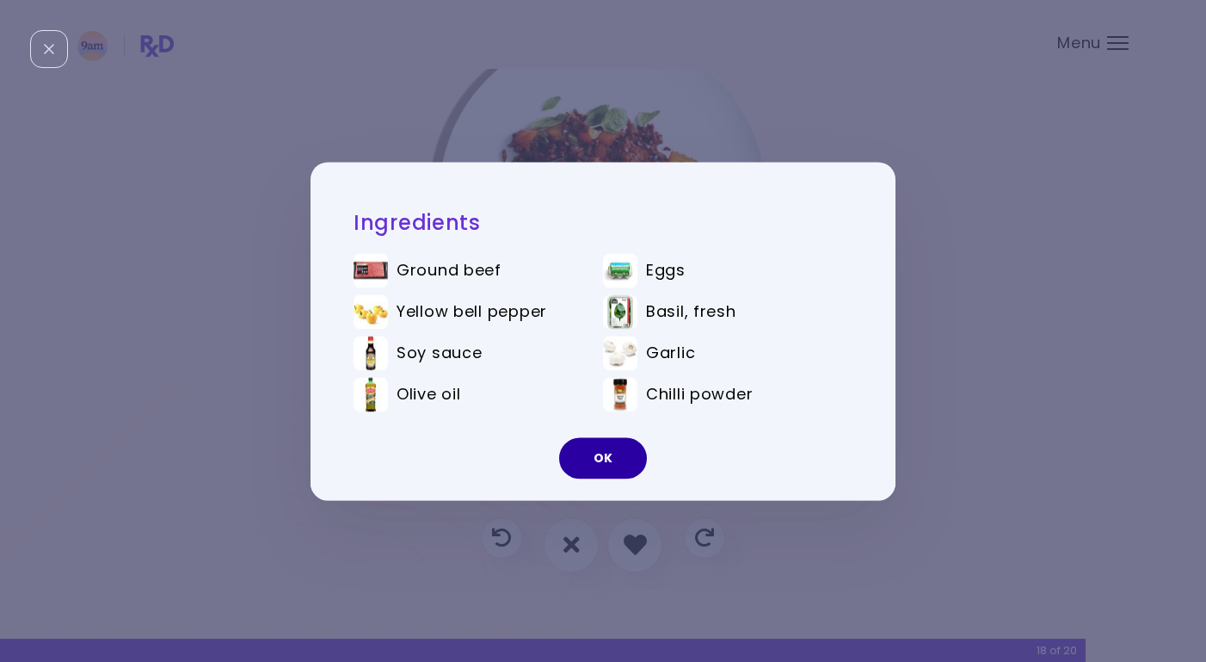
click at [608, 459] on button "OK" at bounding box center [603, 457] width 88 height 41
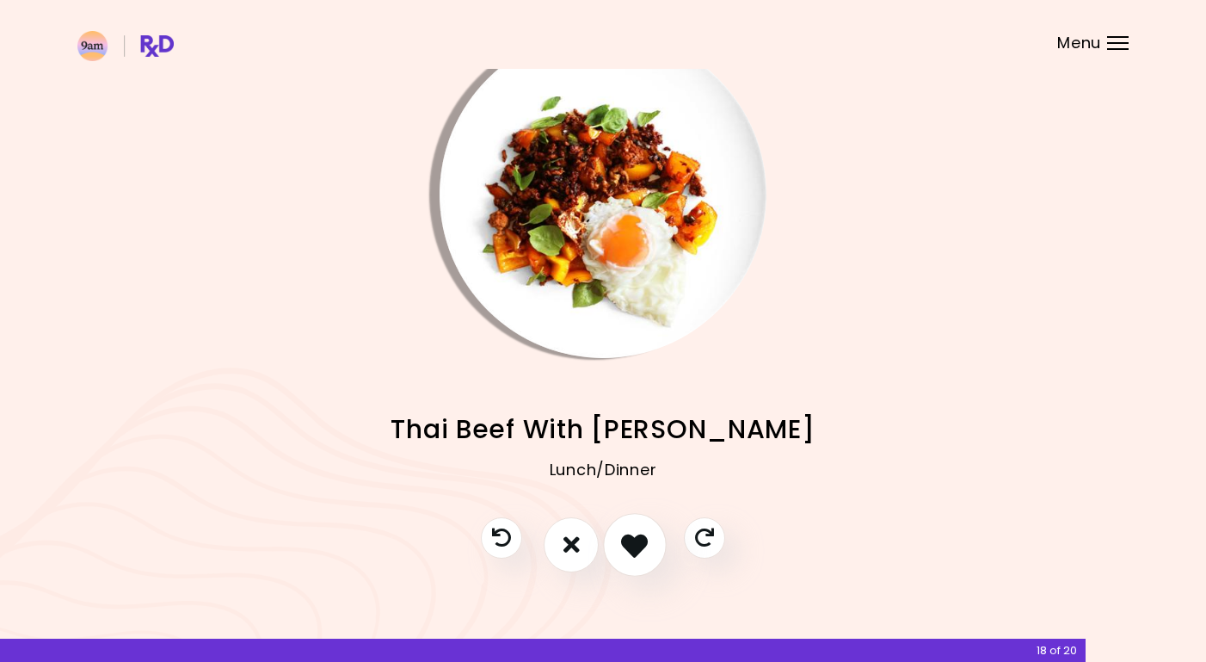
click at [632, 535] on icon "I like this recipe" at bounding box center [634, 544] width 27 height 27
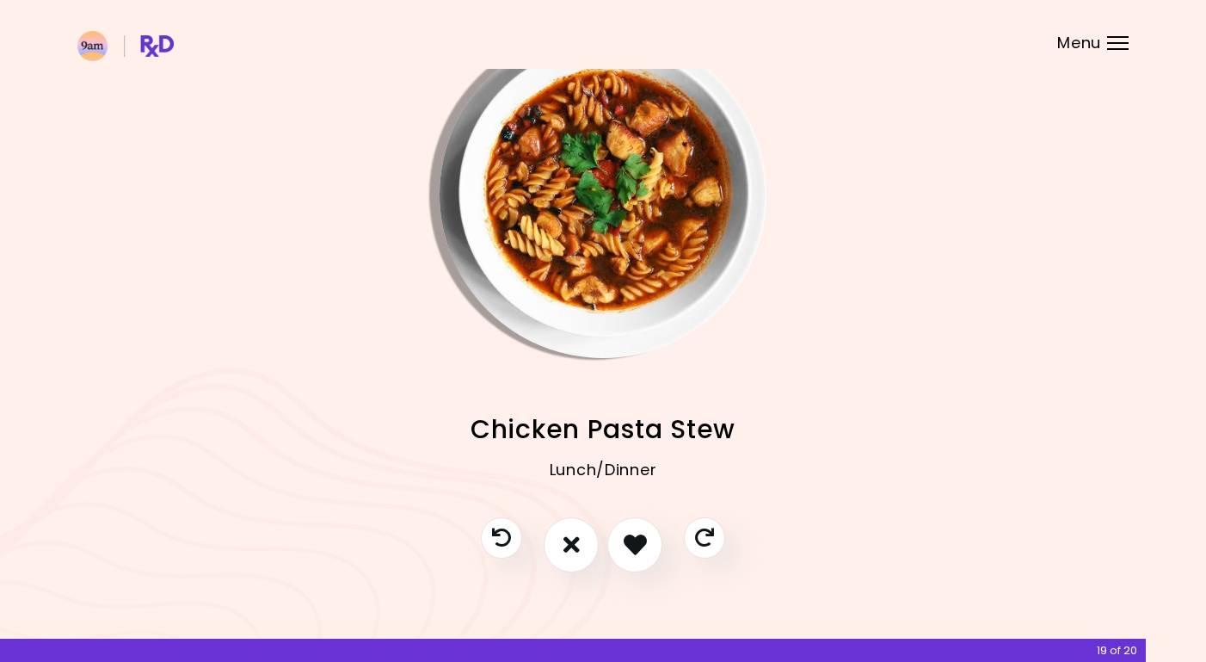
click at [673, 213] on img "Info - Chicken Pasta Stew" at bounding box center [603, 194] width 327 height 327
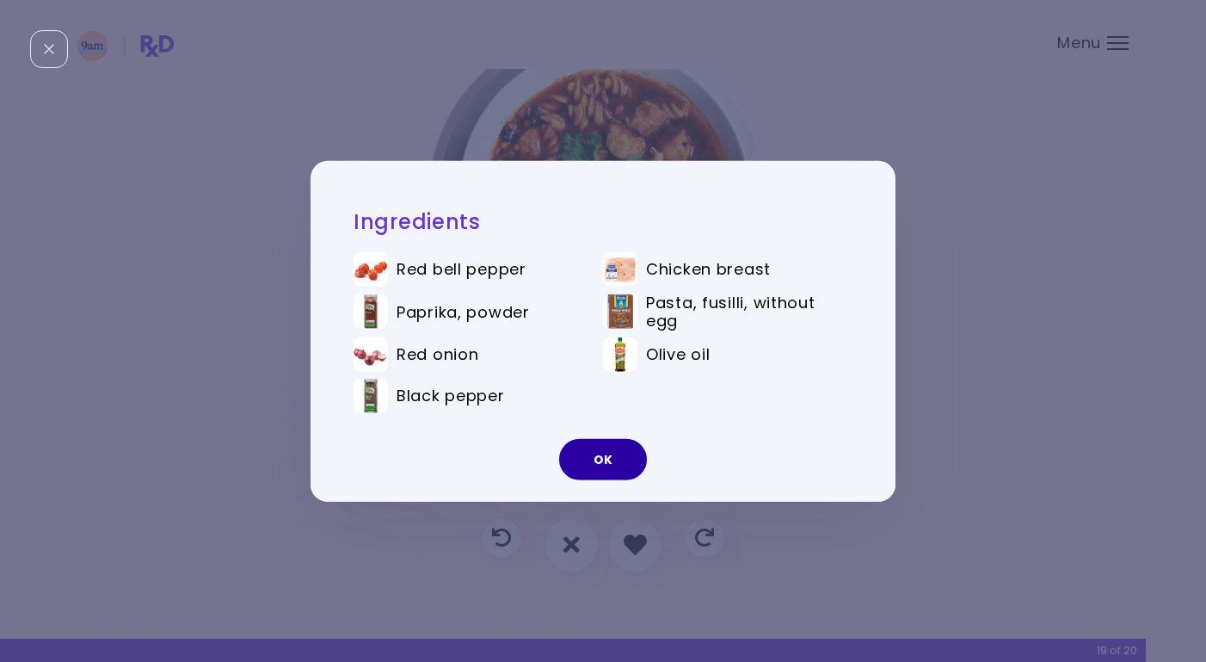
click at [597, 450] on button "OK" at bounding box center [603, 459] width 88 height 41
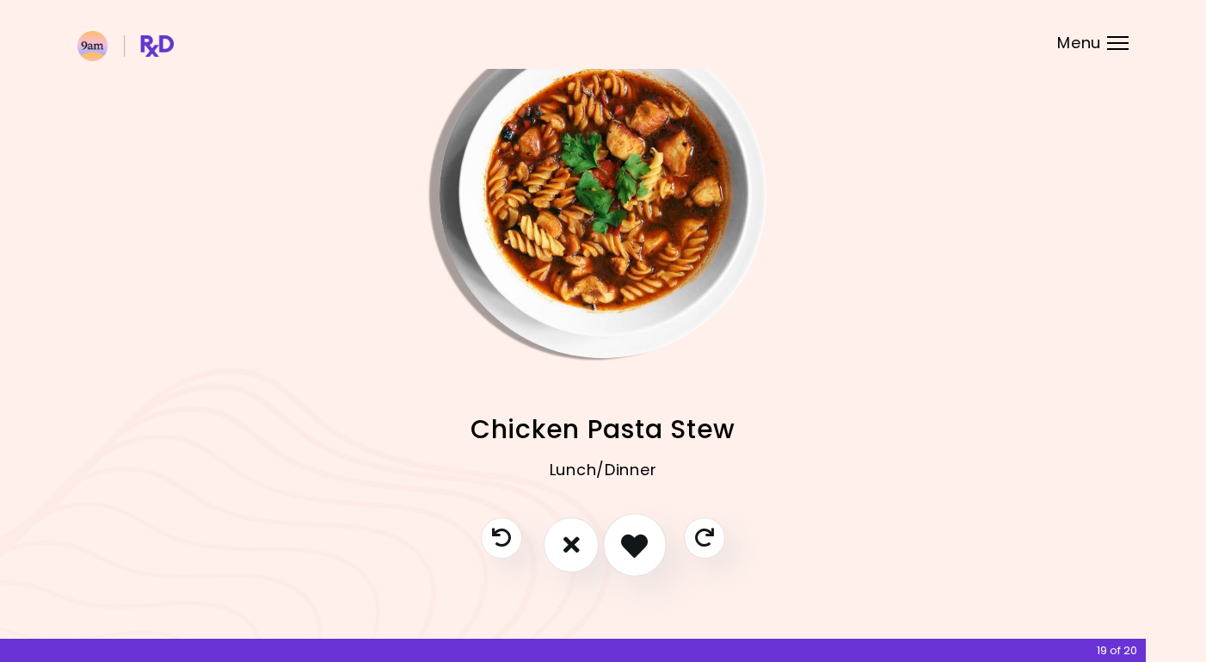
click at [636, 538] on icon "I like this recipe" at bounding box center [634, 544] width 27 height 27
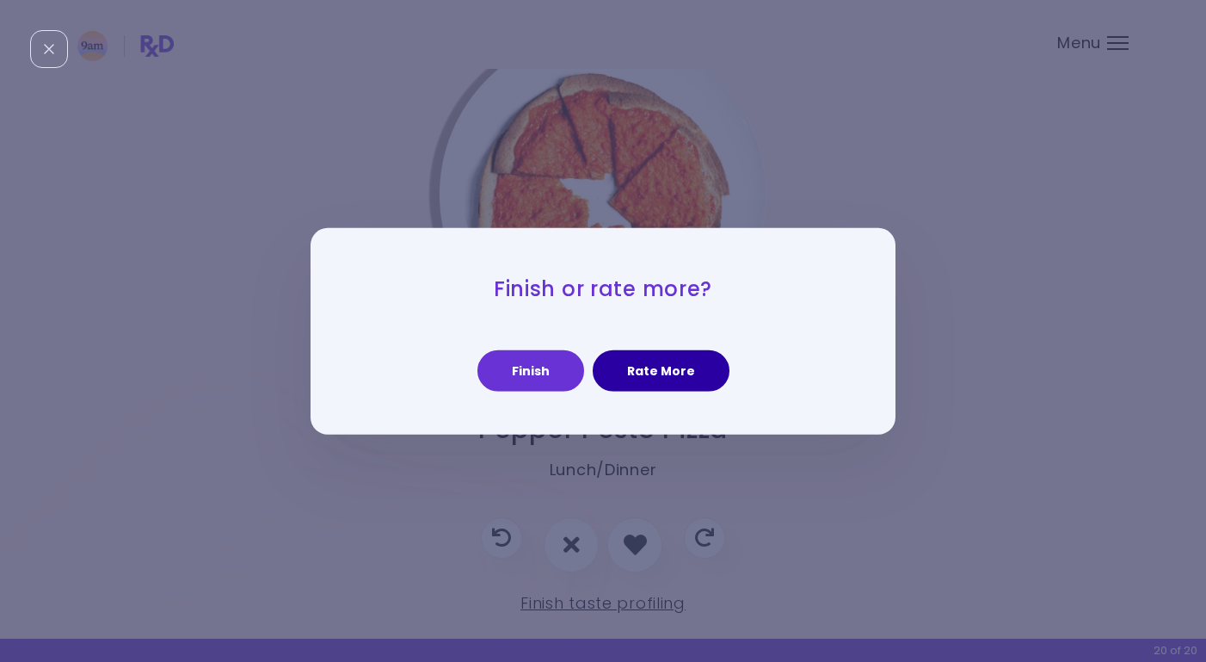
click at [665, 362] on button "Rate More" at bounding box center [661, 370] width 137 height 41
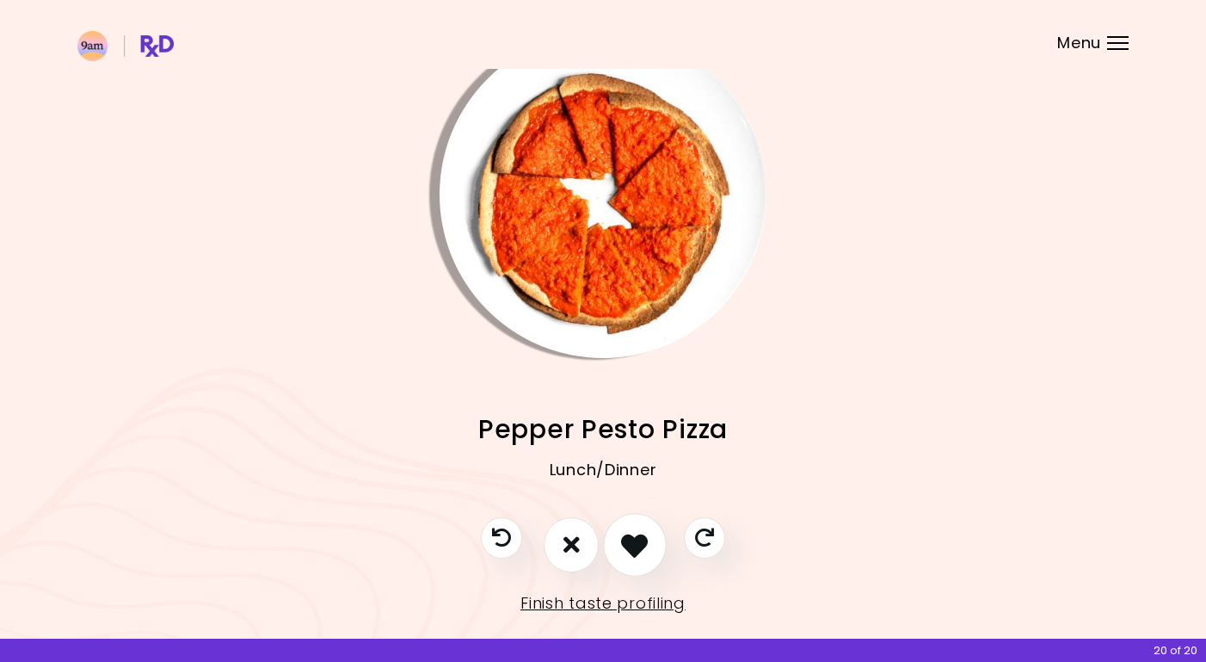
click at [644, 545] on icon "I like this recipe" at bounding box center [634, 544] width 27 height 27
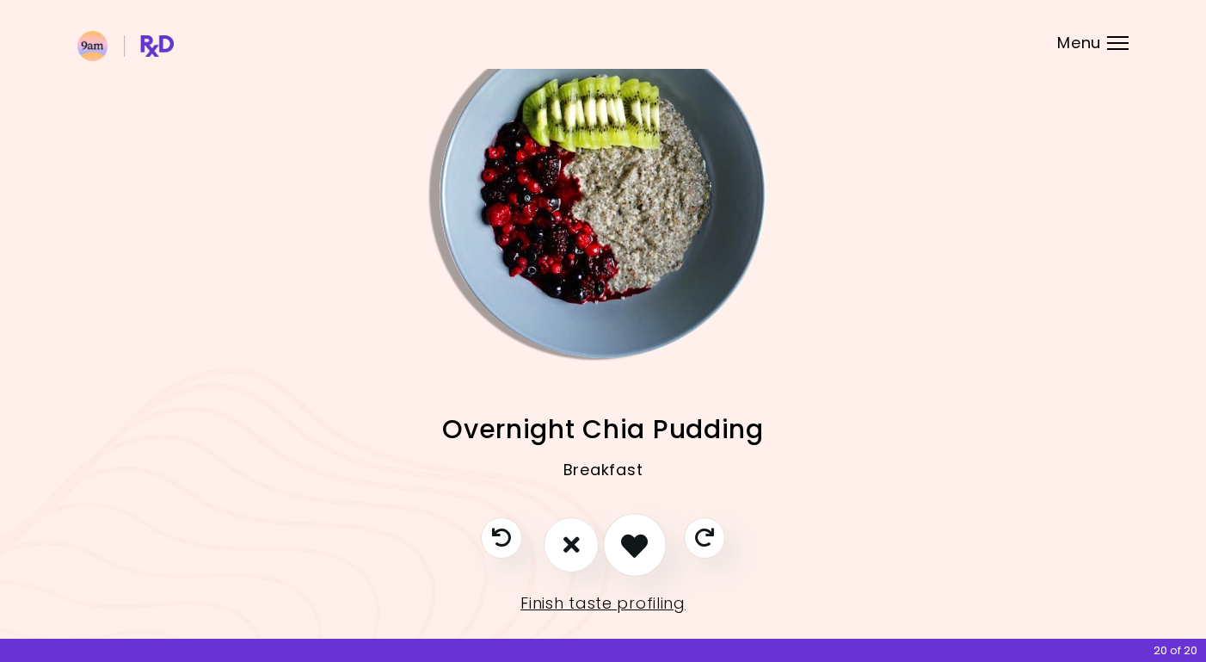
click at [642, 541] on icon "I like this recipe" at bounding box center [634, 544] width 27 height 27
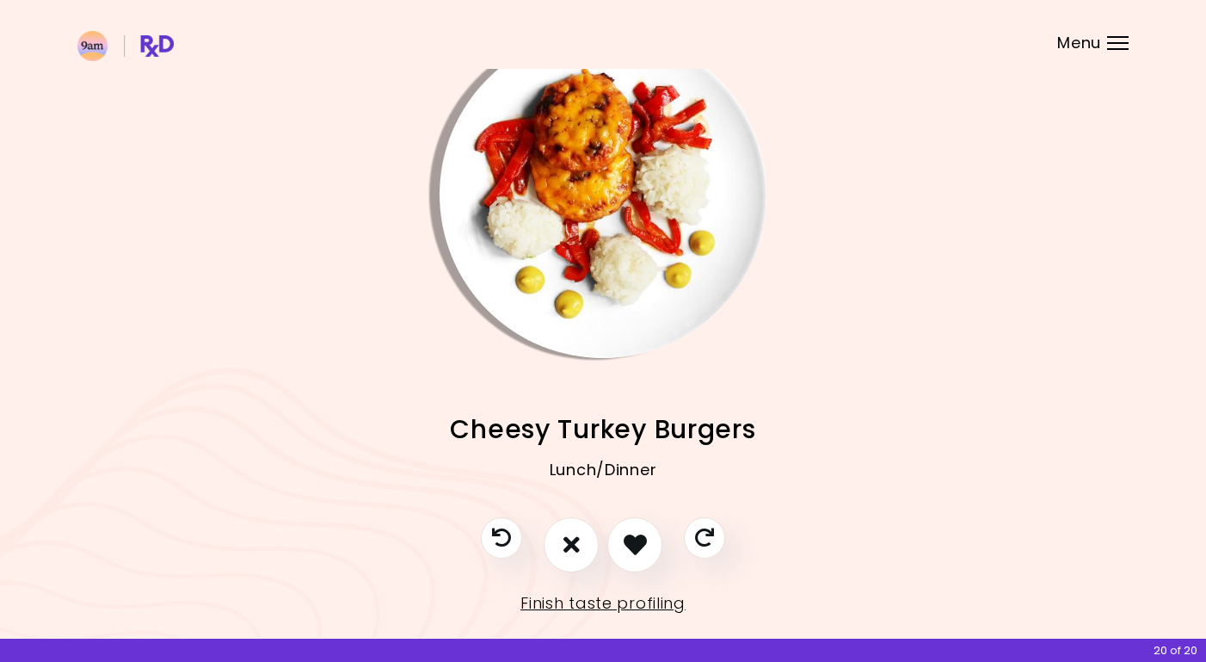
click at [606, 237] on img "Info - Cheesy Turkey Burgers" at bounding box center [603, 194] width 327 height 327
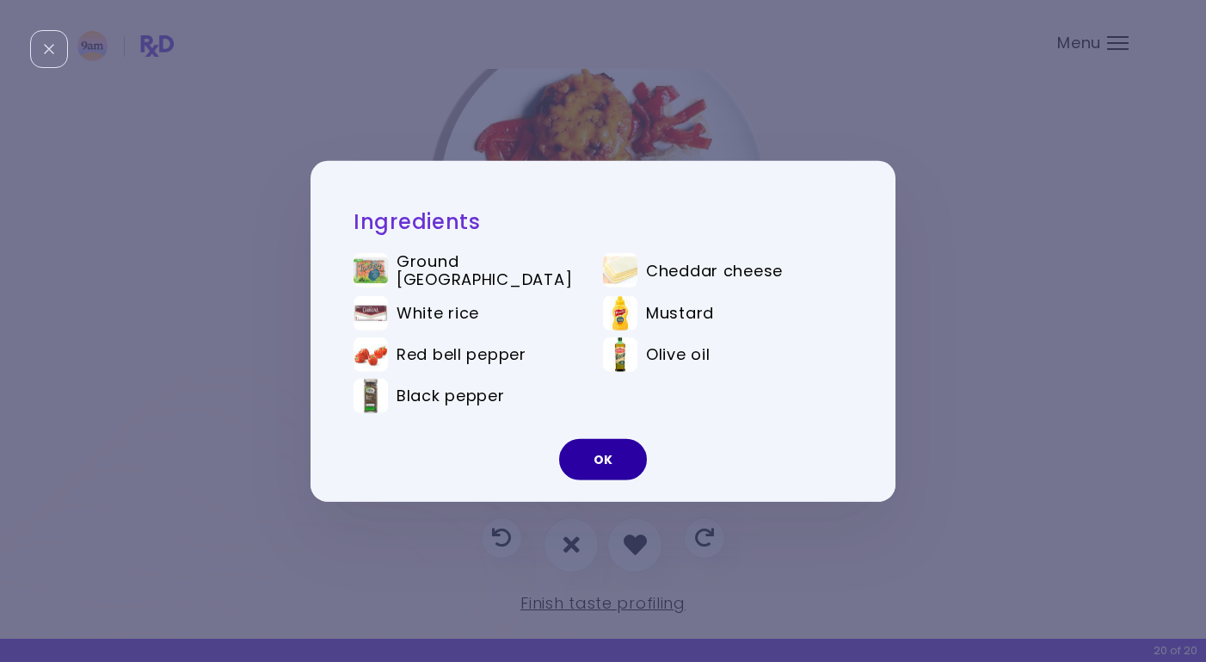
click at [614, 472] on button "OK" at bounding box center [603, 459] width 88 height 41
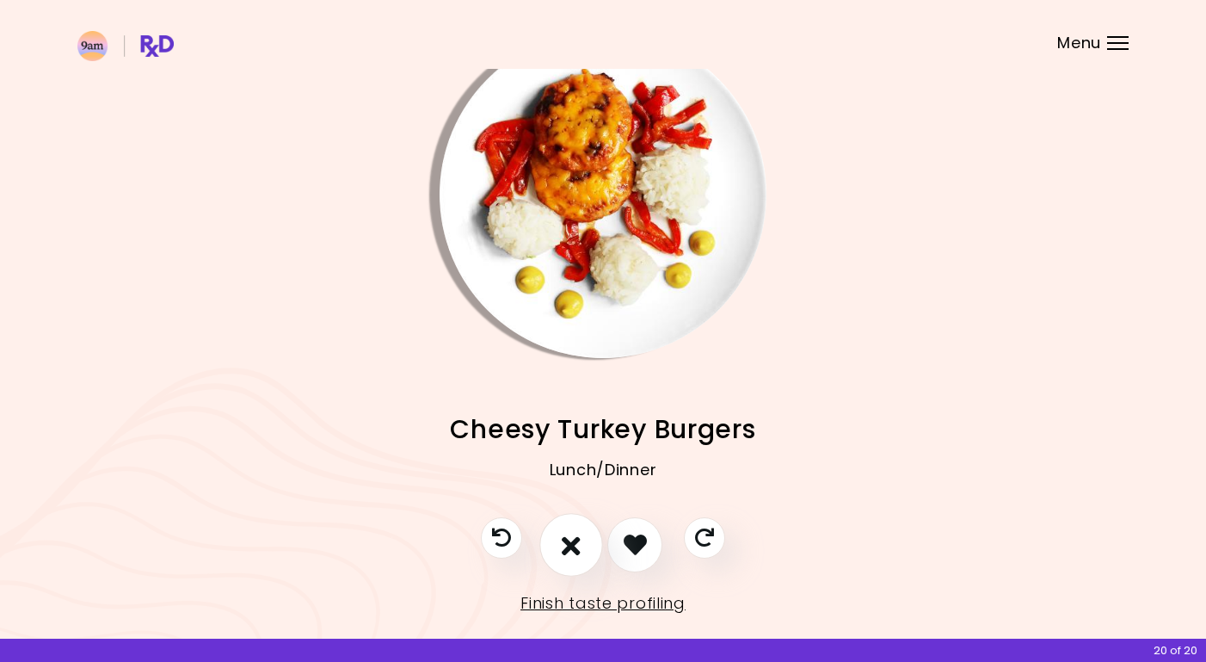
click at [575, 543] on icon "I don't like this recipe" at bounding box center [571, 544] width 19 height 27
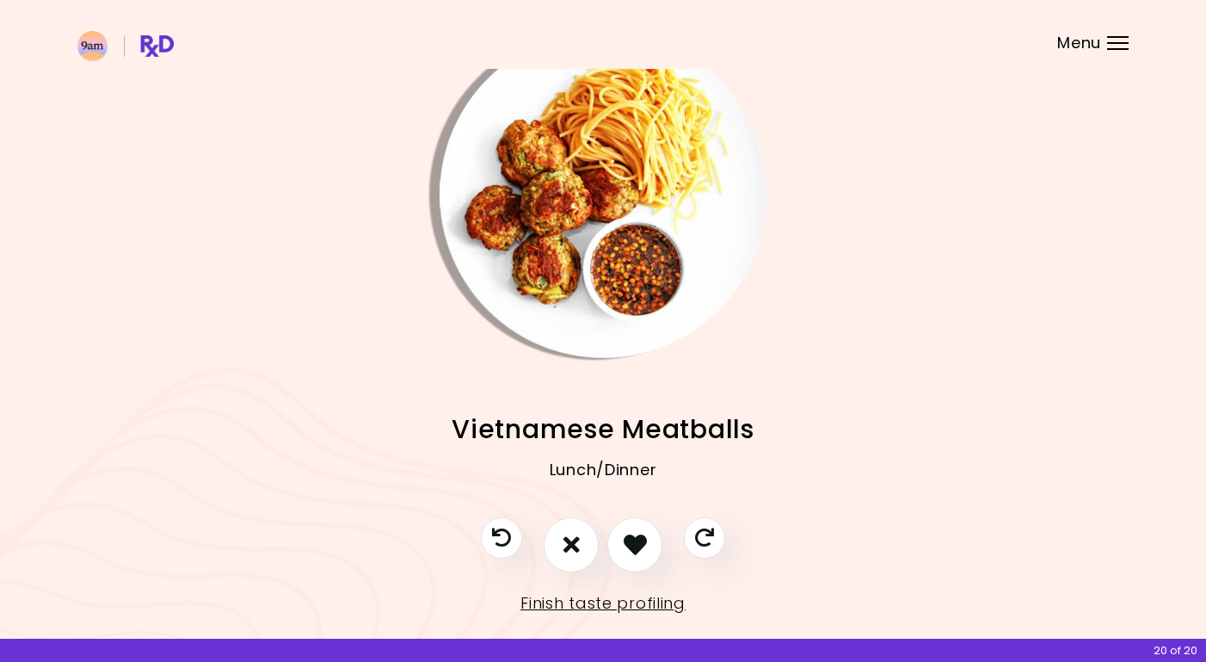
click at [624, 208] on img "Info - Vietnamese Meatballs" at bounding box center [603, 194] width 327 height 327
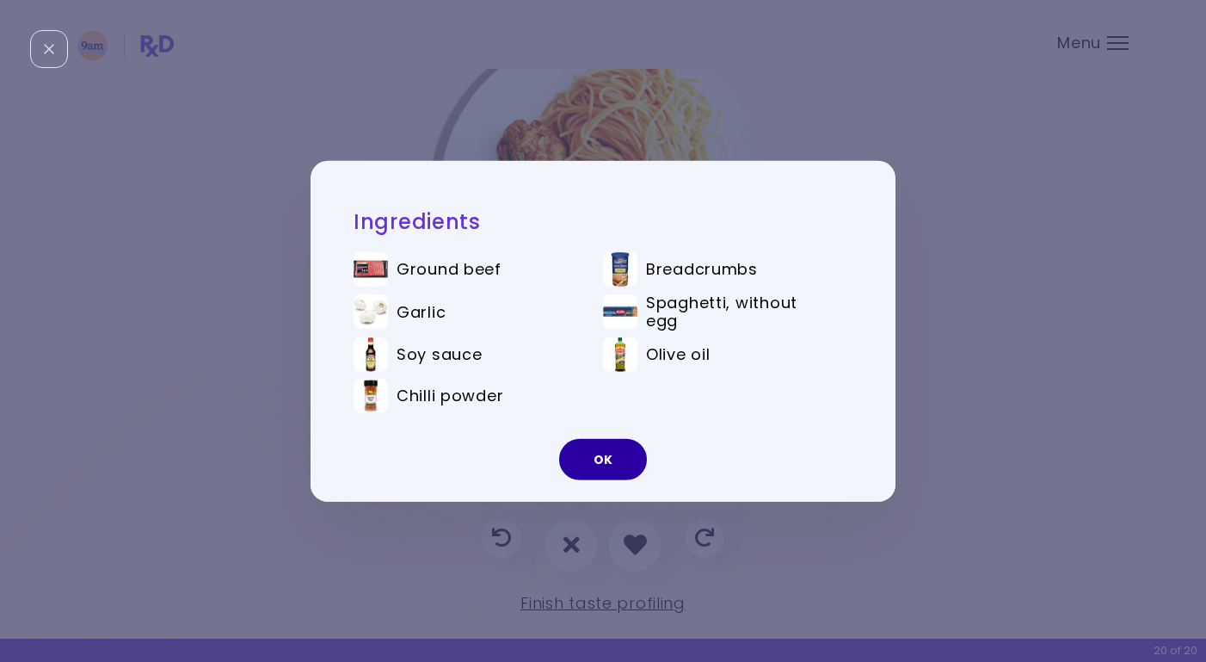
click at [595, 464] on button "OK" at bounding box center [603, 459] width 88 height 41
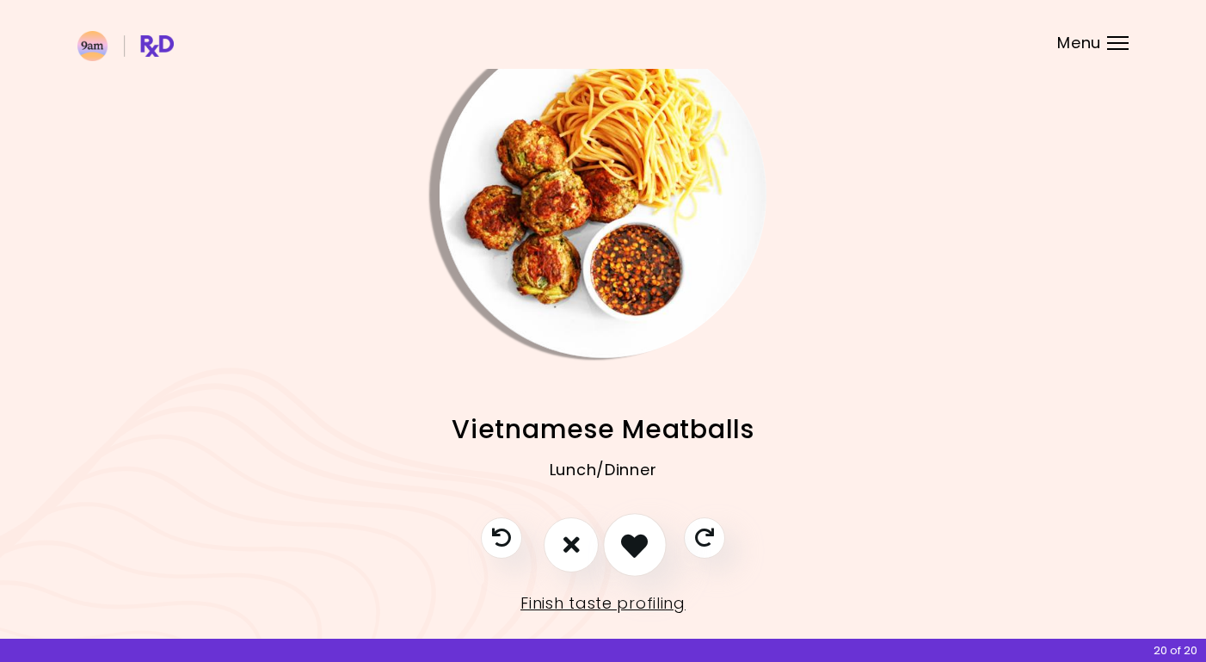
click at [639, 544] on icon "I like this recipe" at bounding box center [634, 544] width 27 height 27
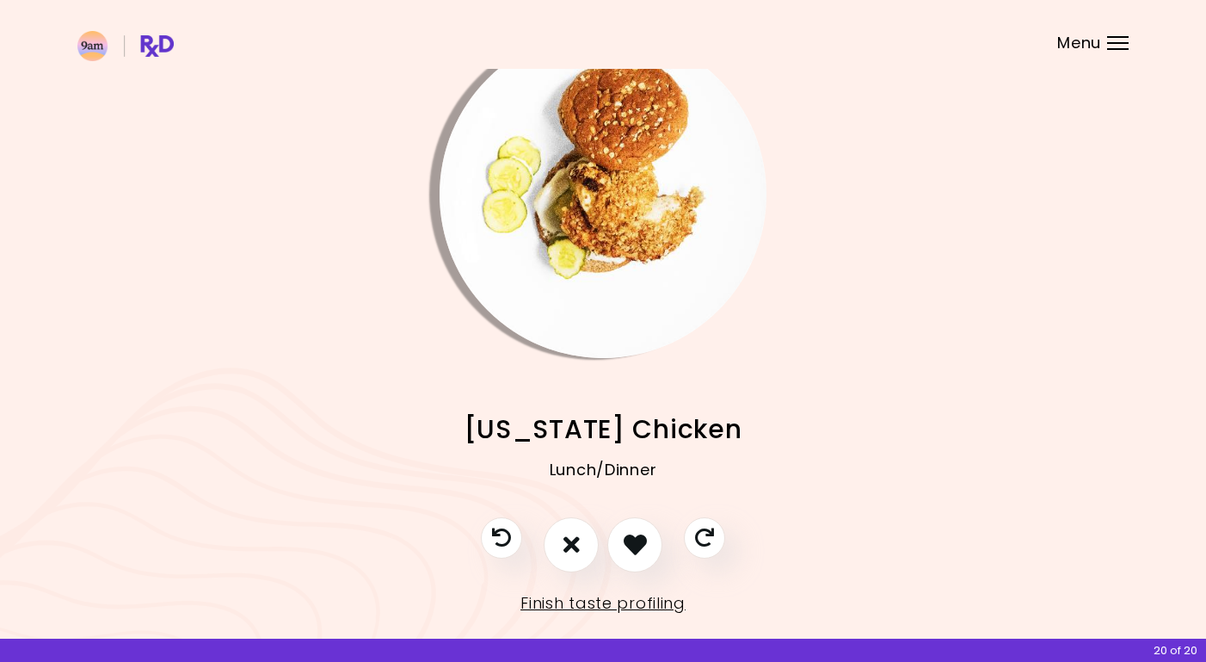
click at [650, 176] on img "Info - California Chicken" at bounding box center [603, 194] width 327 height 327
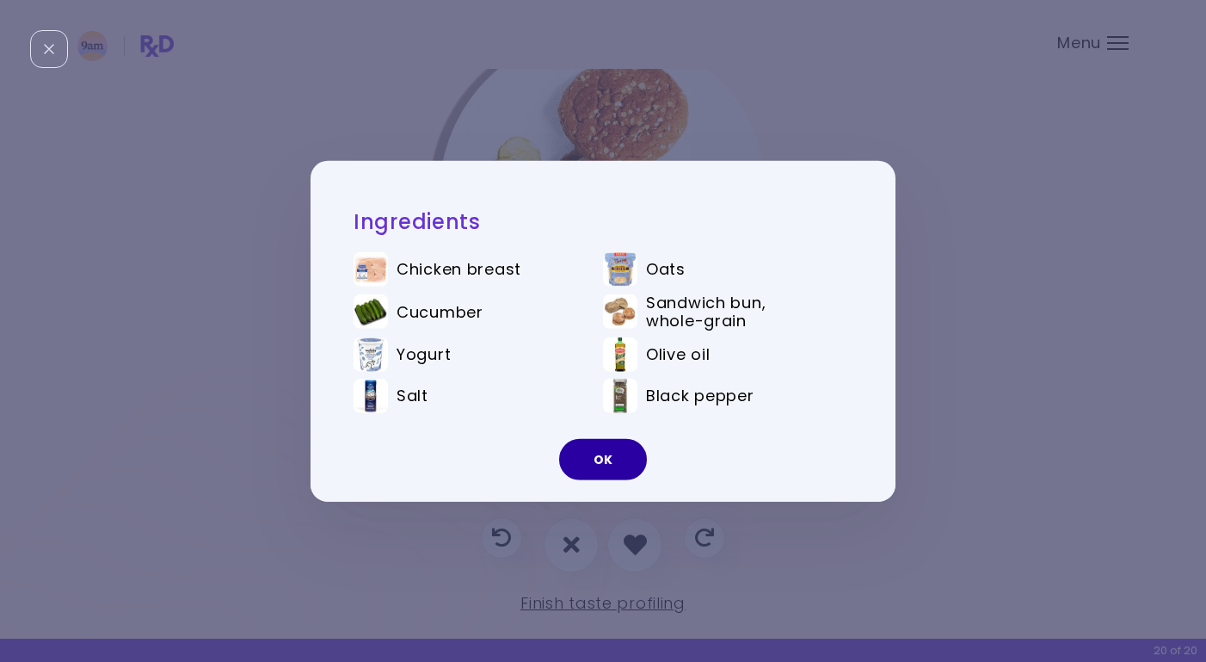
click at [619, 447] on button "OK" at bounding box center [603, 459] width 88 height 41
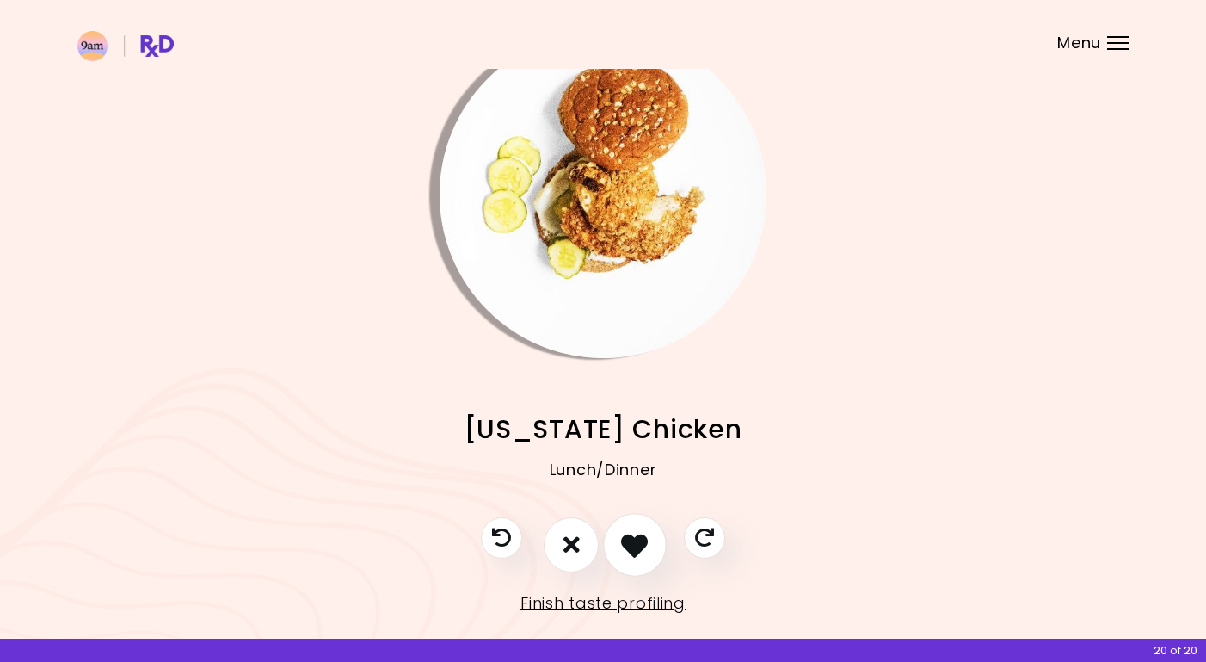
click at [637, 546] on icon "I like this recipe" at bounding box center [634, 544] width 27 height 27
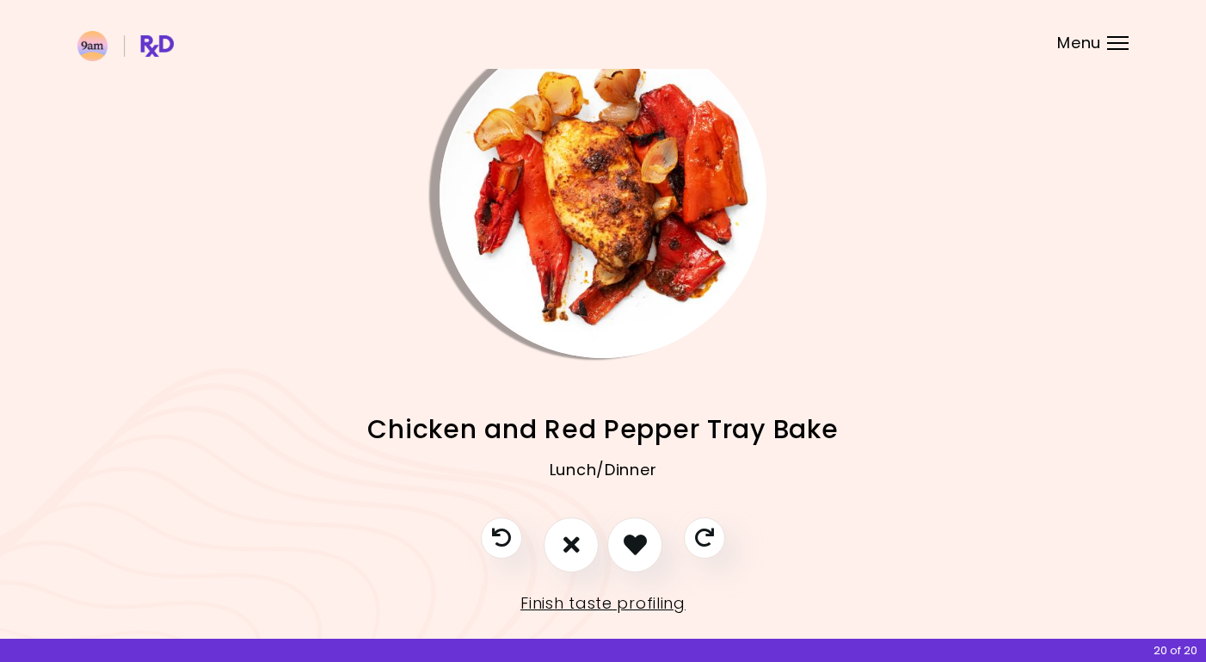
click at [556, 221] on img "Info - Chicken and Red Pepper Tray Bake" at bounding box center [603, 194] width 327 height 327
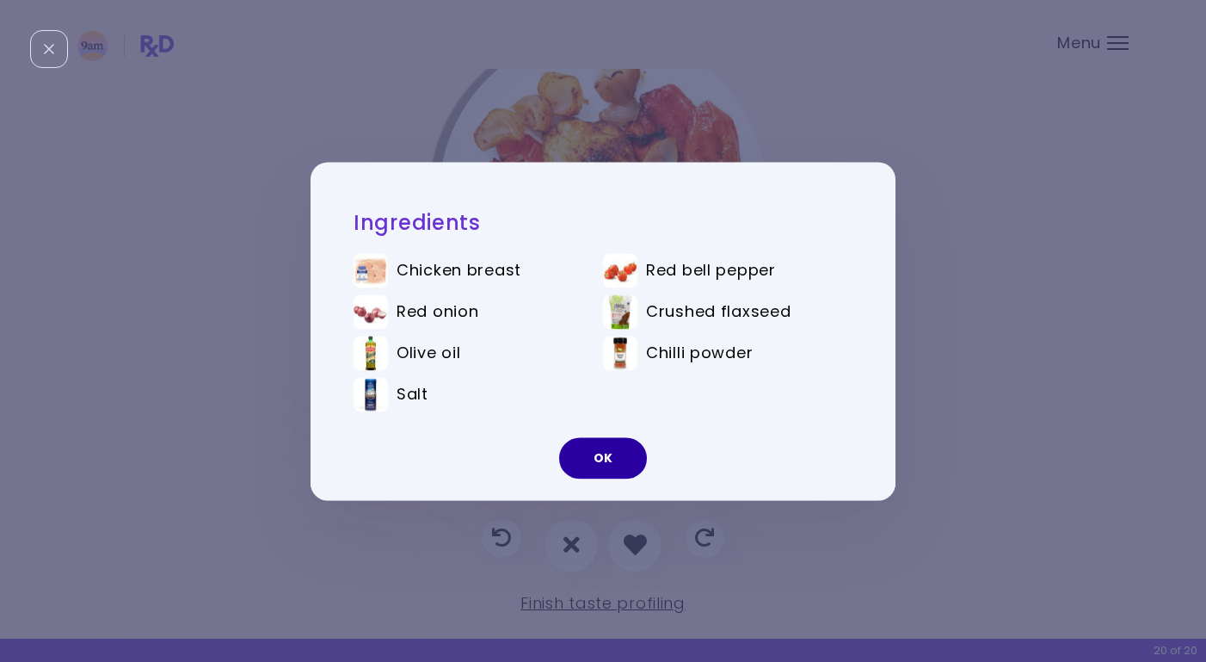
click at [617, 460] on button "OK" at bounding box center [603, 457] width 88 height 41
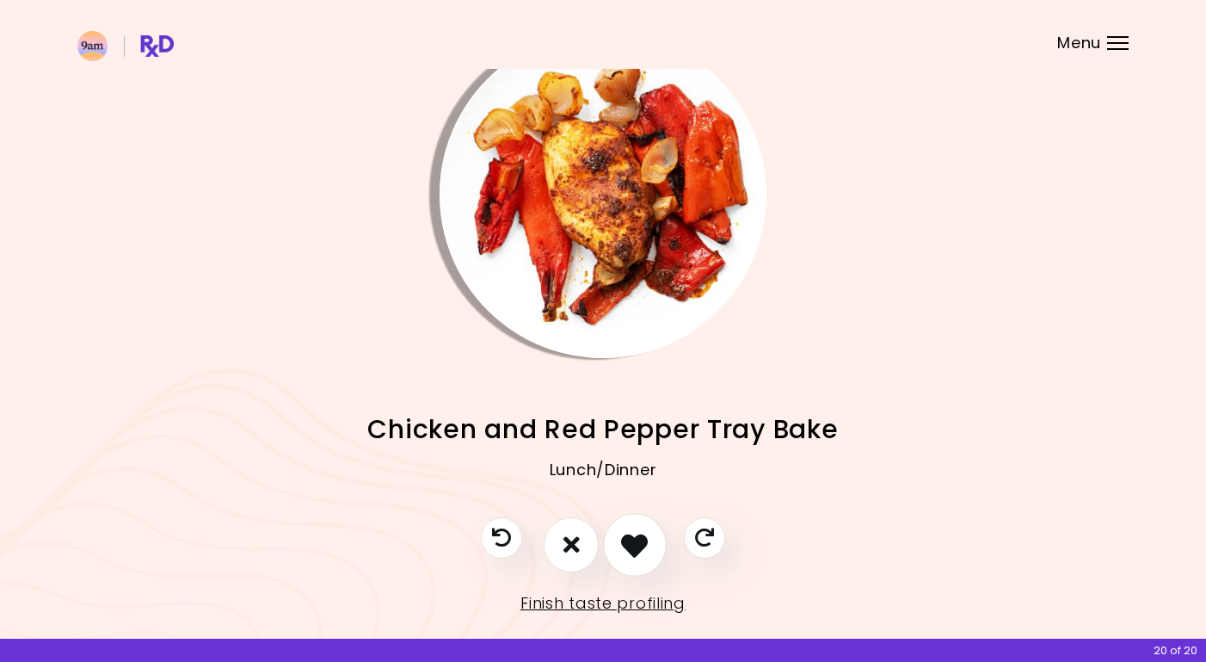
click at [647, 539] on icon "I like this recipe" at bounding box center [634, 544] width 27 height 27
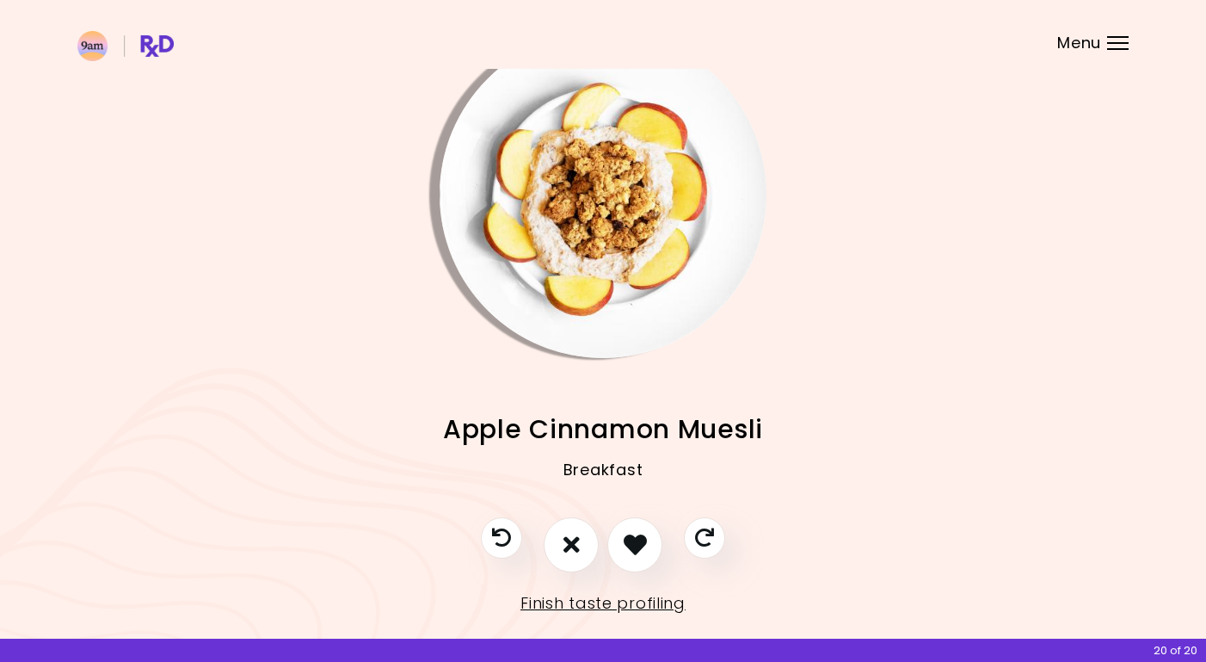
click at [632, 230] on img "Info - Apple Cinnamon Muesli" at bounding box center [603, 194] width 327 height 327
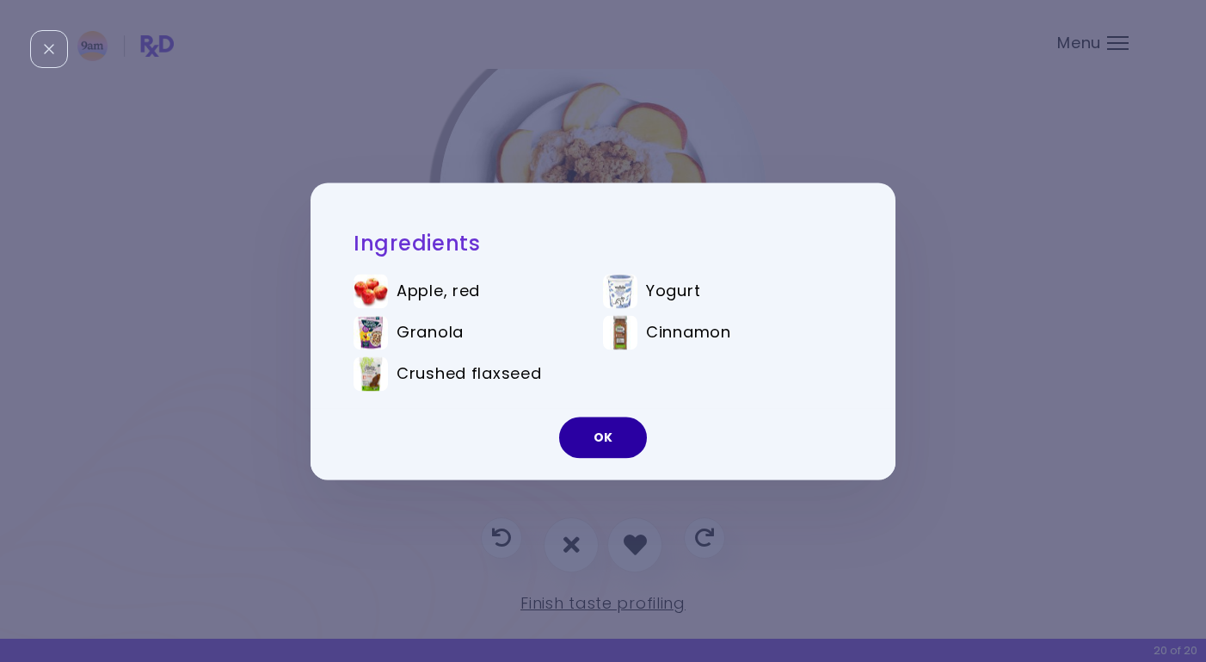
click at [612, 441] on button "OK" at bounding box center [603, 436] width 88 height 41
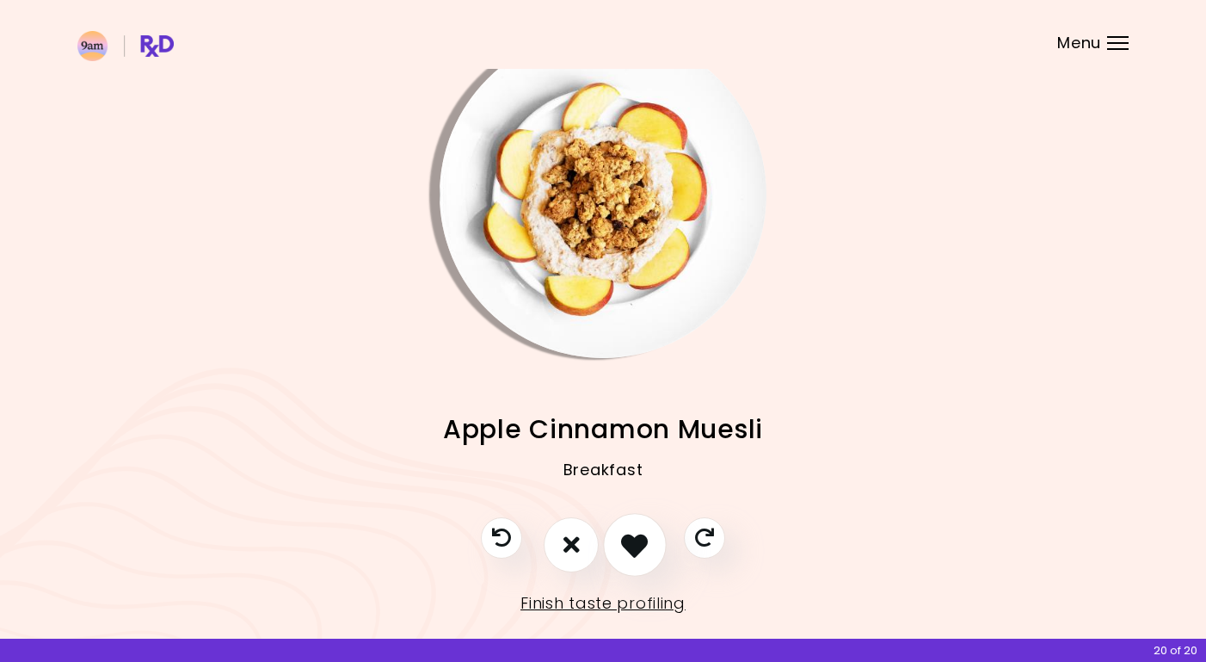
click at [638, 550] on icon "I like this recipe" at bounding box center [634, 544] width 27 height 27
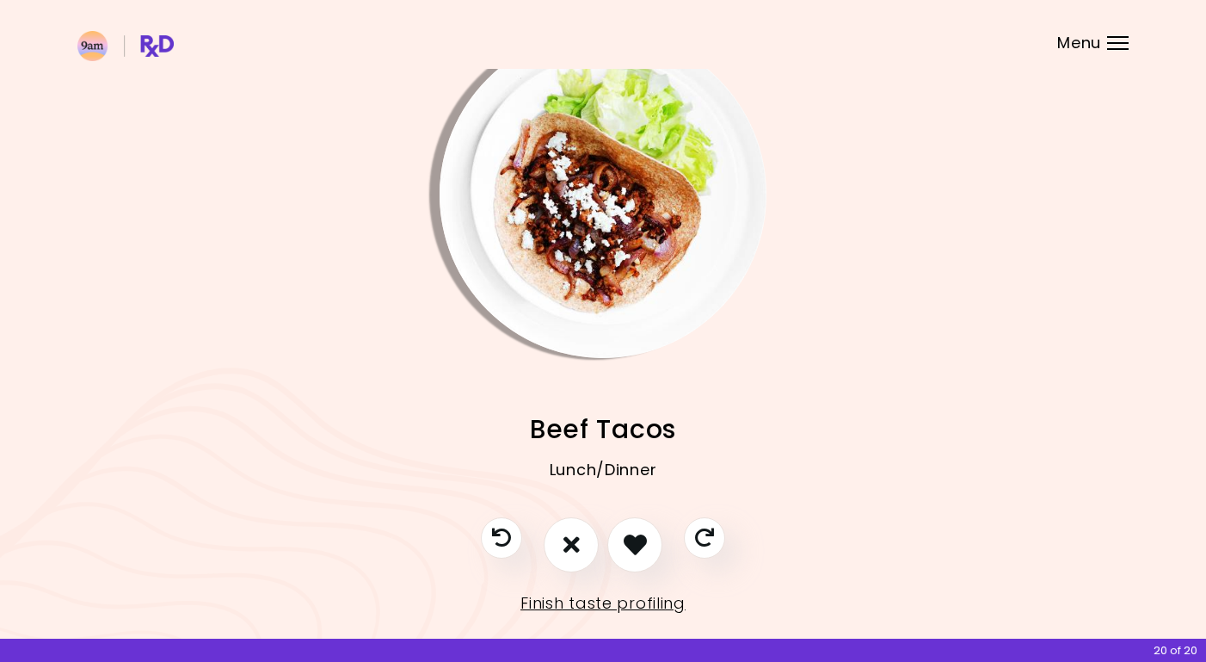
click at [636, 169] on img "Info - Beef Tacos" at bounding box center [603, 194] width 327 height 327
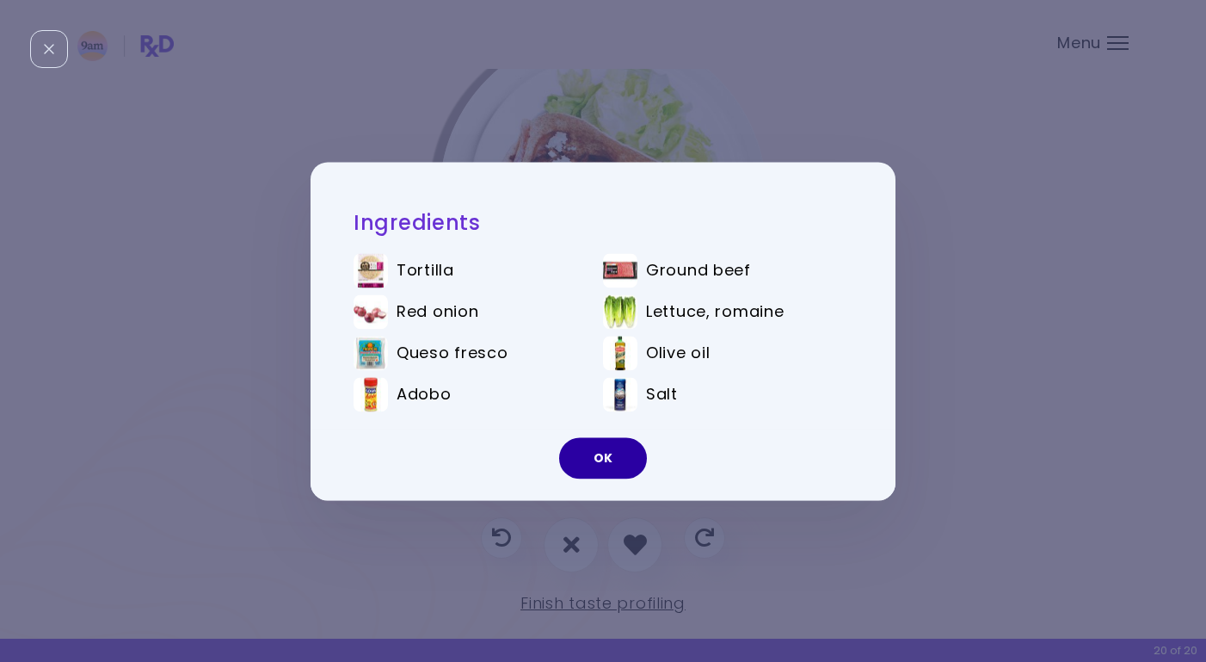
click at [582, 458] on button "OK" at bounding box center [603, 457] width 88 height 41
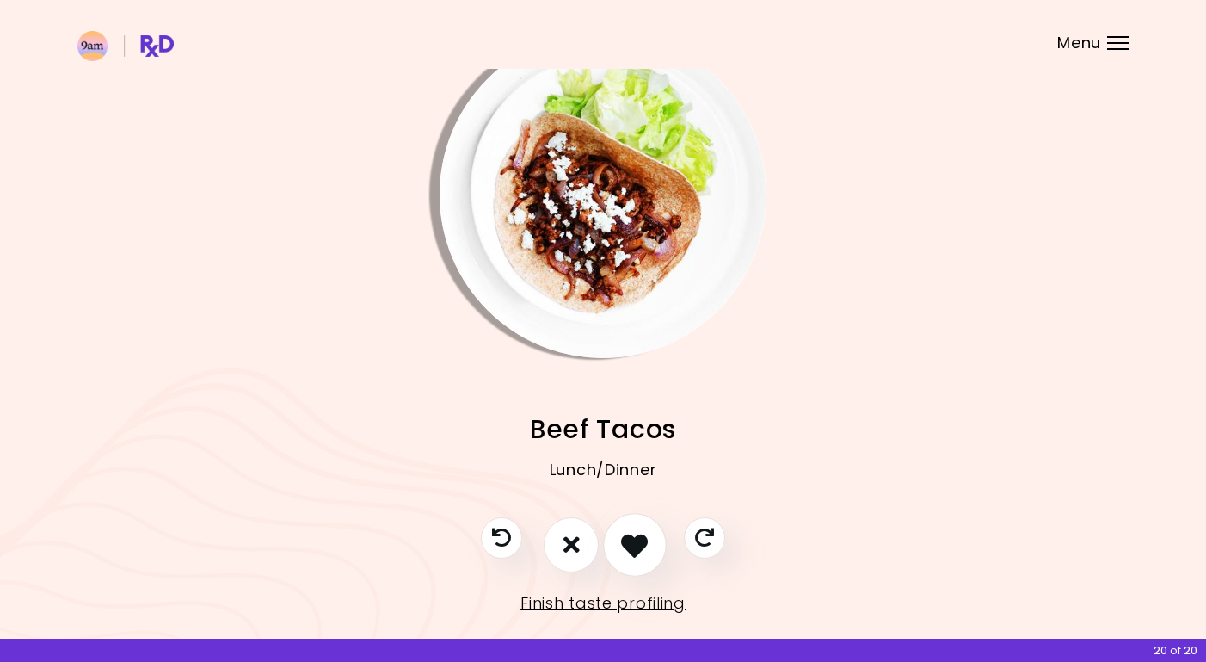
click at [623, 541] on icon "I like this recipe" at bounding box center [634, 544] width 27 height 27
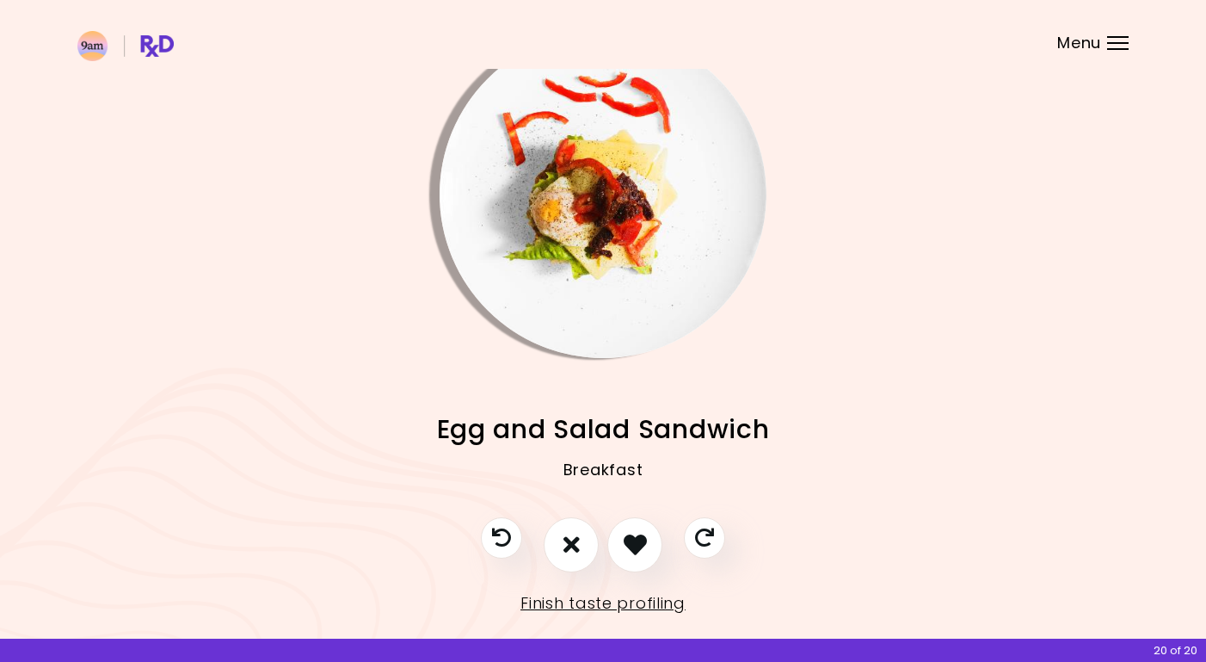
click at [634, 194] on img "Info - Egg and Salad Sandwich" at bounding box center [603, 194] width 327 height 327
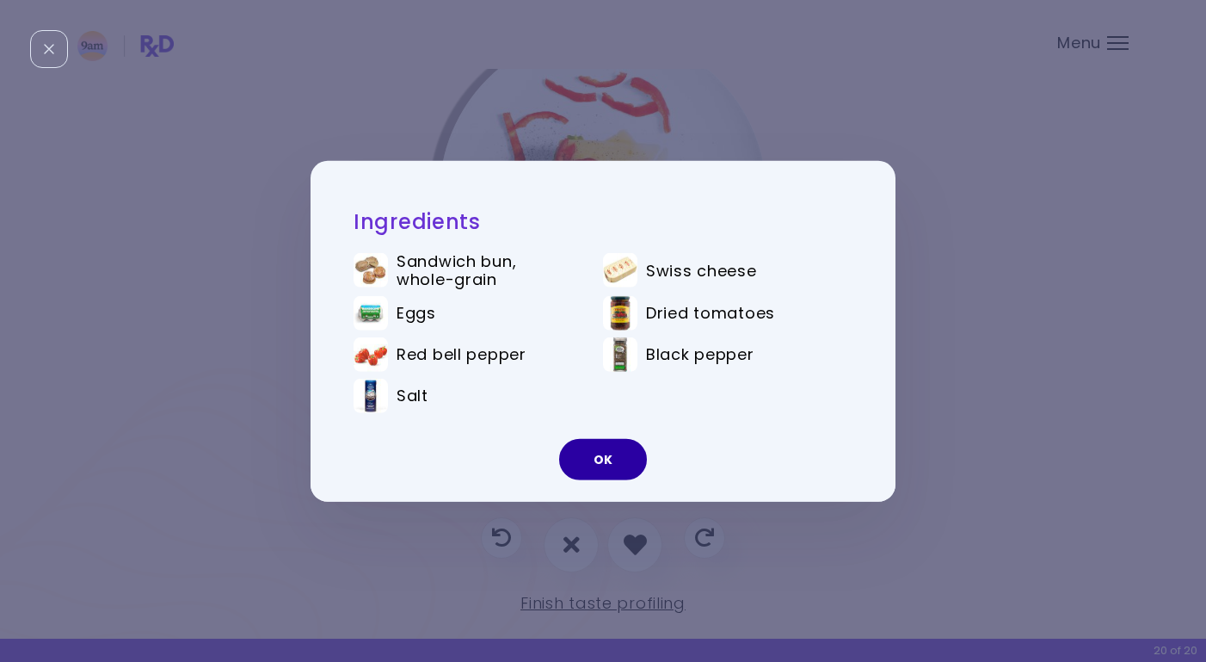
click at [598, 465] on button "OK" at bounding box center [603, 459] width 88 height 41
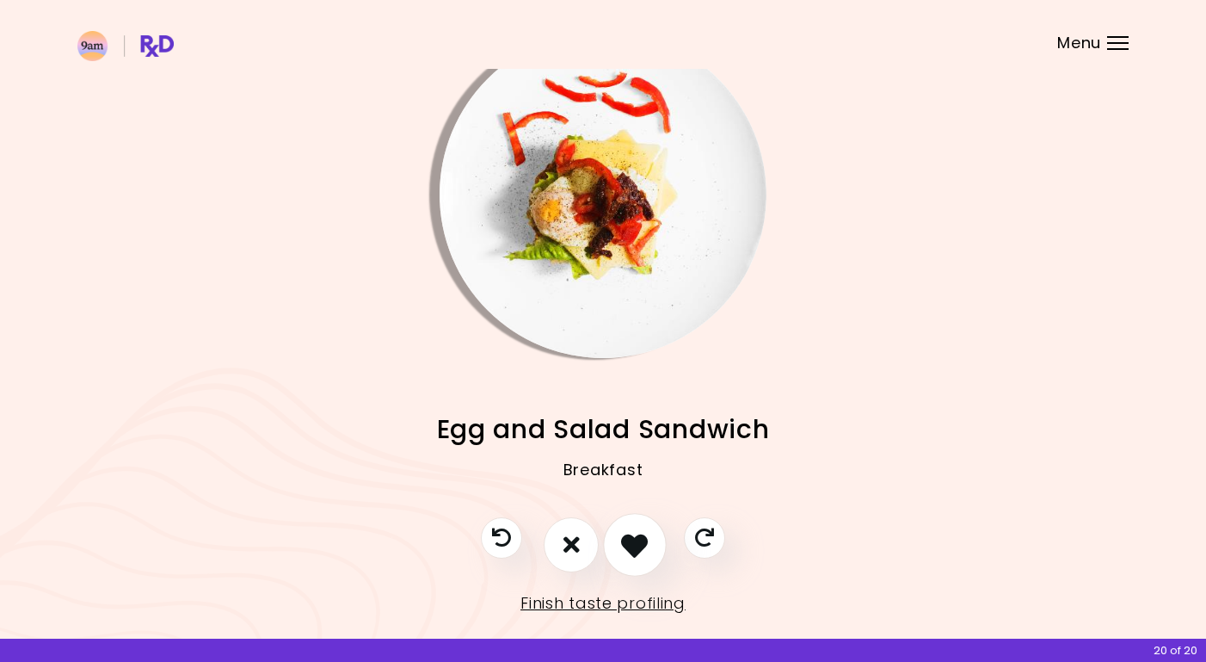
click at [633, 546] on icon "I like this recipe" at bounding box center [634, 544] width 27 height 27
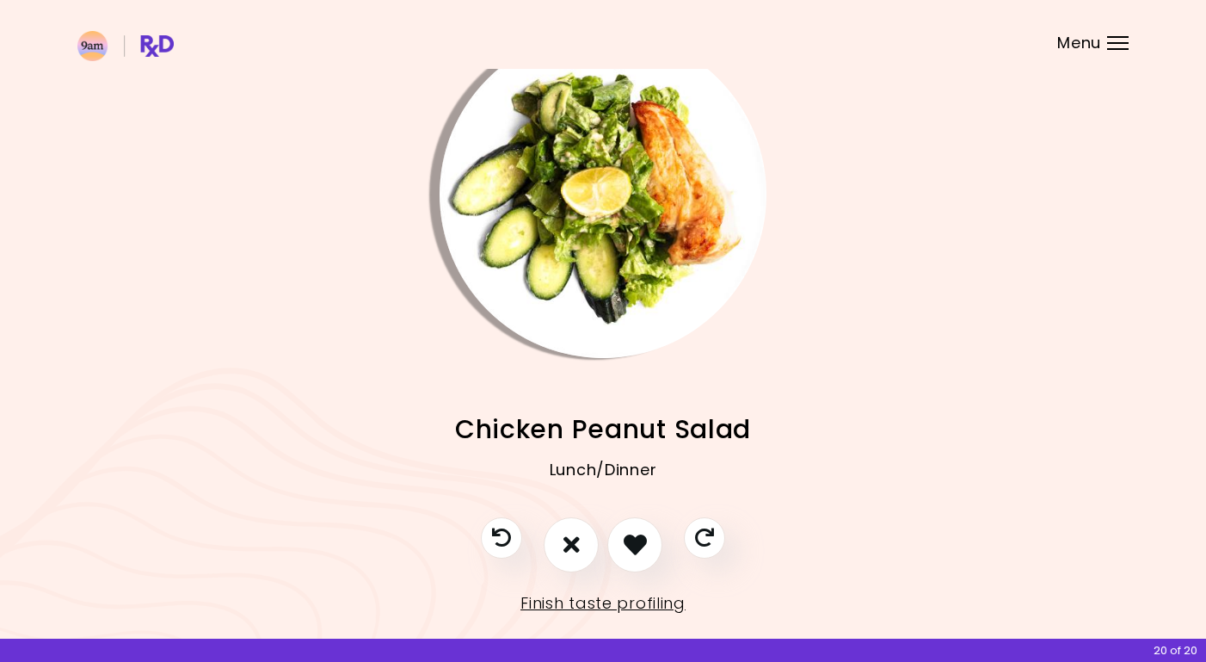
click at [623, 267] on img "Info - Chicken Peanut Salad" at bounding box center [603, 194] width 327 height 327
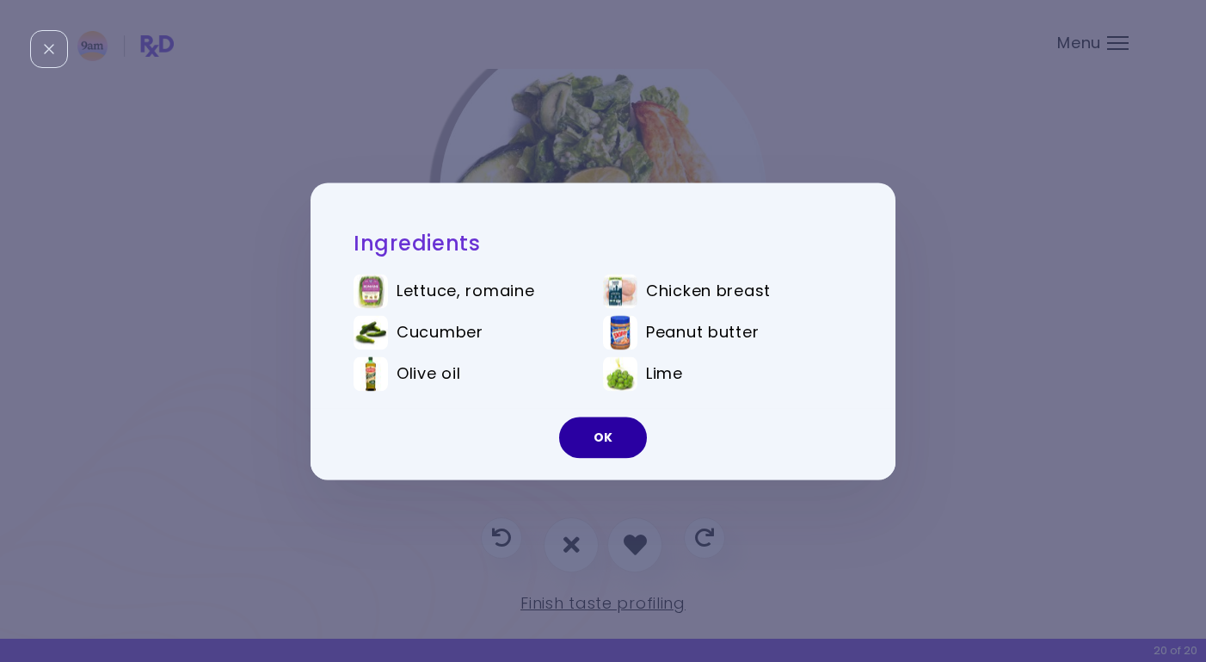
click at [626, 435] on button "OK" at bounding box center [603, 436] width 88 height 41
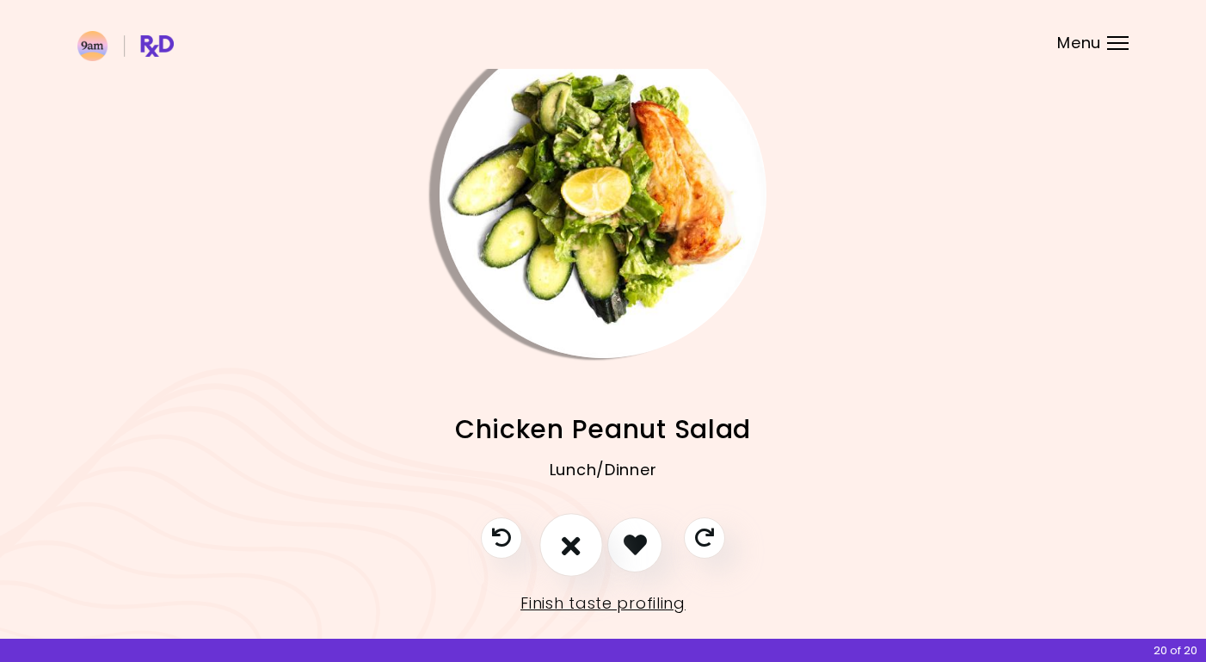
click at [563, 535] on icon "I don't like this recipe" at bounding box center [571, 544] width 19 height 27
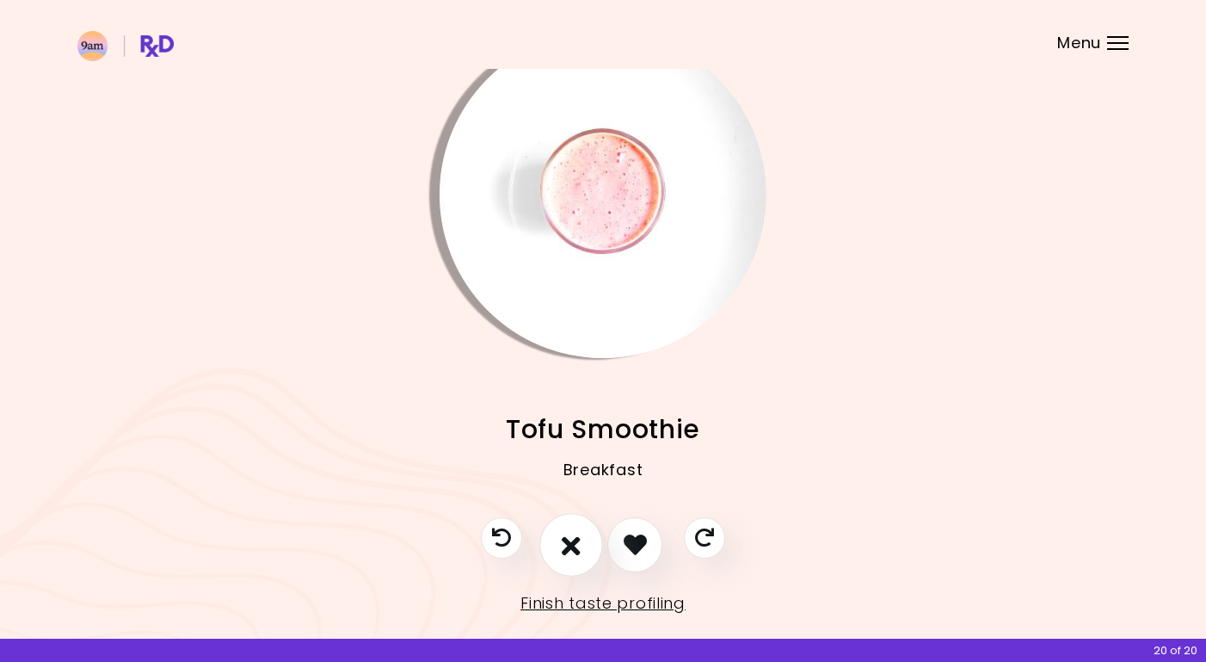
click at [574, 540] on icon "I don't like this recipe" at bounding box center [571, 544] width 19 height 27
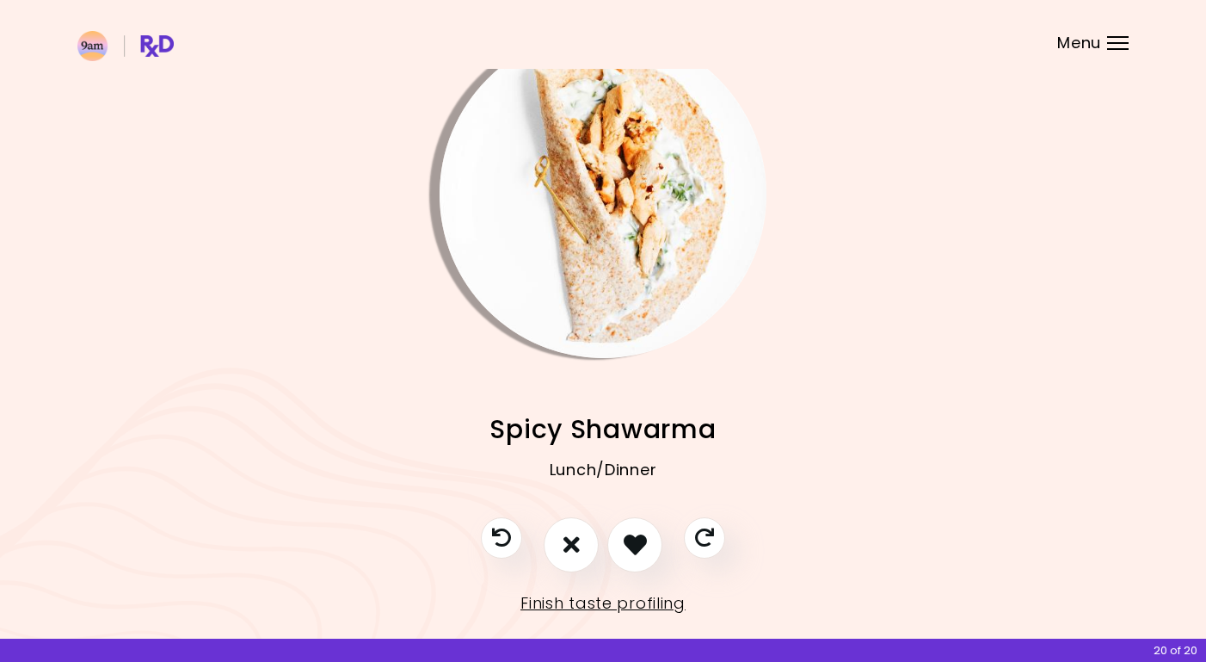
click at [614, 182] on img "Info - Spicy Shawarma" at bounding box center [603, 194] width 327 height 327
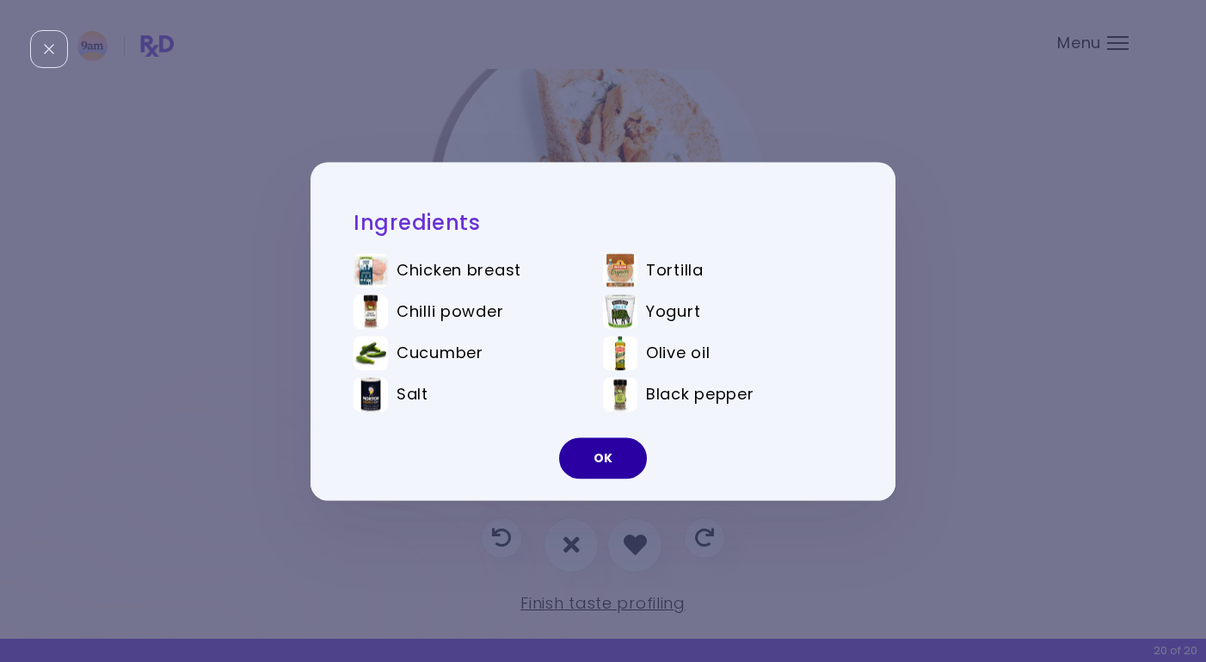
click at [602, 454] on button "OK" at bounding box center [603, 457] width 88 height 41
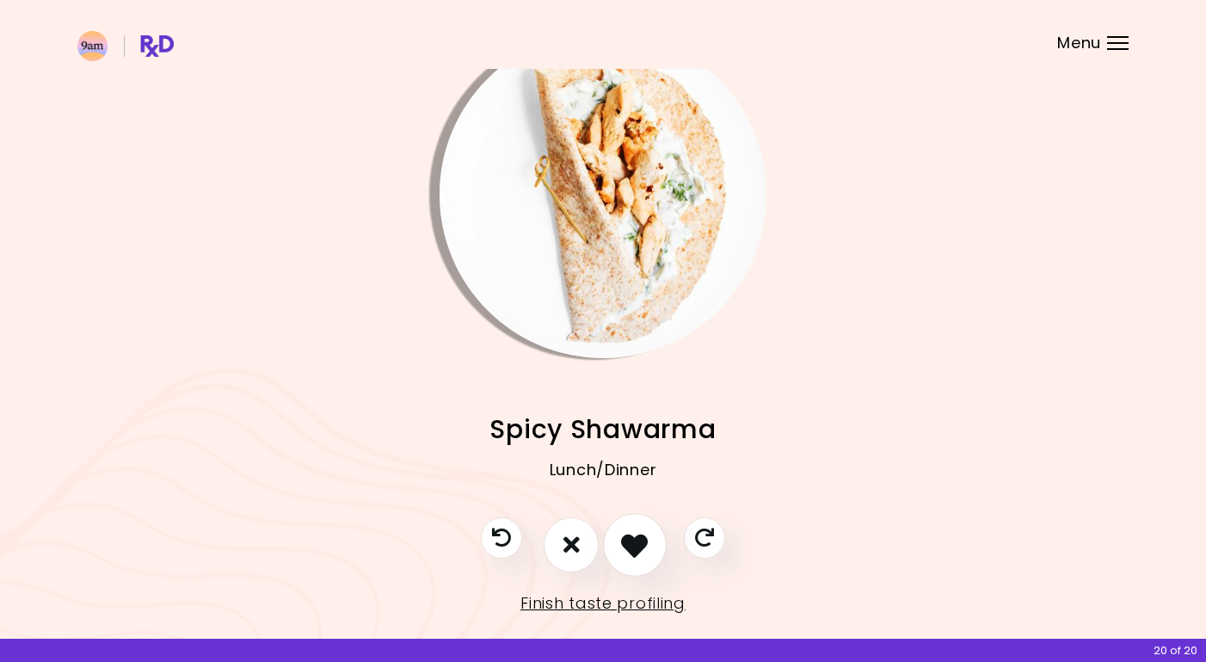
click at [638, 542] on icon "I like this recipe" at bounding box center [634, 544] width 27 height 27
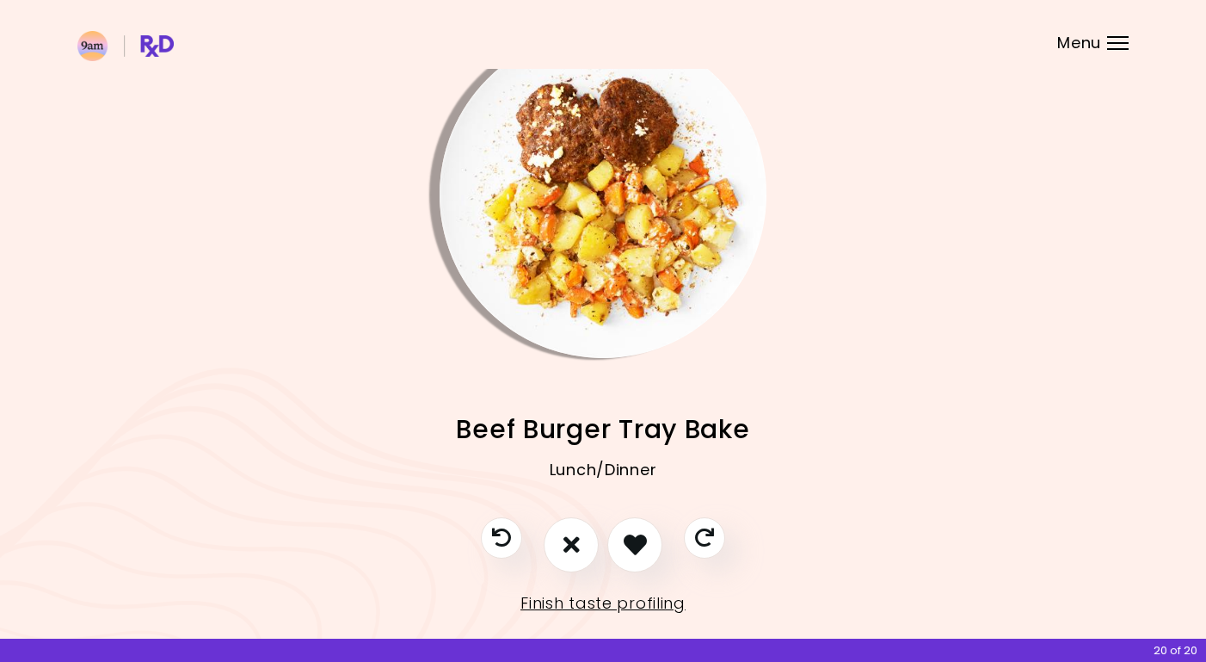
click at [572, 232] on img "Info - Beef Burger Tray Bake" at bounding box center [603, 194] width 327 height 327
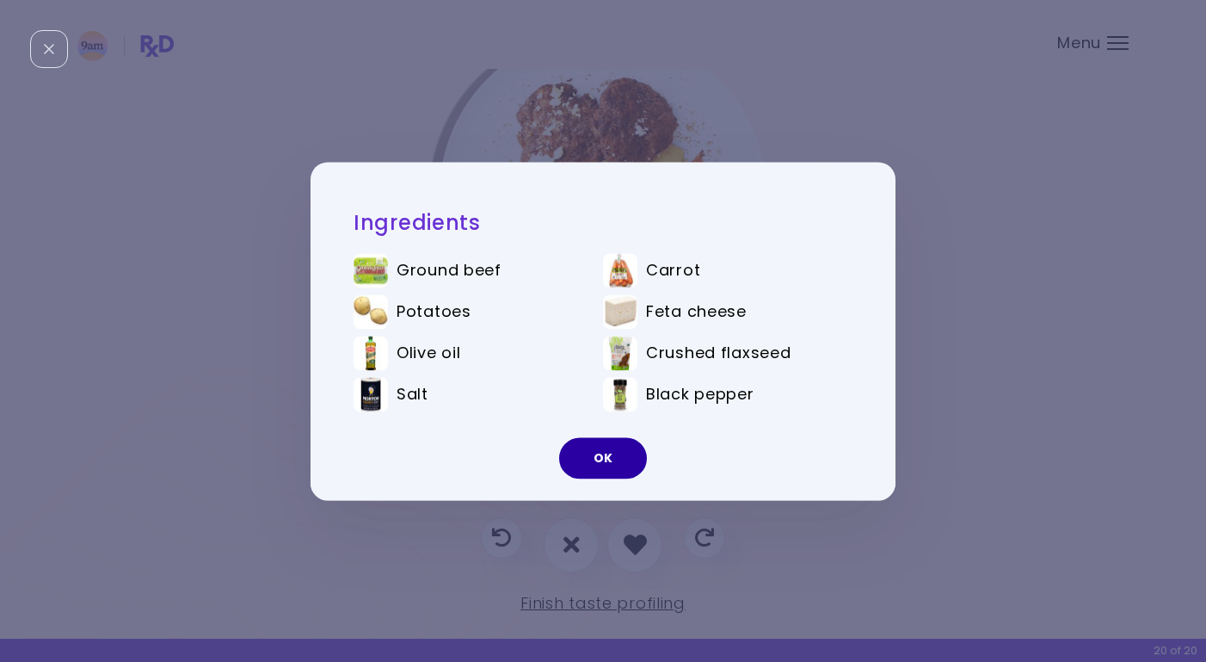
click at [618, 462] on button "OK" at bounding box center [603, 457] width 88 height 41
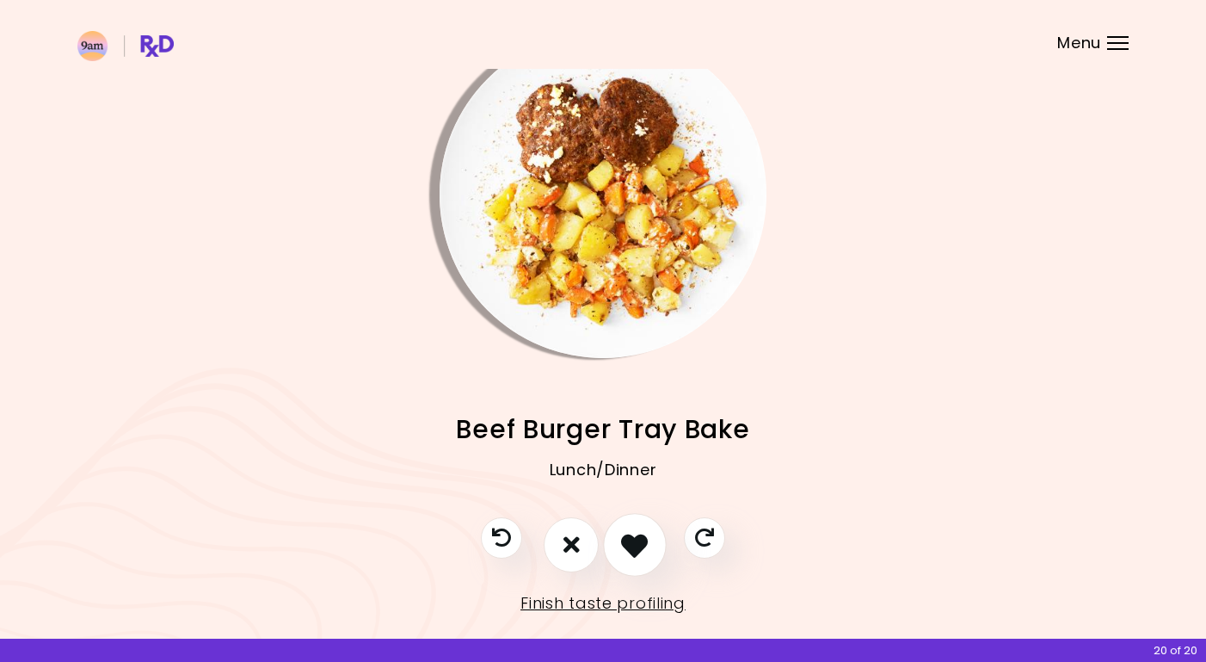
click at [639, 551] on icon "I like this recipe" at bounding box center [634, 544] width 27 height 27
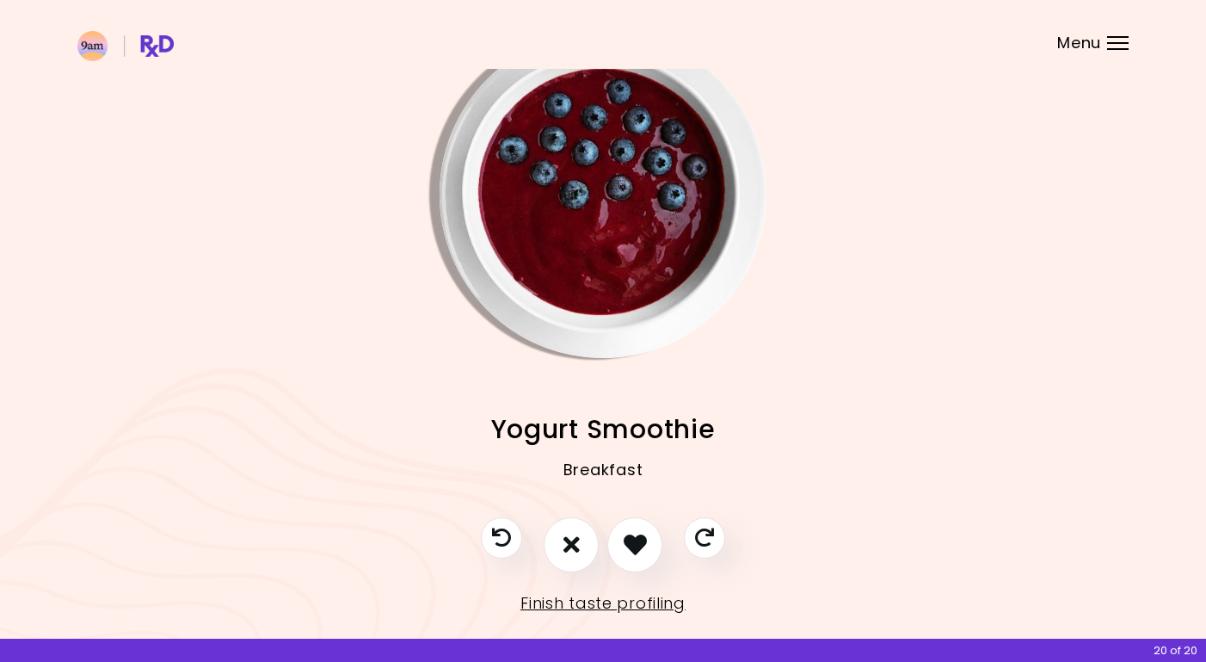
click at [651, 197] on img "Info - Yogurt Smoothie" at bounding box center [603, 194] width 327 height 327
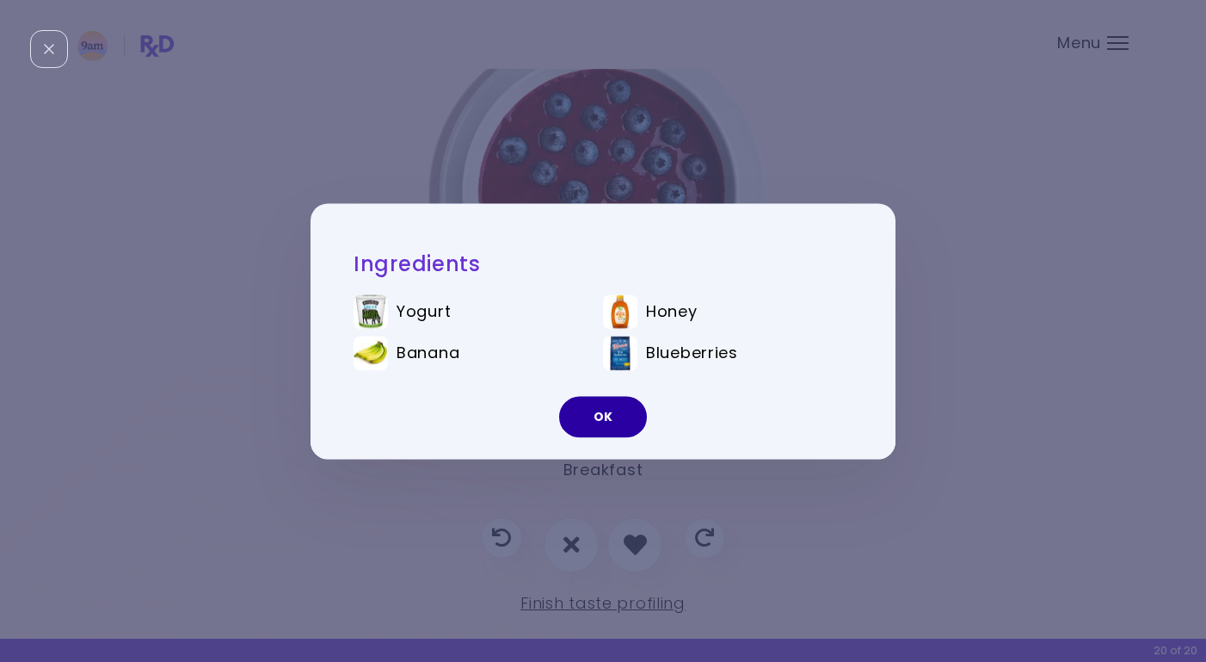
click at [633, 410] on button "OK" at bounding box center [603, 416] width 88 height 41
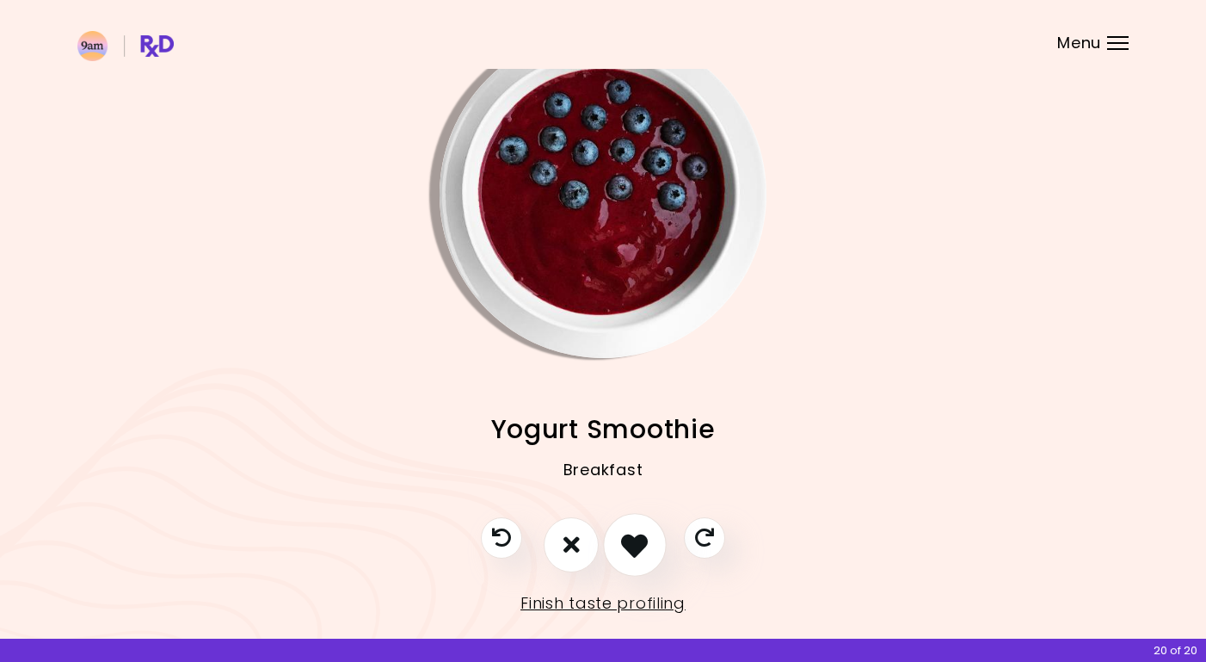
click at [645, 531] on icon "I like this recipe" at bounding box center [634, 544] width 27 height 27
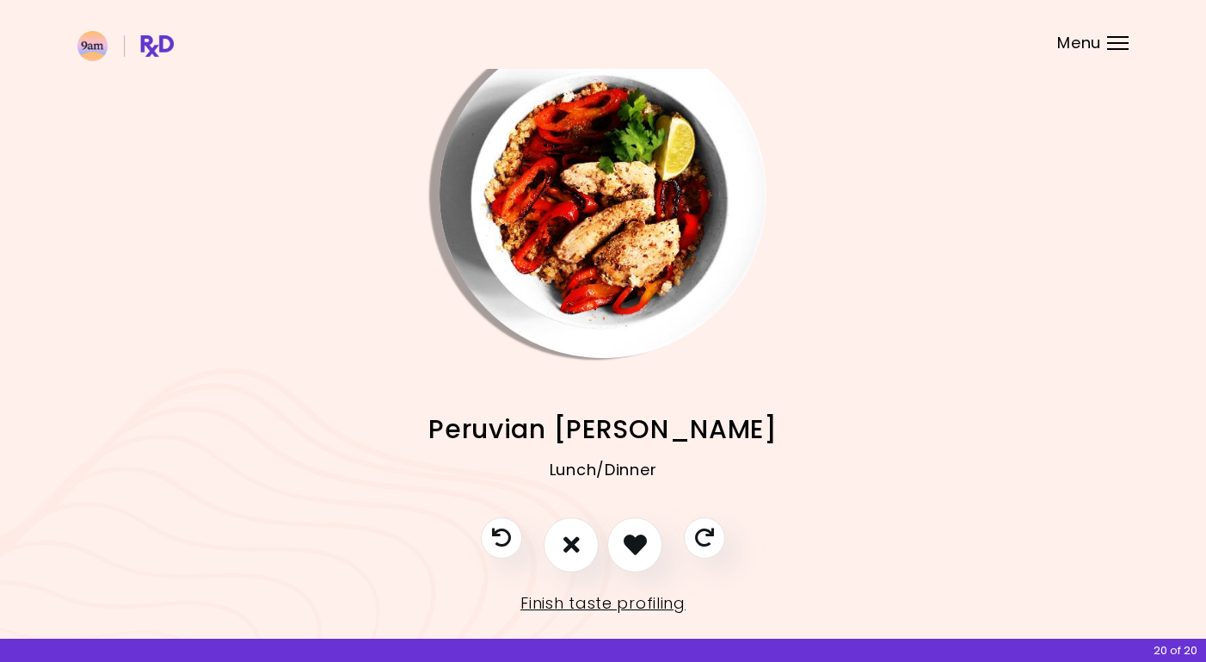
click at [599, 203] on img "Info - Peruvian Quinoa Risotto" at bounding box center [603, 194] width 327 height 327
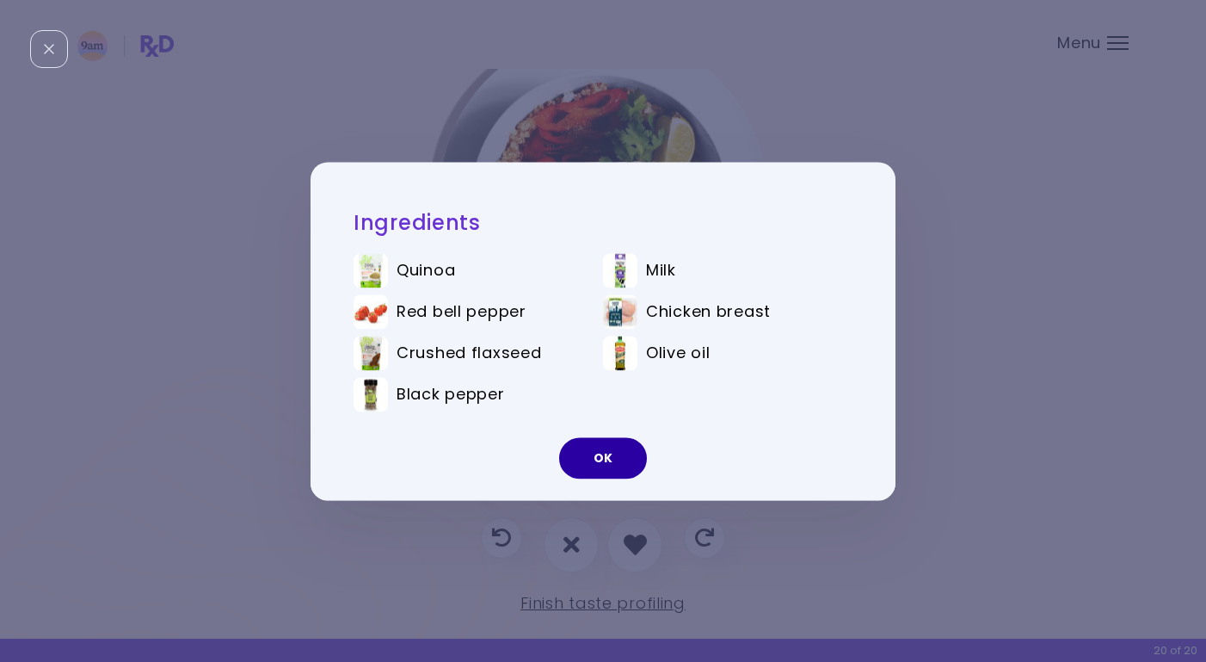
click at [610, 460] on button "OK" at bounding box center [603, 457] width 88 height 41
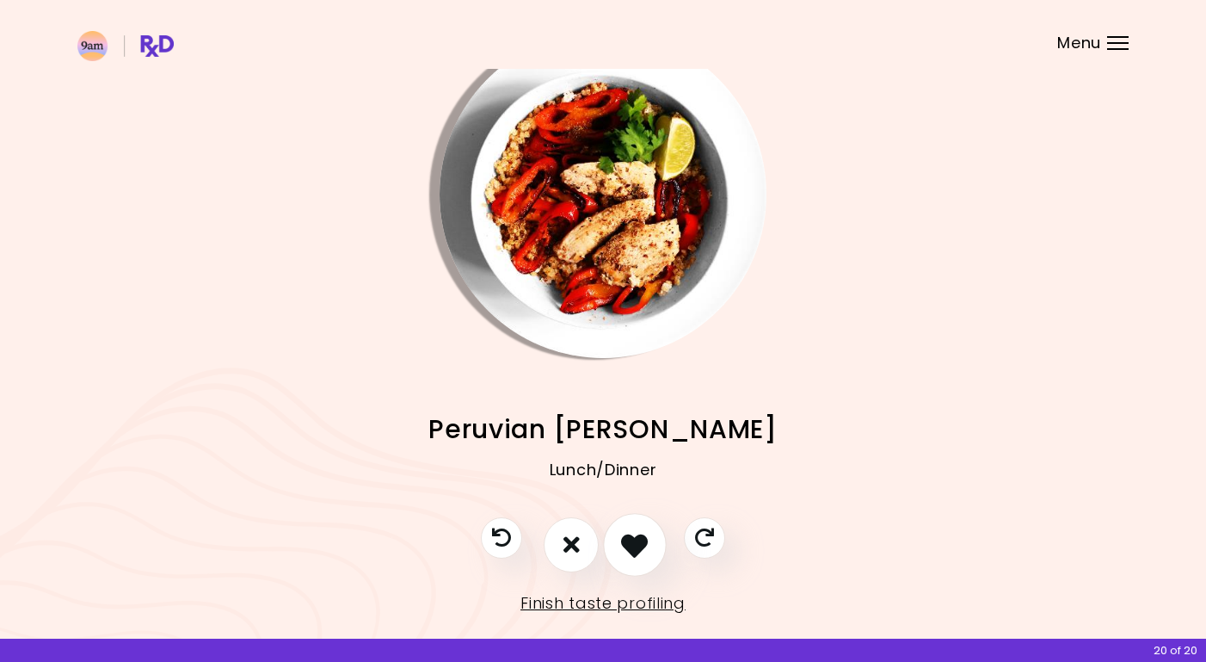
click at [643, 541] on icon "I like this recipe" at bounding box center [634, 544] width 27 height 27
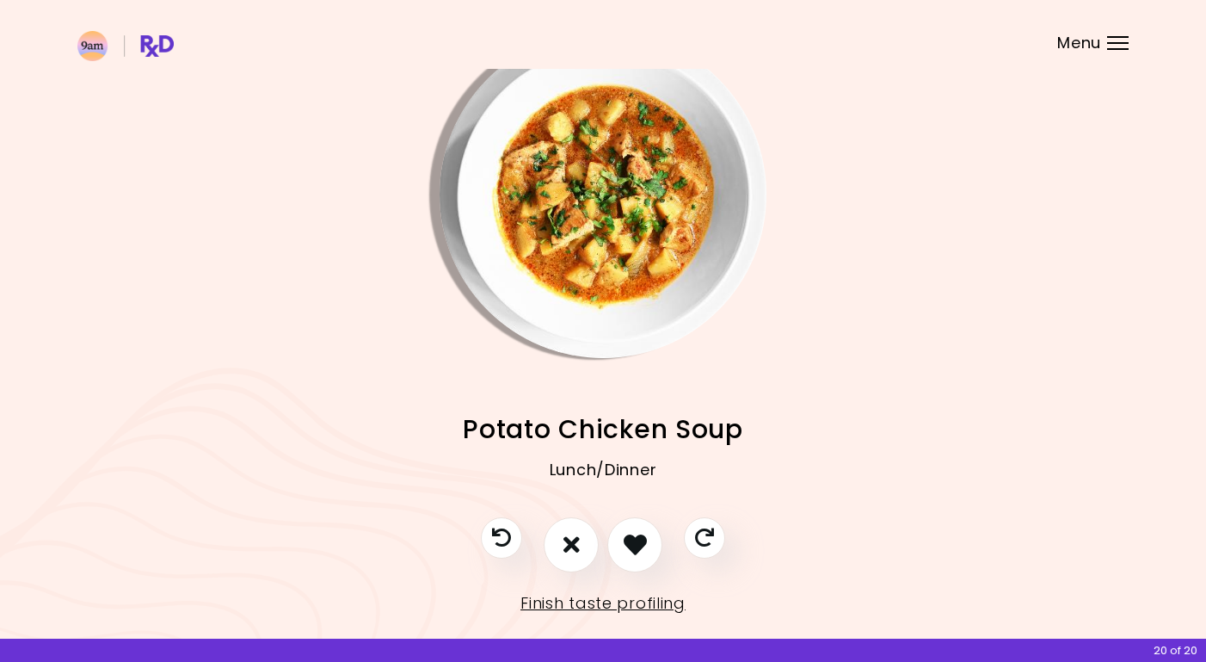
click at [662, 201] on img "Info - Potato Chicken Soup" at bounding box center [603, 194] width 327 height 327
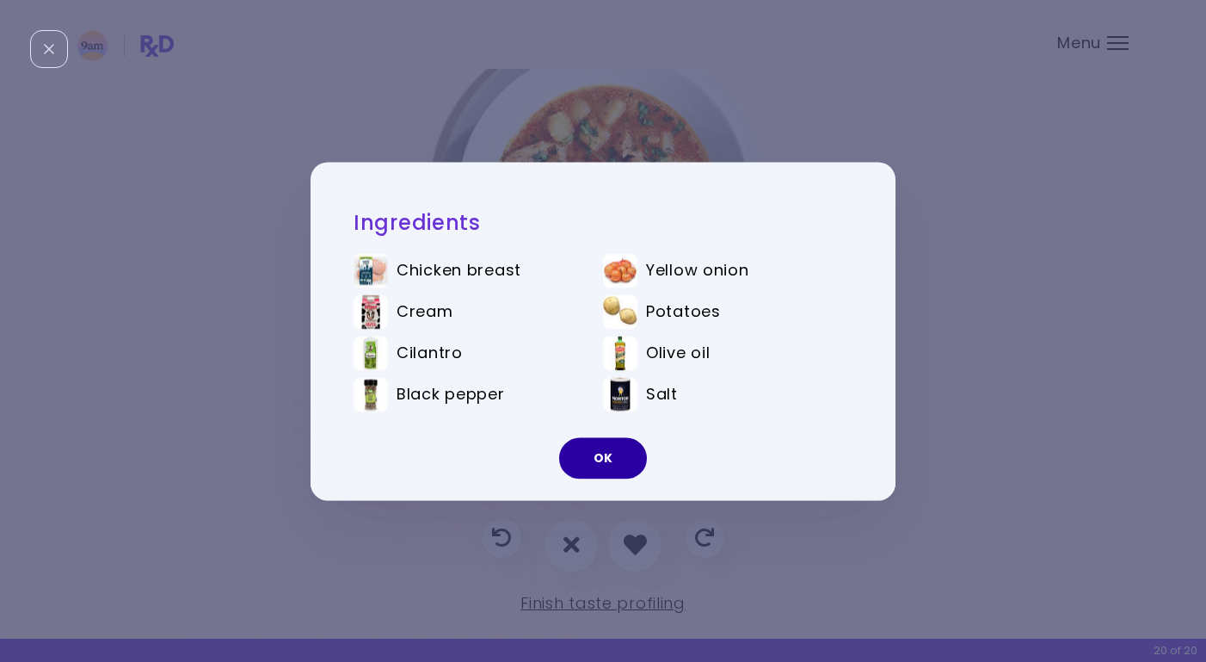
click at [598, 458] on button "OK" at bounding box center [603, 457] width 88 height 41
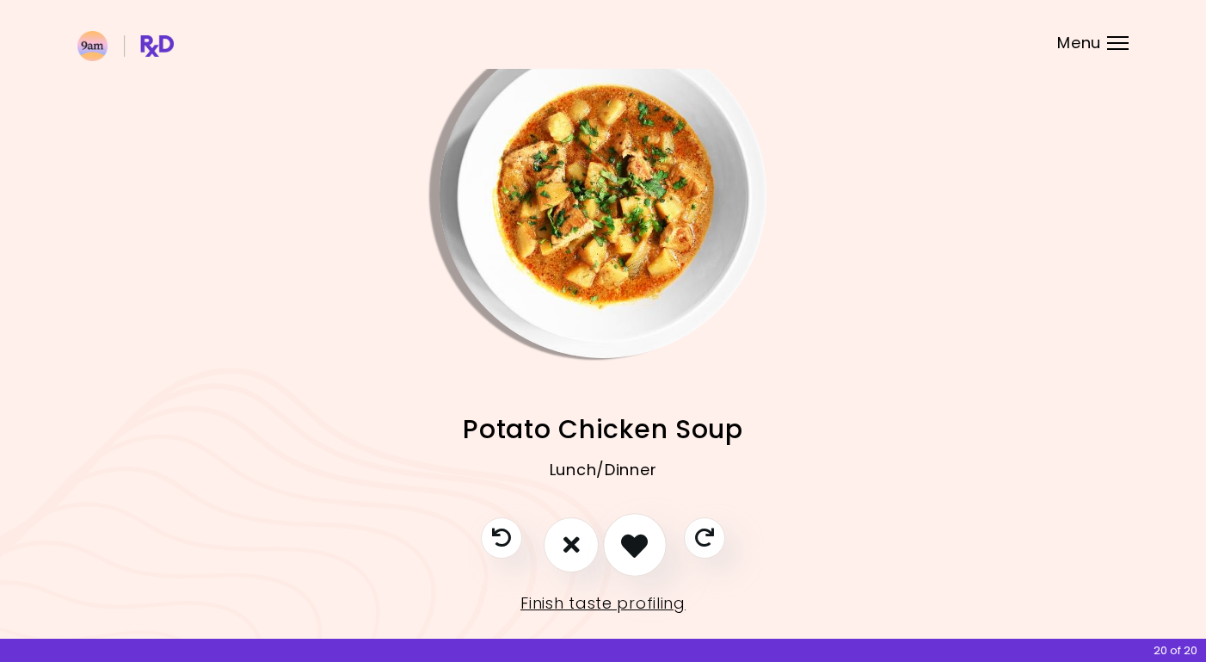
click at [642, 549] on icon "I like this recipe" at bounding box center [634, 544] width 27 height 27
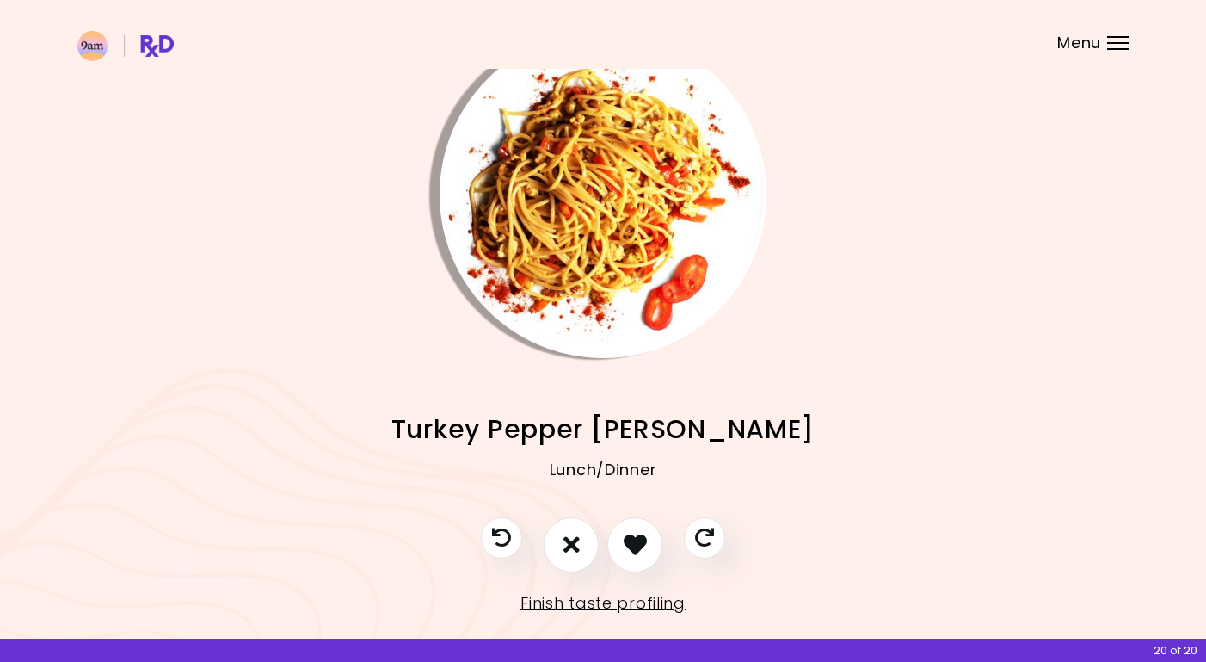
click at [618, 318] on img "Info - Turkey Pepper Curry" at bounding box center [603, 194] width 327 height 327
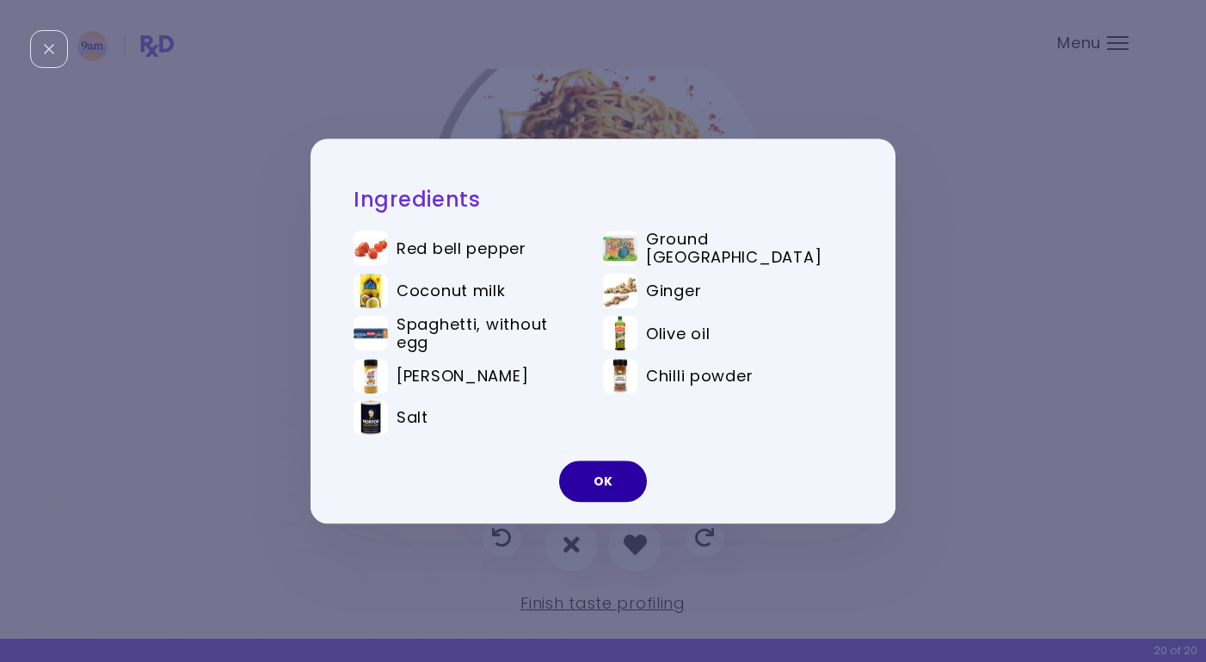
click at [613, 488] on button "OK" at bounding box center [603, 480] width 88 height 41
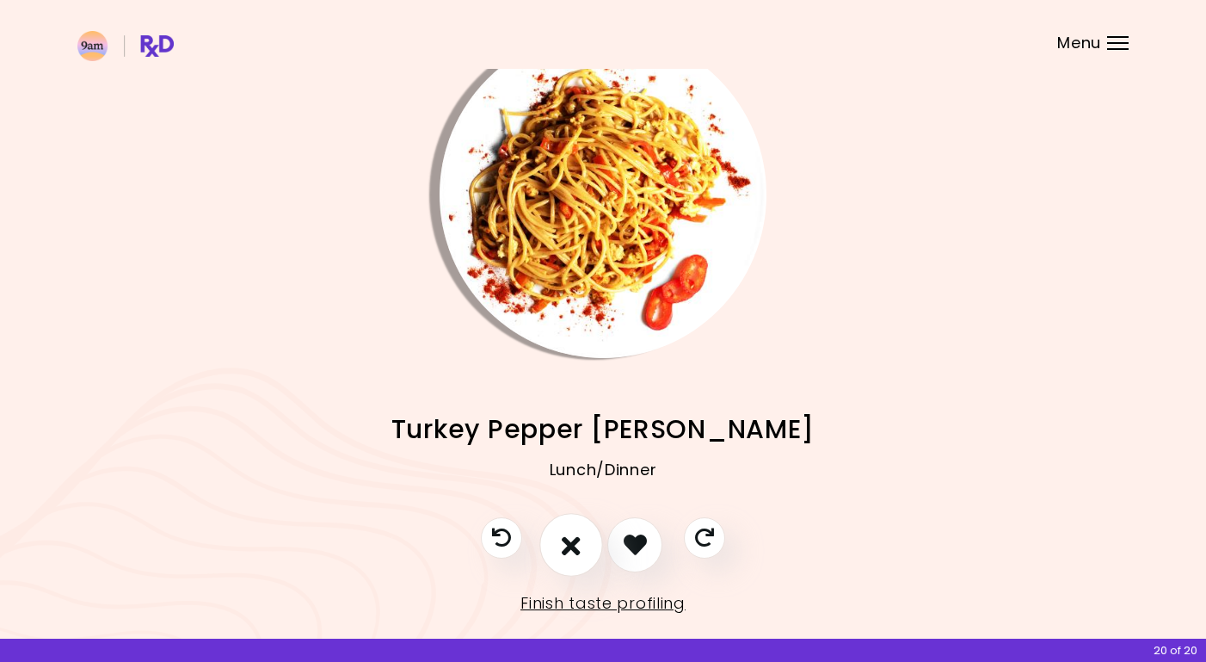
click at [565, 537] on icon "I don't like this recipe" at bounding box center [571, 544] width 19 height 27
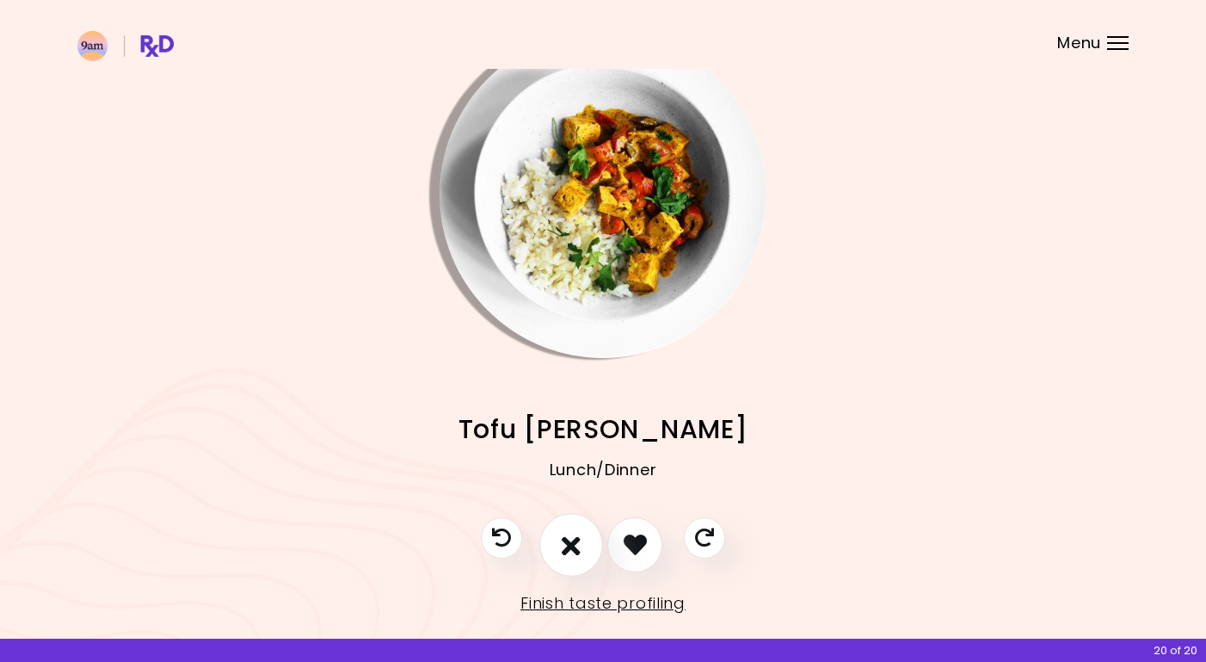
click at [568, 552] on icon "I don't like this recipe" at bounding box center [571, 544] width 19 height 27
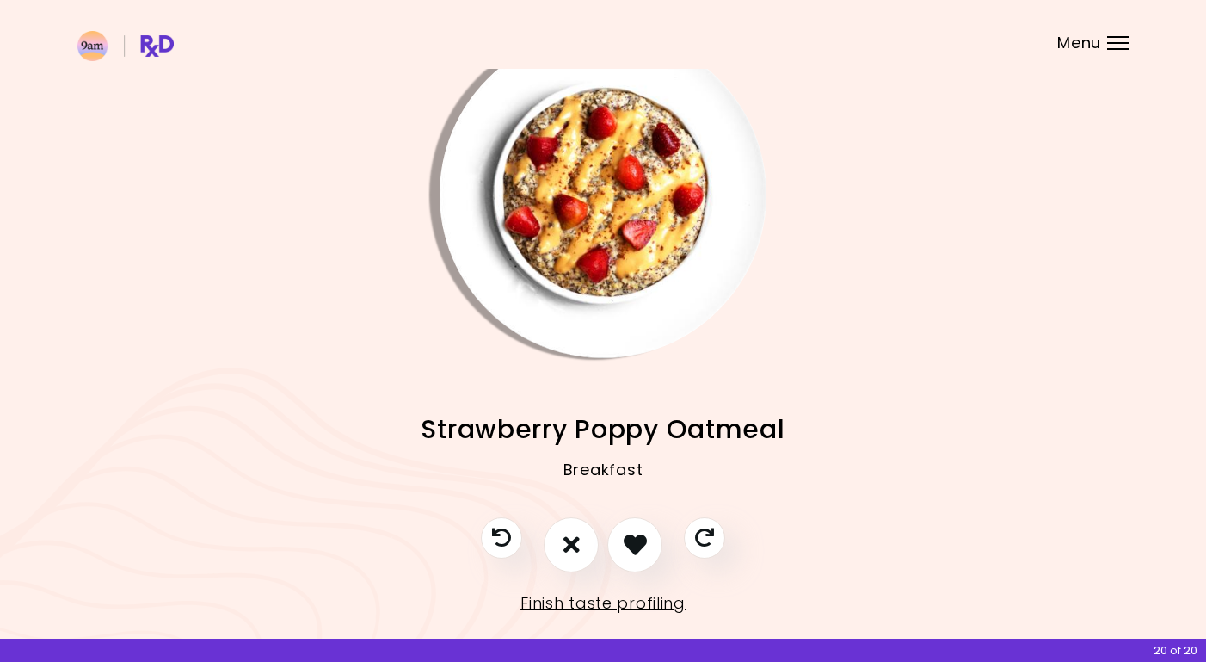
click at [605, 198] on img "Info - Strawberry Poppy Oatmeal" at bounding box center [603, 194] width 327 height 327
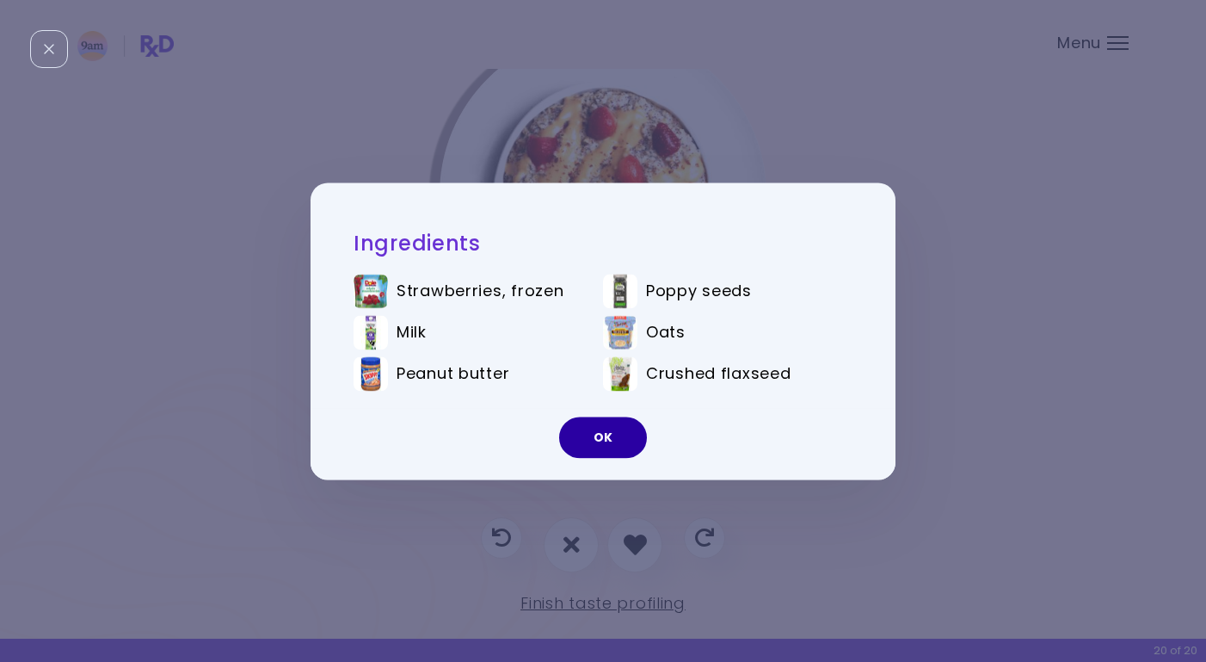
click at [603, 426] on button "OK" at bounding box center [603, 436] width 88 height 41
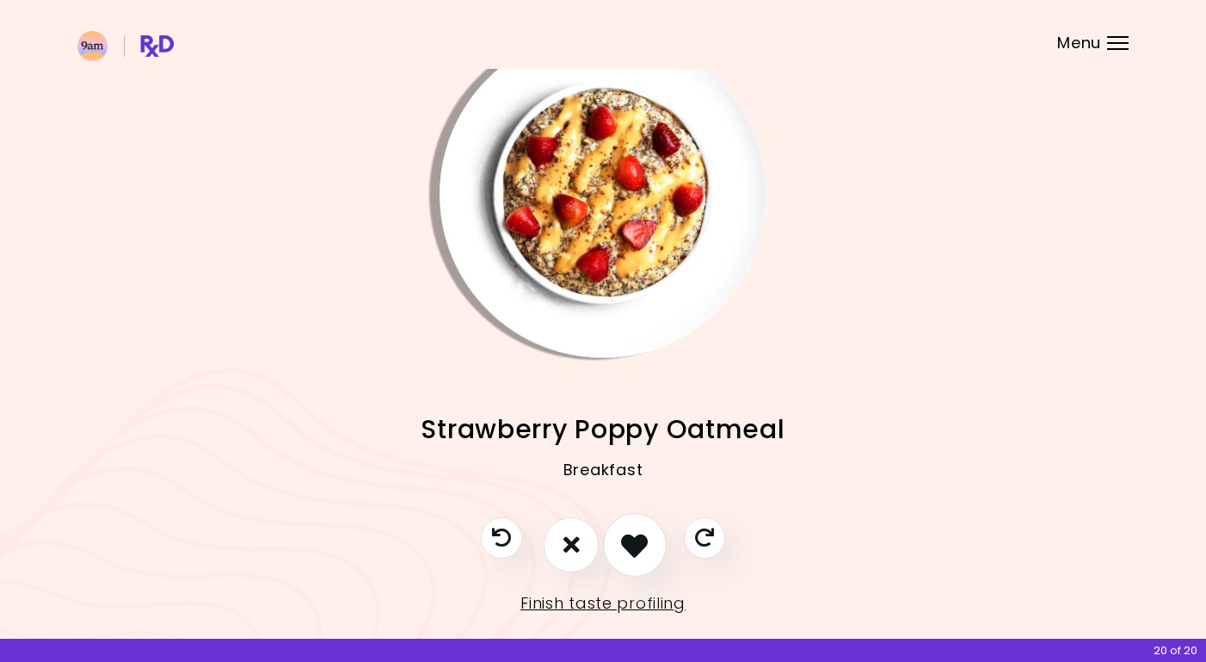
click at [630, 526] on button "I like this recipe" at bounding box center [635, 545] width 64 height 64
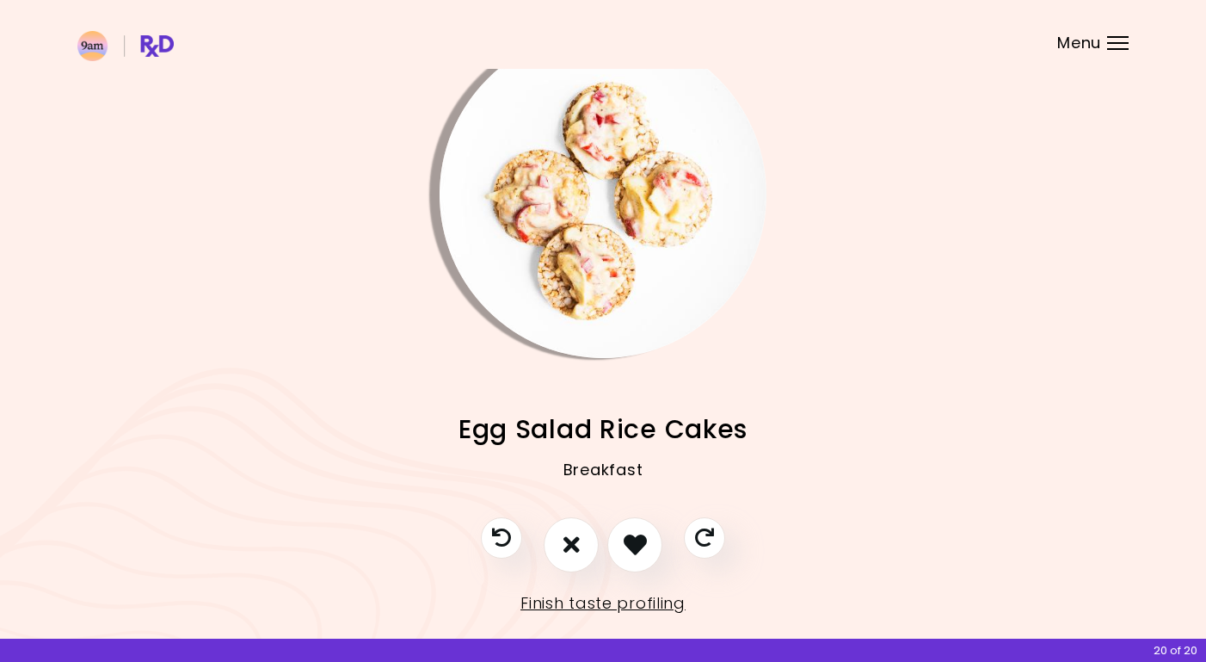
click at [637, 213] on img "Info - Egg Salad Rice Cakes" at bounding box center [603, 194] width 327 height 327
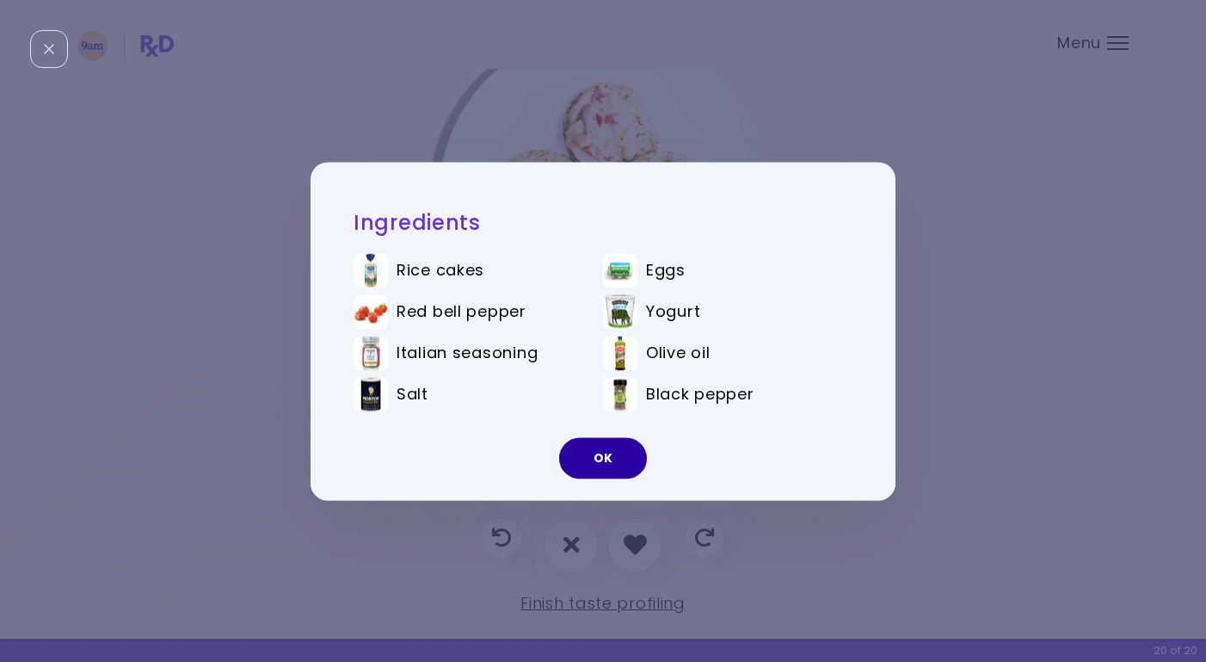
click at [613, 460] on button "OK" at bounding box center [603, 457] width 88 height 41
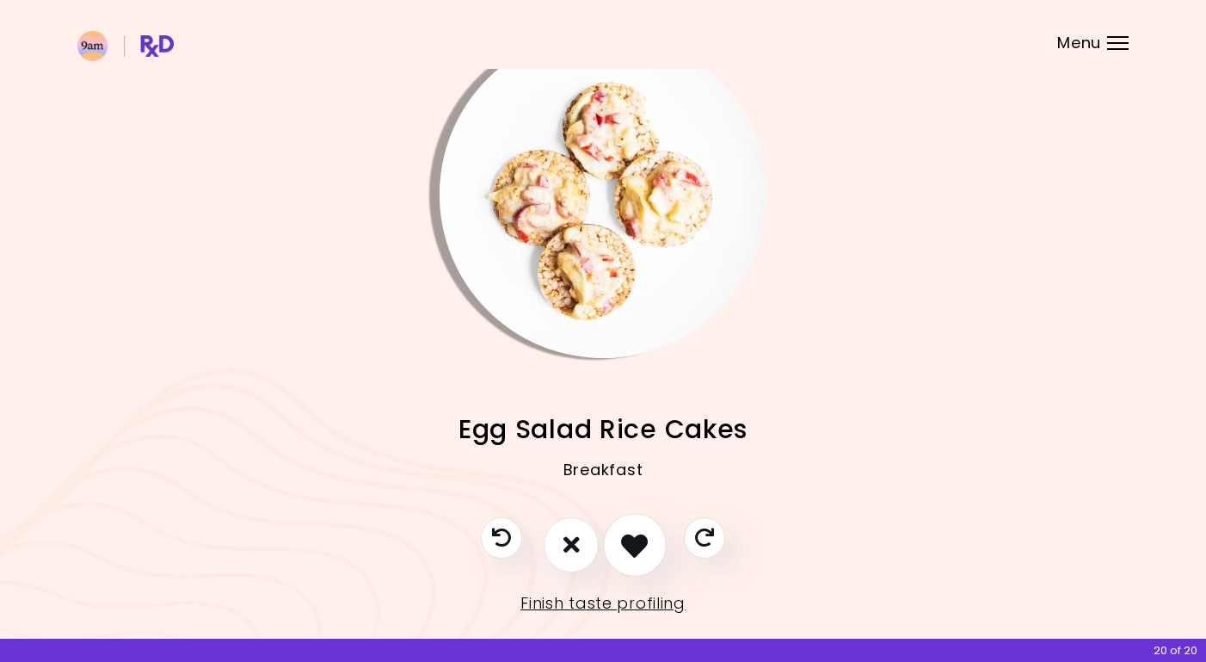
click at [636, 546] on icon "I like this recipe" at bounding box center [634, 544] width 27 height 27
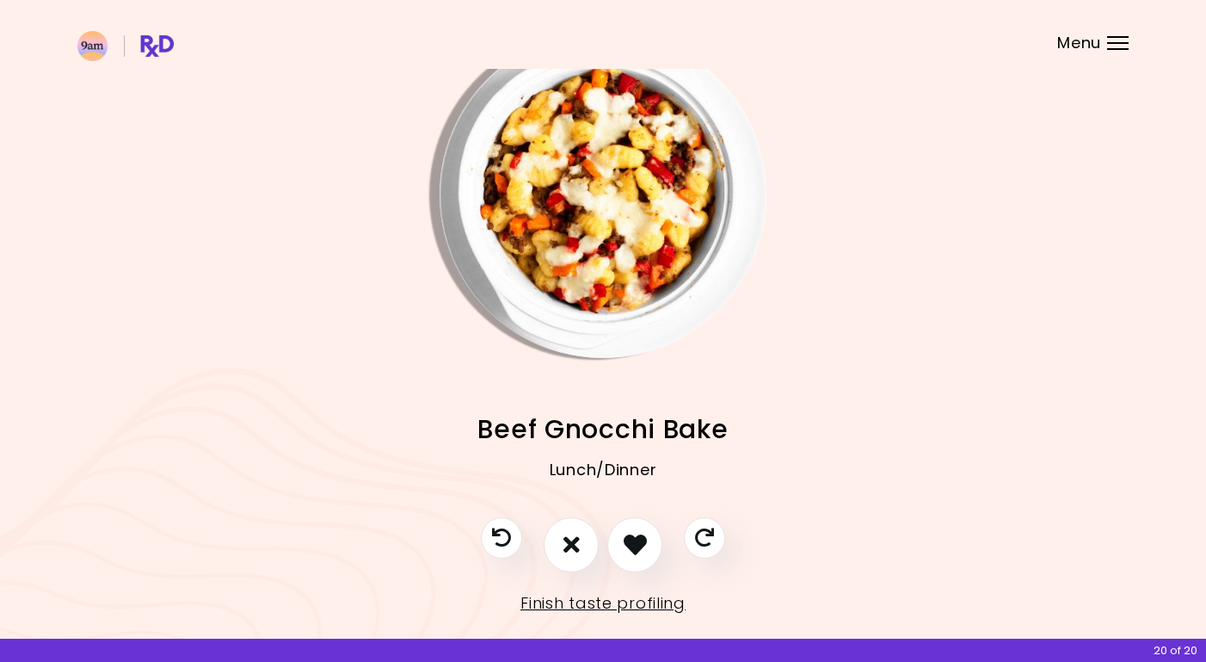
click at [628, 190] on img "Info - Beef Gnocchi Bake" at bounding box center [603, 194] width 327 height 327
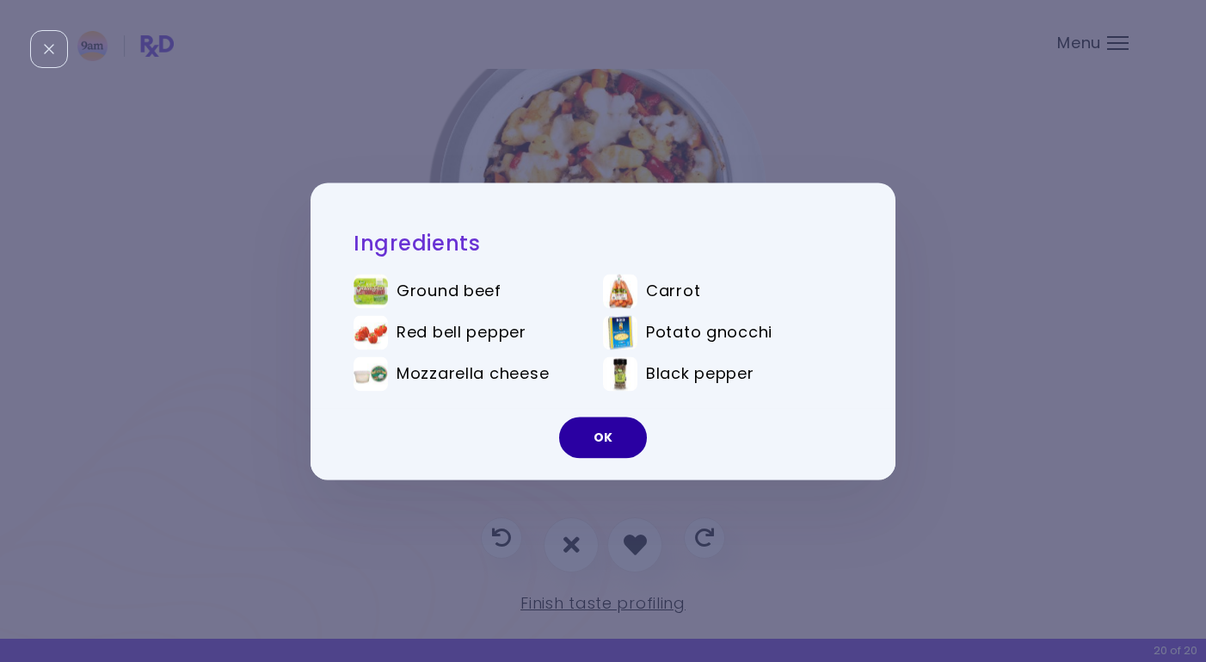
click at [619, 436] on button "OK" at bounding box center [603, 436] width 88 height 41
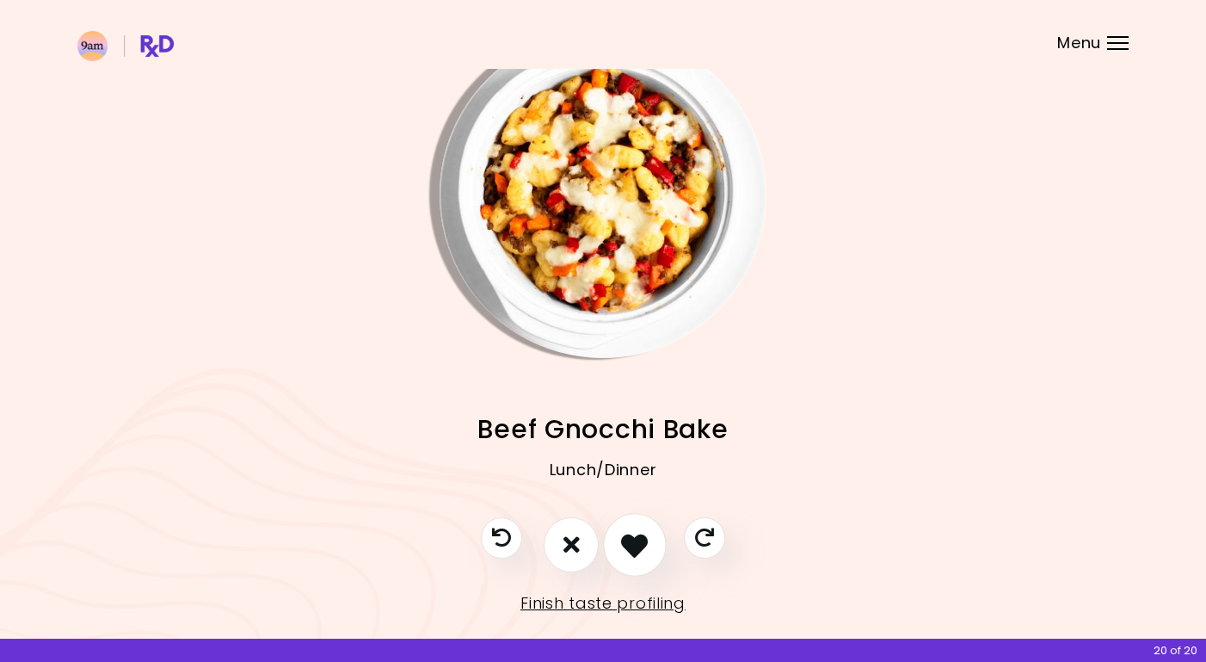
click at [643, 540] on icon "I like this recipe" at bounding box center [634, 544] width 27 height 27
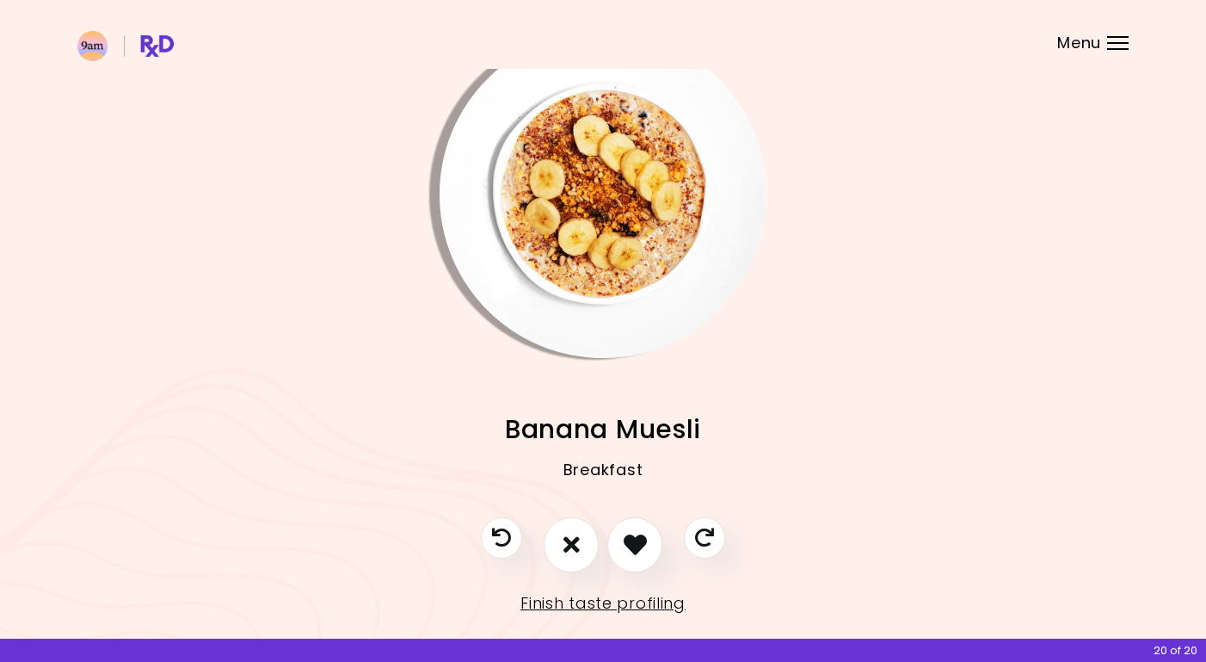
click at [631, 193] on img "Info - Banana Muesli" at bounding box center [603, 194] width 327 height 327
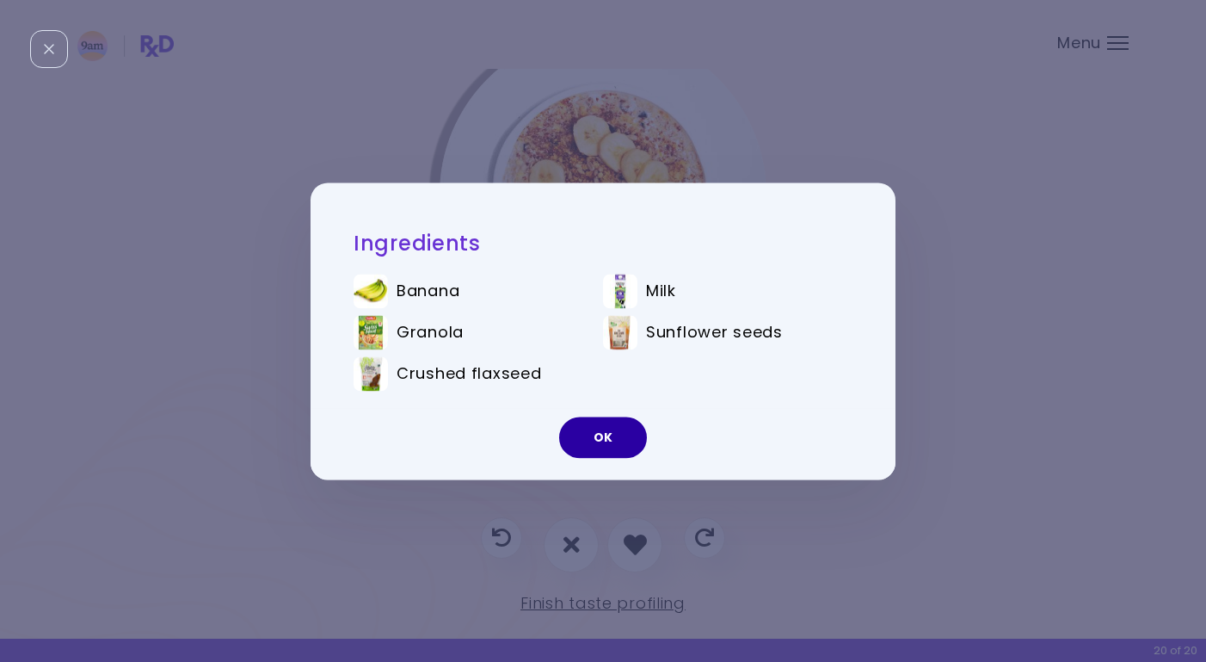
click at [624, 431] on button "OK" at bounding box center [603, 436] width 88 height 41
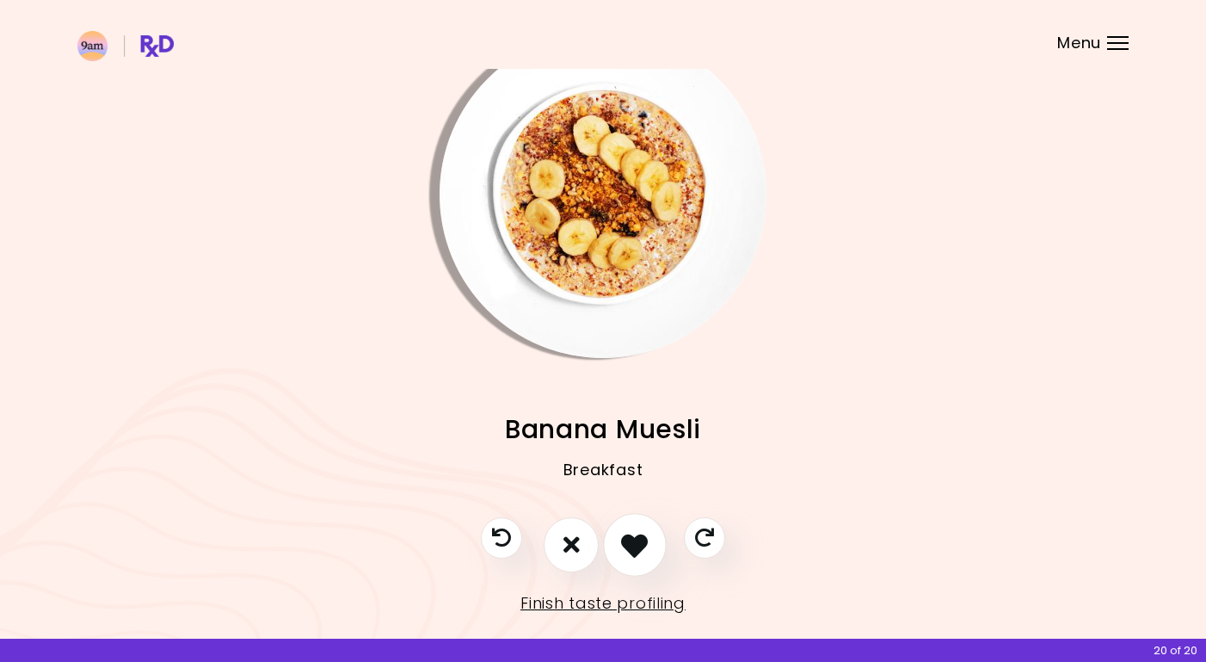
click at [645, 555] on icon "I like this recipe" at bounding box center [634, 544] width 27 height 27
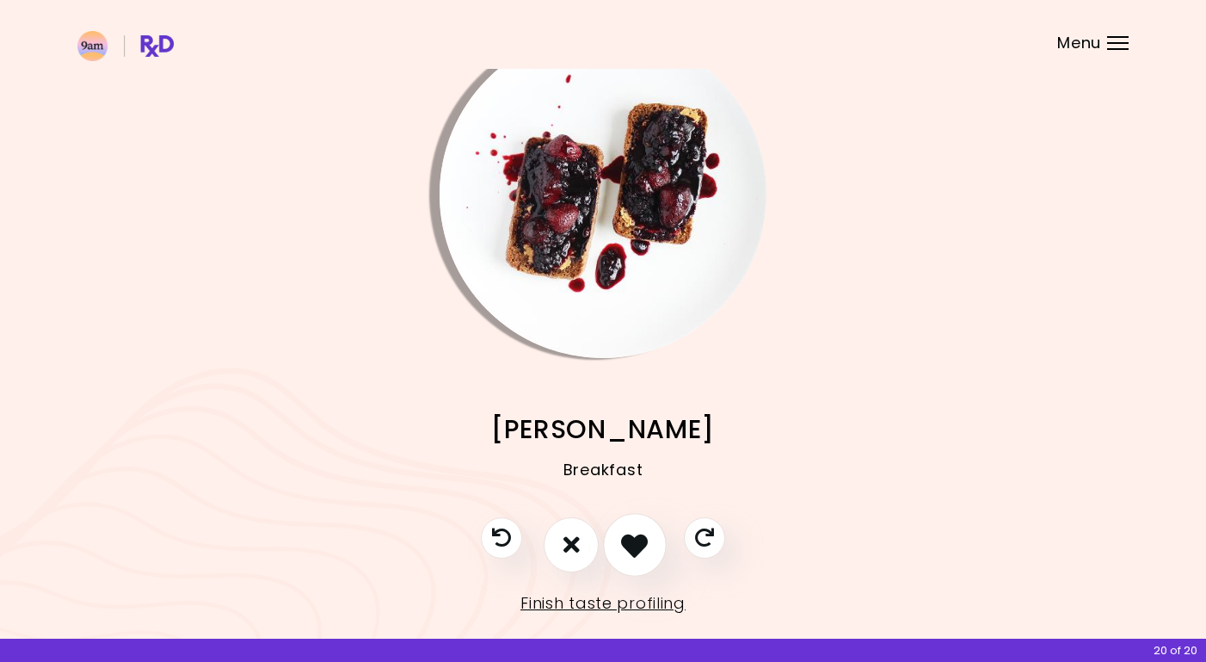
click at [630, 552] on icon "I like this recipe" at bounding box center [634, 544] width 27 height 27
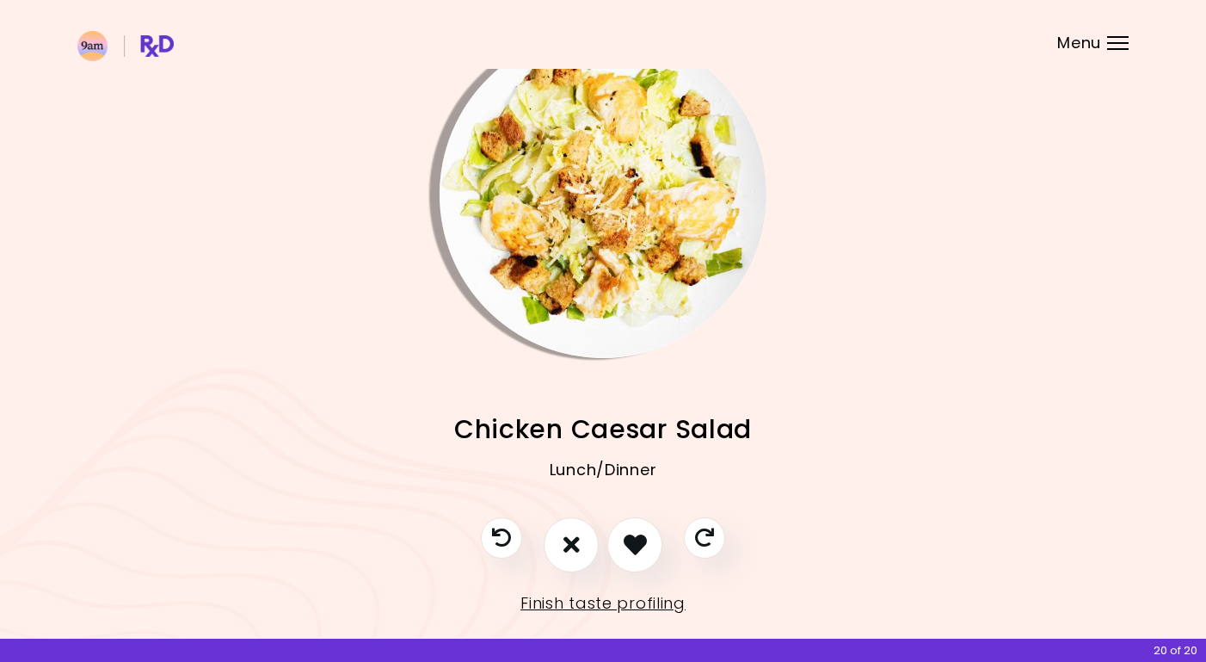
click at [628, 194] on img "Info - Chicken Caesar Salad" at bounding box center [603, 194] width 327 height 327
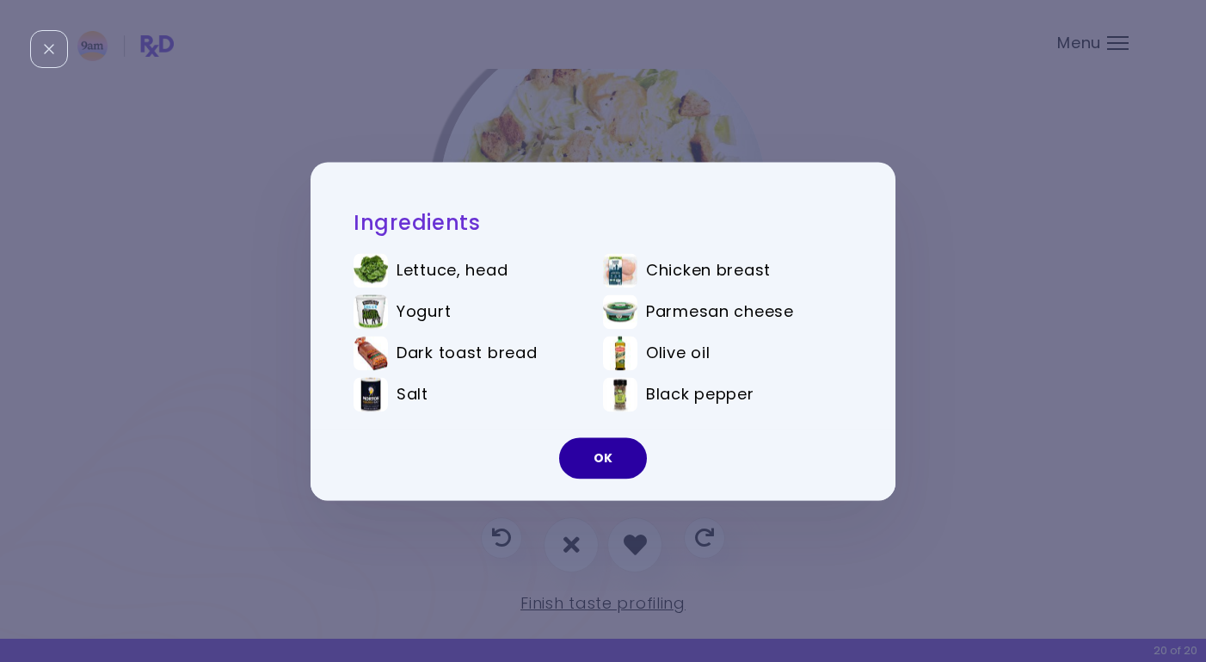
click at [608, 460] on button "OK" at bounding box center [603, 457] width 88 height 41
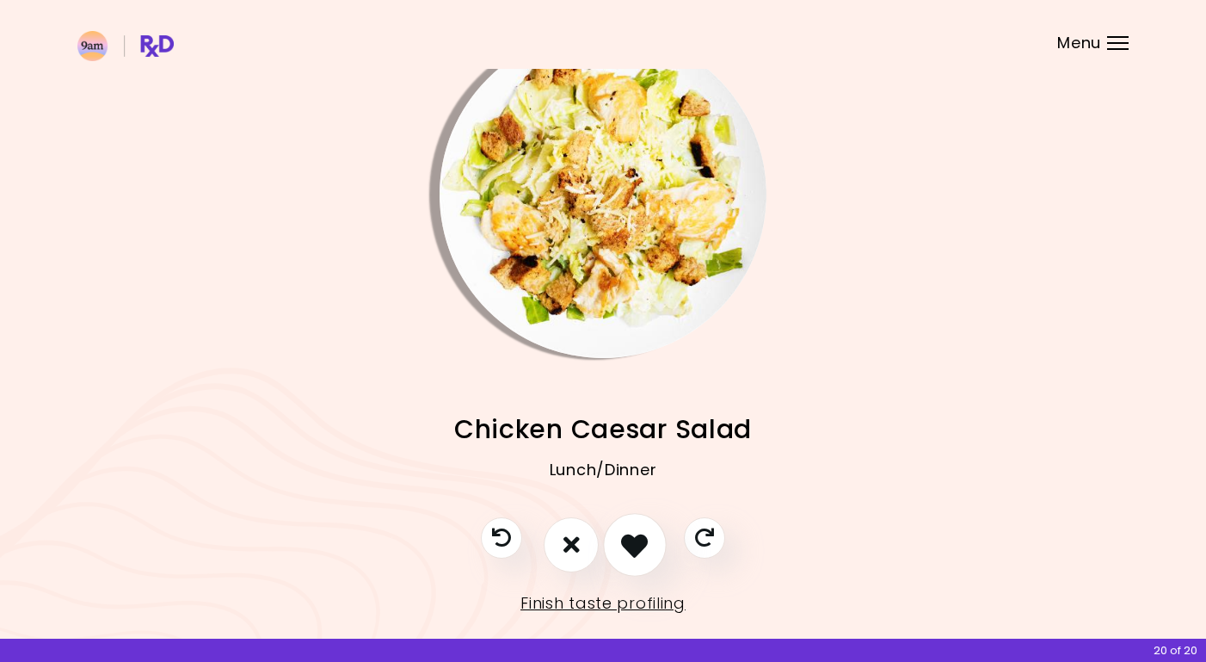
click at [636, 548] on icon "I like this recipe" at bounding box center [634, 544] width 27 height 27
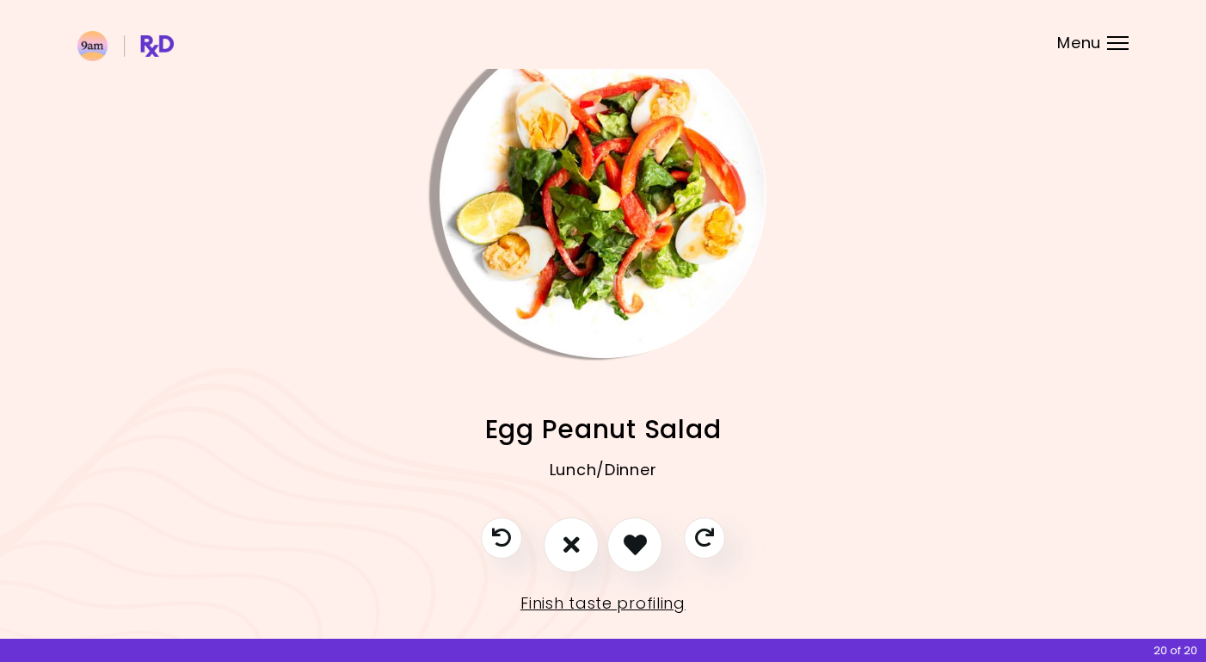
click at [632, 188] on img "Info - Egg Peanut Salad" at bounding box center [603, 194] width 327 height 327
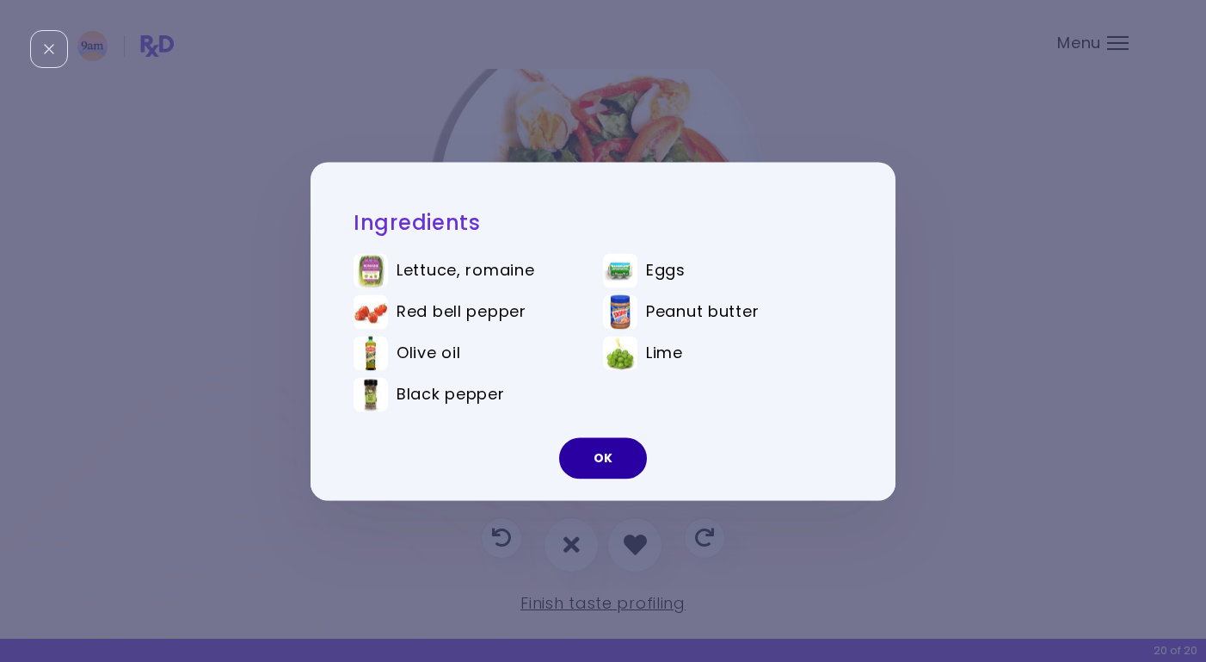
click at [633, 460] on button "OK" at bounding box center [603, 457] width 88 height 41
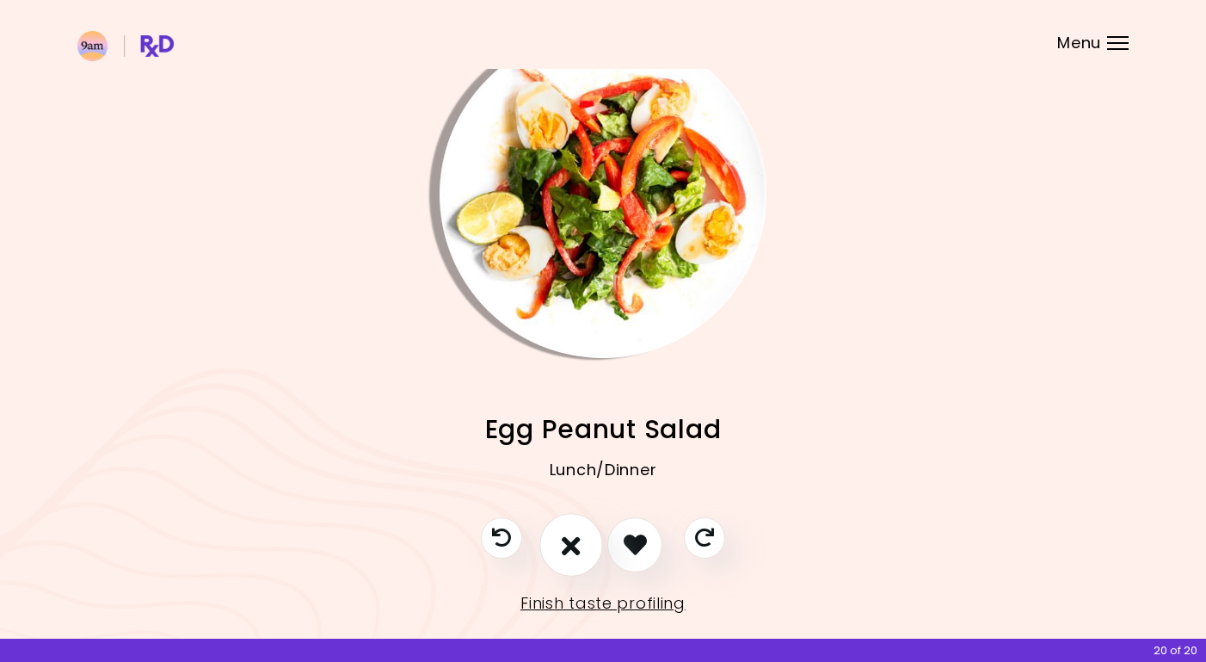
click at [577, 543] on icon "I don't like this recipe" at bounding box center [571, 544] width 19 height 27
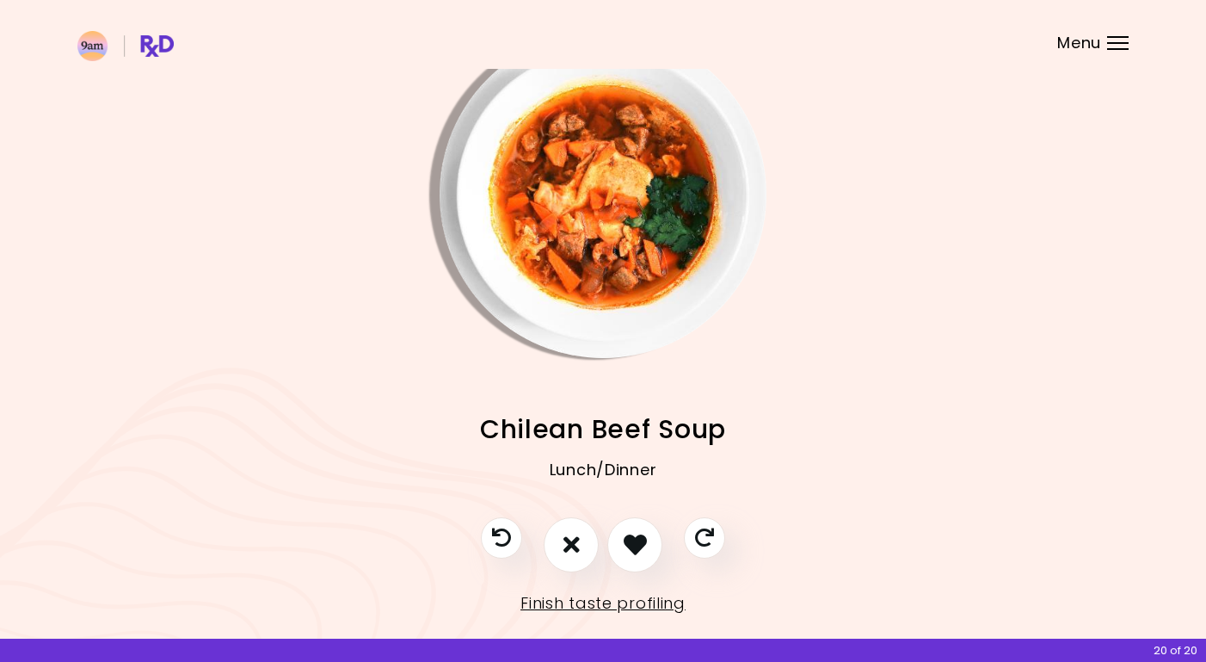
click at [658, 178] on img "Info - Chilean Beef Soup" at bounding box center [603, 194] width 327 height 327
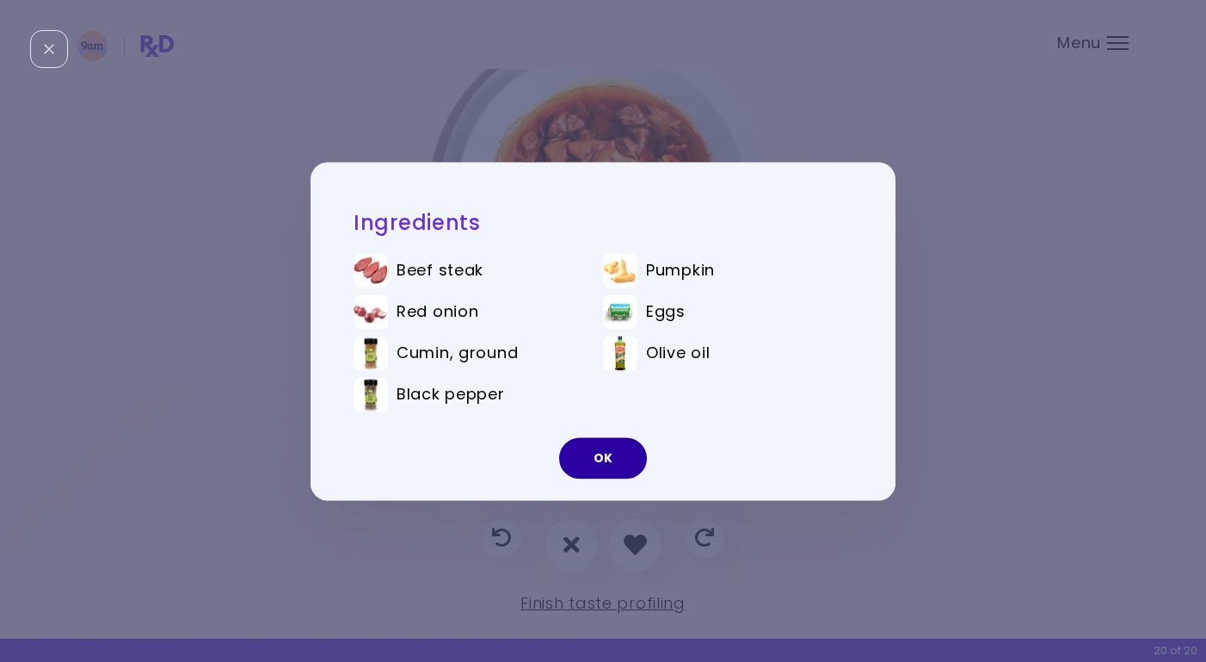
click at [622, 464] on button "OK" at bounding box center [603, 457] width 88 height 41
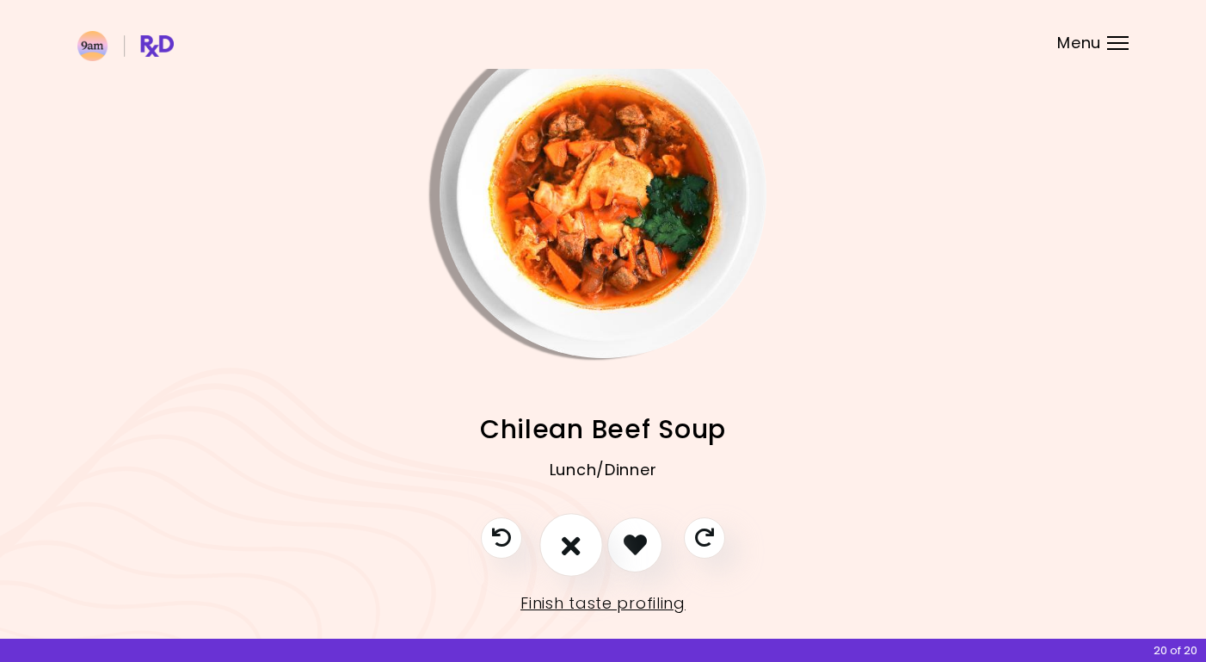
click at [572, 545] on icon "I don't like this recipe" at bounding box center [571, 544] width 19 height 27
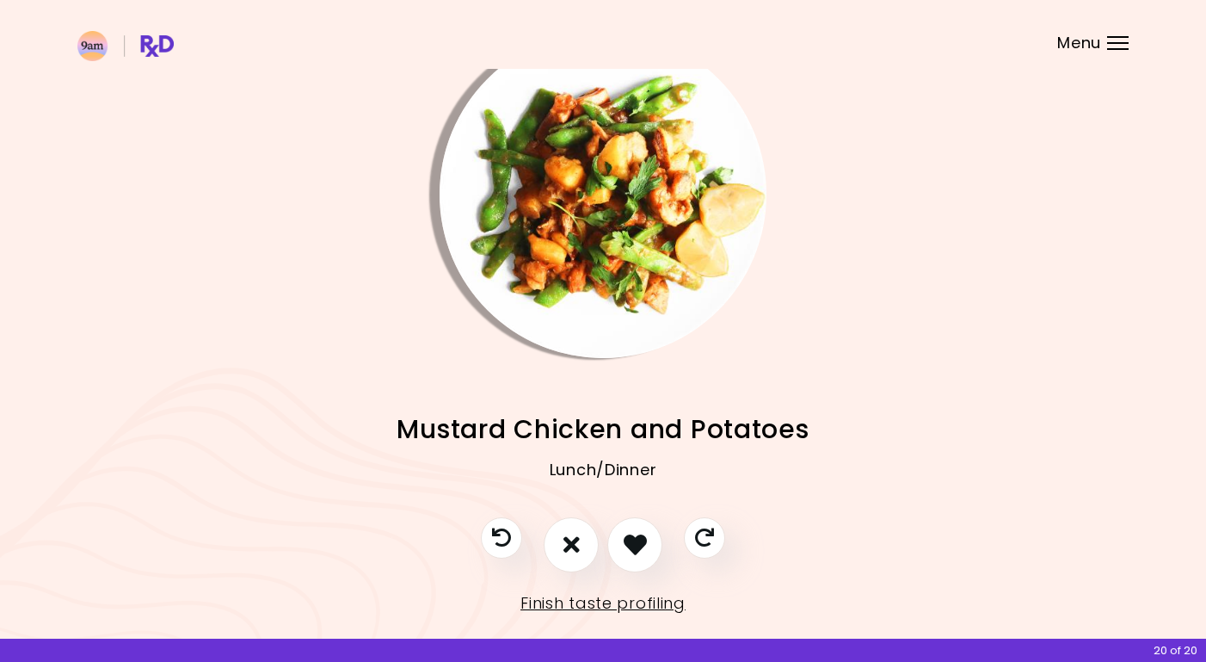
click at [573, 199] on img "Info - Mustard Chicken and Potatoes" at bounding box center [603, 194] width 327 height 327
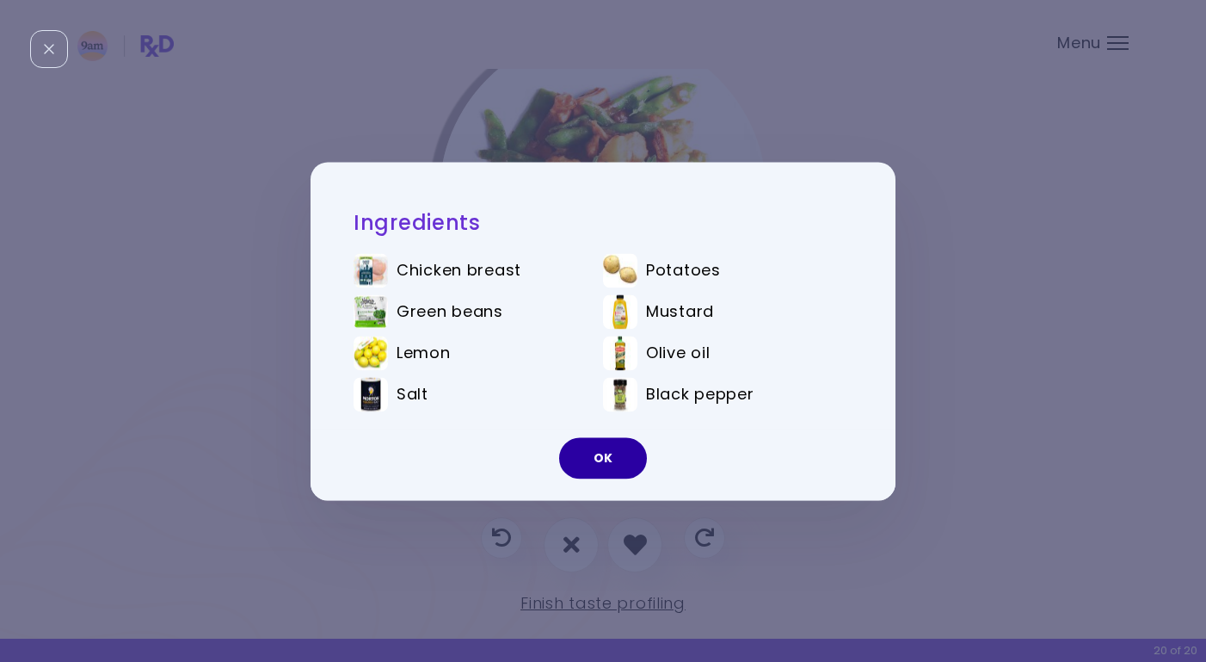
click at [612, 458] on button "OK" at bounding box center [603, 457] width 88 height 41
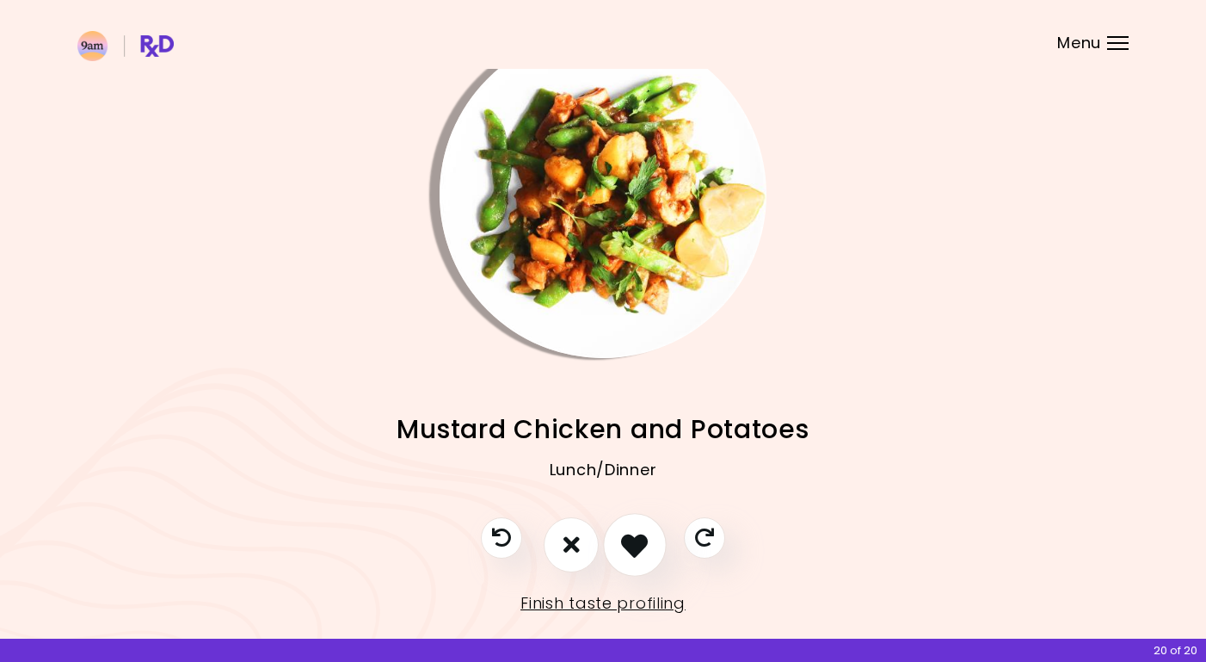
click at [626, 536] on icon "I like this recipe" at bounding box center [634, 544] width 27 height 27
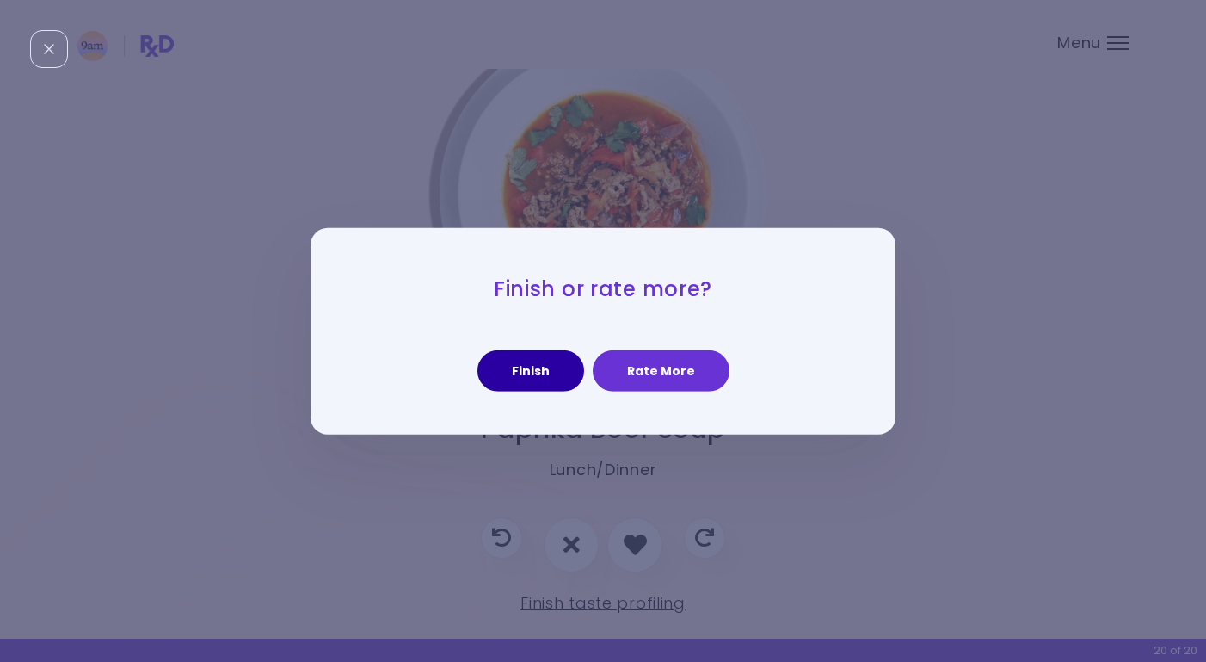
click at [536, 354] on button "Finish" at bounding box center [531, 370] width 107 height 41
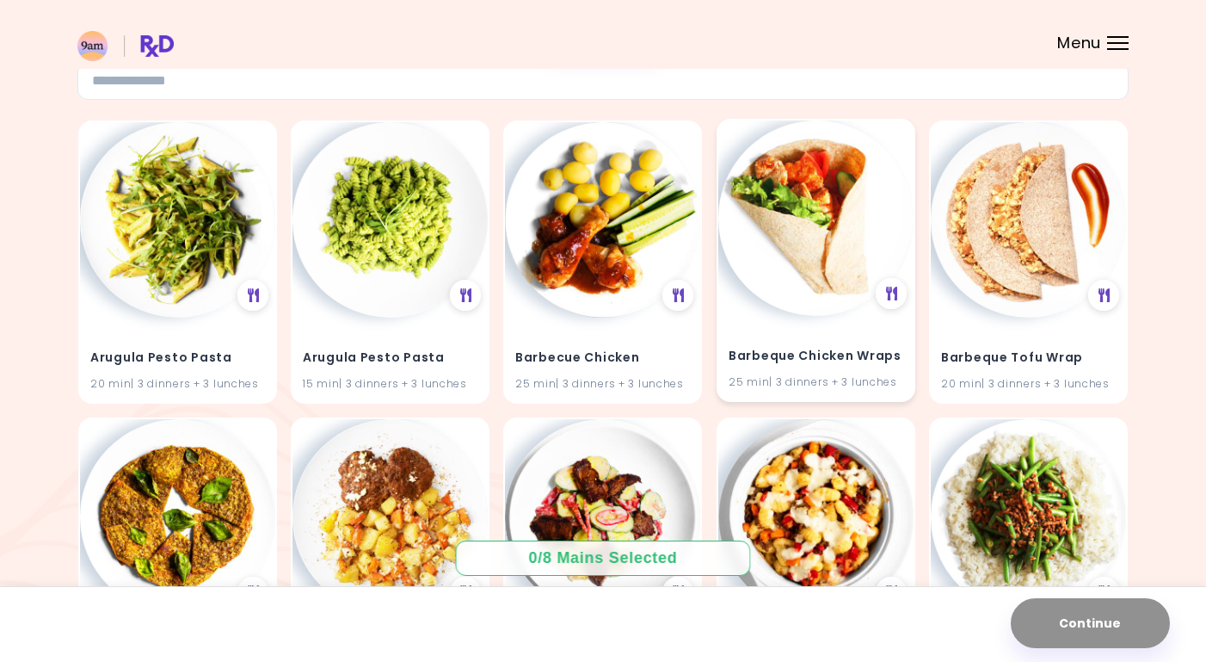
scroll to position [140, 0]
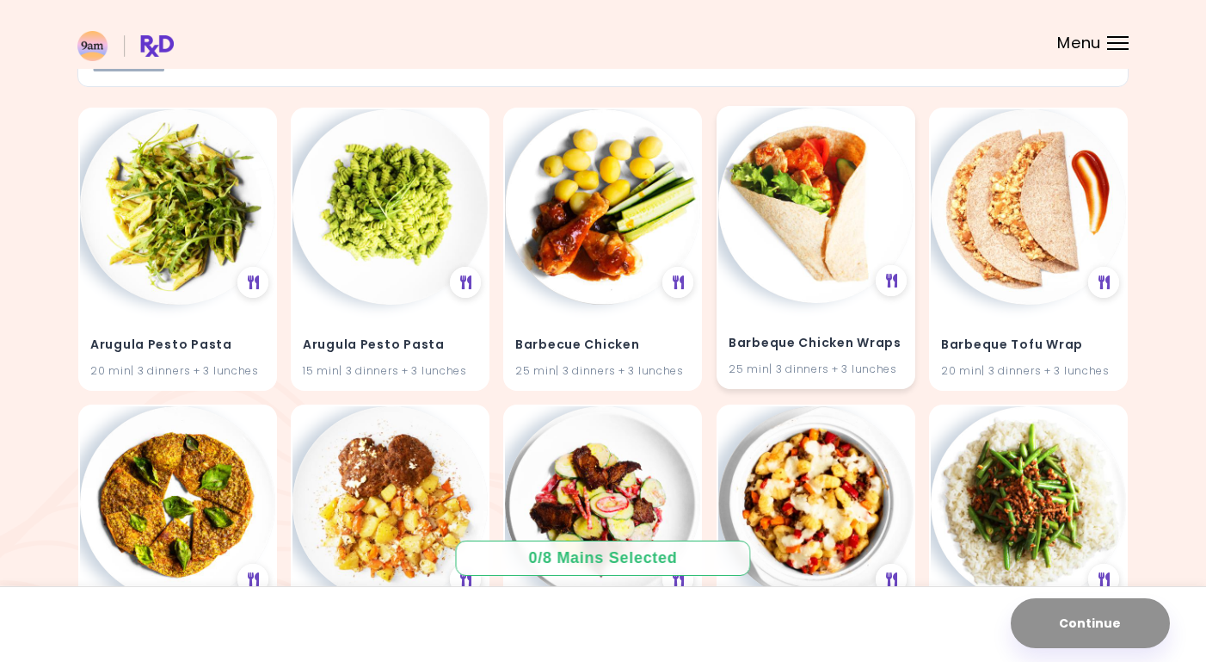
click at [814, 213] on img at bounding box center [816, 205] width 195 height 195
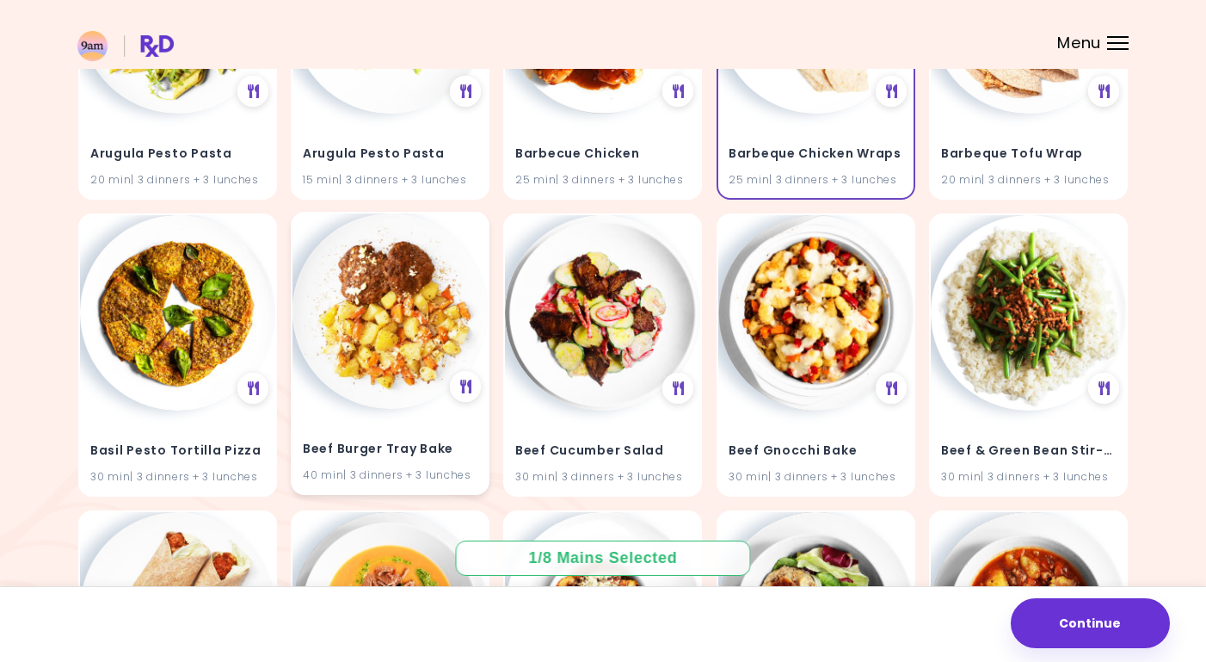
scroll to position [336, 0]
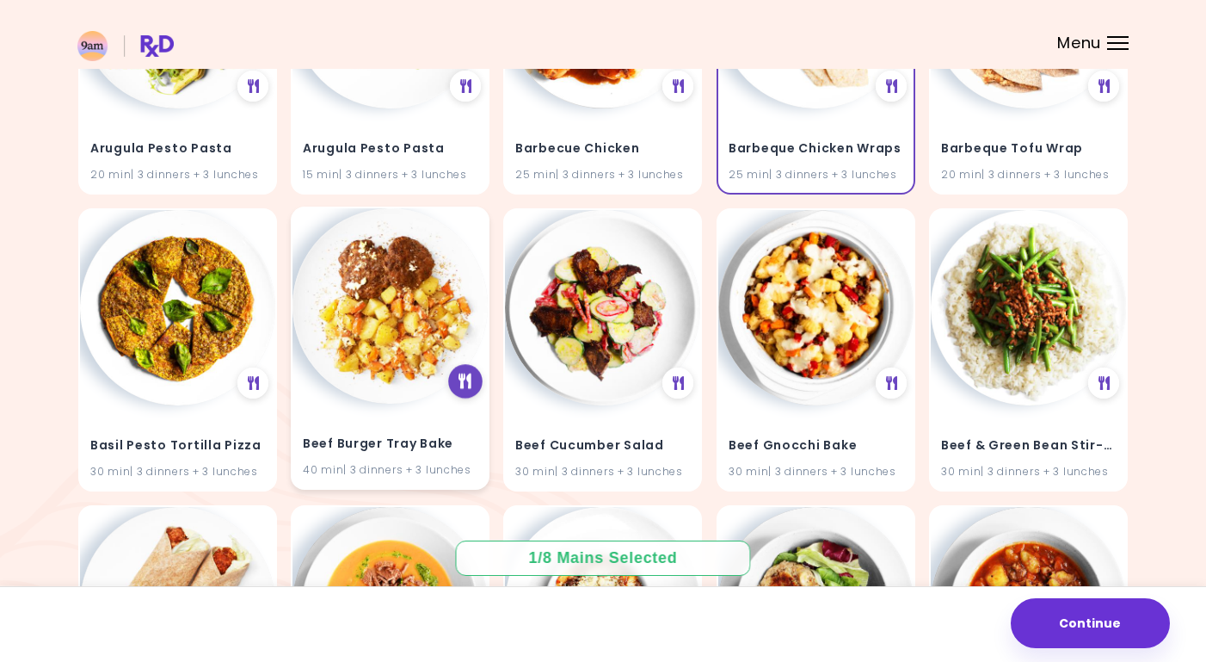
click at [464, 380] on icon at bounding box center [466, 380] width 13 height 15
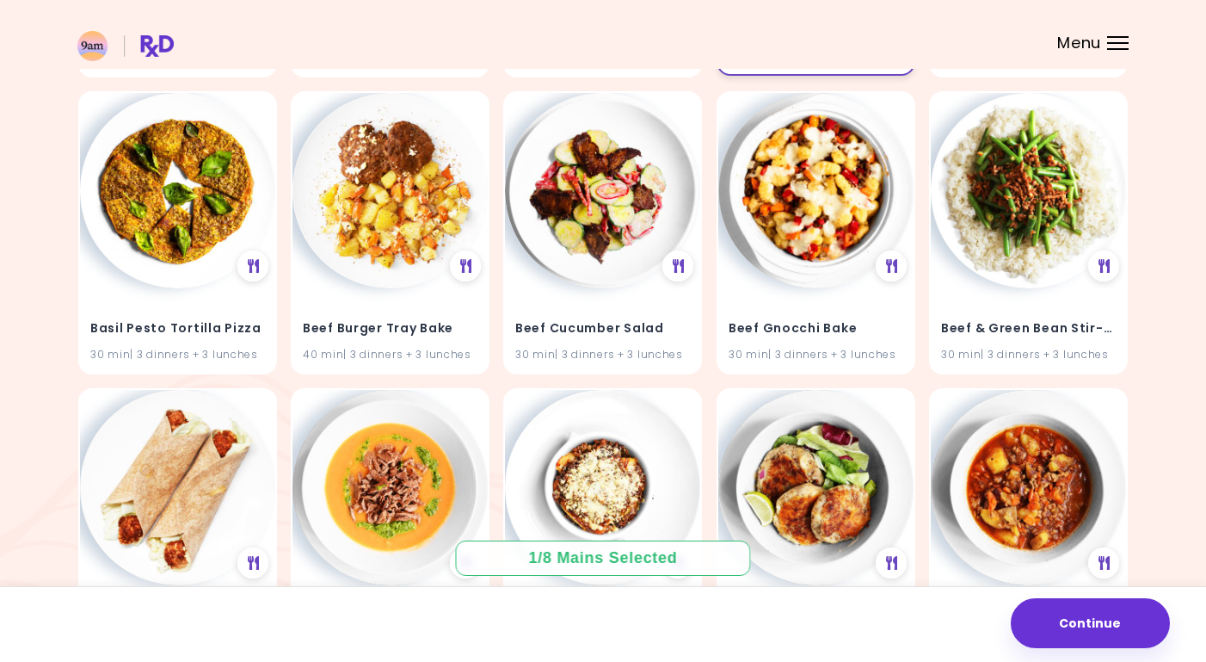
scroll to position [459, 0]
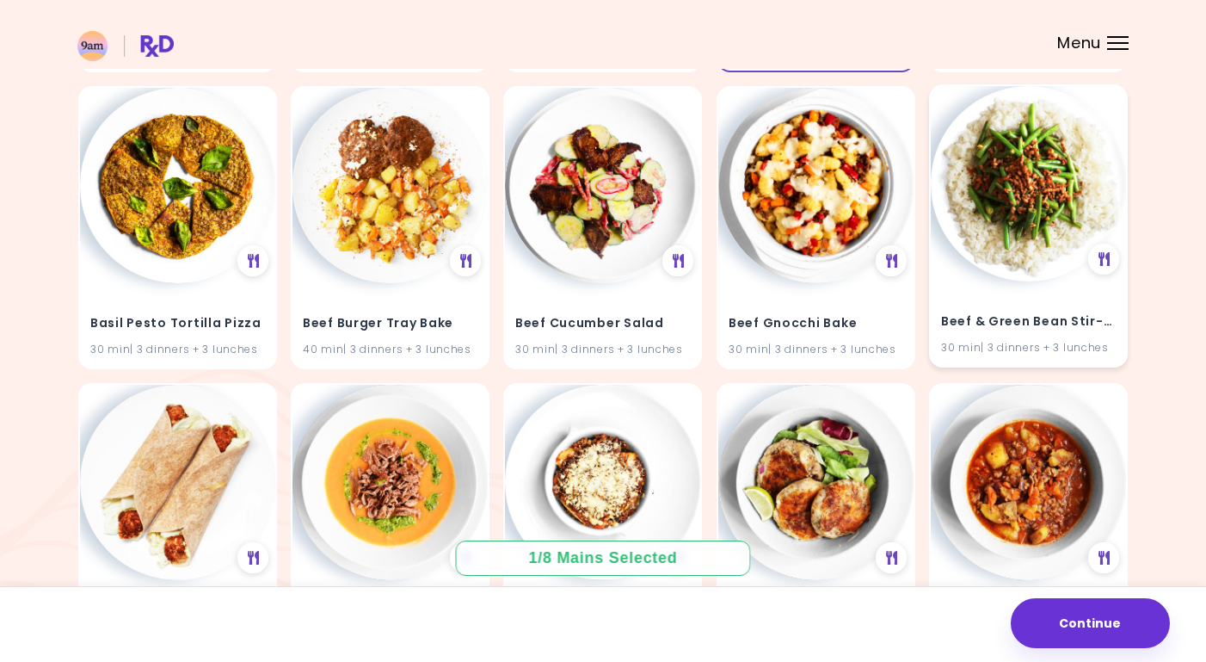
click at [1040, 173] on img at bounding box center [1028, 183] width 195 height 195
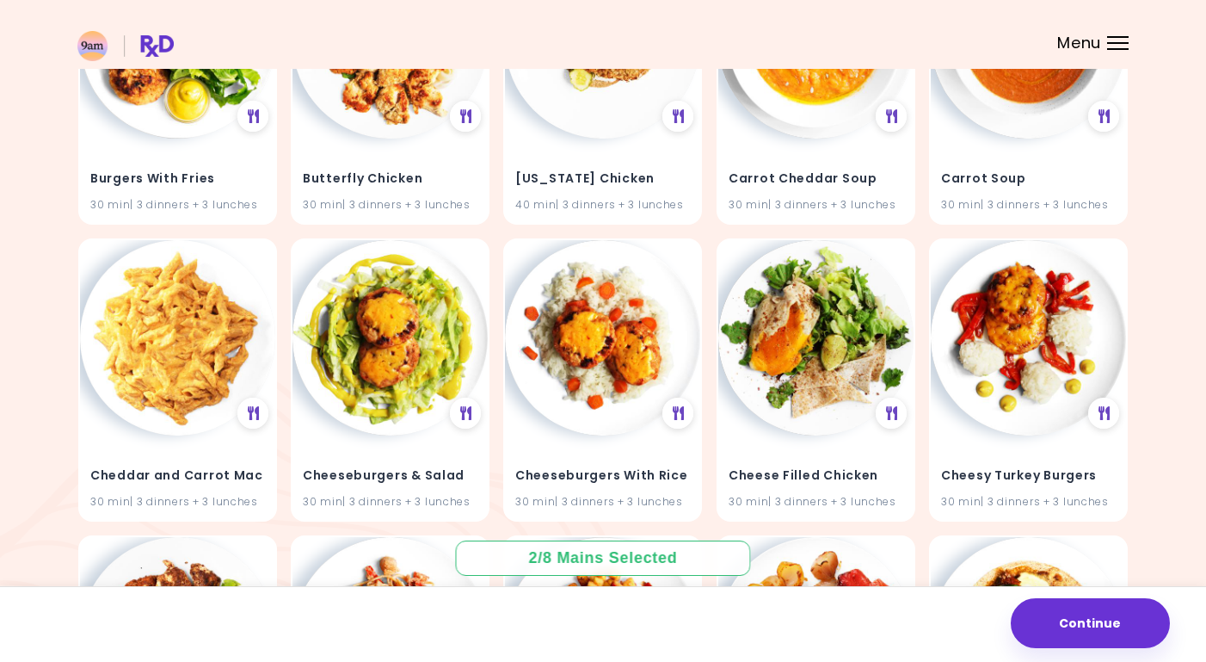
scroll to position [1499, 0]
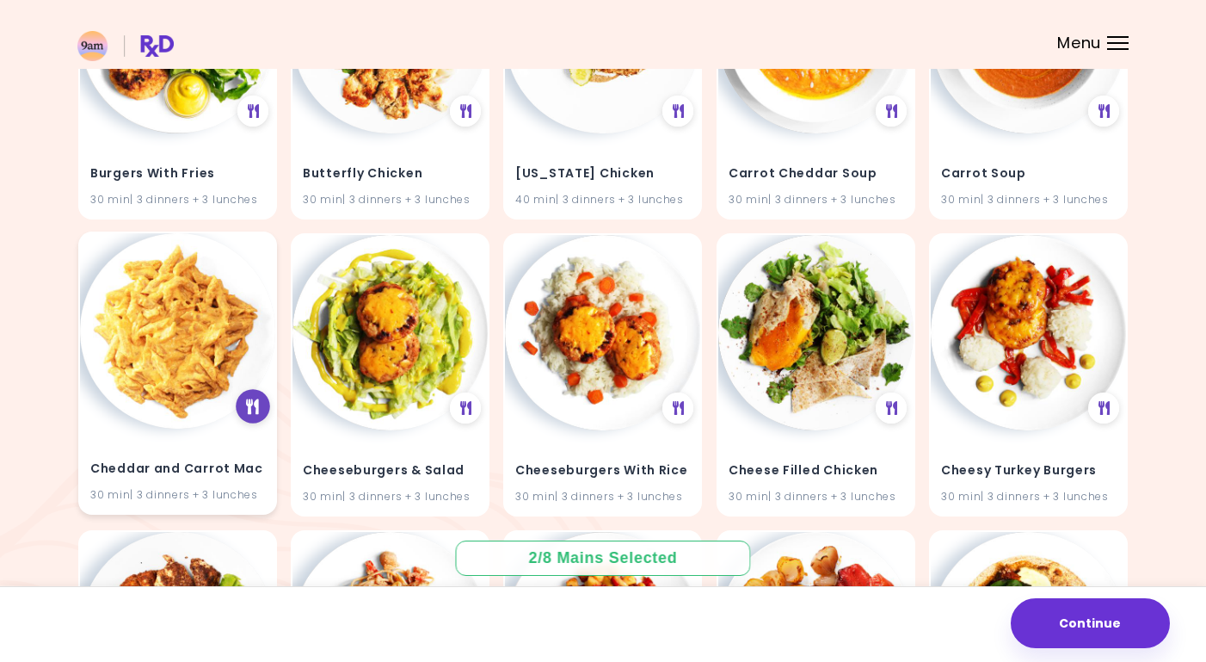
click at [255, 398] on div at bounding box center [253, 407] width 34 height 34
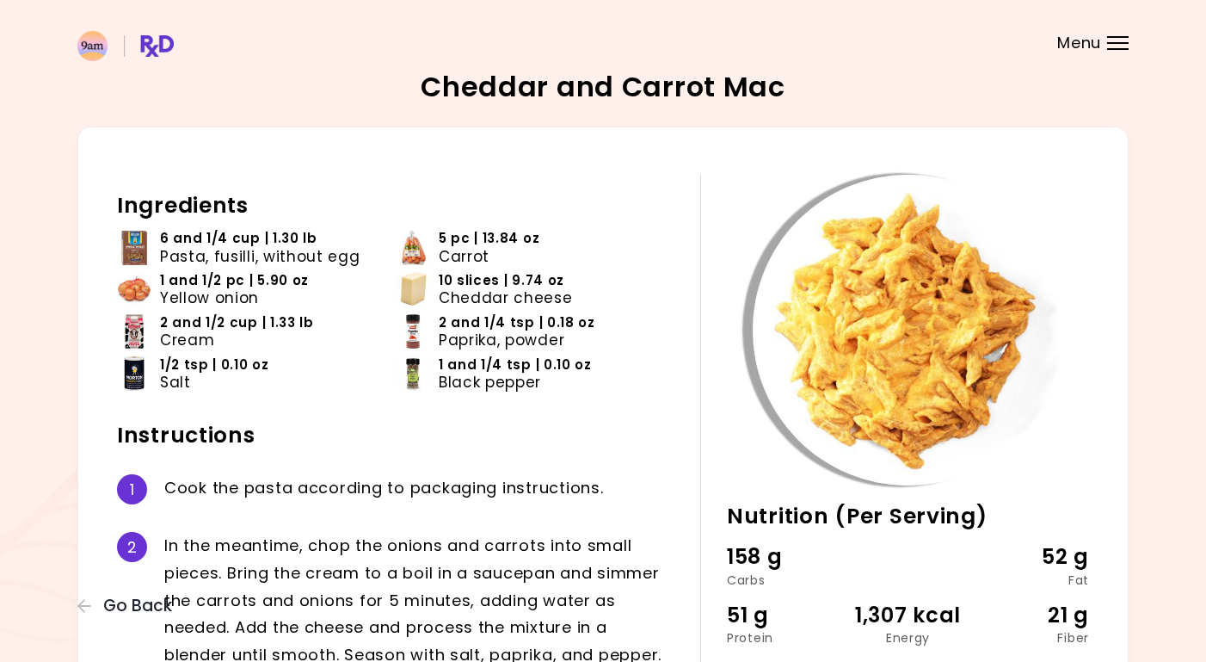
scroll to position [378, 0]
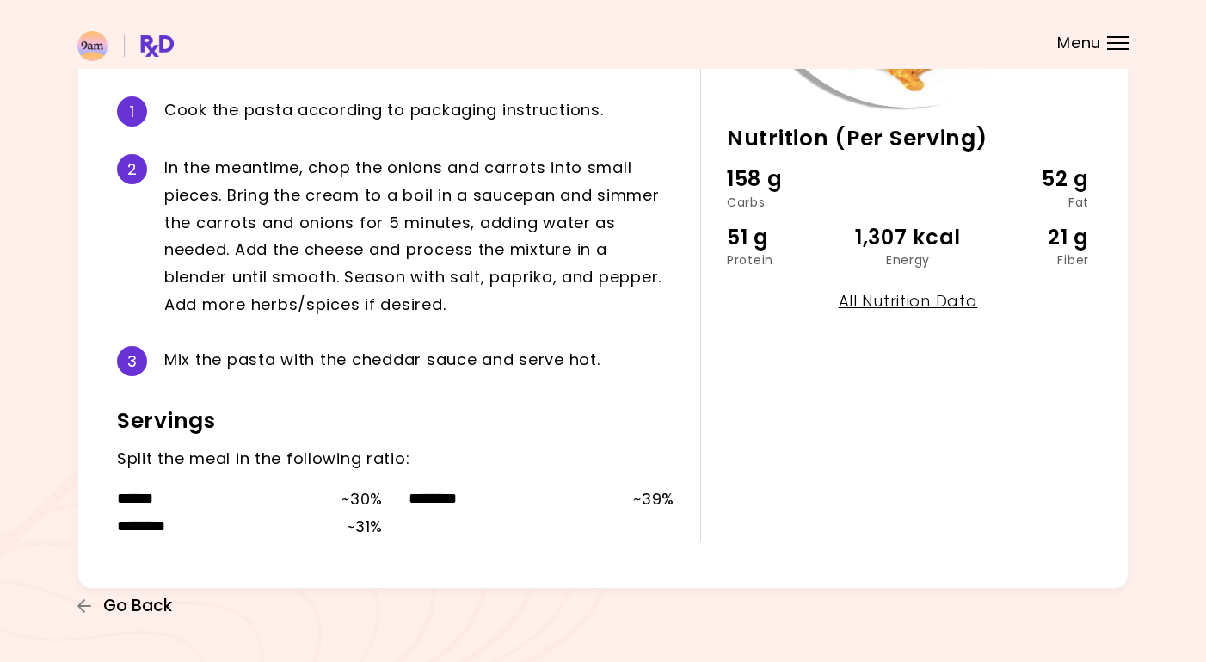
click at [118, 609] on span "Go Back" at bounding box center [137, 605] width 69 height 19
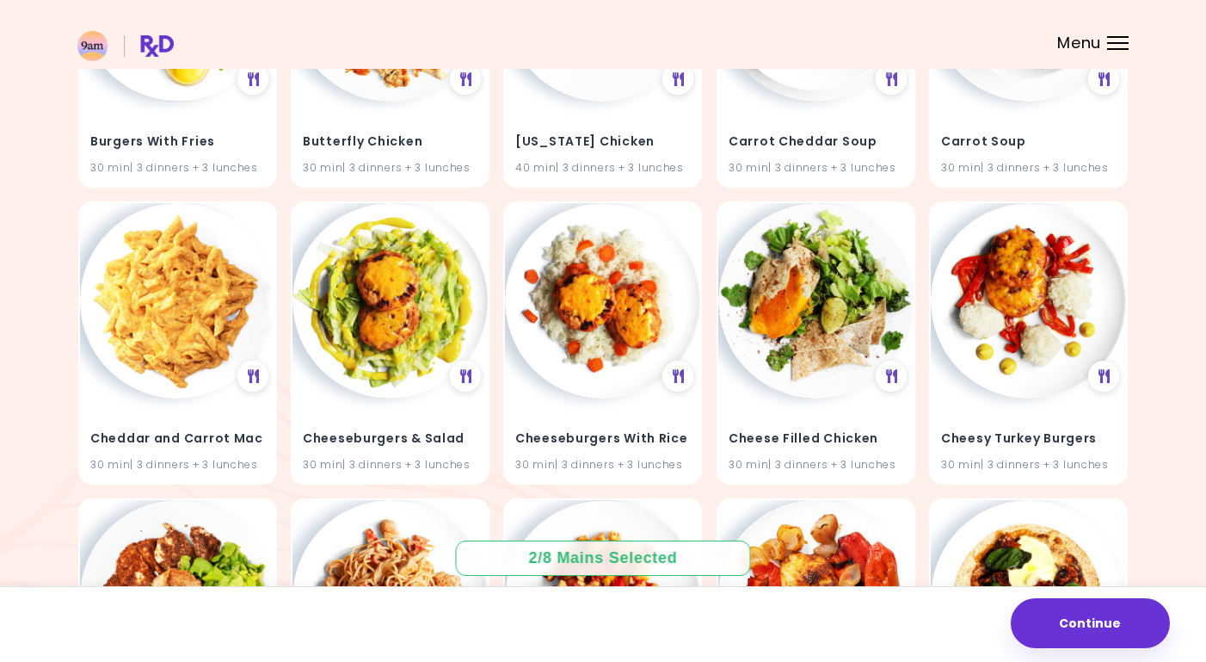
scroll to position [1544, 0]
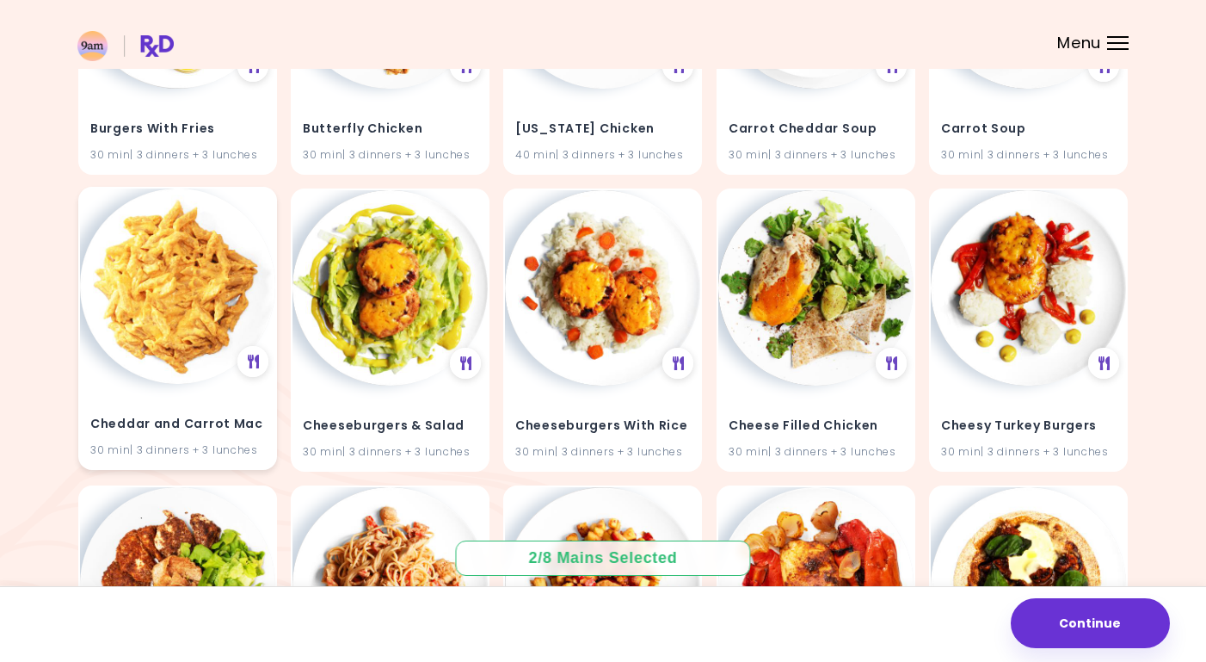
click at [198, 281] on img at bounding box center [177, 285] width 195 height 195
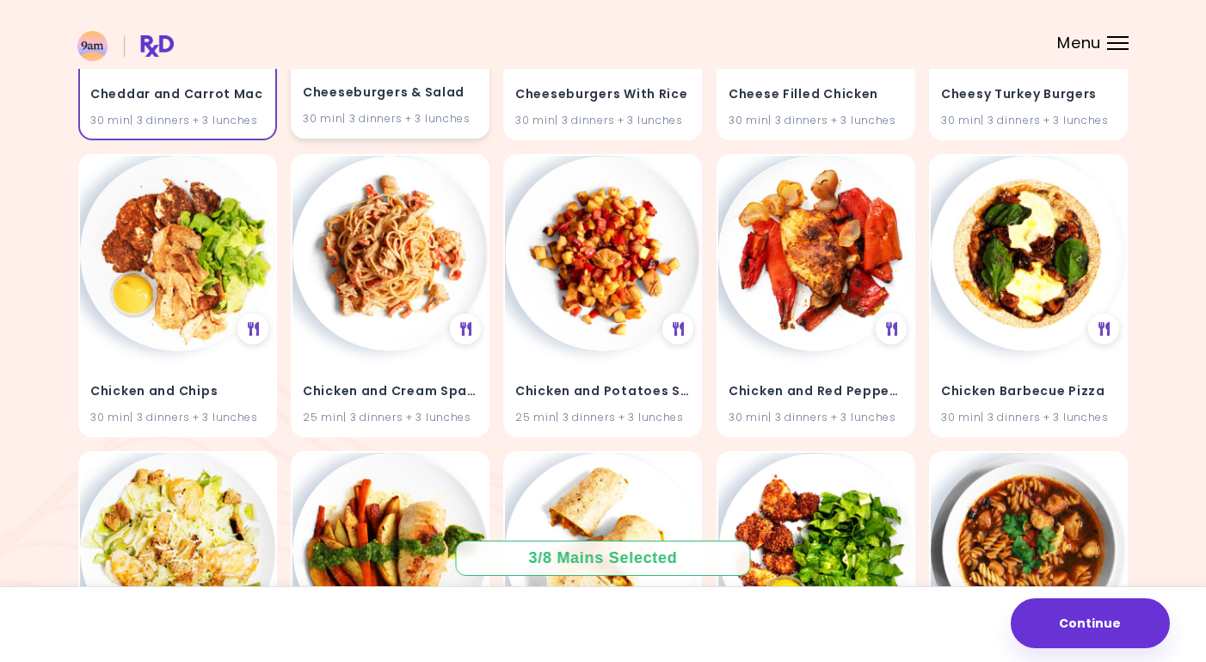
scroll to position [1877, 0]
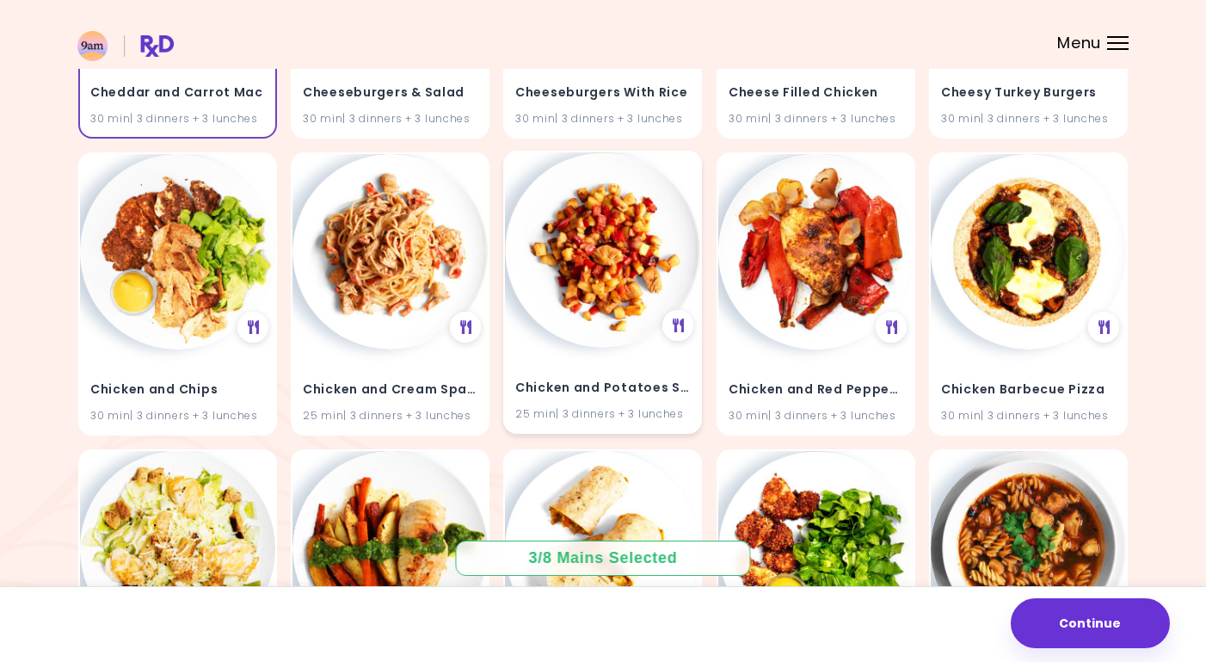
click at [599, 244] on img at bounding box center [602, 249] width 195 height 195
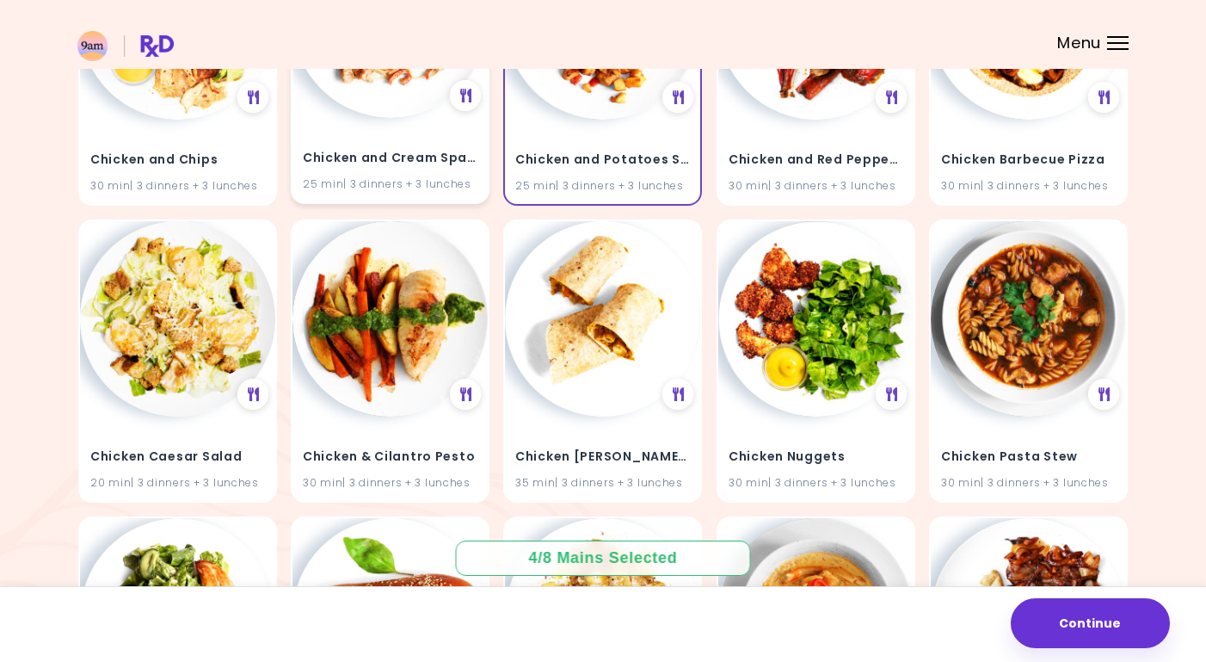
scroll to position [2105, 0]
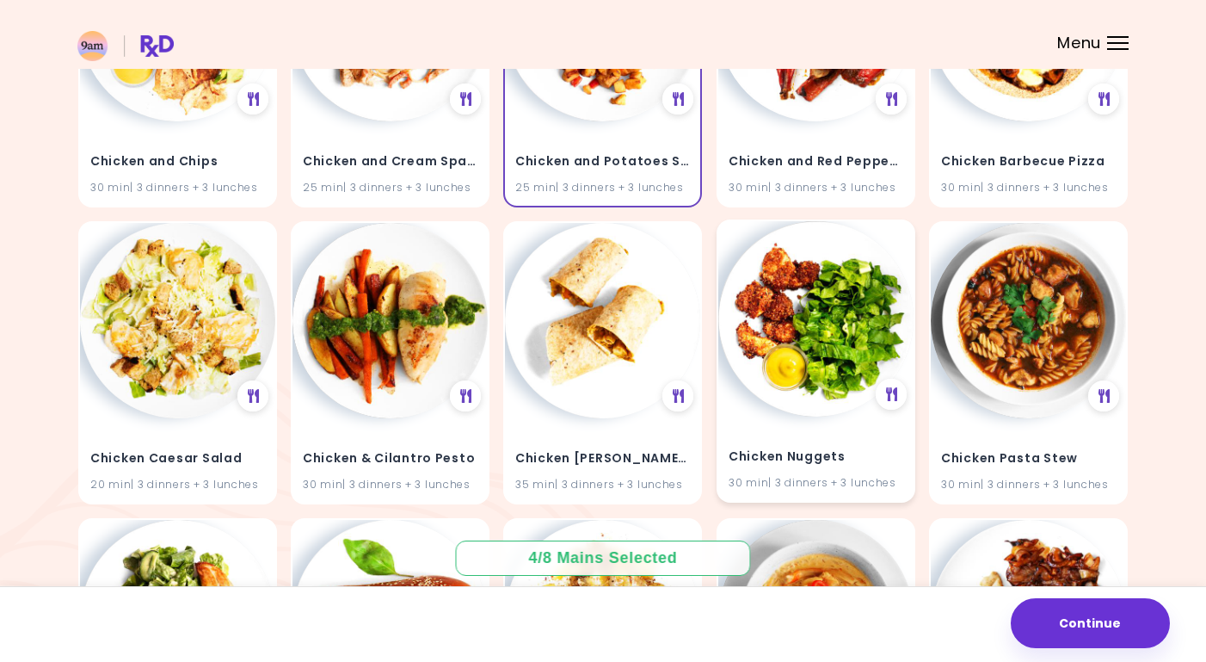
click at [842, 355] on img at bounding box center [816, 318] width 195 height 195
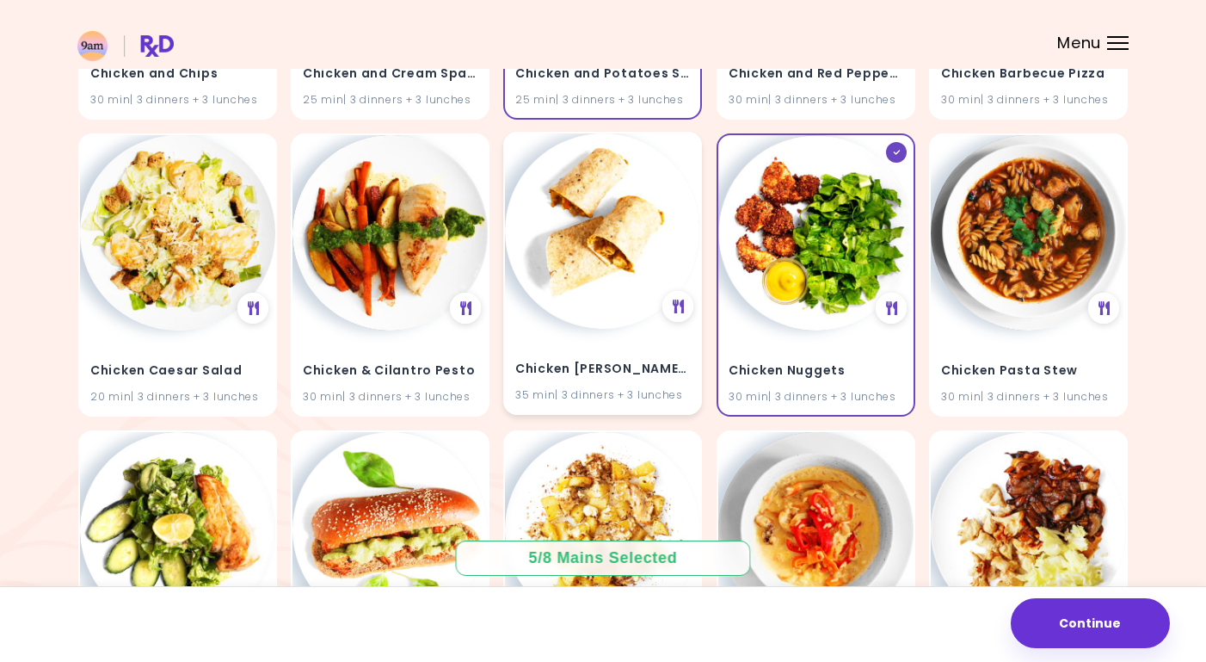
scroll to position [2200, 0]
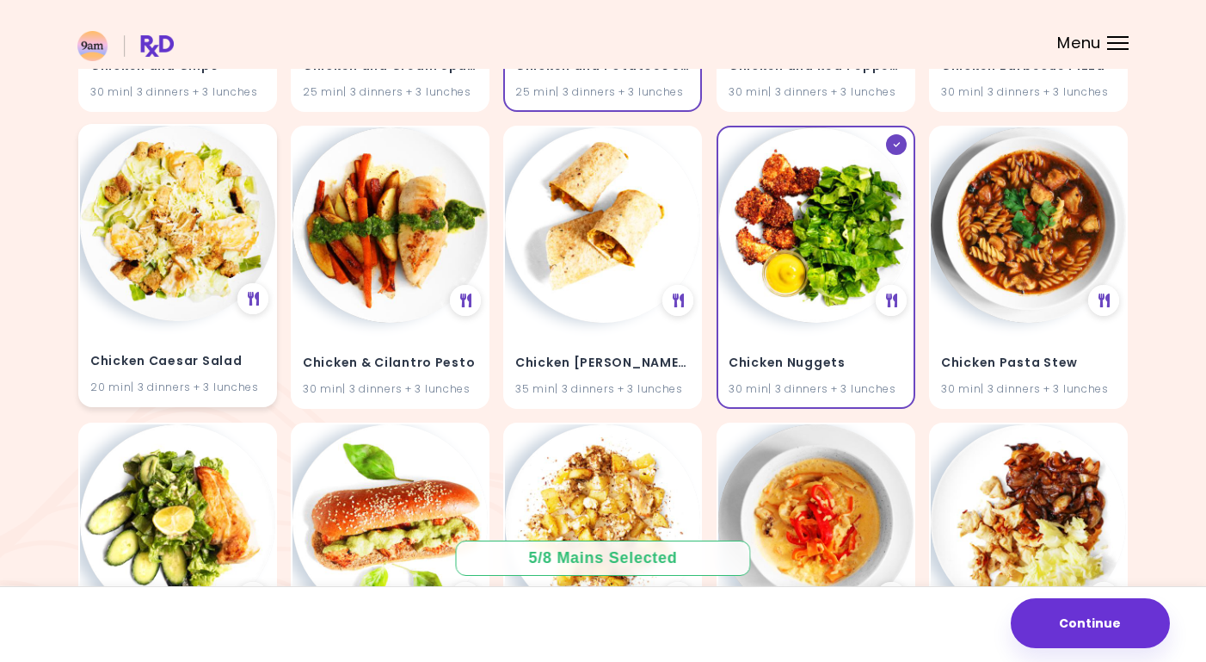
click at [222, 246] on img at bounding box center [177, 223] width 195 height 195
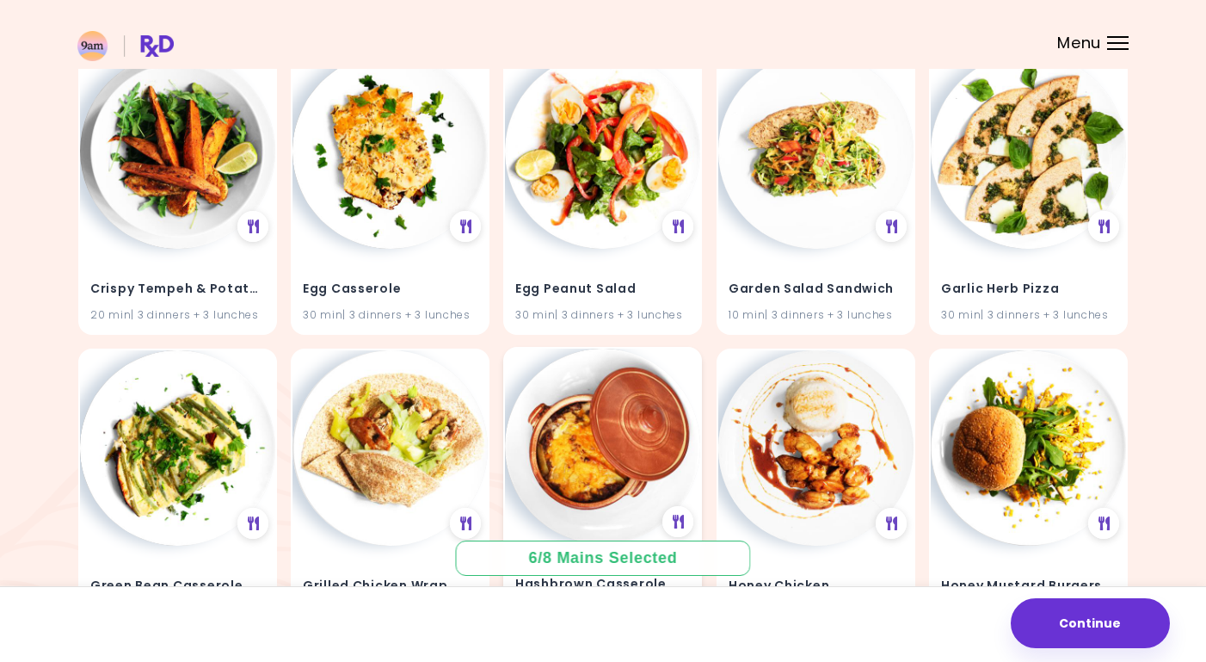
scroll to position [3130, 0]
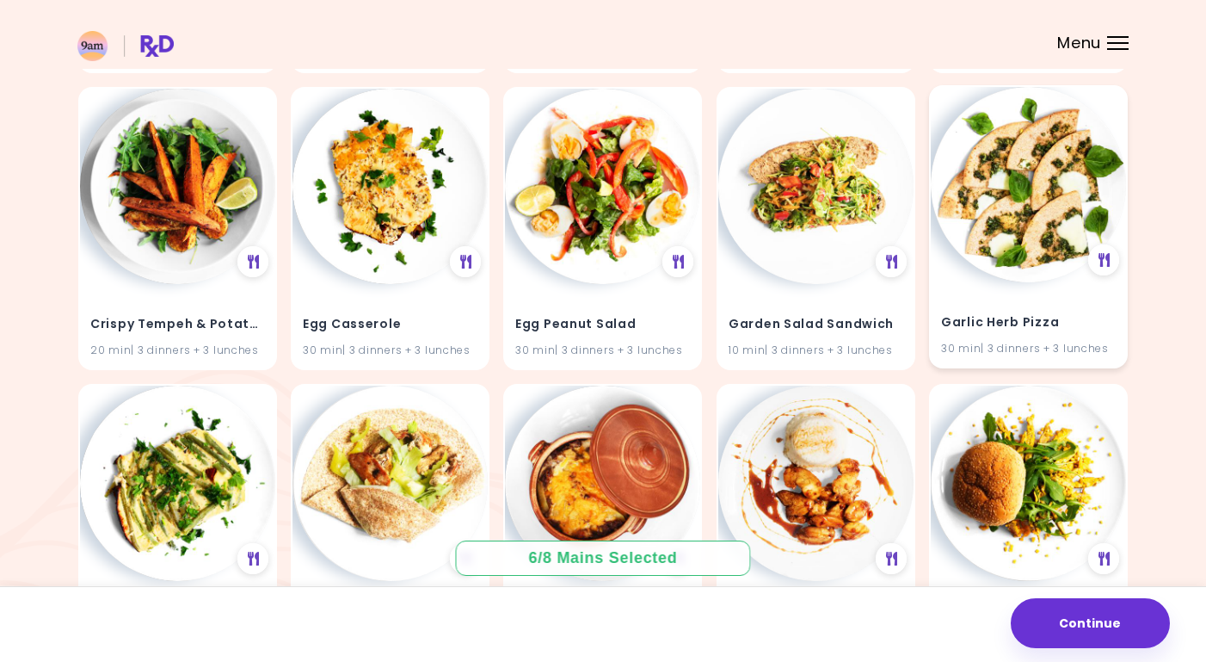
click at [1033, 231] on img at bounding box center [1028, 184] width 195 height 195
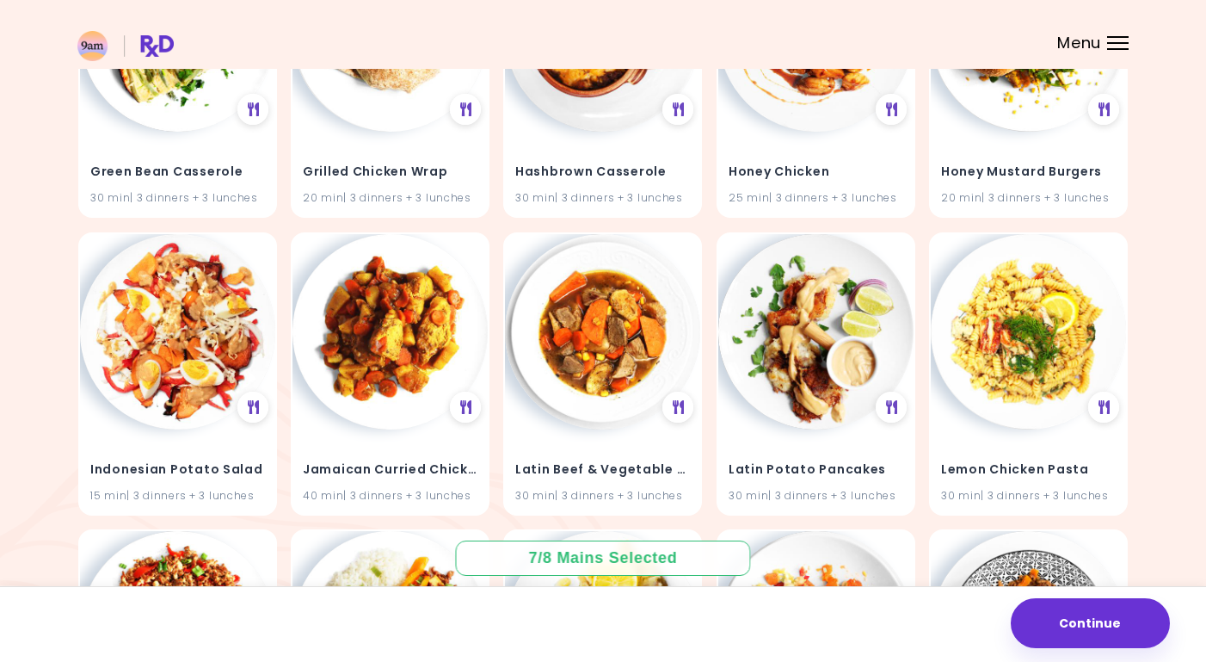
scroll to position [3604, 0]
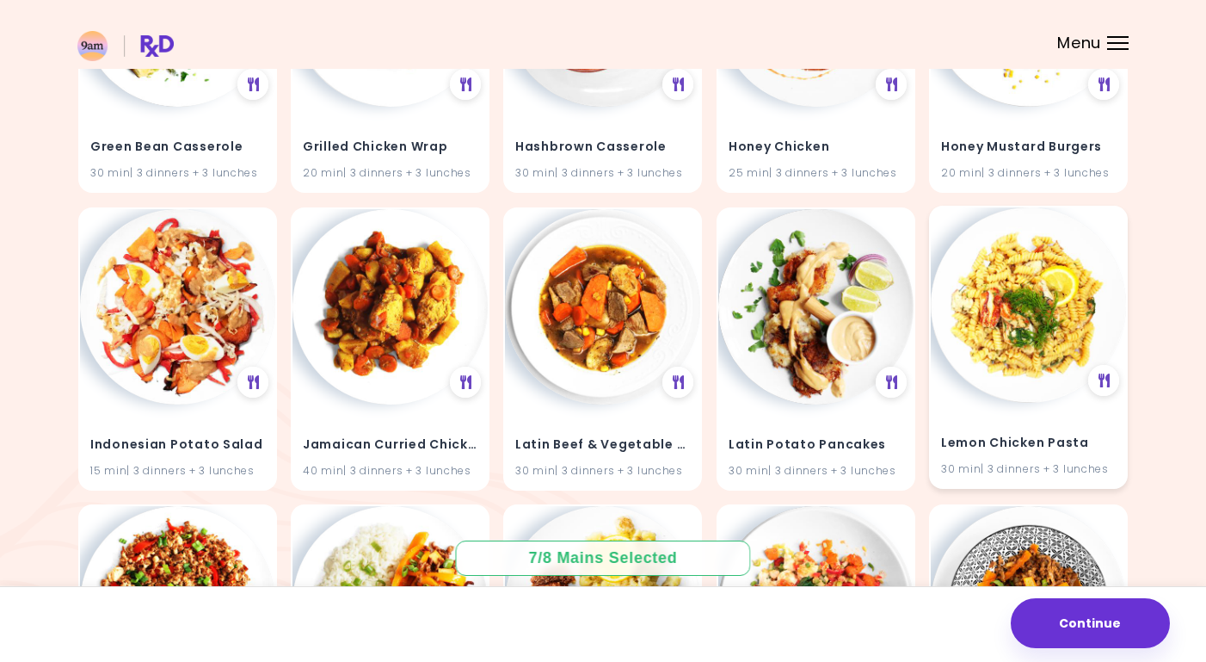
click at [1000, 316] on img at bounding box center [1028, 304] width 195 height 195
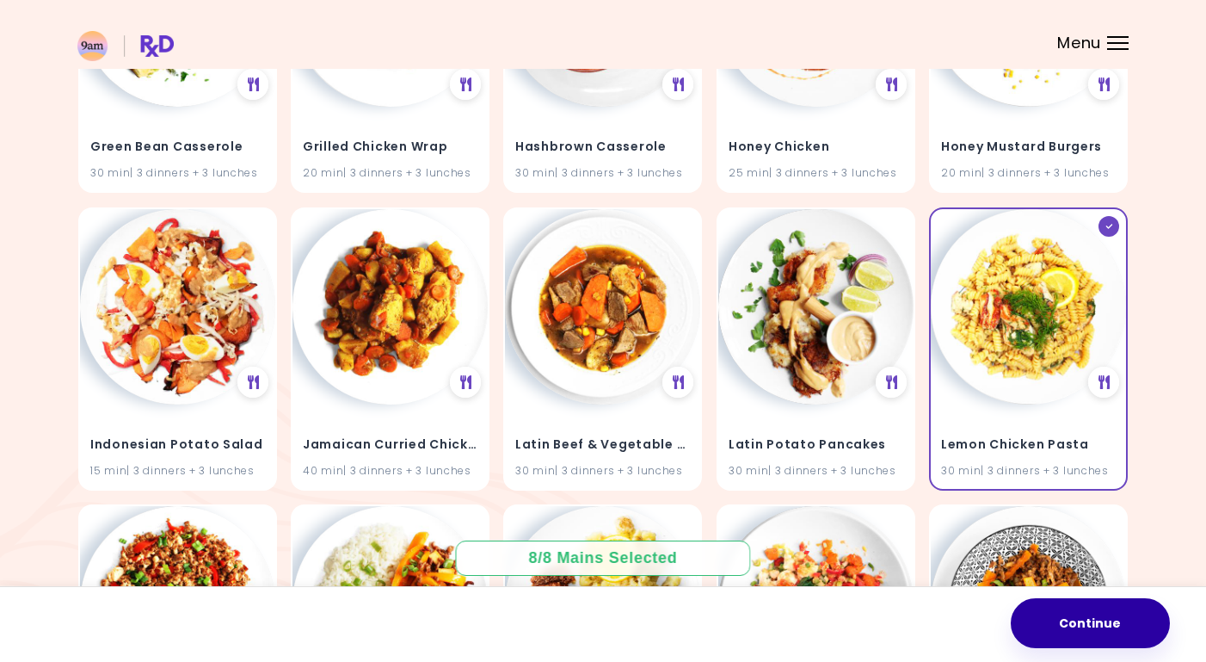
click at [1075, 624] on button "Continue" at bounding box center [1090, 623] width 159 height 50
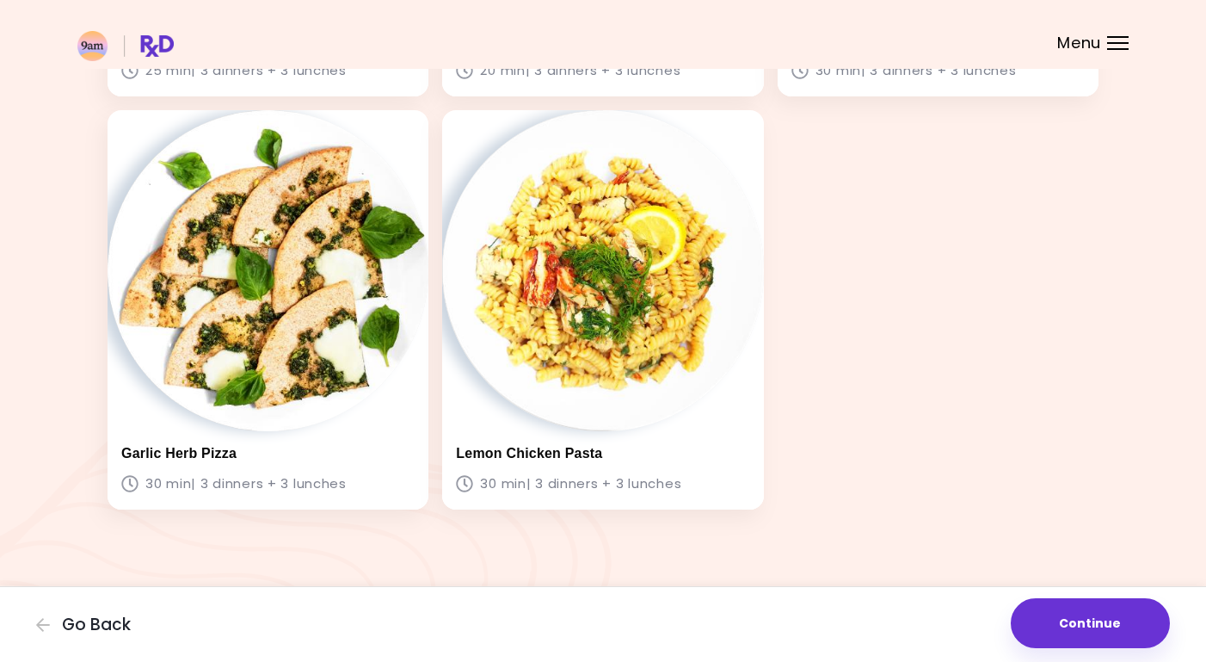
scroll to position [885, 0]
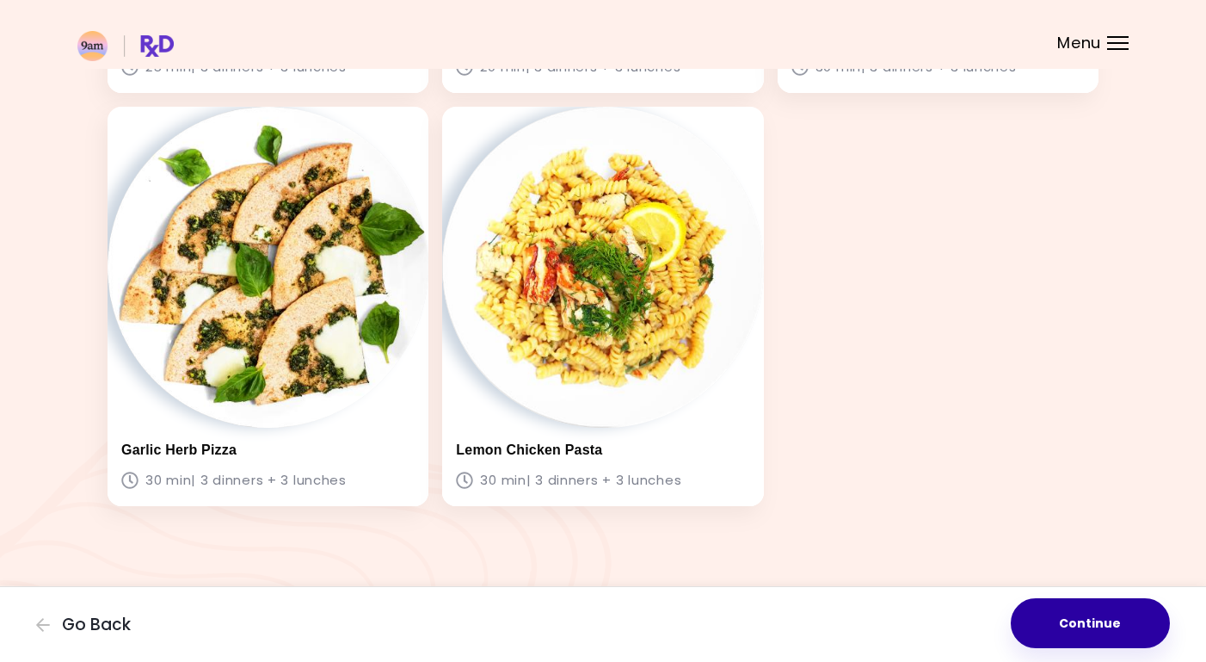
click at [1089, 617] on button "Continue" at bounding box center [1090, 623] width 159 height 50
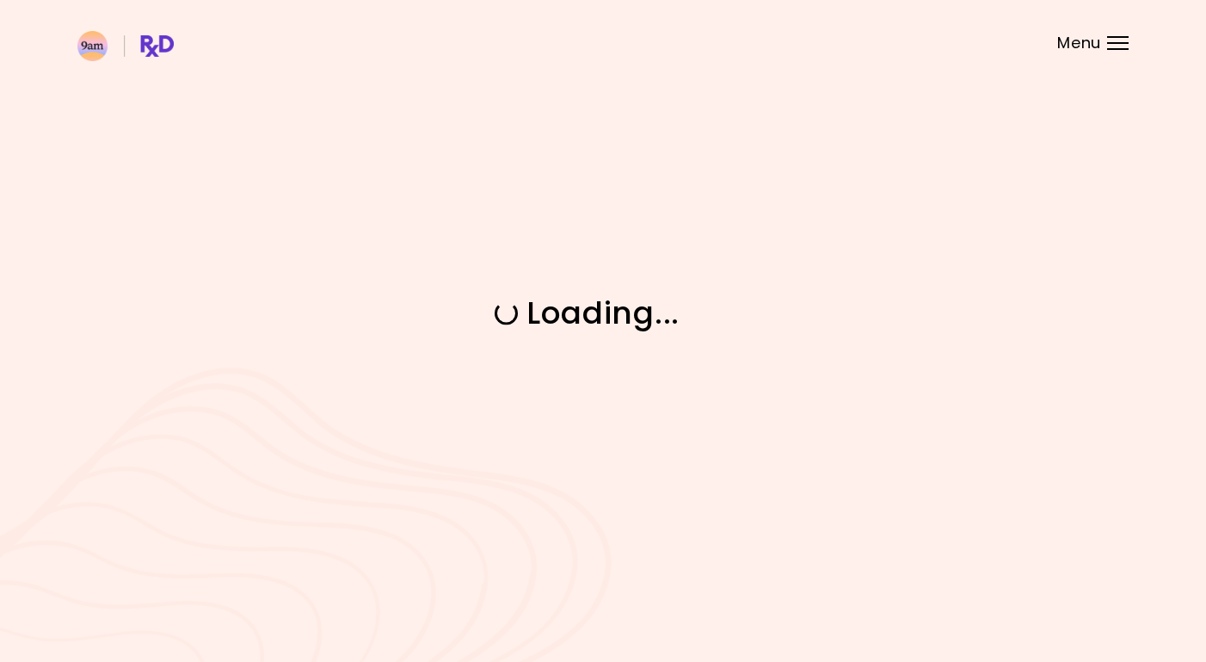
scroll to position [0, 0]
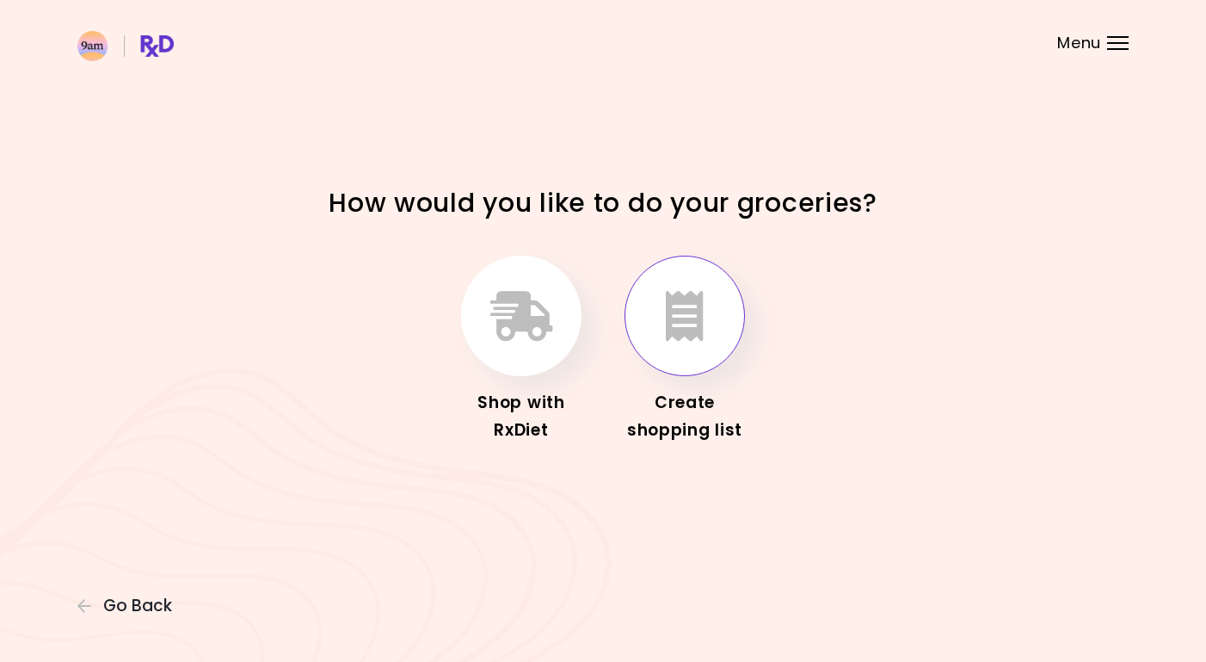
click at [686, 305] on icon "button" at bounding box center [685, 316] width 38 height 50
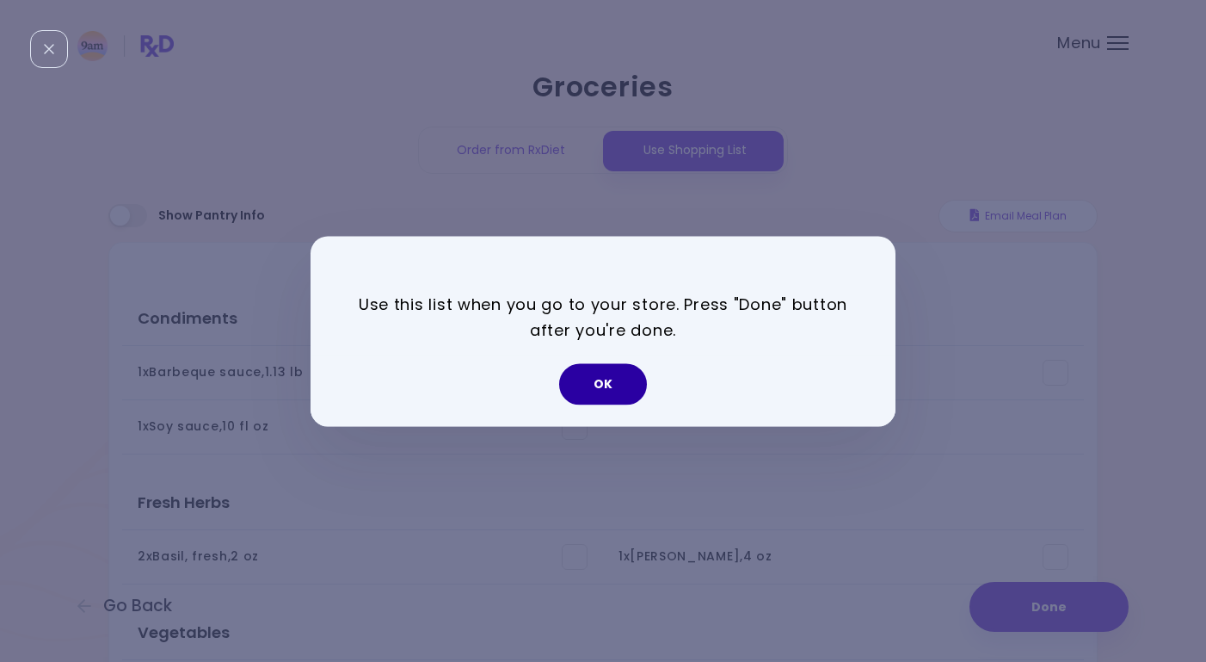
click at [590, 385] on button "OK" at bounding box center [603, 383] width 88 height 41
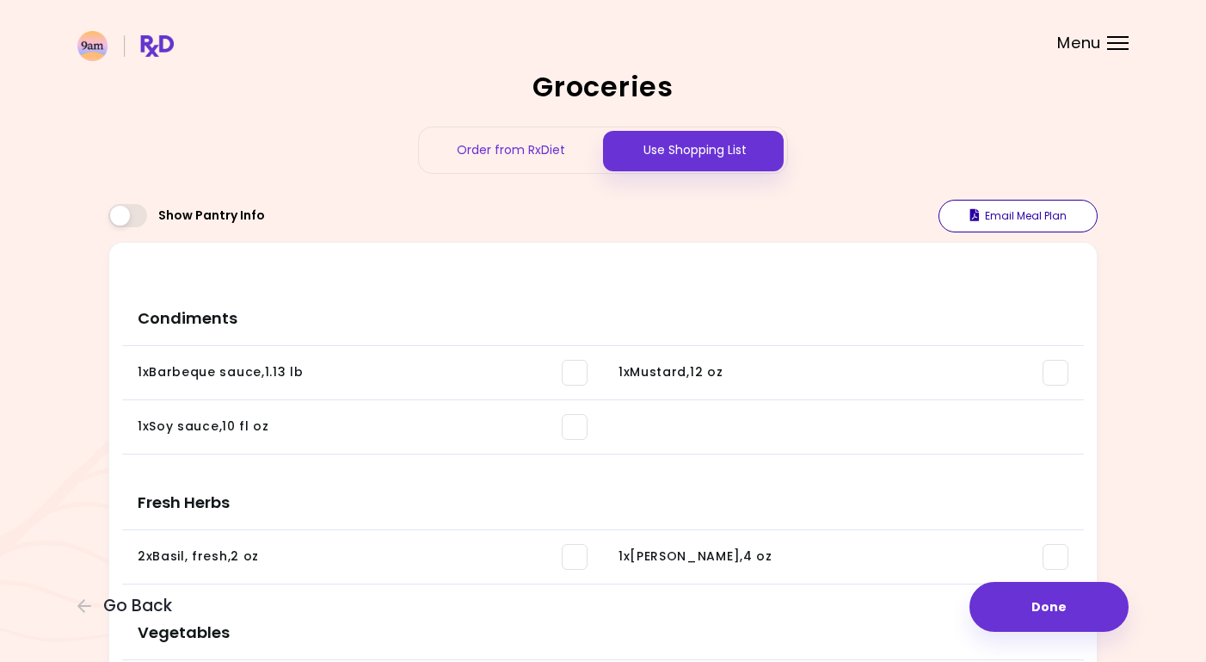
click at [978, 210] on icon "button" at bounding box center [975, 215] width 9 height 12
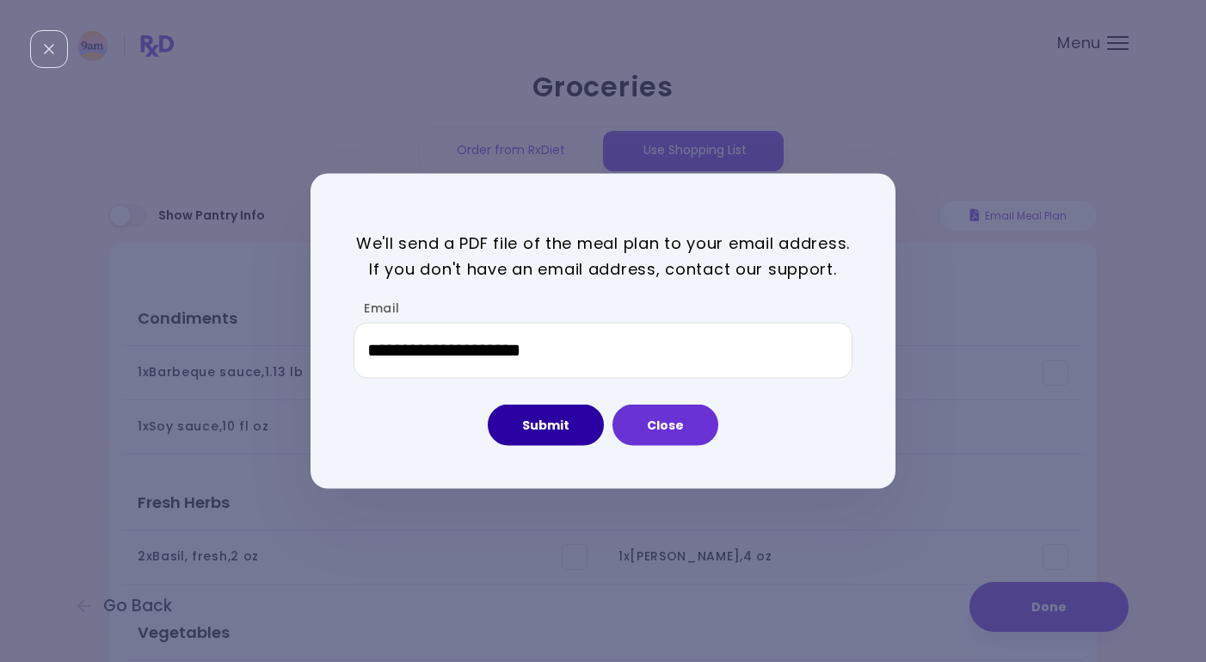
click at [565, 429] on button "Submit" at bounding box center [546, 424] width 116 height 41
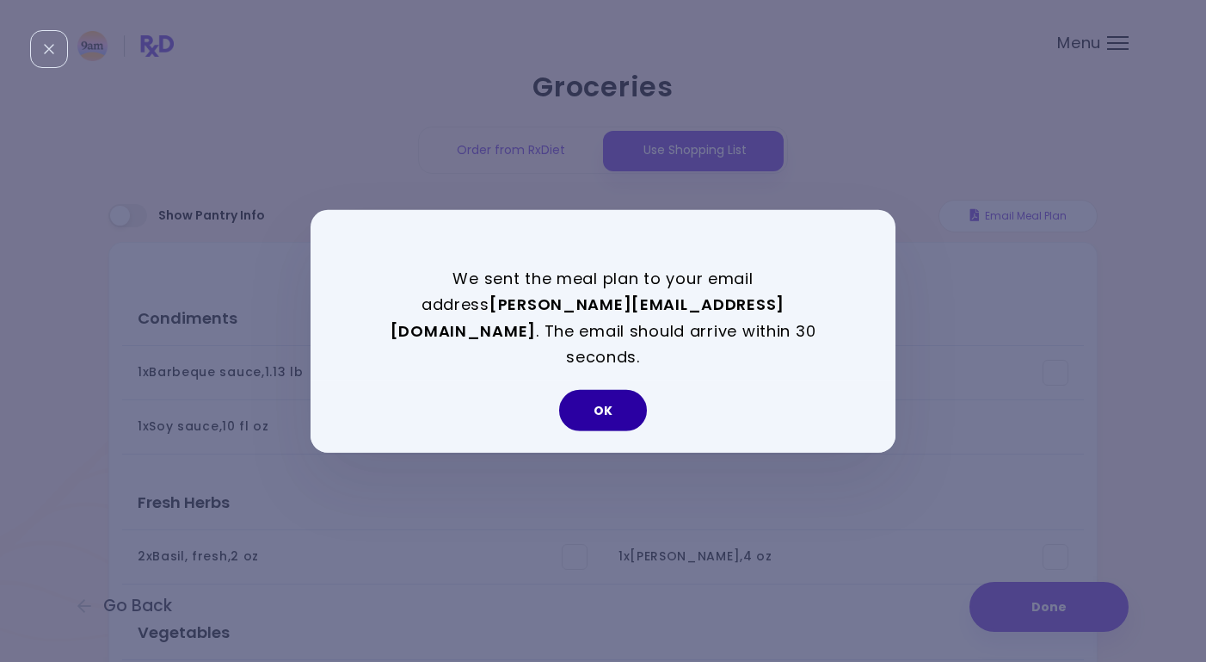
click at [583, 402] on button "OK" at bounding box center [603, 410] width 88 height 41
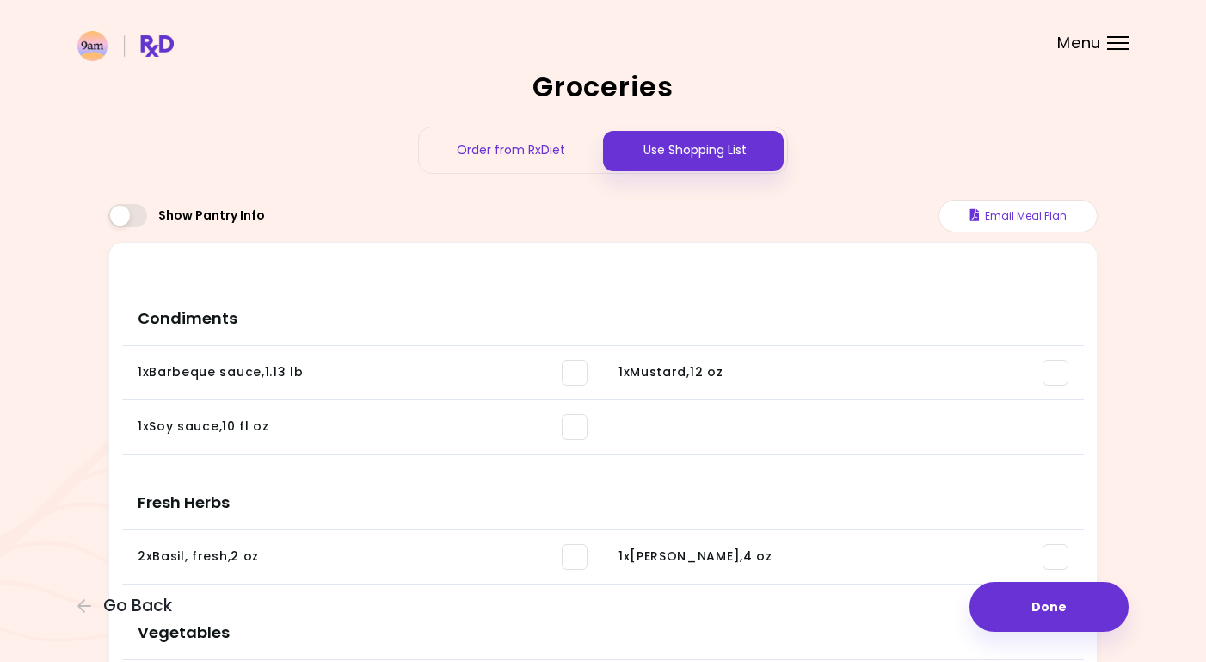
click at [1100, 42] on span "Menu" at bounding box center [1080, 42] width 44 height 15
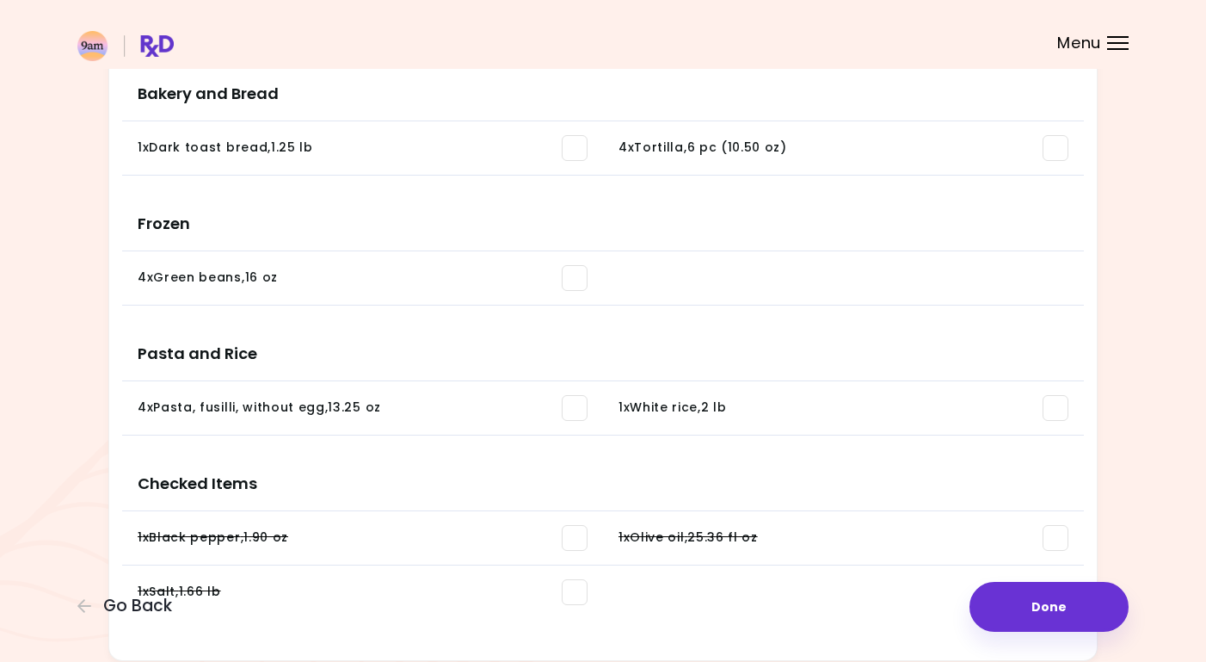
scroll to position [1716, 0]
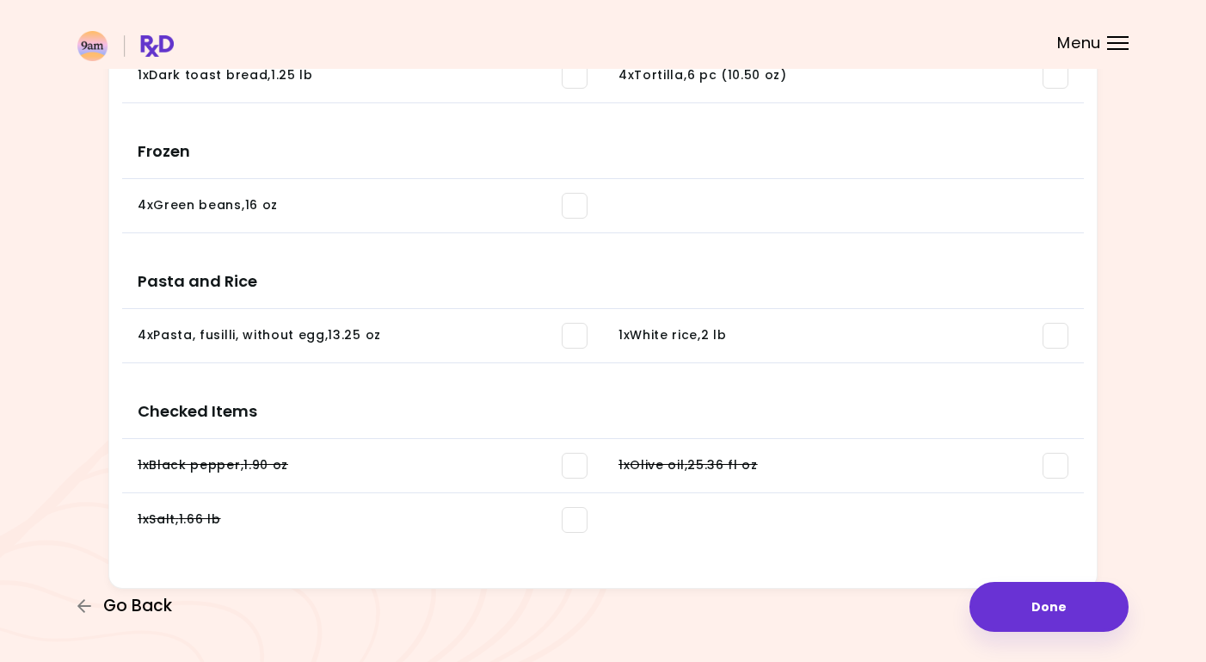
click at [103, 604] on span "Go Back" at bounding box center [137, 605] width 69 height 19
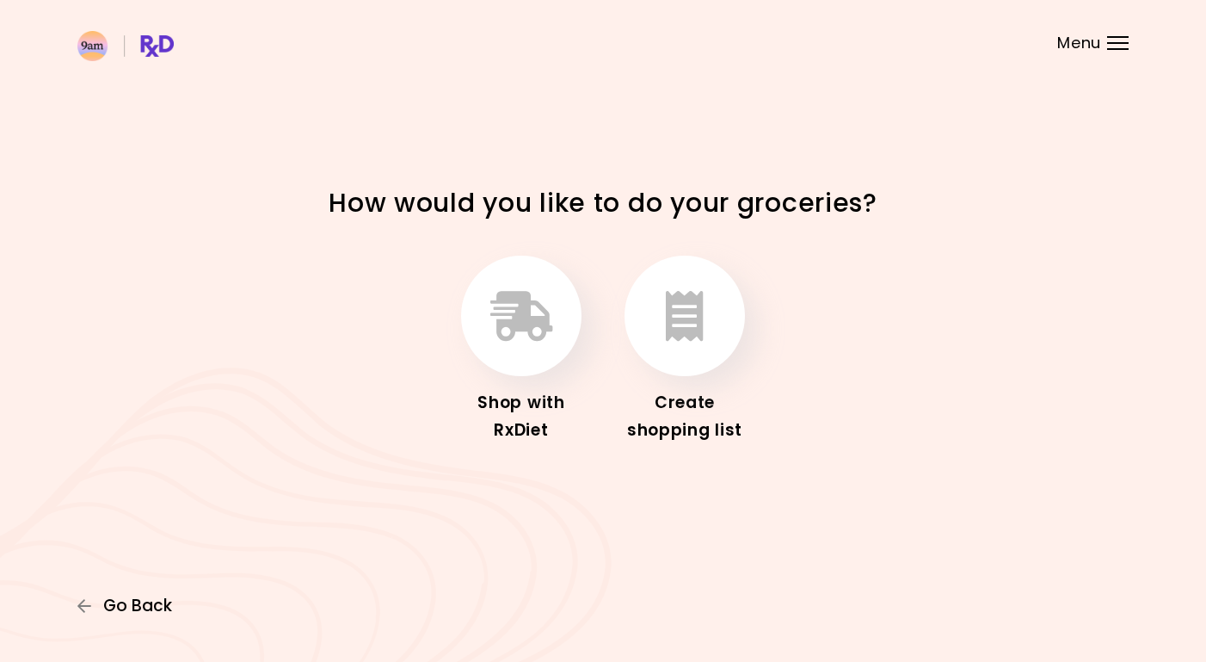
click at [149, 607] on span "Go Back" at bounding box center [137, 605] width 69 height 19
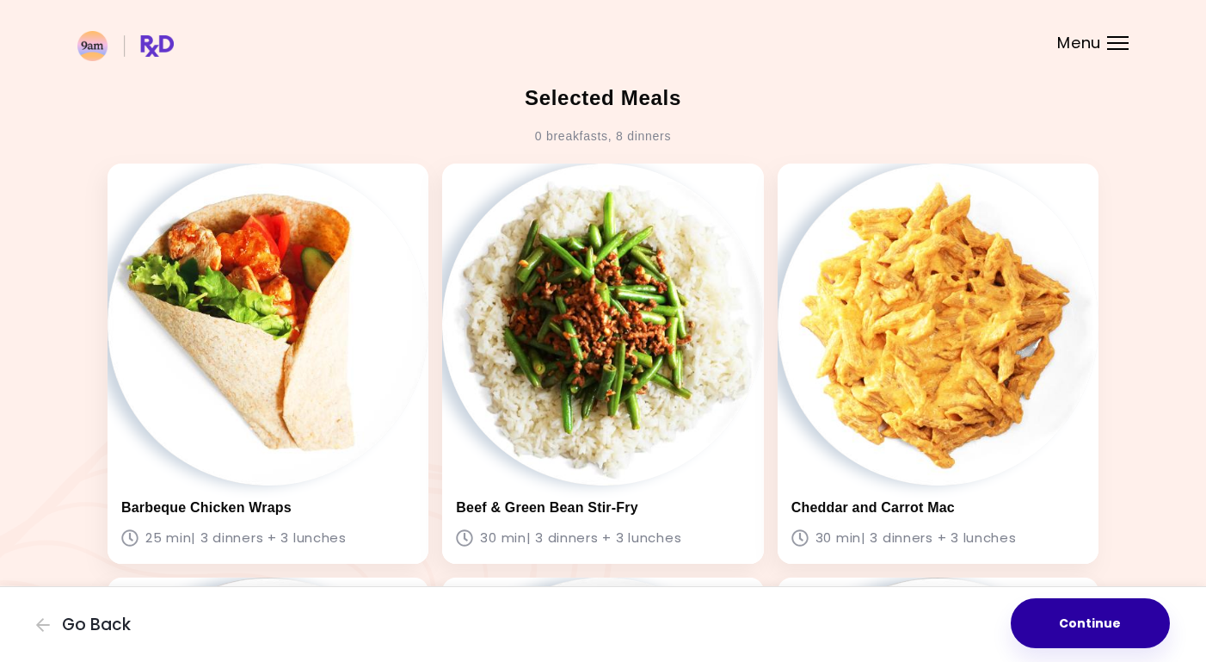
click at [1135, 625] on button "Continue" at bounding box center [1090, 623] width 159 height 50
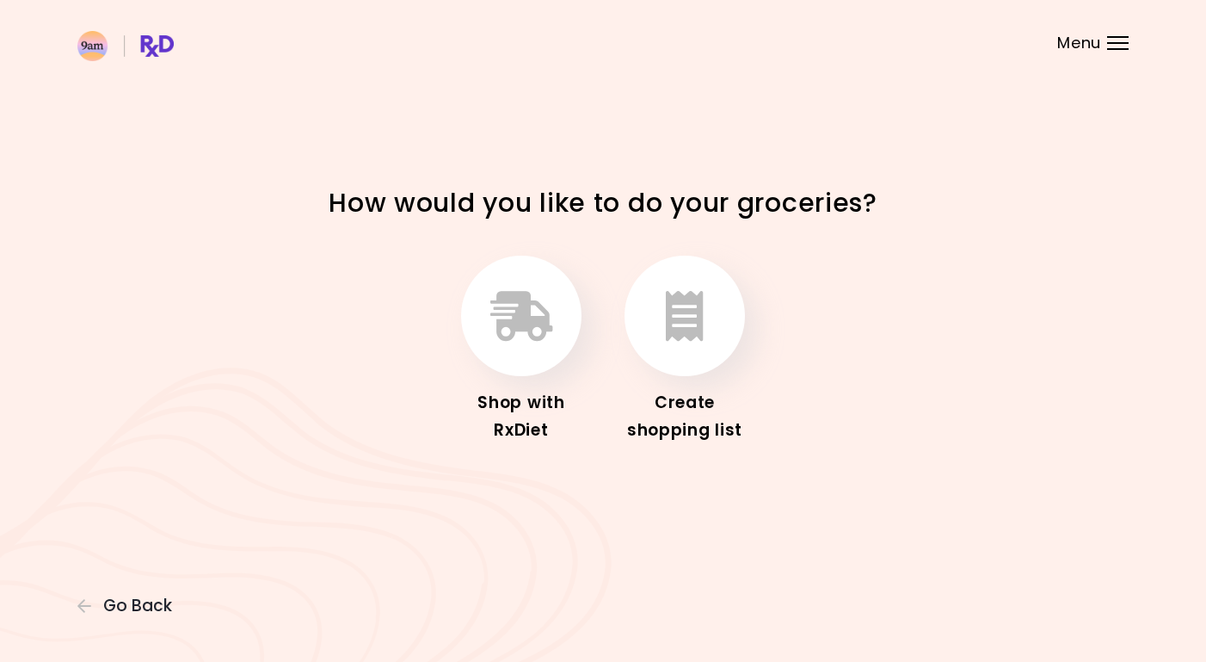
click at [707, 402] on div "Create shopping list" at bounding box center [685, 416] width 138 height 55
click at [706, 399] on div "Create shopping list" at bounding box center [685, 416] width 138 height 55
click at [701, 313] on icon "button" at bounding box center [685, 316] width 38 height 50
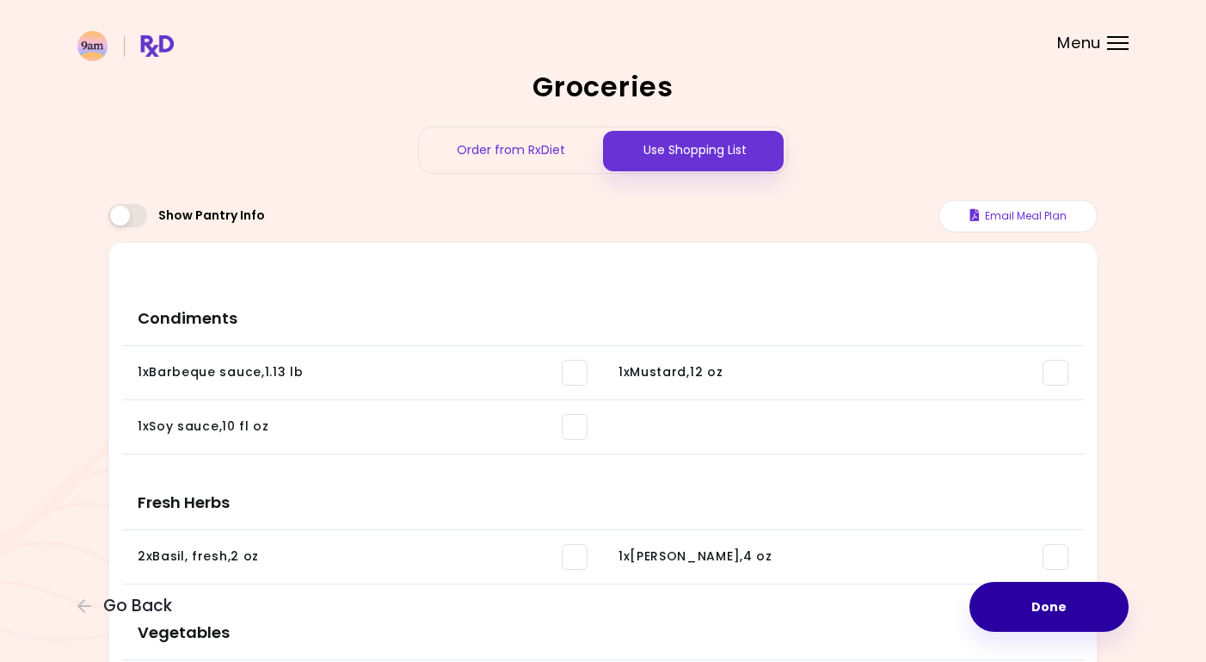
click at [1036, 610] on button "Done" at bounding box center [1049, 607] width 159 height 50
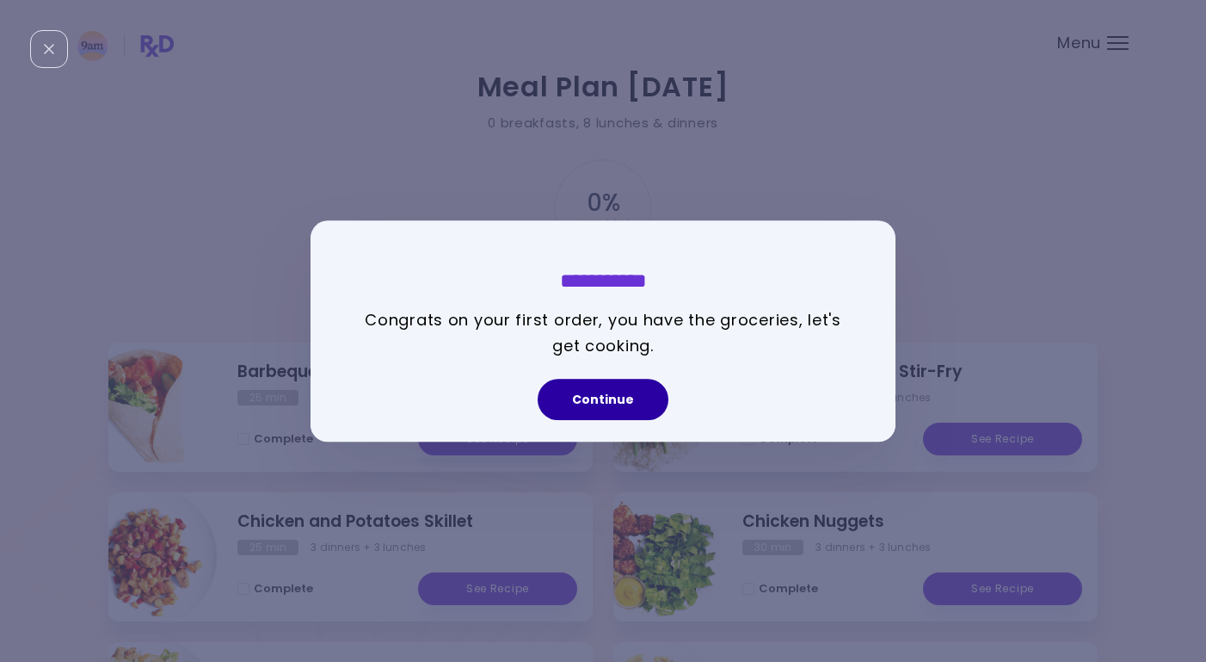
click at [598, 395] on button "Continue" at bounding box center [603, 399] width 131 height 41
